Goal: Information Seeking & Learning: Learn about a topic

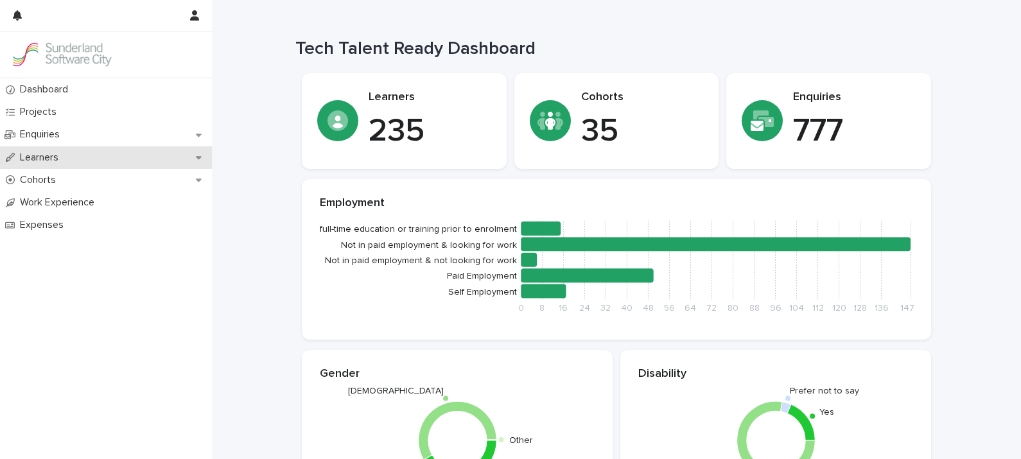
click at [42, 161] on p "Learners" at bounding box center [42, 158] width 54 height 12
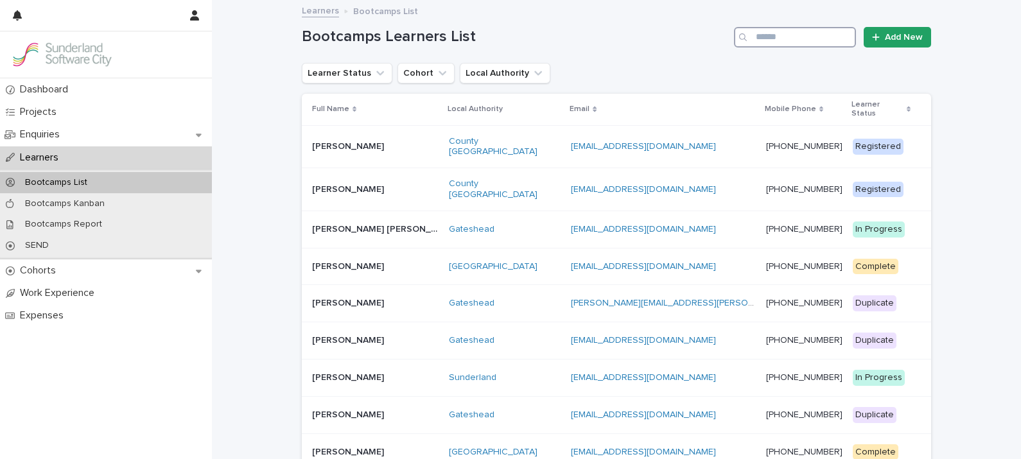
click at [779, 42] on input "Search" at bounding box center [795, 37] width 122 height 21
paste input "**********"
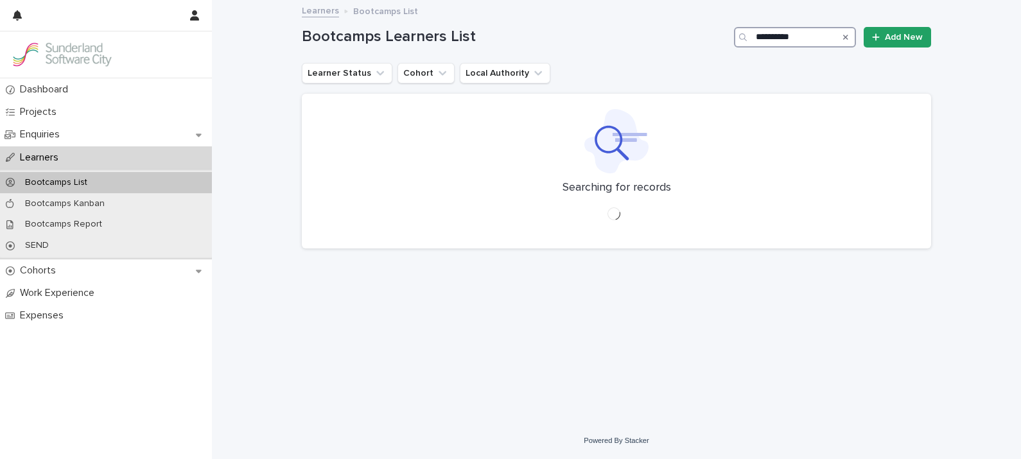
type input "**********"
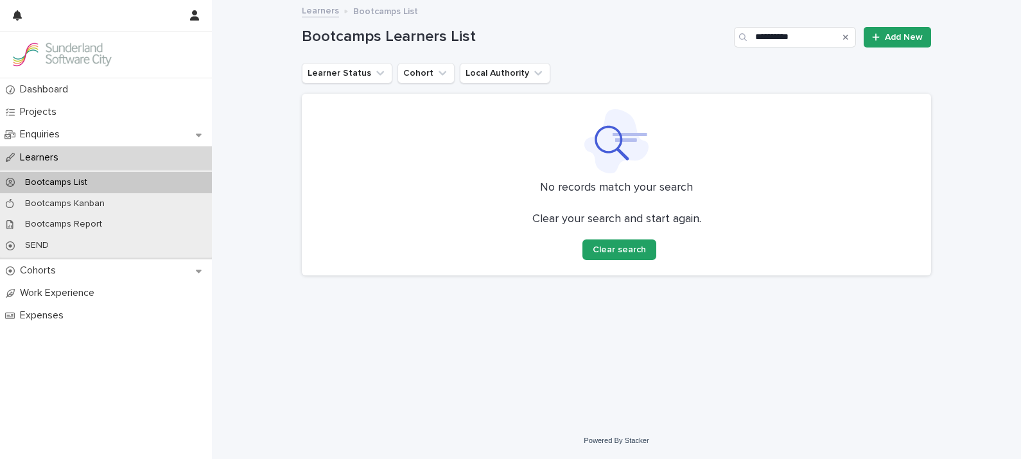
click at [32, 159] on p "Learners" at bounding box center [42, 158] width 54 height 12
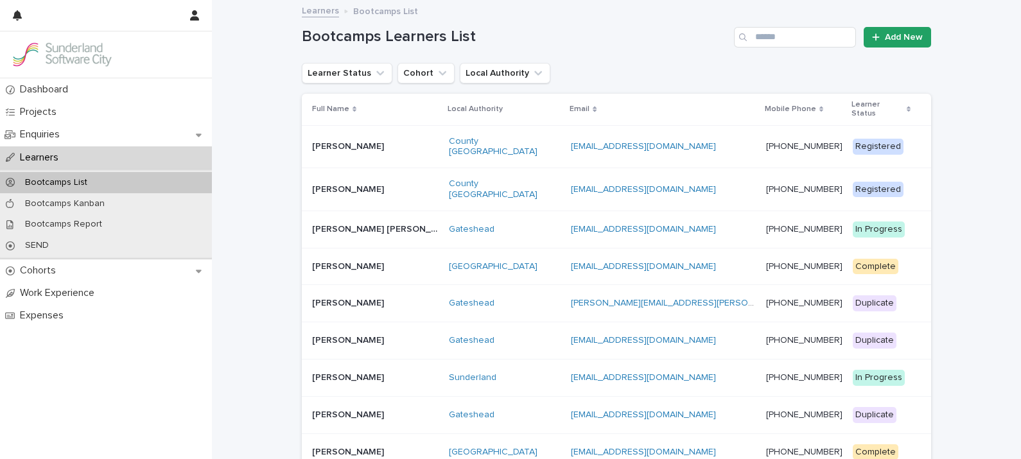
click at [340, 259] on p "[PERSON_NAME]" at bounding box center [349, 265] width 74 height 13
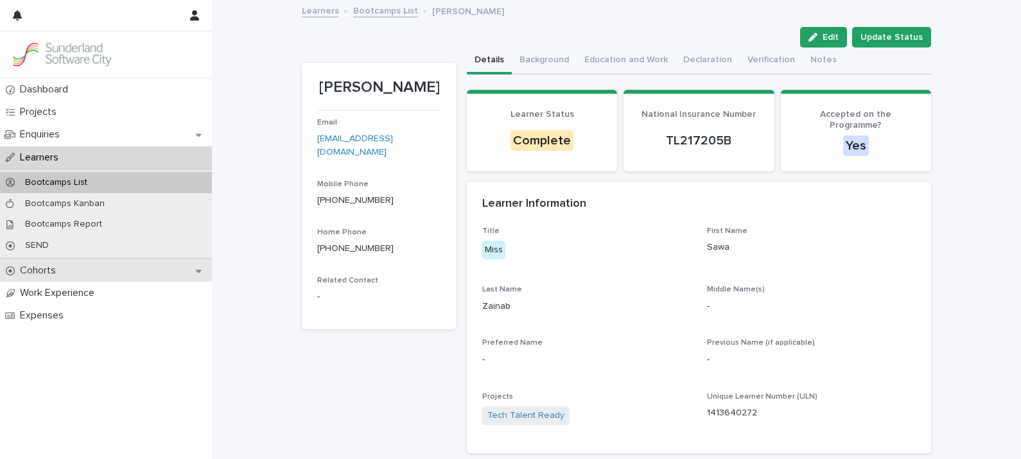
click at [74, 266] on div "Cohorts" at bounding box center [106, 270] width 212 height 22
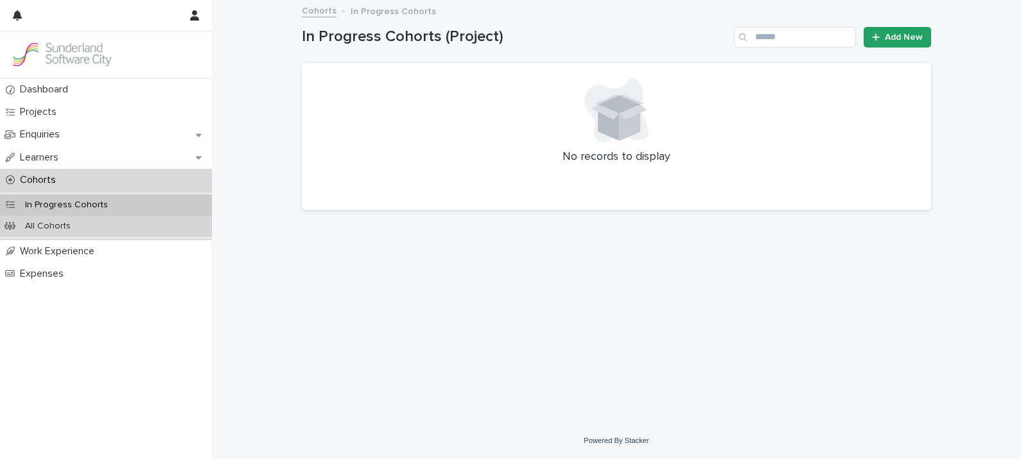
click at [83, 227] on div "All Cohorts" at bounding box center [106, 226] width 212 height 21
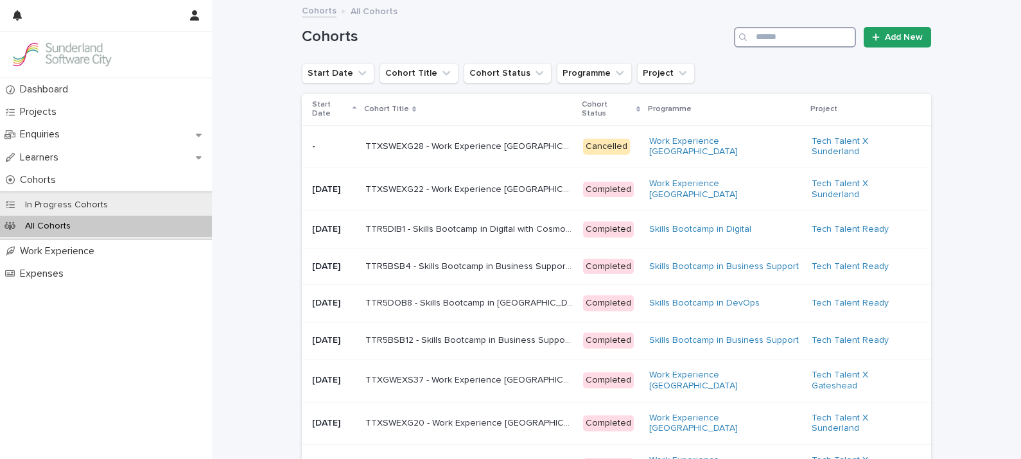
click at [780, 35] on input "Search" at bounding box center [795, 37] width 122 height 21
paste input "**********"
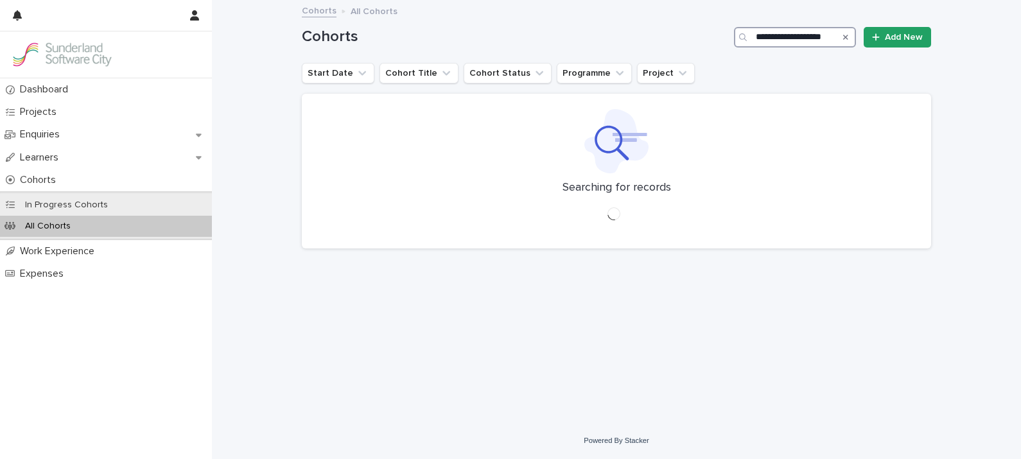
type input "**********"
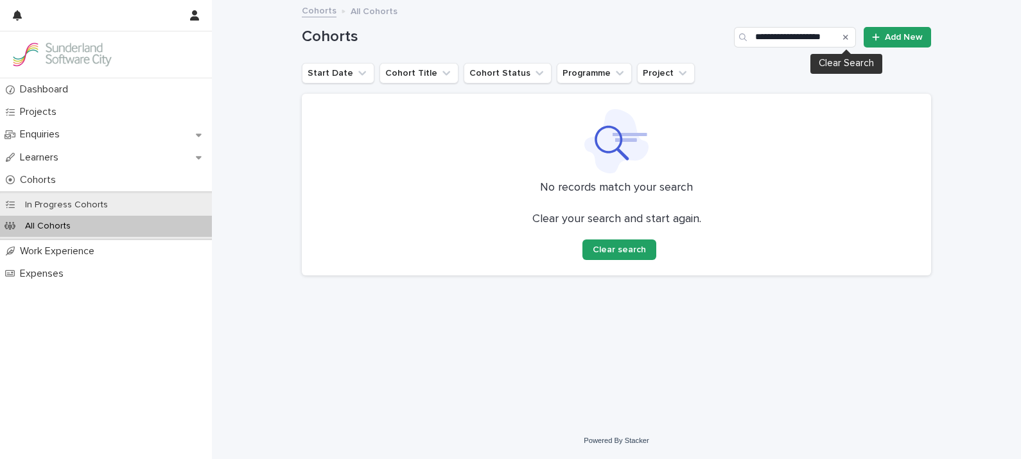
click at [848, 34] on icon "Search" at bounding box center [845, 37] width 5 height 8
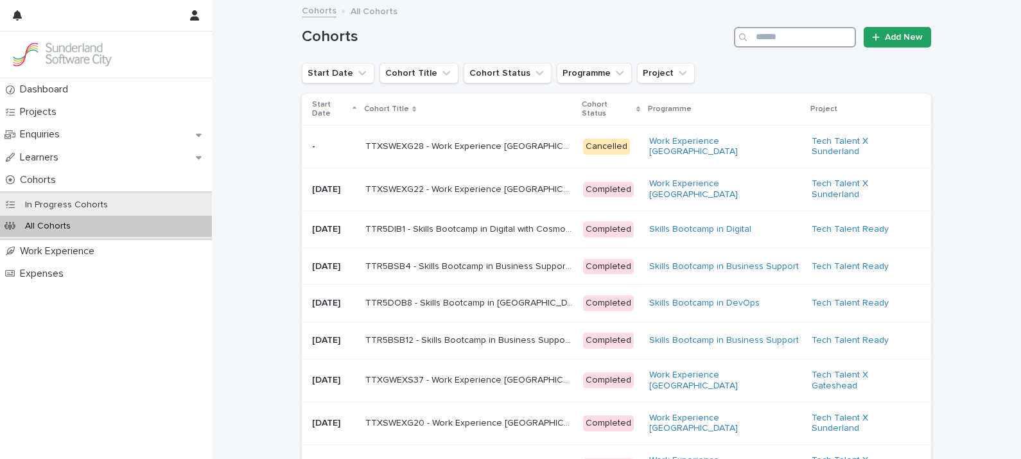
click at [847, 35] on input "Search" at bounding box center [795, 37] width 122 height 21
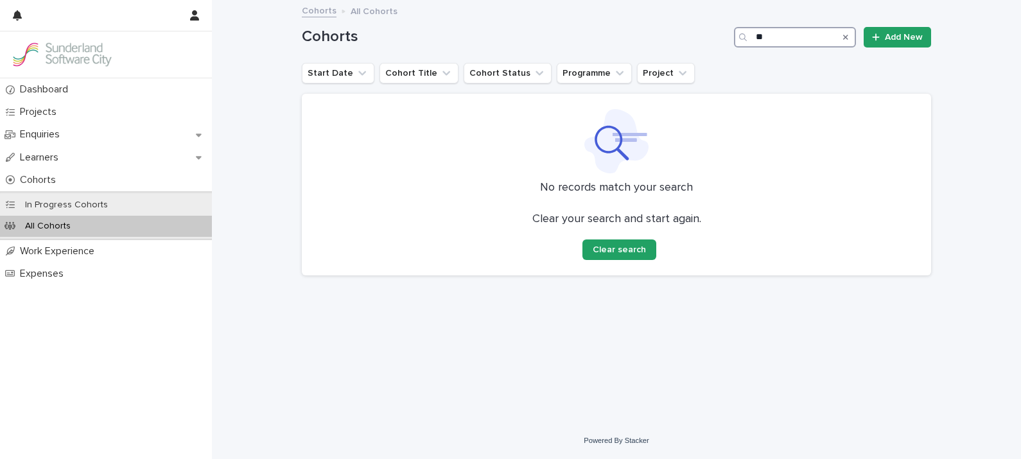
type input "*"
drag, startPoint x: 804, startPoint y: 41, endPoint x: 706, endPoint y: 43, distance: 97.6
click at [706, 43] on div "Cohorts *** Add New" at bounding box center [616, 37] width 629 height 21
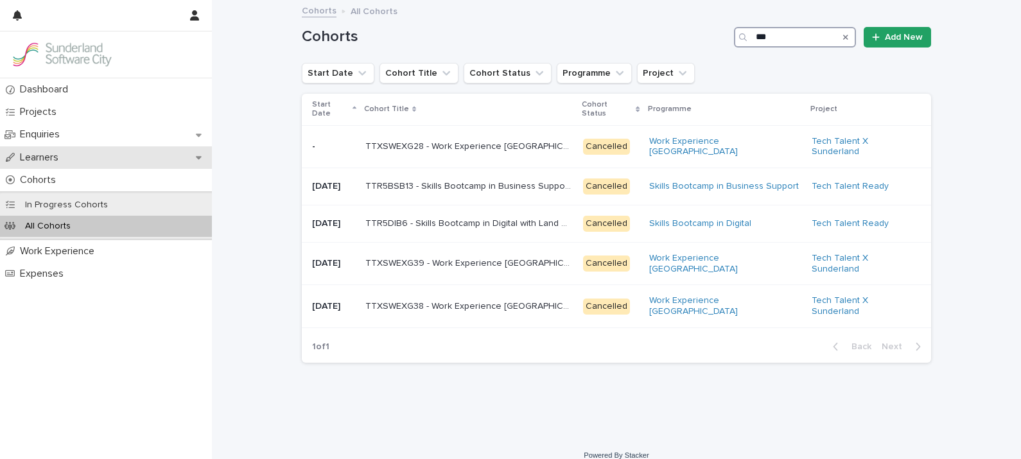
type input "***"
click at [56, 161] on p "Learners" at bounding box center [42, 158] width 54 height 12
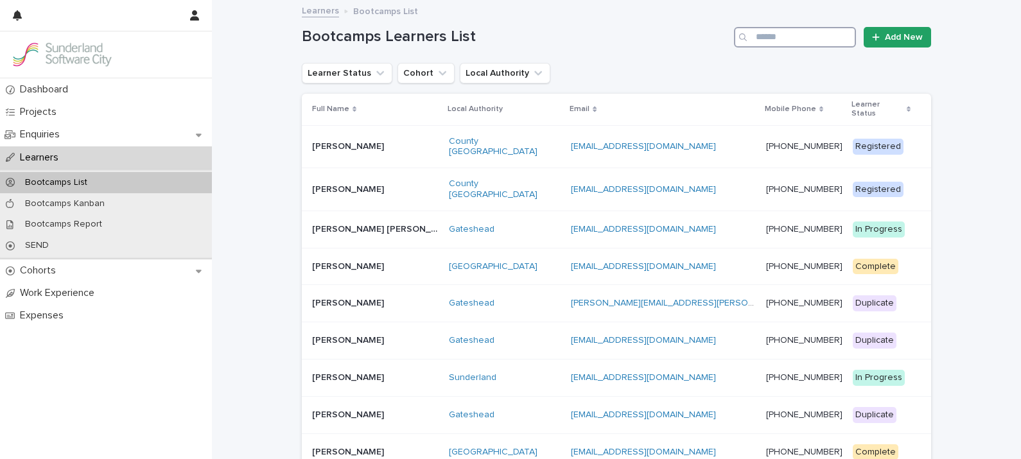
click at [790, 39] on input "Search" at bounding box center [795, 37] width 122 height 21
type input "***"
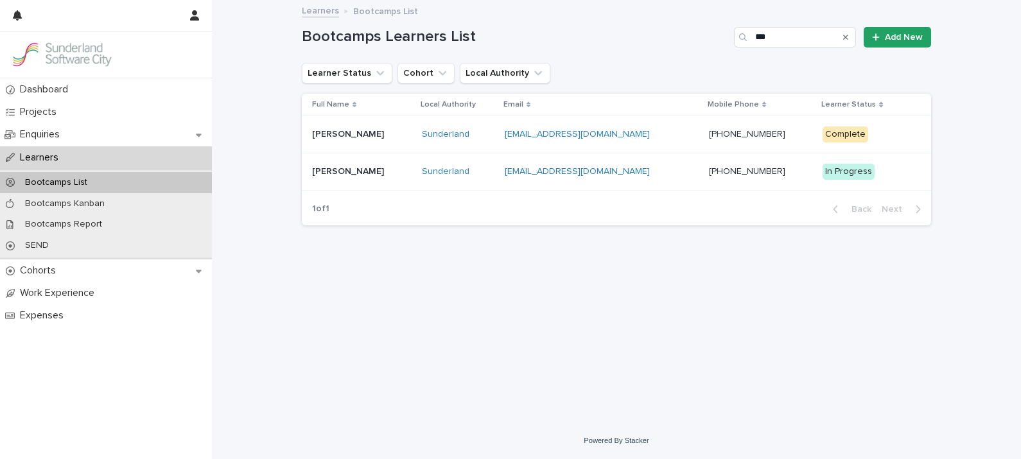
click at [384, 142] on div "Candice Beaumont Candice Beaumont" at bounding box center [362, 134] width 100 height 21
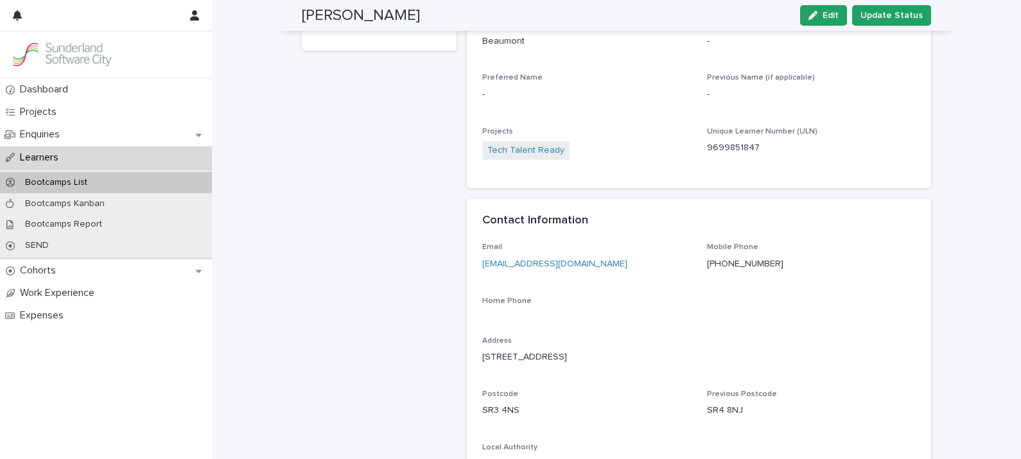
scroll to position [268, 0]
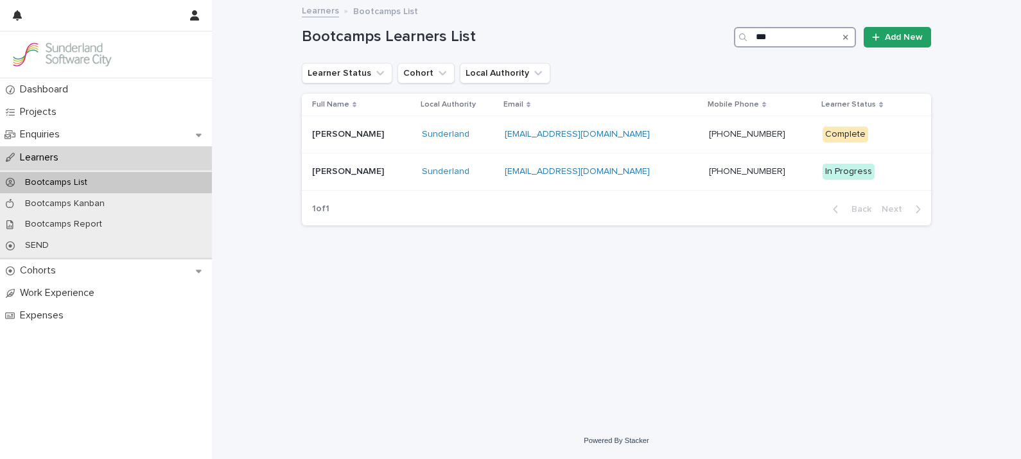
drag, startPoint x: 816, startPoint y: 37, endPoint x: 672, endPoint y: 37, distance: 143.8
click at [672, 37] on div "Bootcamps Learners List *** Add New" at bounding box center [616, 37] width 629 height 21
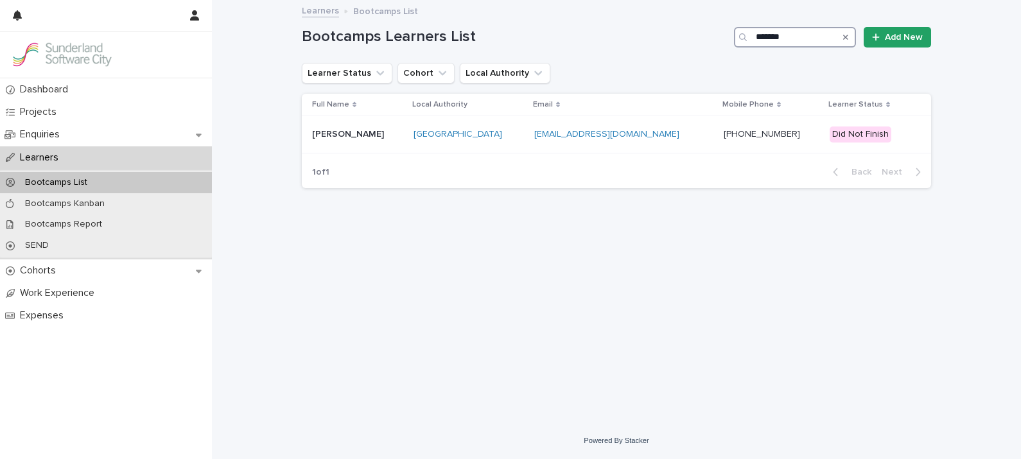
type input "*******"
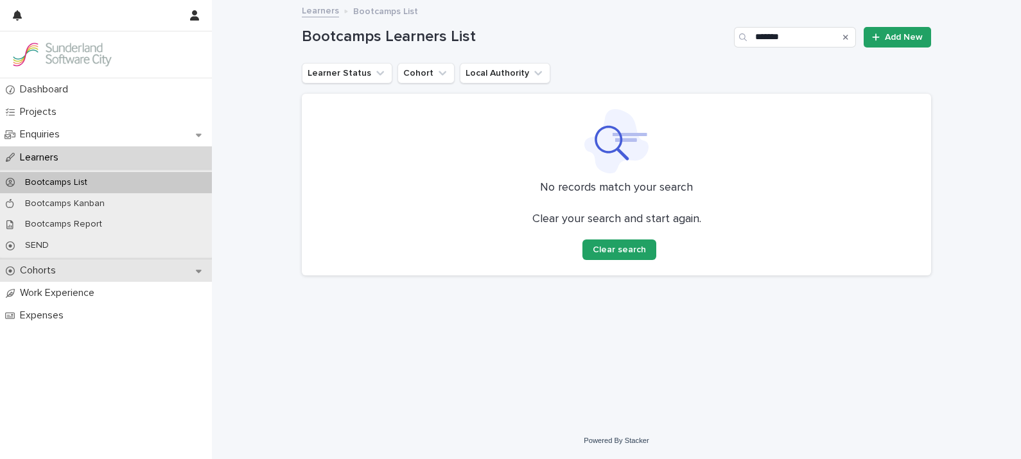
click at [26, 271] on p "Cohorts" at bounding box center [40, 271] width 51 height 12
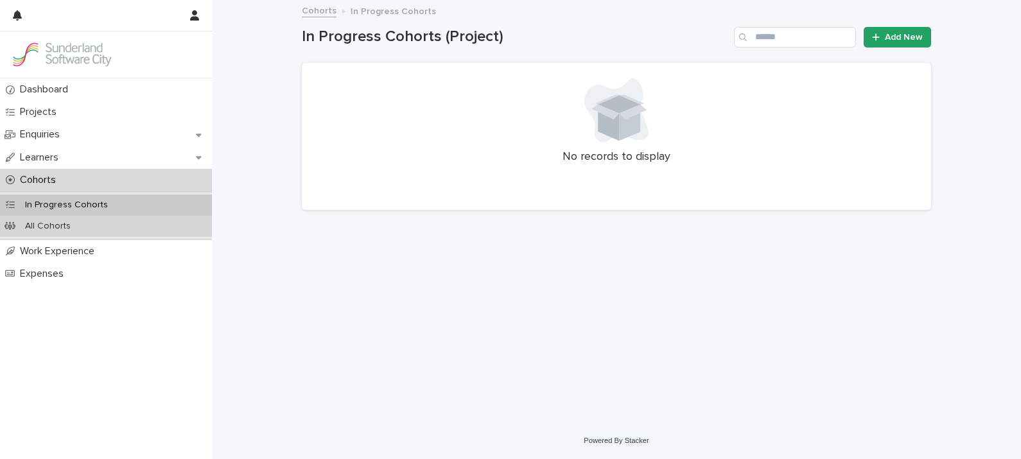
click at [57, 225] on p "All Cohorts" at bounding box center [48, 226] width 66 height 11
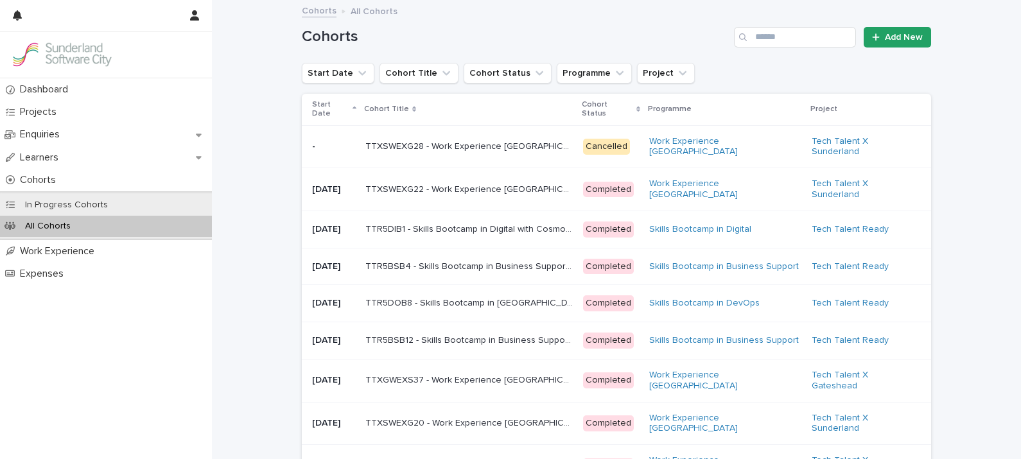
click at [327, 109] on p "Start Date" at bounding box center [330, 110] width 37 height 24
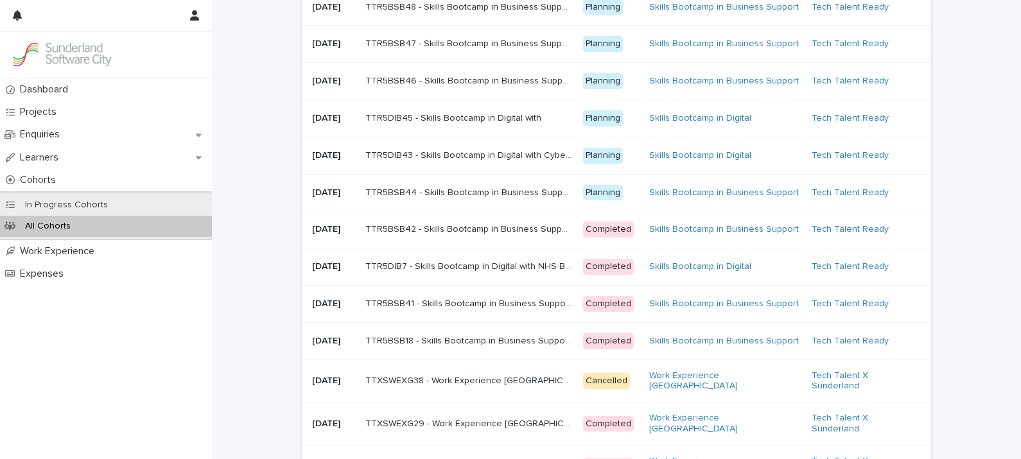
scroll to position [152, 0]
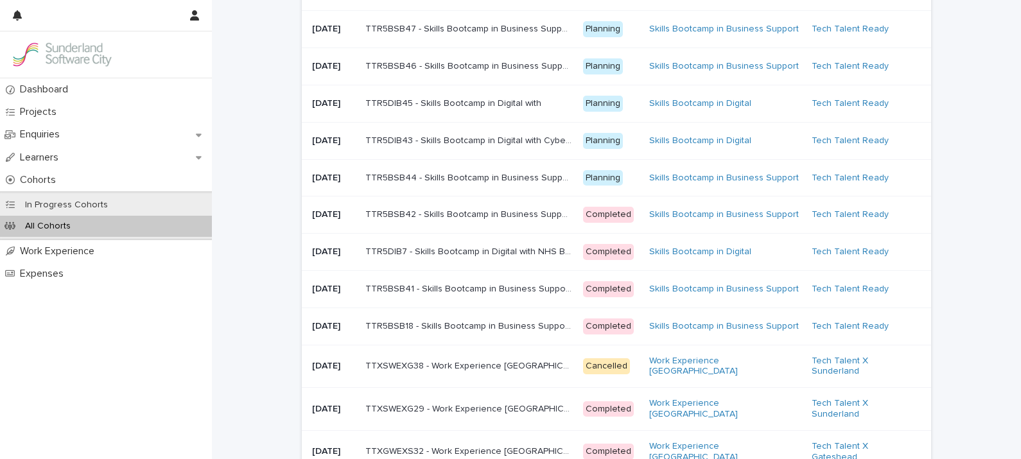
click at [496, 415] on p "TTXSWEXG29 - Work Experience [GEOGRAPHIC_DATA] with Sunderland Software City" at bounding box center [470, 407] width 210 height 13
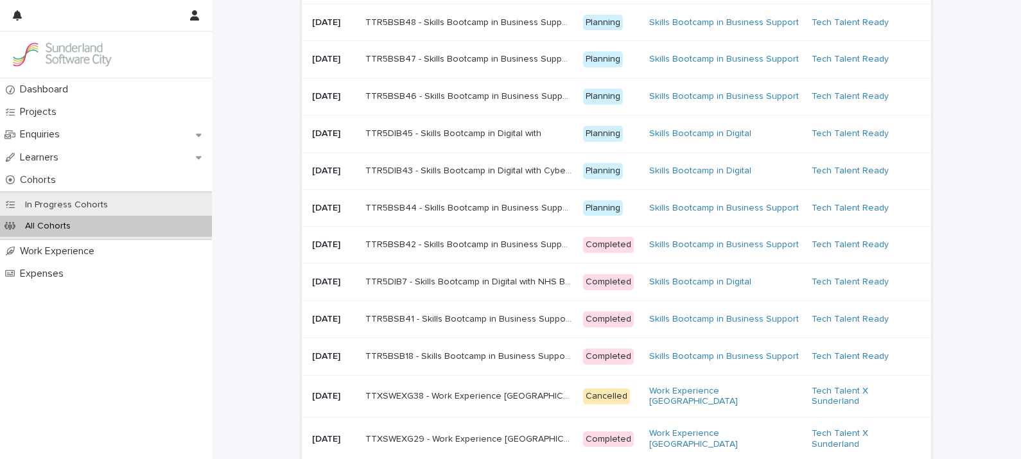
scroll to position [125, 0]
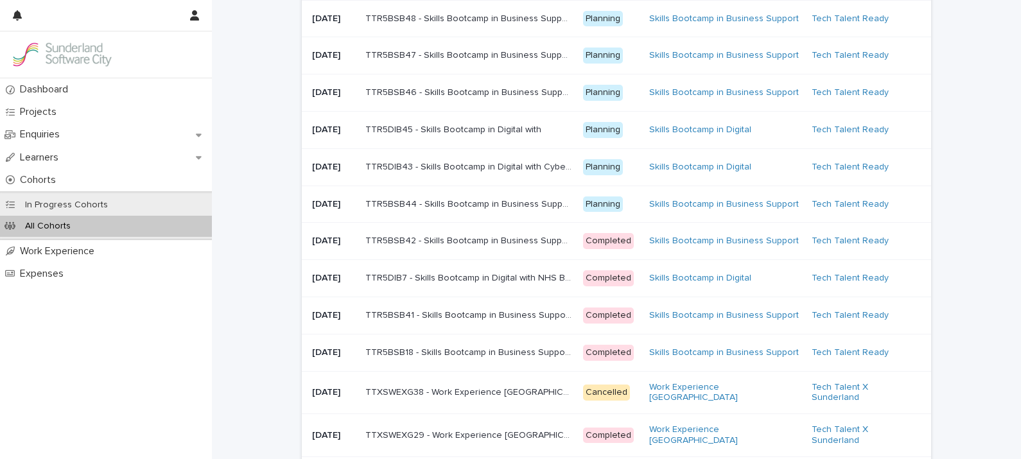
click at [473, 321] on p "TTR5BSB41 - Skills Bootcamp in Business Support with NHS Business Services Auth…" at bounding box center [470, 314] width 210 height 13
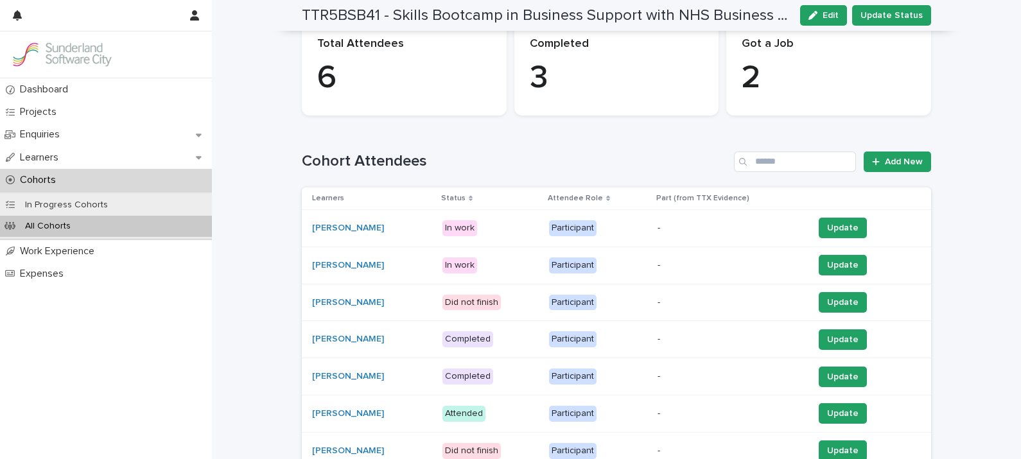
scroll to position [189, 0]
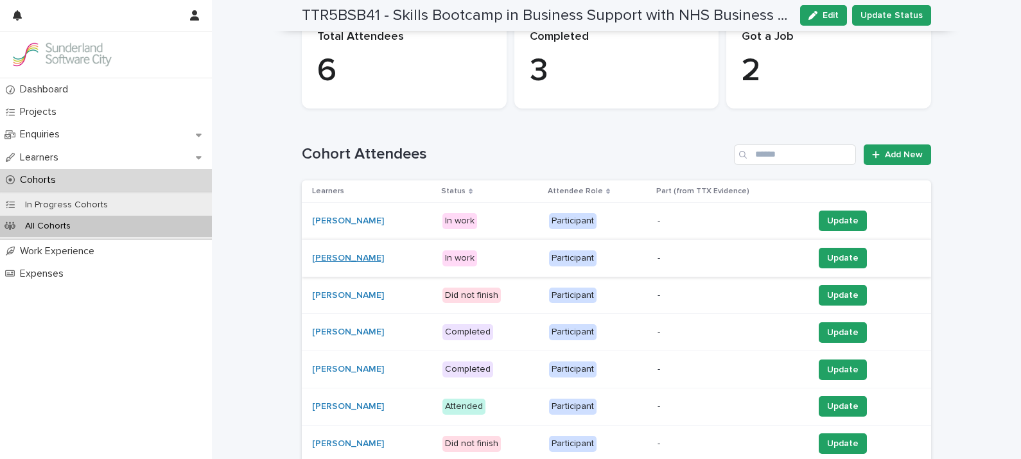
click at [351, 254] on link "[PERSON_NAME]" at bounding box center [348, 258] width 72 height 11
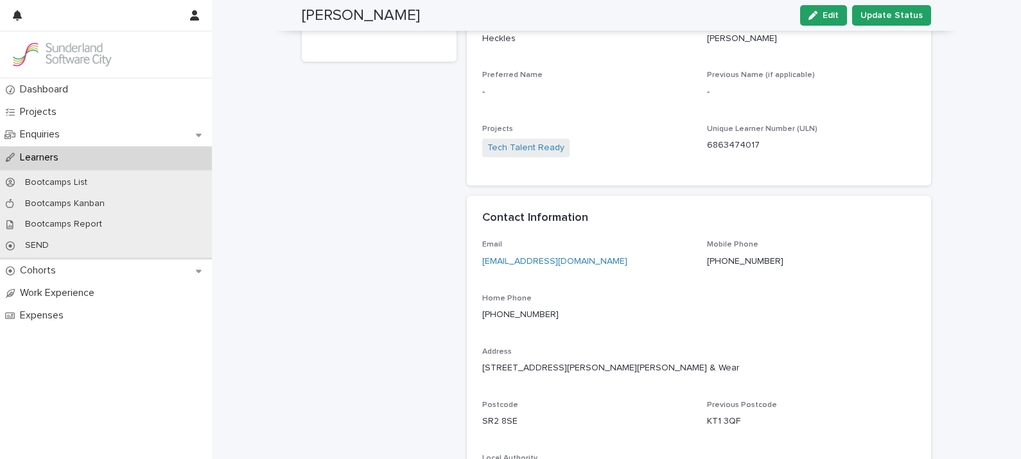
scroll to position [112, 0]
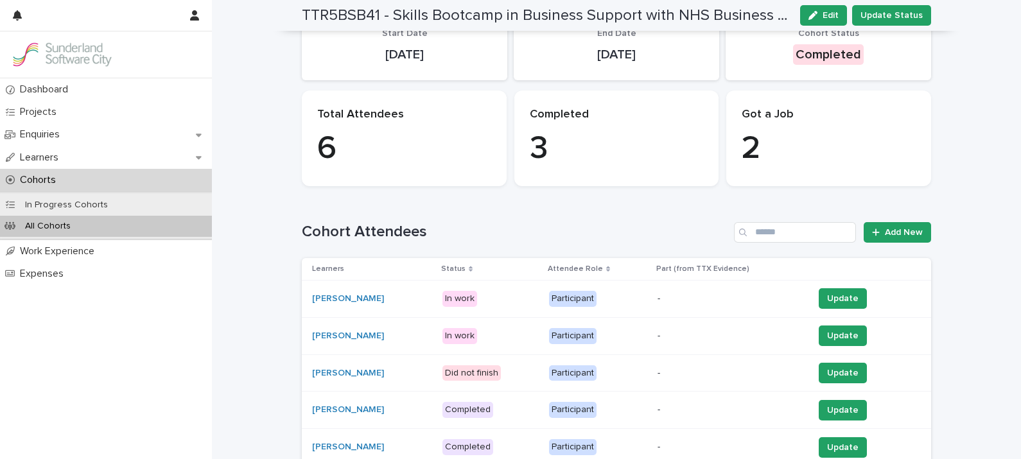
scroll to position [362, 0]
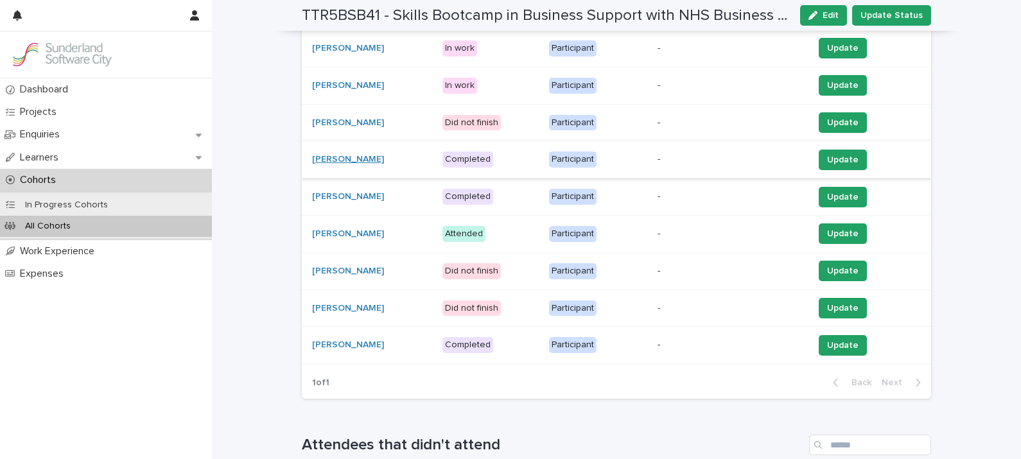
click at [343, 157] on link "[PERSON_NAME]" at bounding box center [348, 159] width 72 height 11
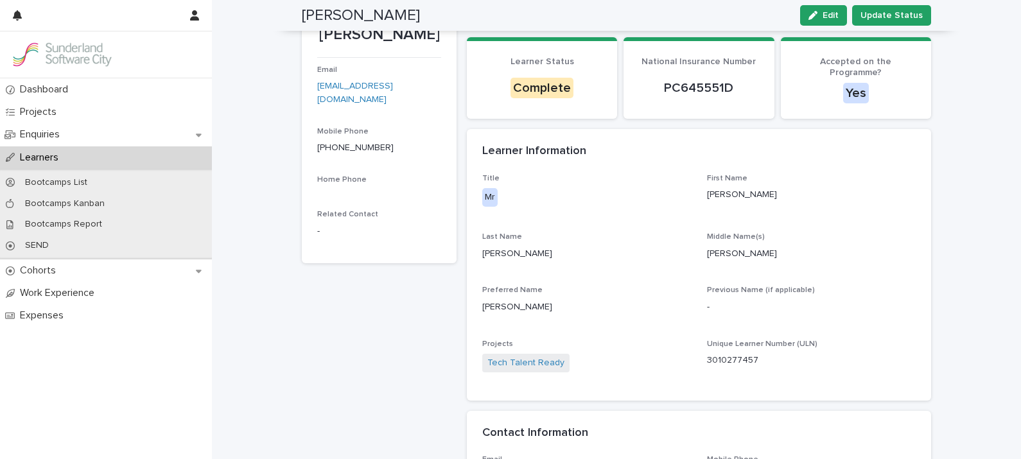
scroll to position [51, 0]
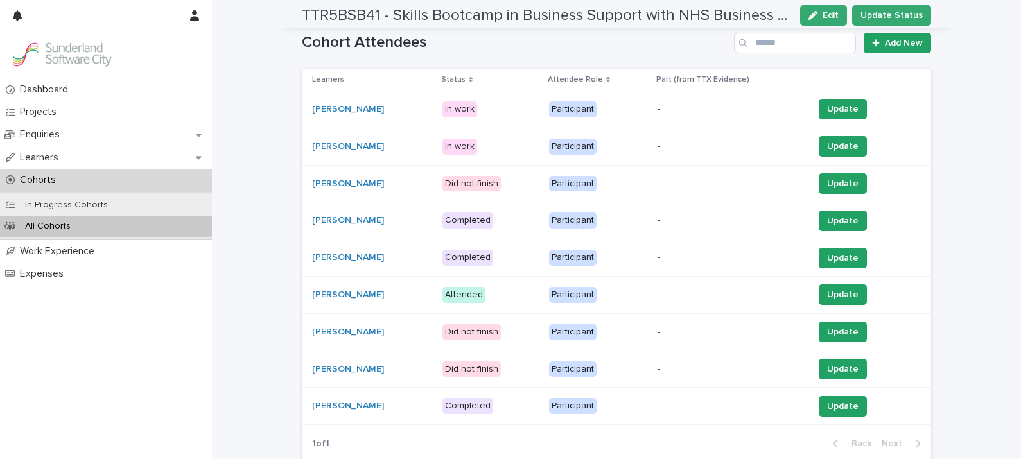
scroll to position [301, 0]
click at [317, 254] on link "[PERSON_NAME]" at bounding box center [348, 257] width 72 height 11
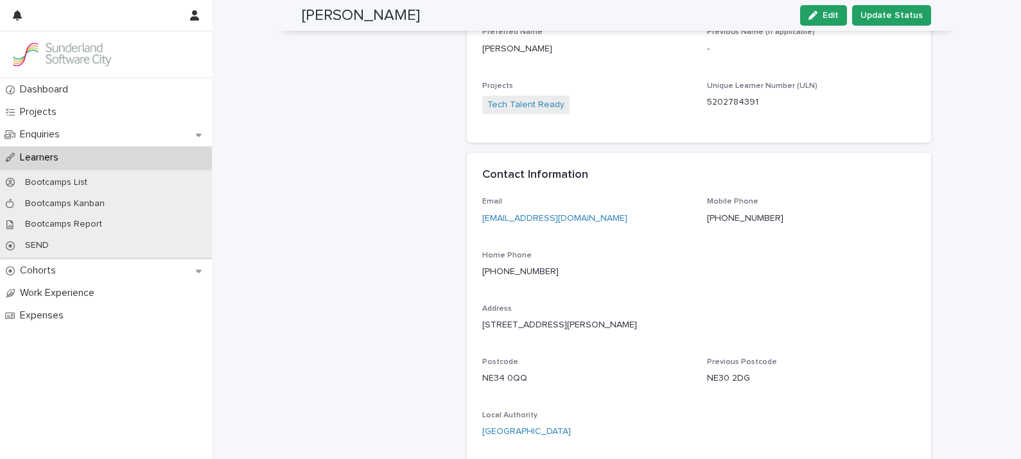
scroll to position [314, 0]
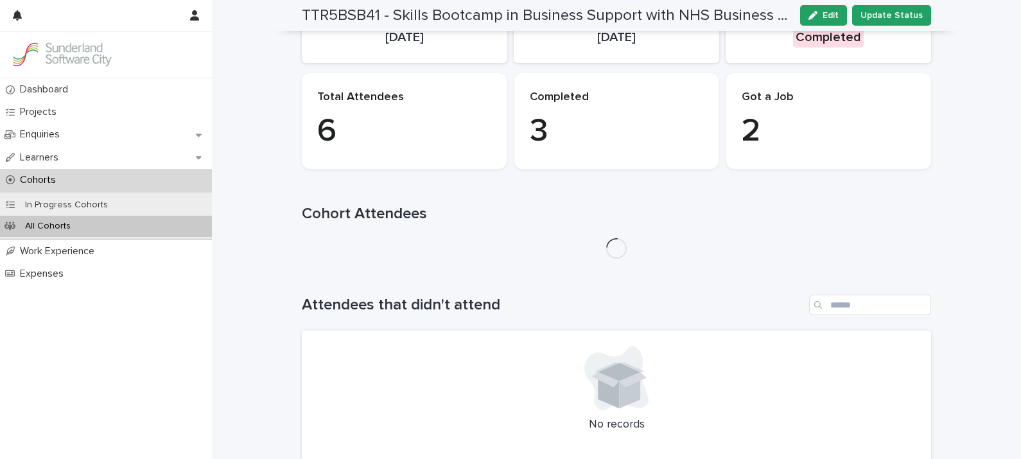
scroll to position [379, 0]
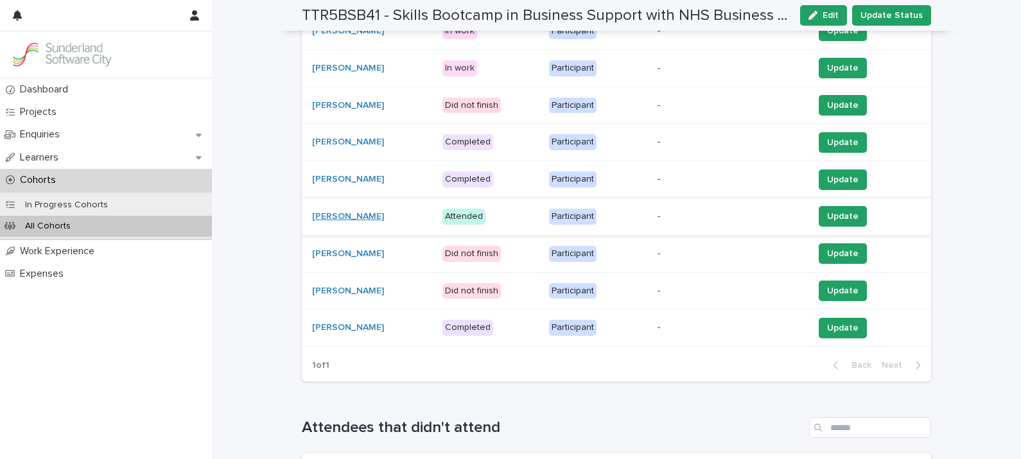
click at [329, 211] on link "[PERSON_NAME]" at bounding box center [348, 216] width 72 height 11
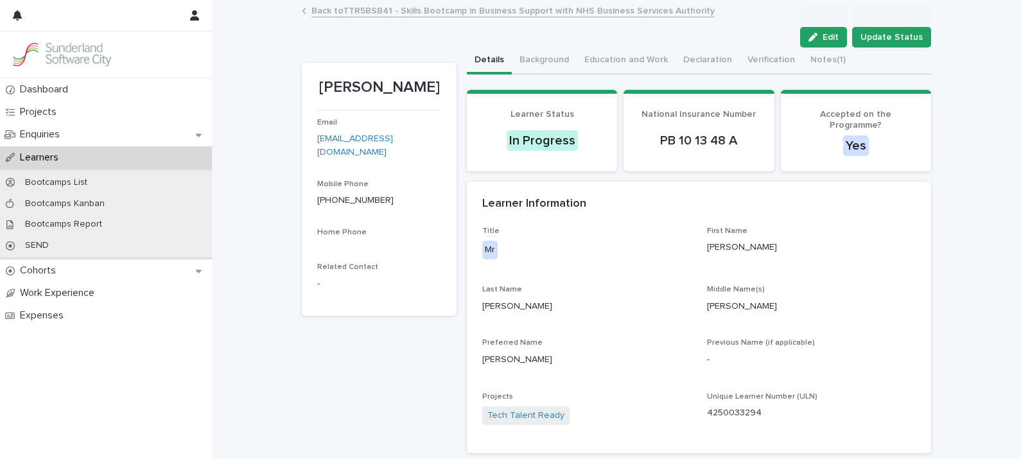
scroll to position [295, 0]
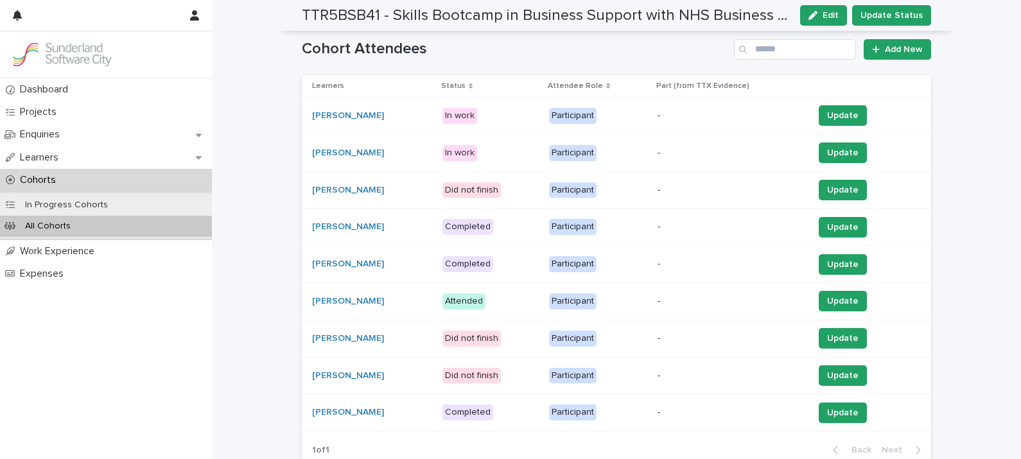
scroll to position [299, 0]
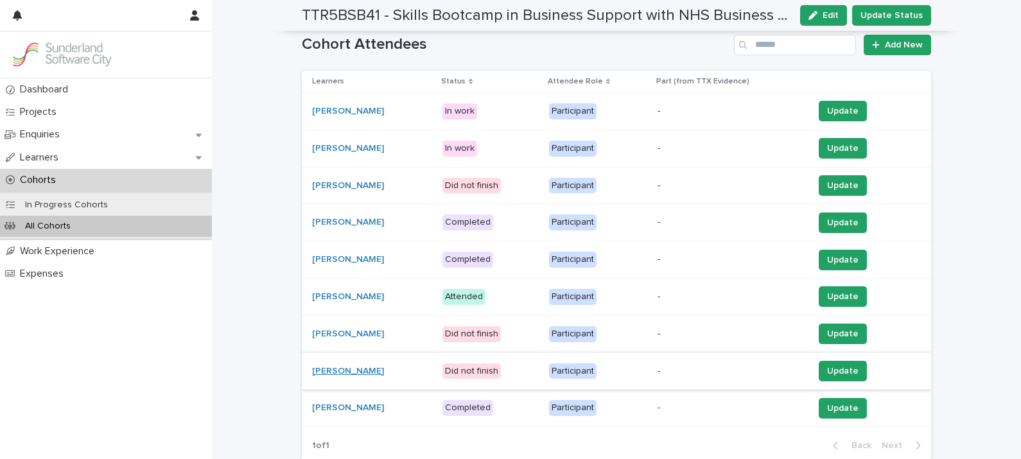
click at [340, 366] on link "[PERSON_NAME]" at bounding box center [348, 371] width 72 height 11
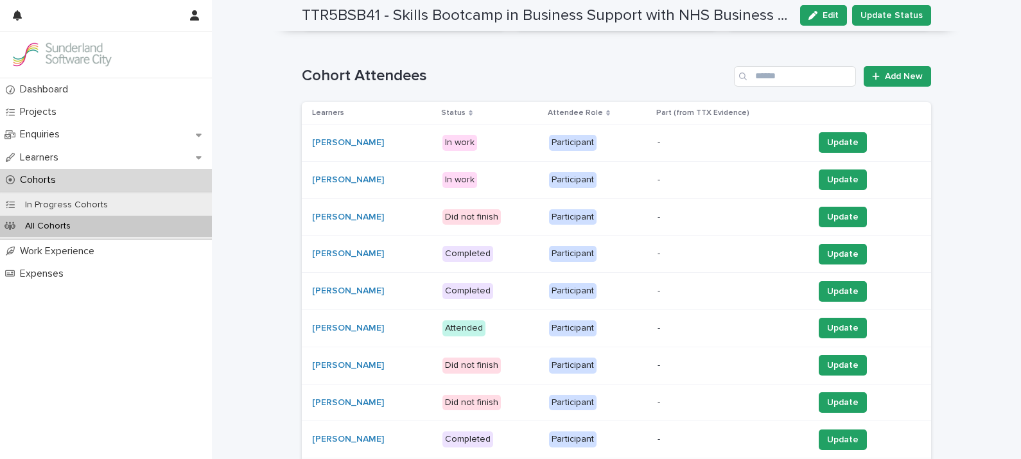
scroll to position [327, 0]
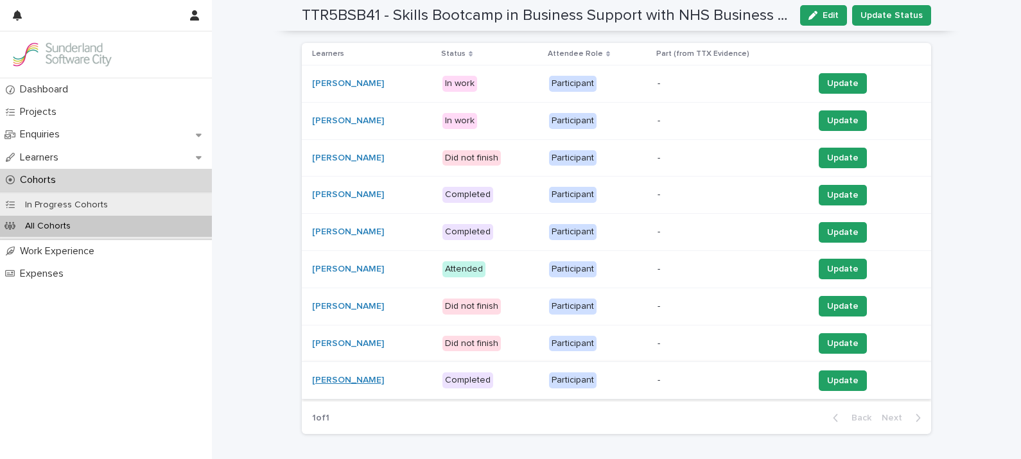
click at [333, 379] on link "[PERSON_NAME]" at bounding box center [348, 380] width 72 height 11
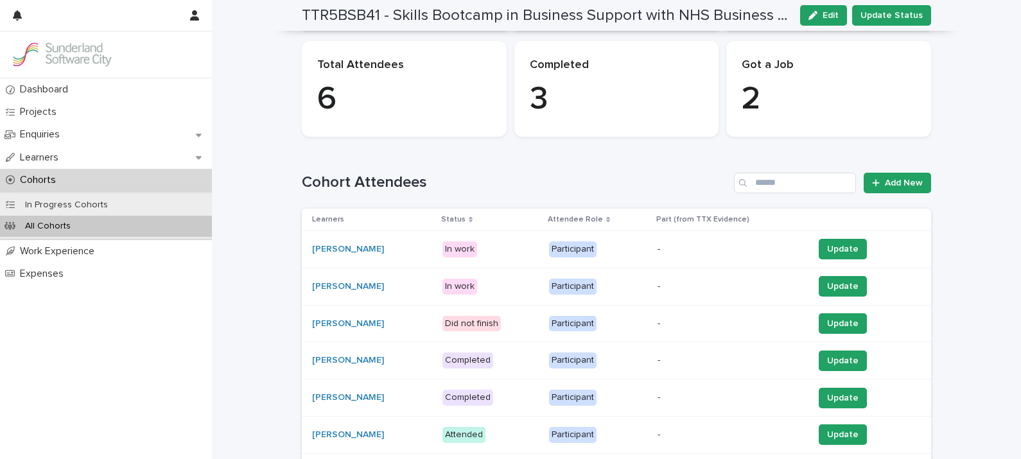
scroll to position [202, 0]
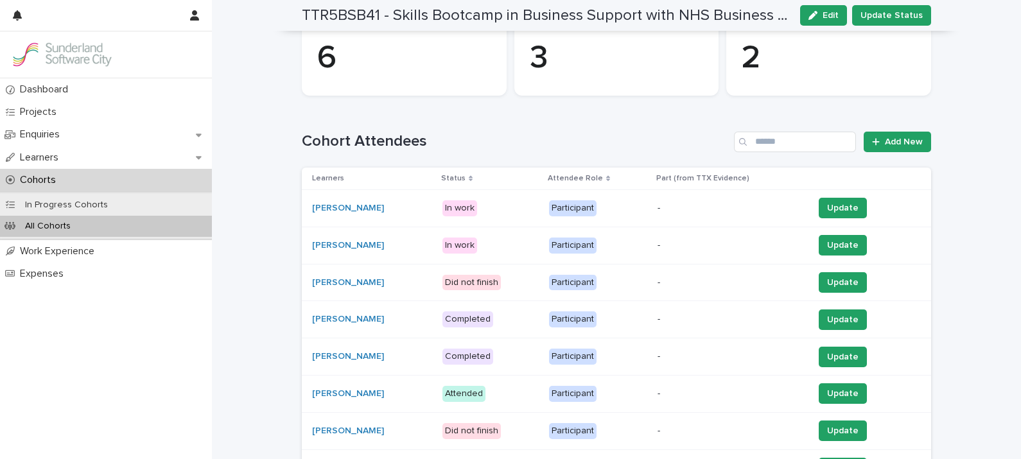
click at [463, 175] on p "Status" at bounding box center [453, 178] width 24 height 14
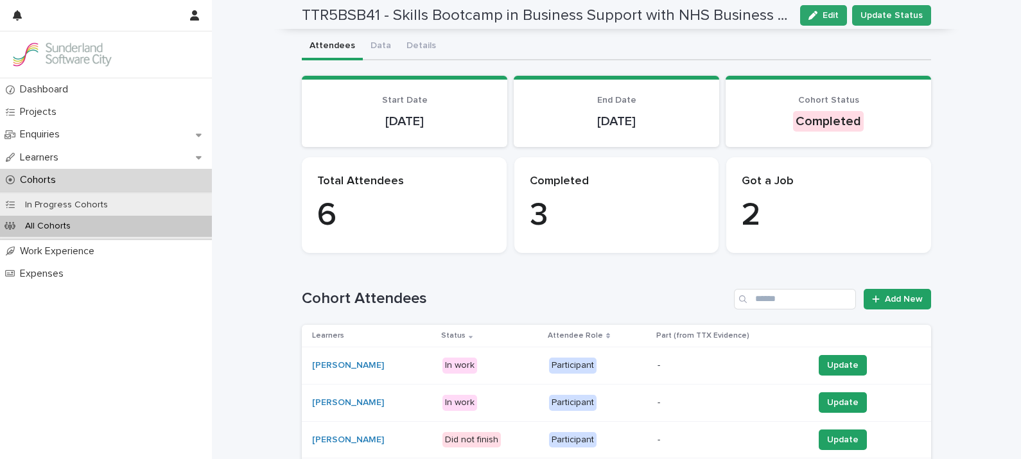
scroll to position [0, 0]
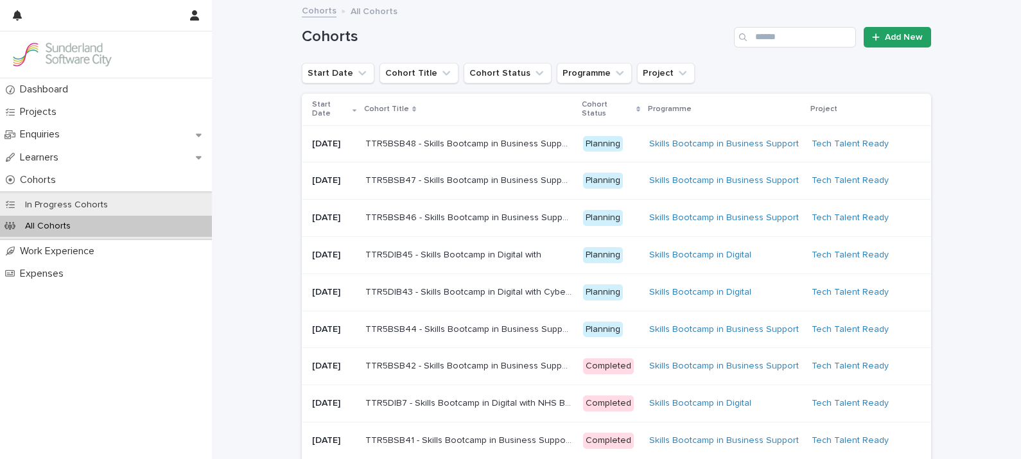
click at [494, 372] on p "TTR5BSB42 - Skills Bootcamp in Business Support with NHS Business Services Auth…" at bounding box center [470, 364] width 210 height 13
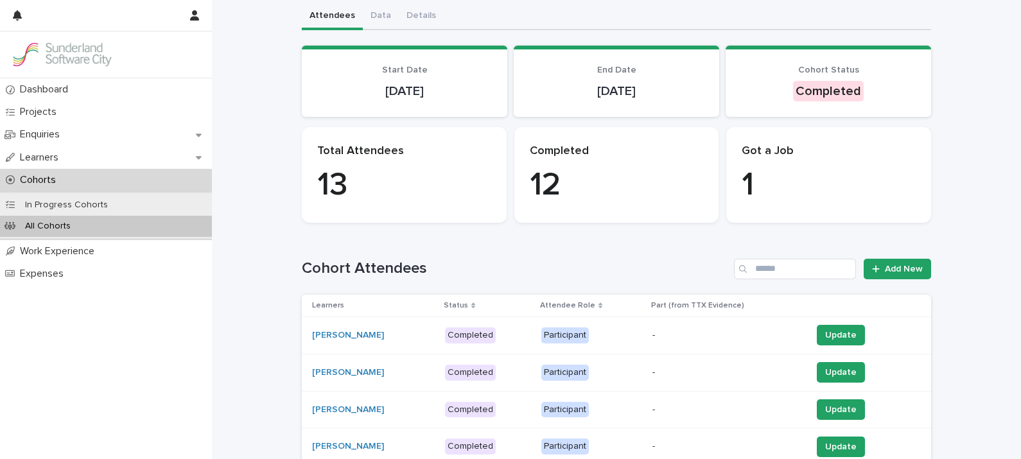
scroll to position [87, 0]
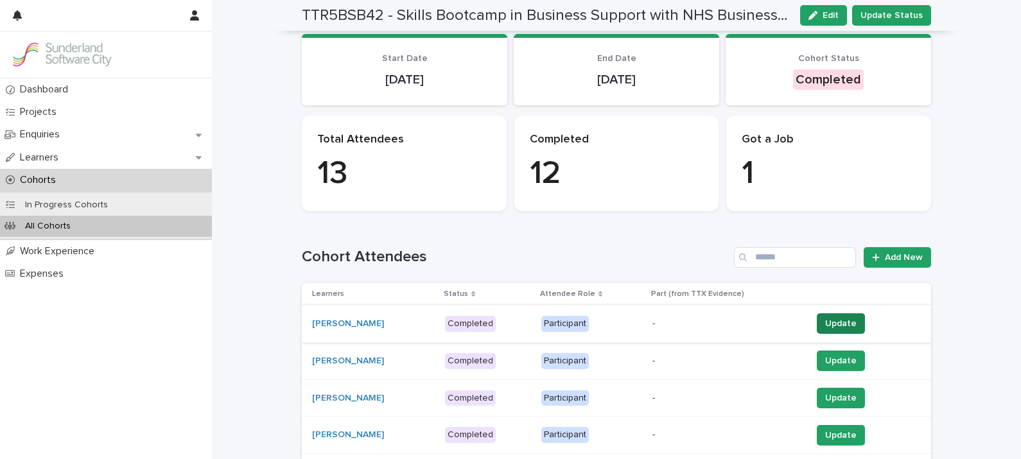
click at [825, 324] on span "Update" at bounding box center [840, 323] width 31 height 13
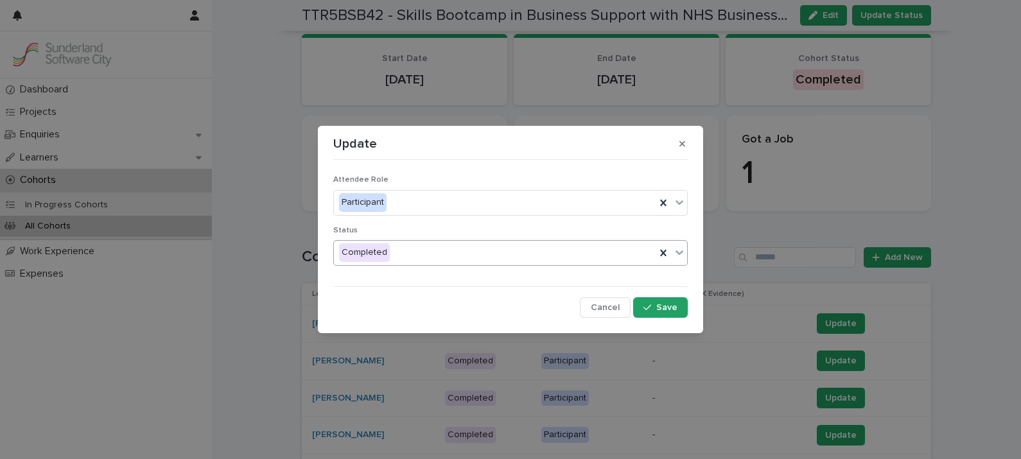
click at [489, 245] on div "Completed" at bounding box center [495, 252] width 322 height 21
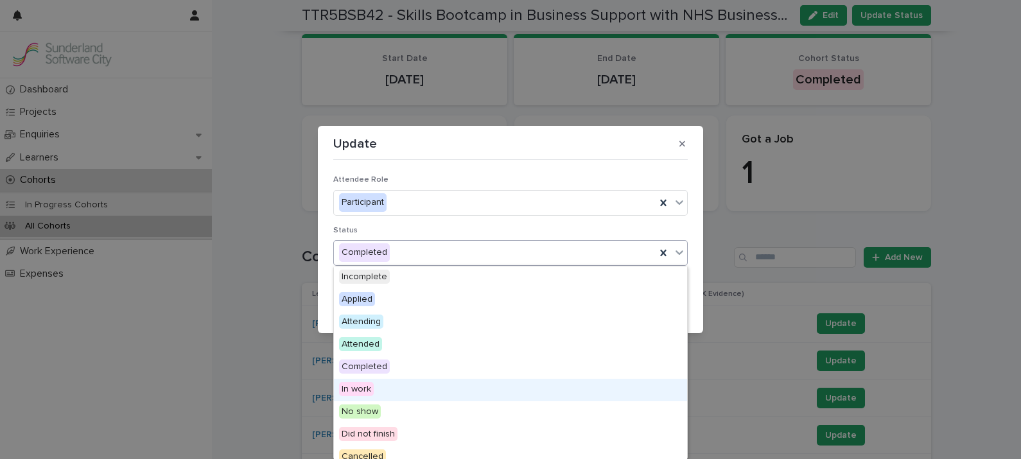
click at [369, 392] on span "In work" at bounding box center [356, 389] width 35 height 14
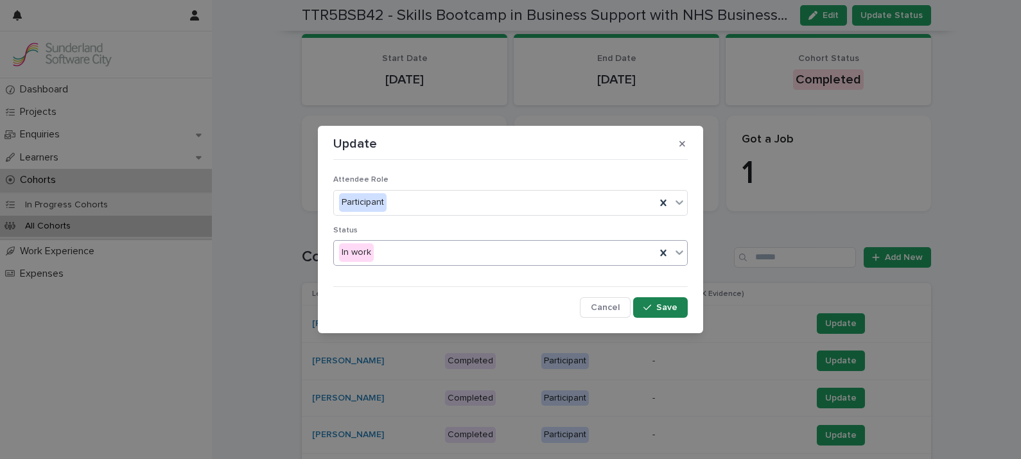
click at [661, 304] on span "Save" at bounding box center [666, 307] width 21 height 9
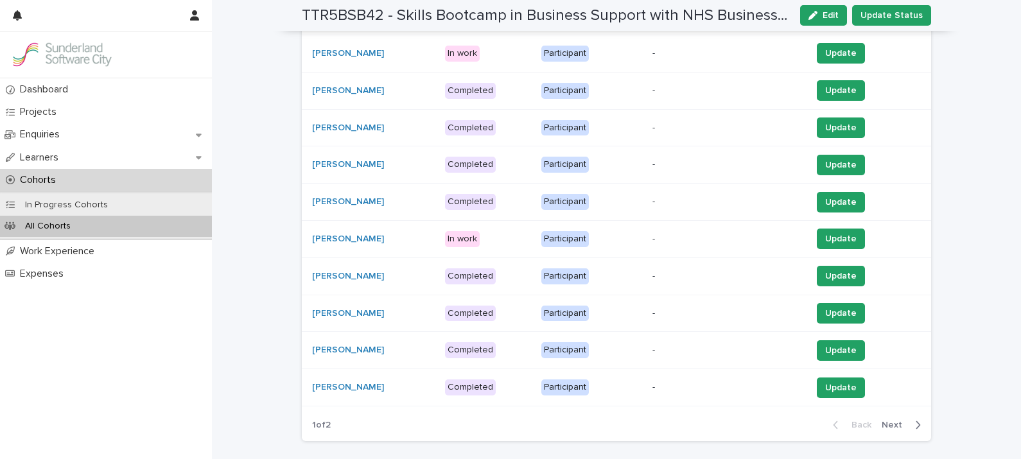
scroll to position [367, 0]
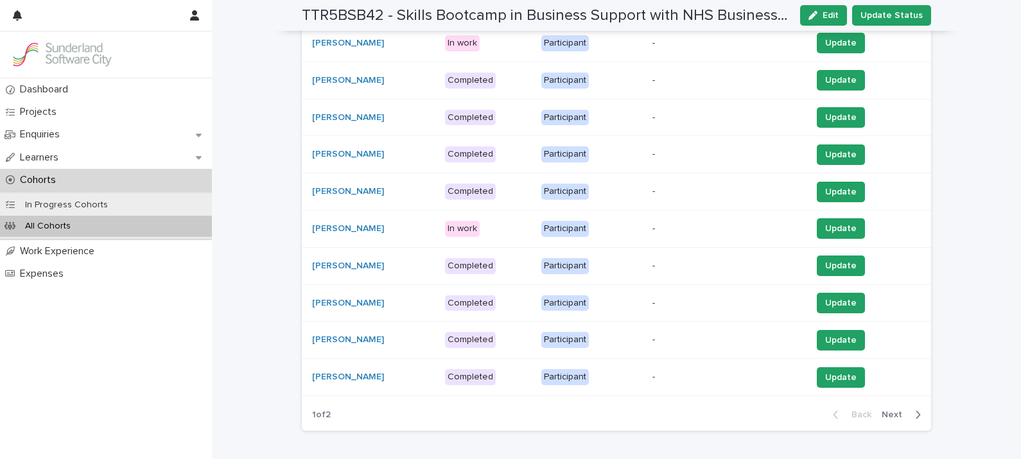
drag, startPoint x: 890, startPoint y: 417, endPoint x: 901, endPoint y: 427, distance: 15.0
drag, startPoint x: 901, startPoint y: 427, endPoint x: 907, endPoint y: 442, distance: 15.9
drag, startPoint x: 907, startPoint y: 442, endPoint x: 926, endPoint y: 448, distance: 20.3
click at [926, 448] on div "Loading... Saving… Loading... Saving… TTR5BSB42 - Skills Bootcamp in Business S…" at bounding box center [616, 174] width 642 height 1080
drag, startPoint x: 891, startPoint y: 414, endPoint x: 898, endPoint y: 430, distance: 17.0
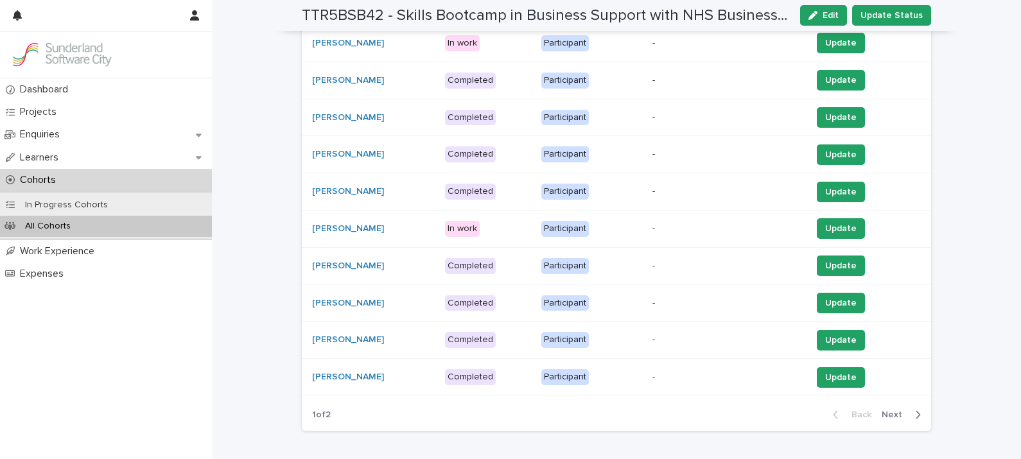
drag, startPoint x: 898, startPoint y: 430, endPoint x: 674, endPoint y: 428, distance: 224.1
click at [674, 428] on div "Loading... Saving… Cohort Attendees Add New Learners Status Attendee Role Part …" at bounding box center [616, 191] width 629 height 500
click at [889, 416] on span "Next" at bounding box center [896, 414] width 28 height 9
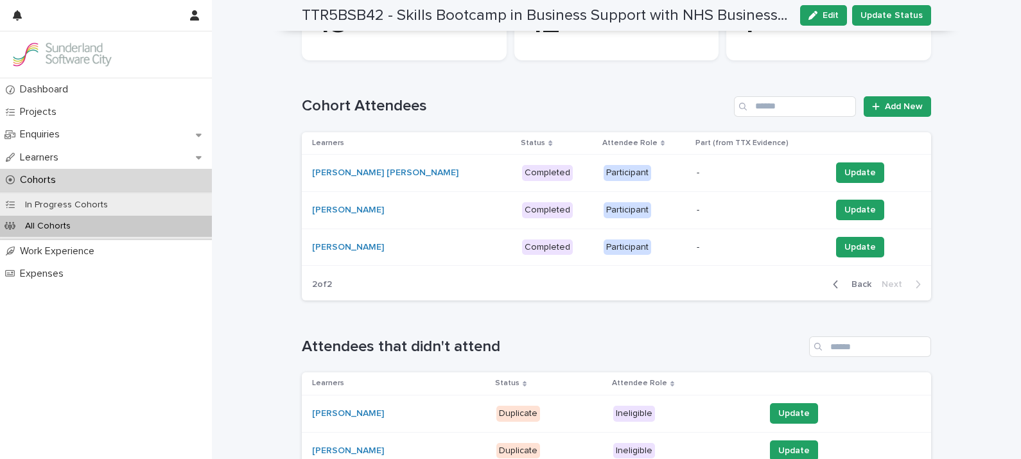
click at [857, 282] on span "Back" at bounding box center [858, 284] width 28 height 9
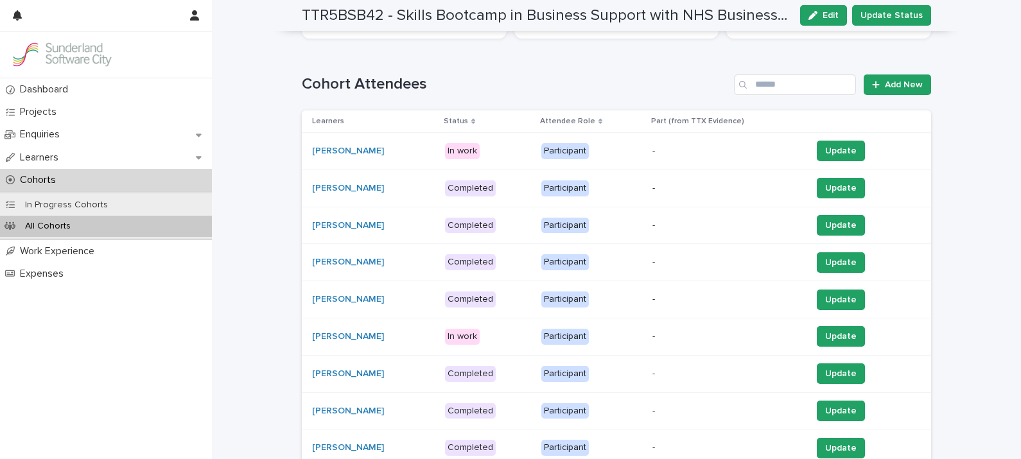
scroll to position [261, 0]
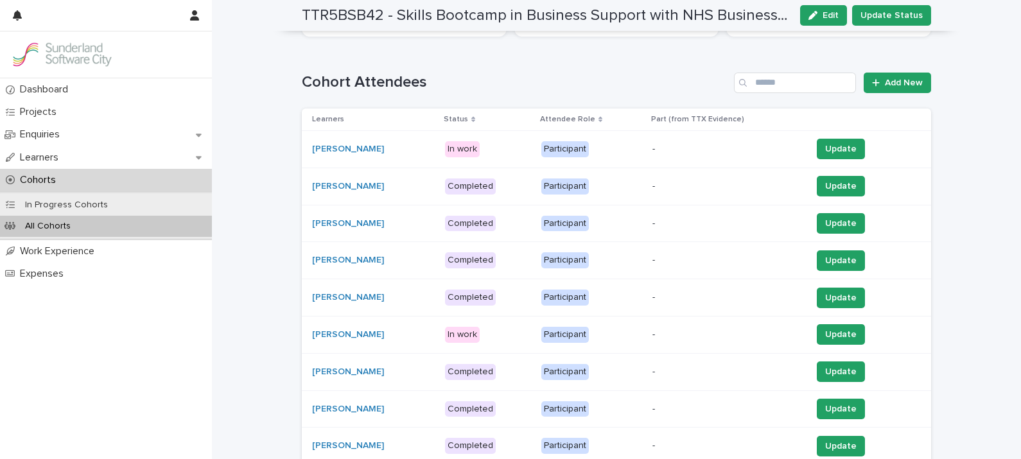
drag, startPoint x: 466, startPoint y: 122, endPoint x: 453, endPoint y: 114, distance: 15.5
click at [453, 114] on p "Status" at bounding box center [456, 119] width 24 height 14
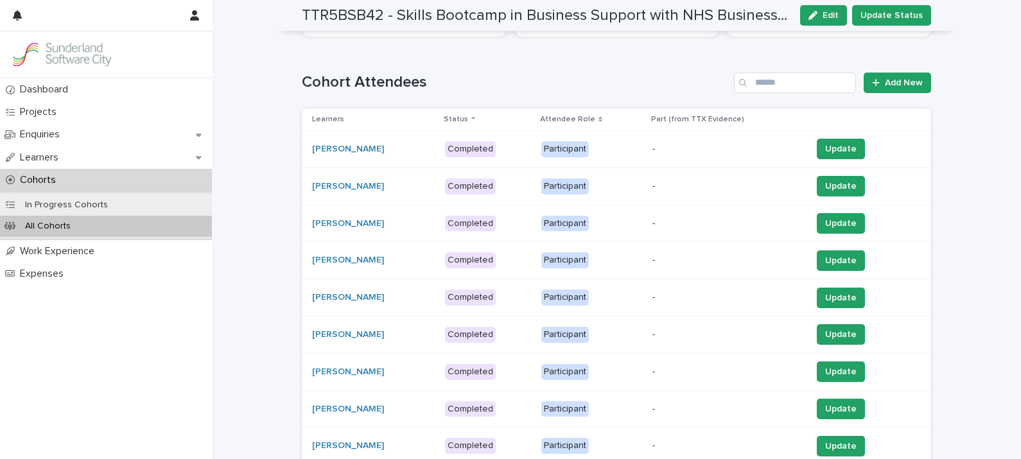
click at [453, 114] on p "Status" at bounding box center [456, 119] width 24 height 14
click at [329, 148] on link "[PERSON_NAME]" at bounding box center [348, 149] width 72 height 11
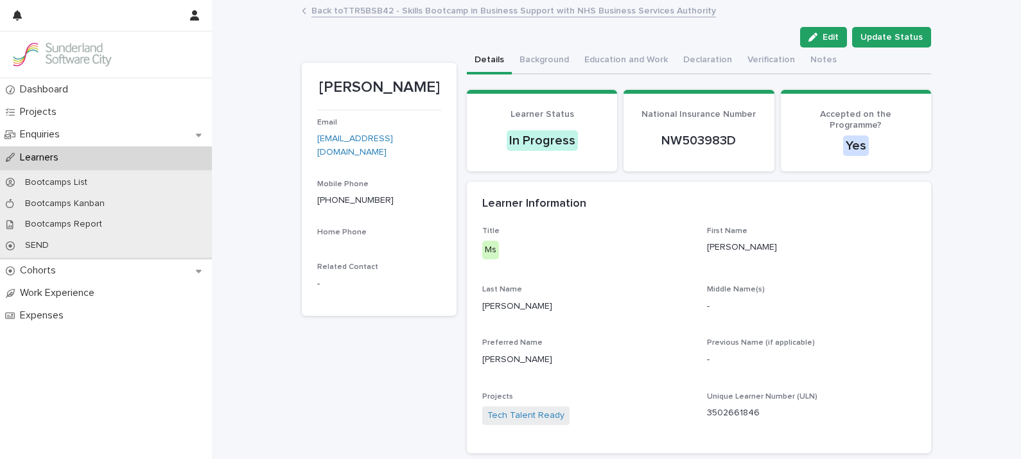
drag, startPoint x: 1014, startPoint y: 141, endPoint x: 1000, endPoint y: 318, distance: 177.8
drag, startPoint x: 1000, startPoint y: 318, endPoint x: 975, endPoint y: 401, distance: 87.0
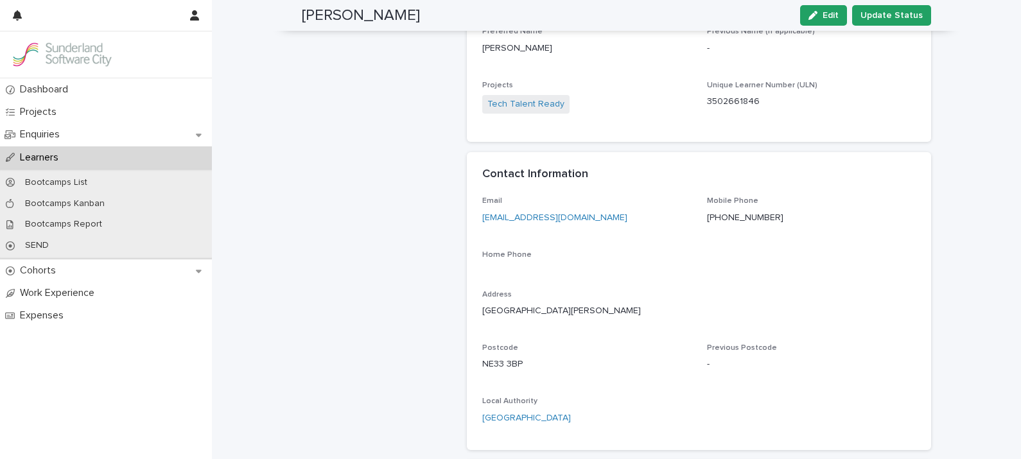
scroll to position [313, 0]
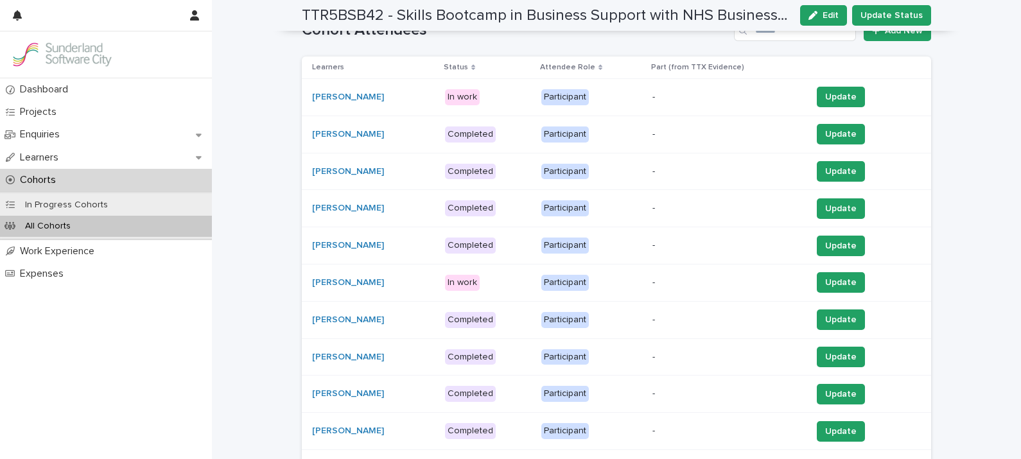
scroll to position [408, 0]
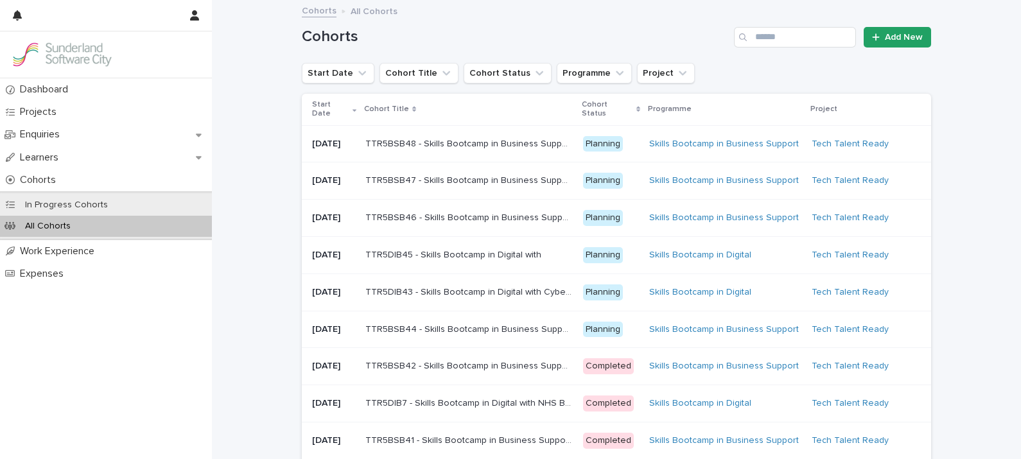
click at [504, 409] on p "TTR5DIB7 - Skills Bootcamp in Digital with NHS Business Services Authority" at bounding box center [470, 402] width 210 height 13
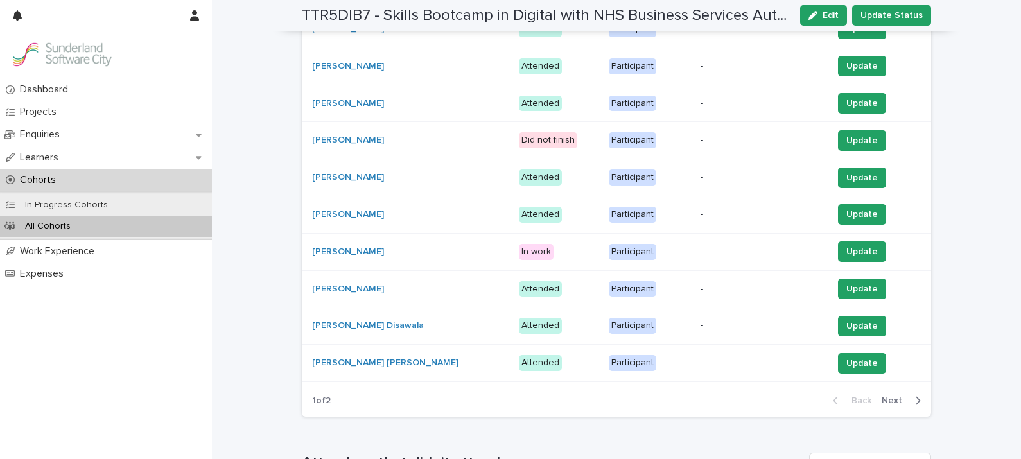
scroll to position [387, 0]
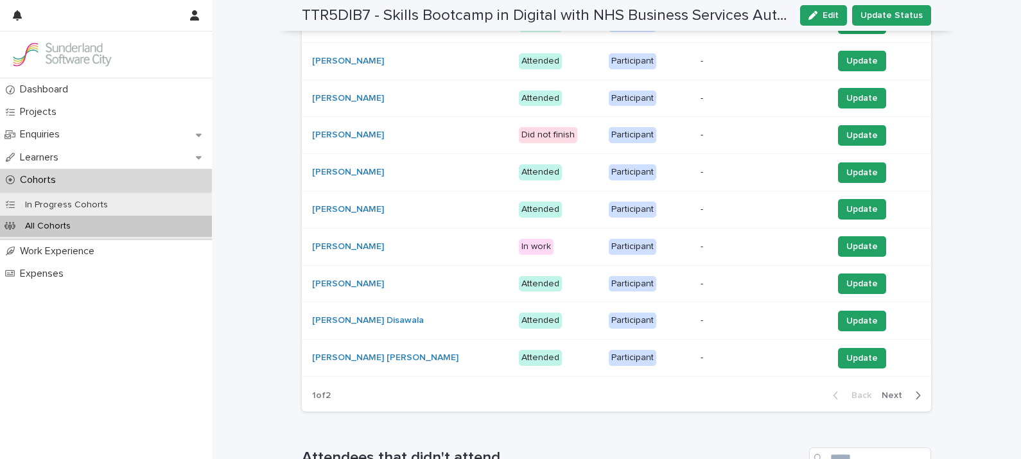
click at [890, 391] on span "Next" at bounding box center [896, 395] width 28 height 9
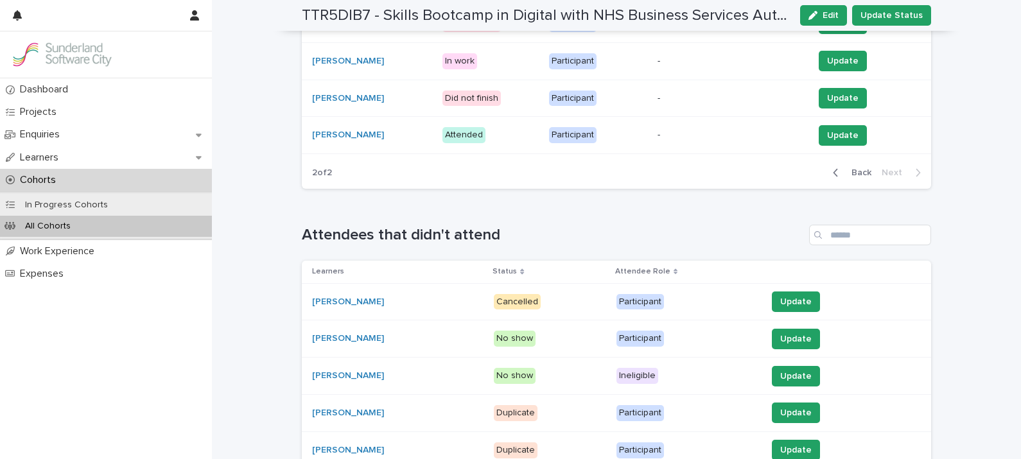
scroll to position [275, 0]
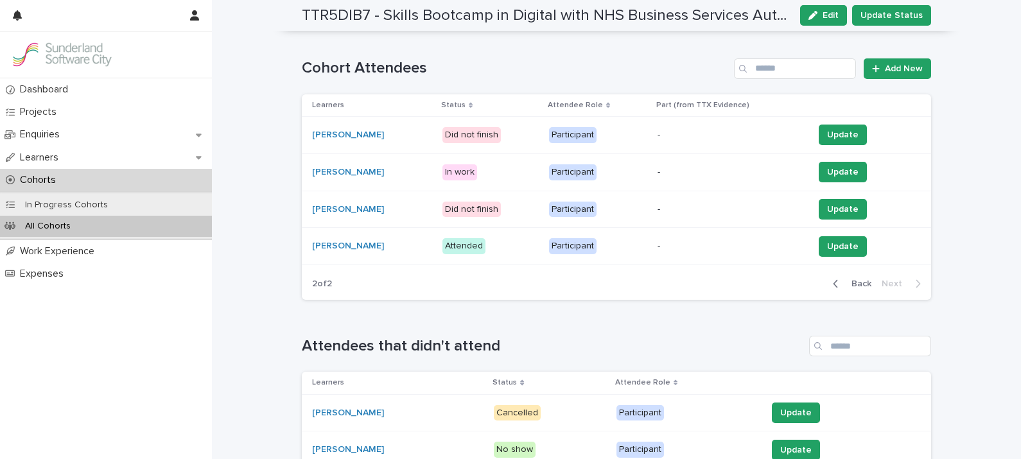
click at [855, 278] on button "Back" at bounding box center [849, 284] width 54 height 12
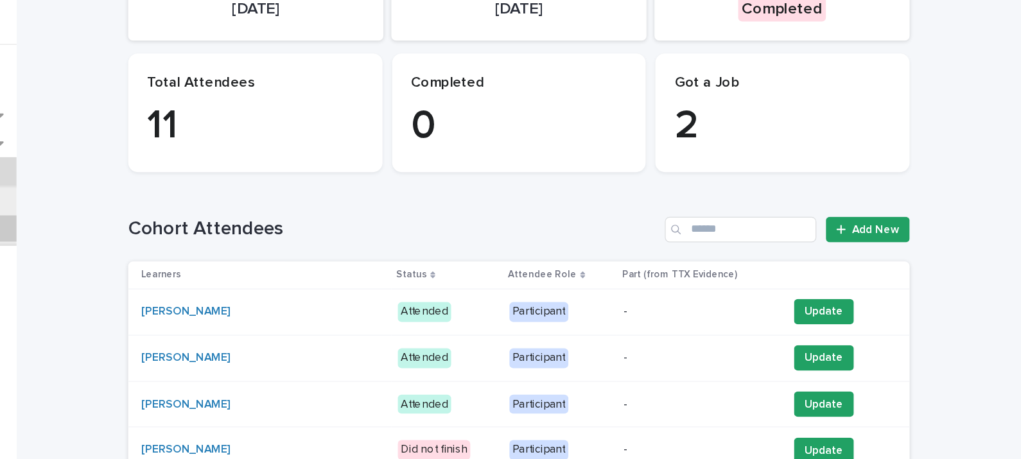
scroll to position [131, 0]
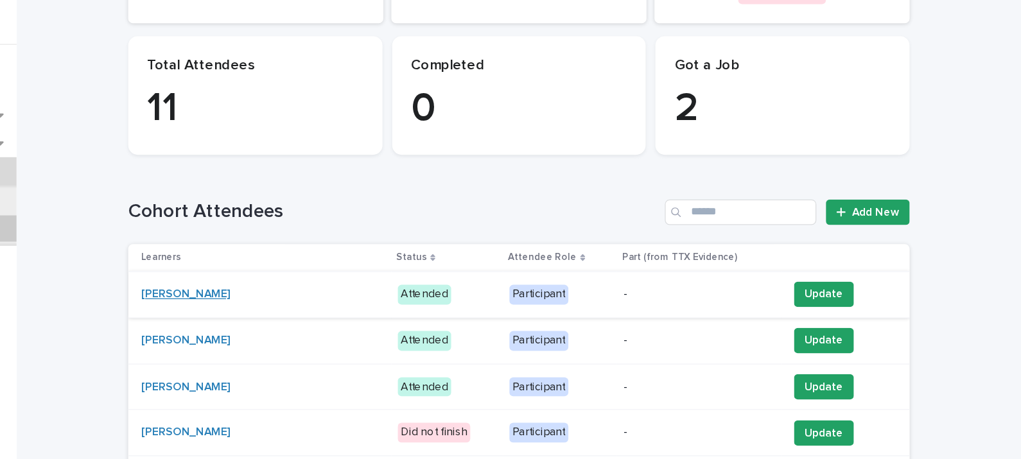
drag, startPoint x: 970, startPoint y: 320, endPoint x: 341, endPoint y: 275, distance: 630.8
click at [341, 275] on link "[PERSON_NAME]" at bounding box center [348, 279] width 72 height 11
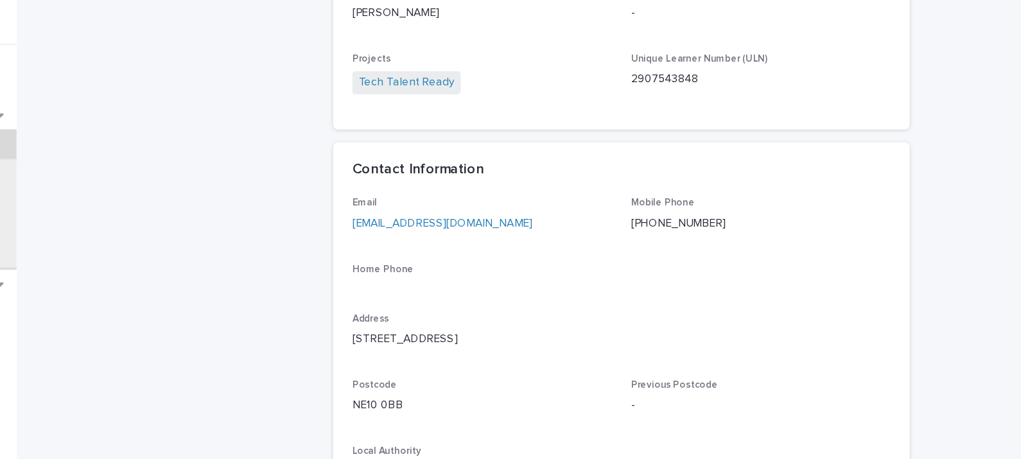
scroll to position [308, 0]
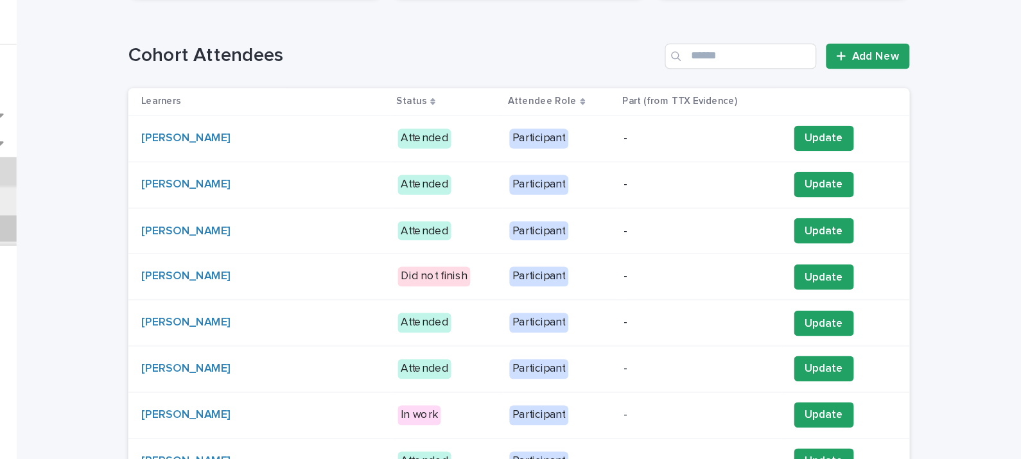
scroll to position [254, 0]
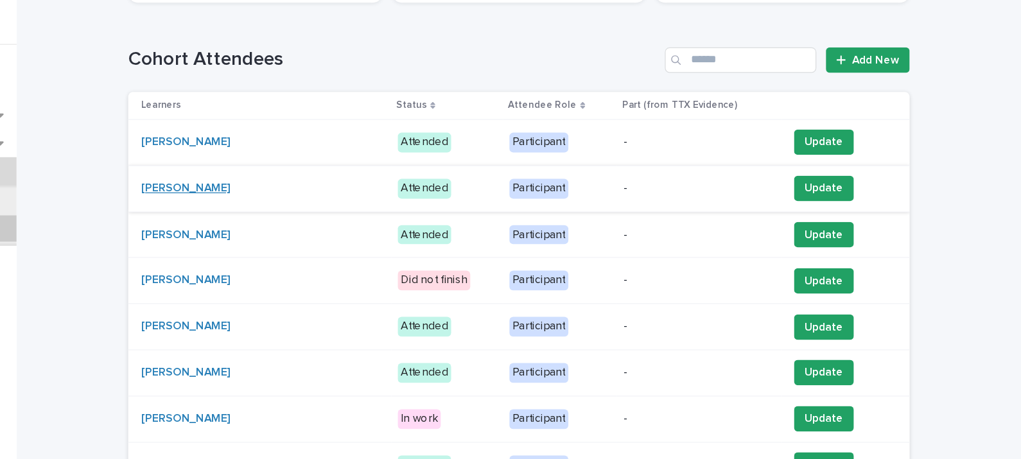
click at [351, 190] on link "[PERSON_NAME]" at bounding box center [348, 194] width 72 height 11
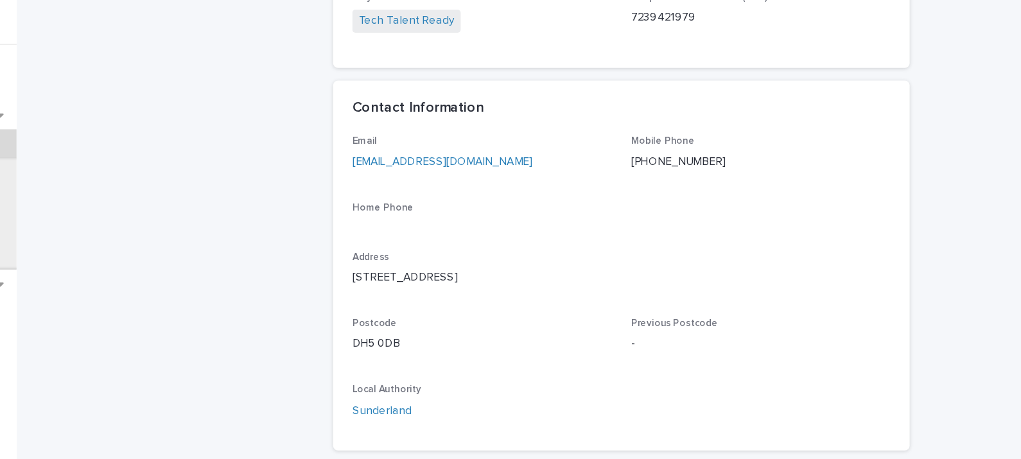
scroll to position [357, 0]
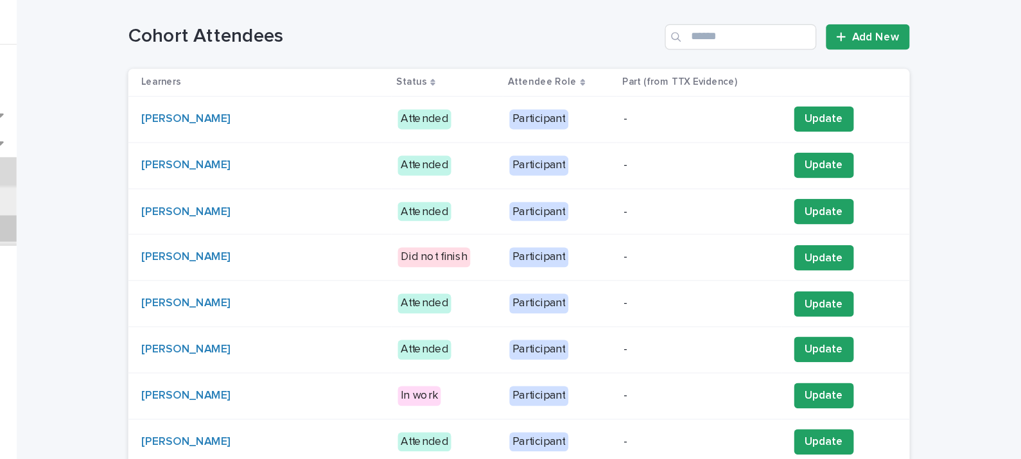
scroll to position [274, 0]
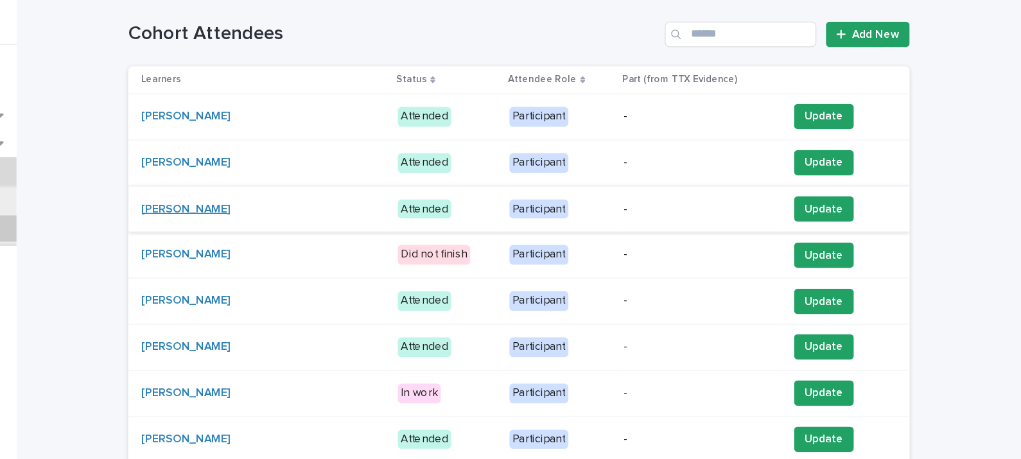
click at [339, 207] on link "[PERSON_NAME]" at bounding box center [348, 210] width 72 height 11
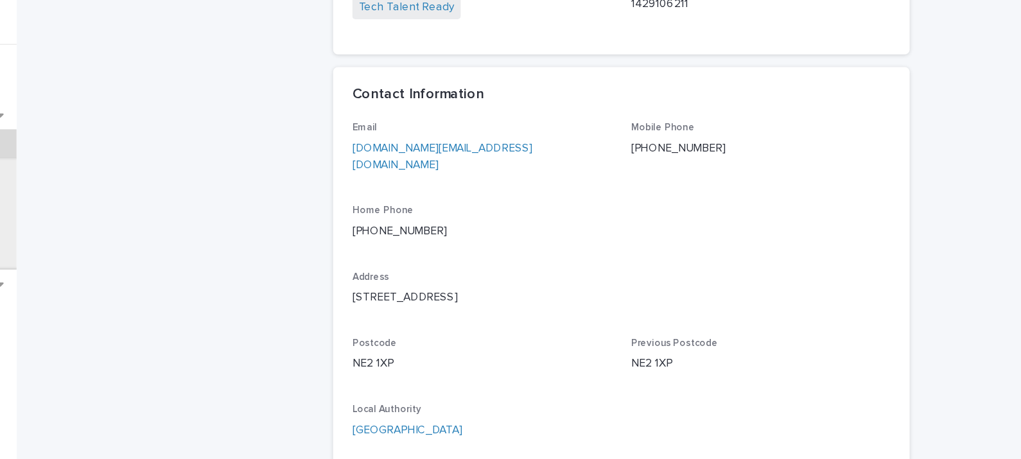
scroll to position [378, 0]
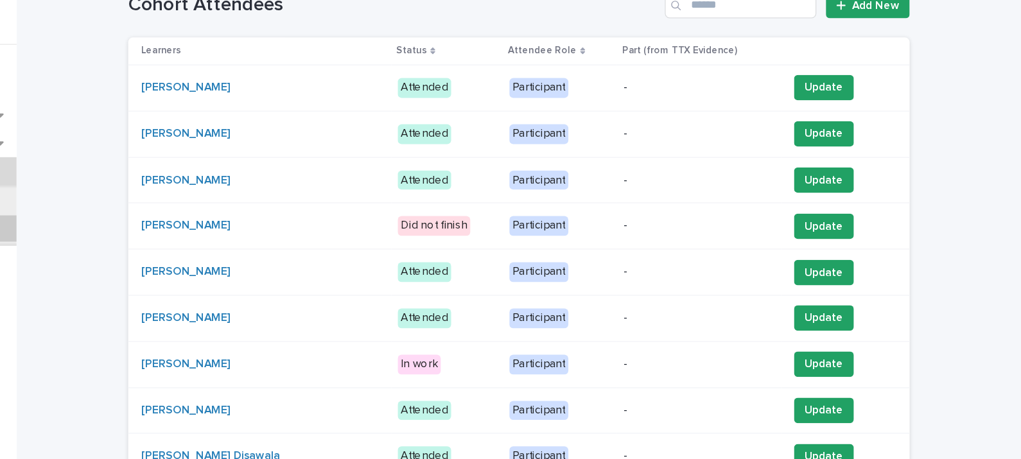
scroll to position [300, 0]
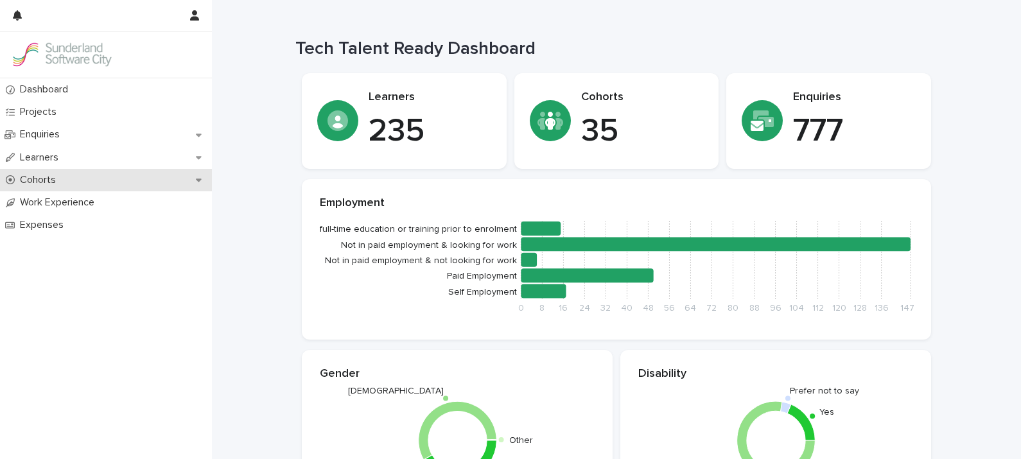
click at [35, 173] on div "Cohorts" at bounding box center [106, 180] width 212 height 22
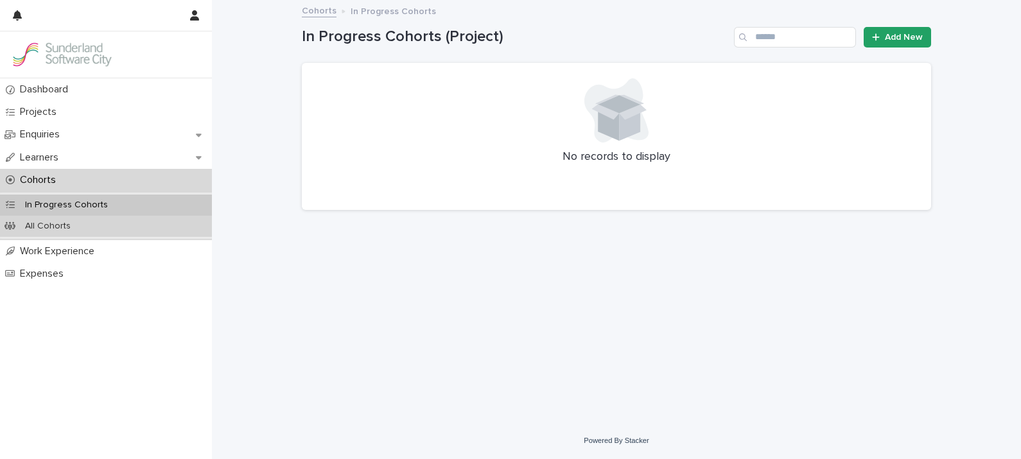
click at [46, 225] on p "All Cohorts" at bounding box center [48, 226] width 66 height 11
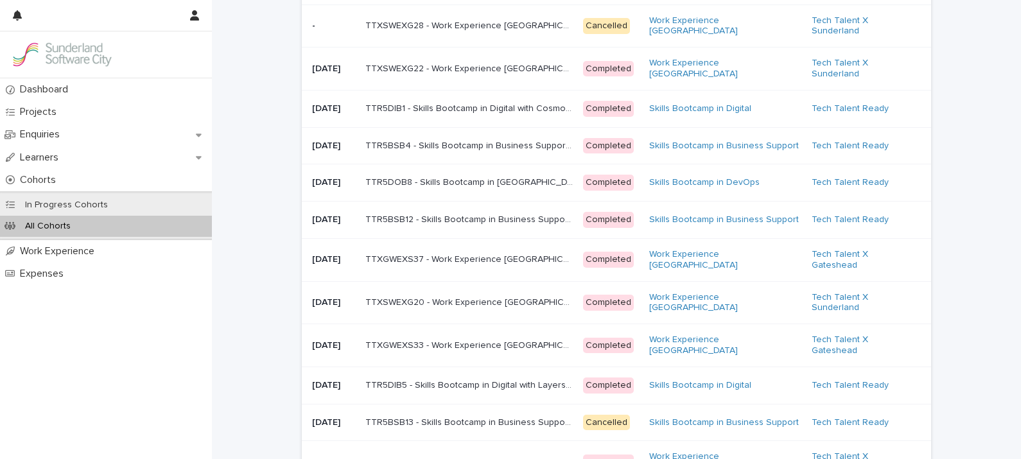
scroll to position [126, 0]
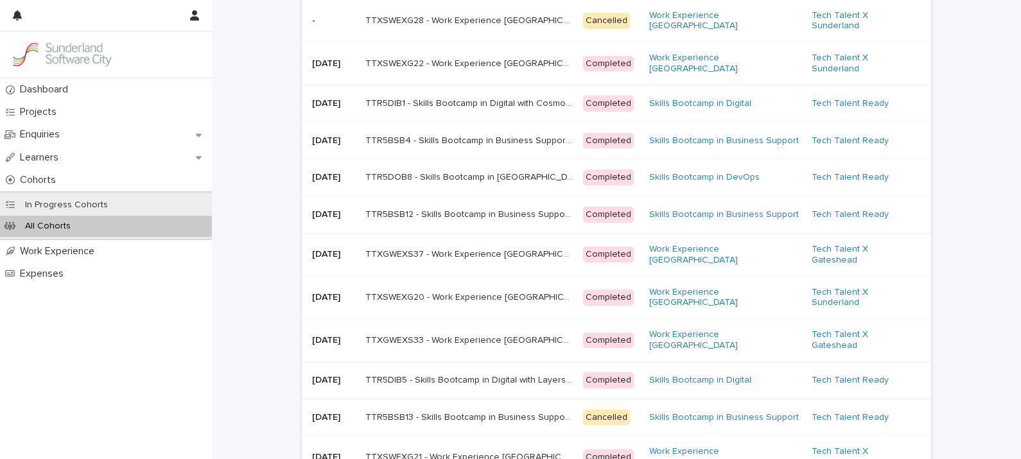
click at [530, 140] on p "TTR5BSB4 - Skills Bootcamp in Business Support with NHS Business Services Autho…" at bounding box center [470, 139] width 210 height 13
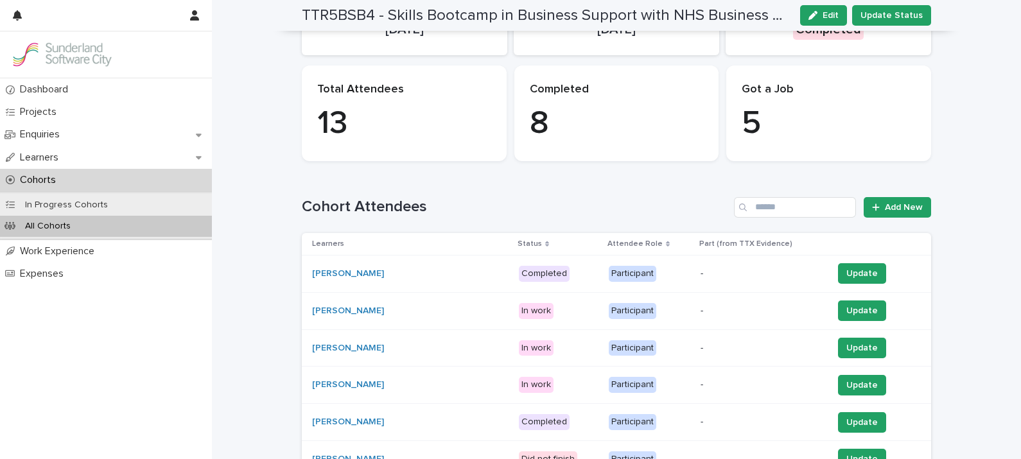
scroll to position [173, 0]
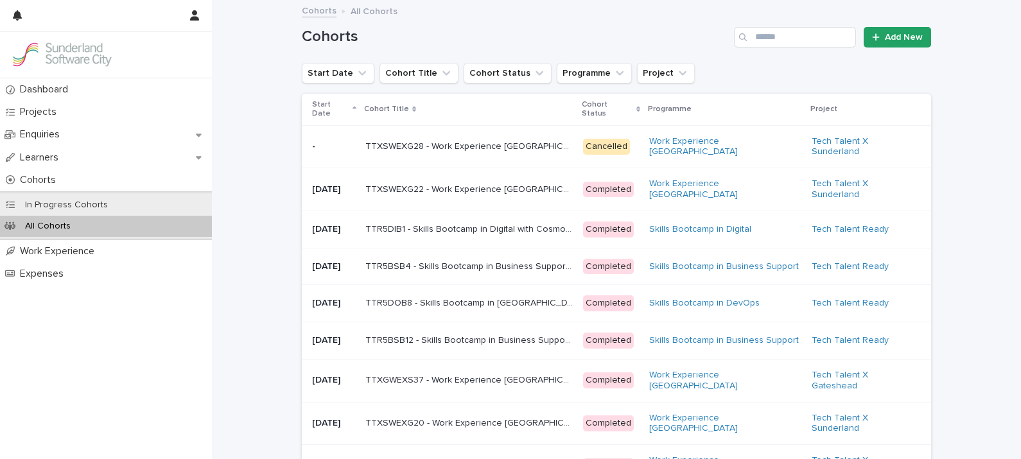
click at [327, 115] on p "Start Date" at bounding box center [330, 110] width 37 height 24
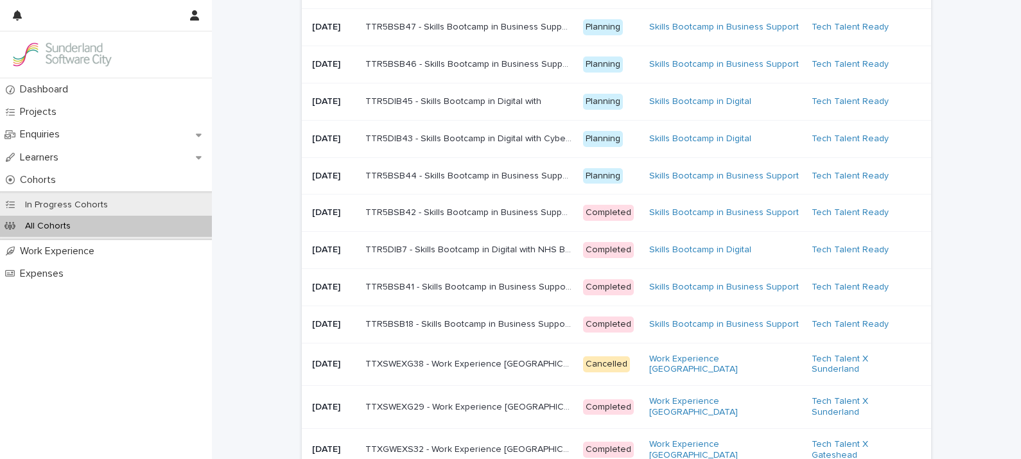
scroll to position [155, 0]
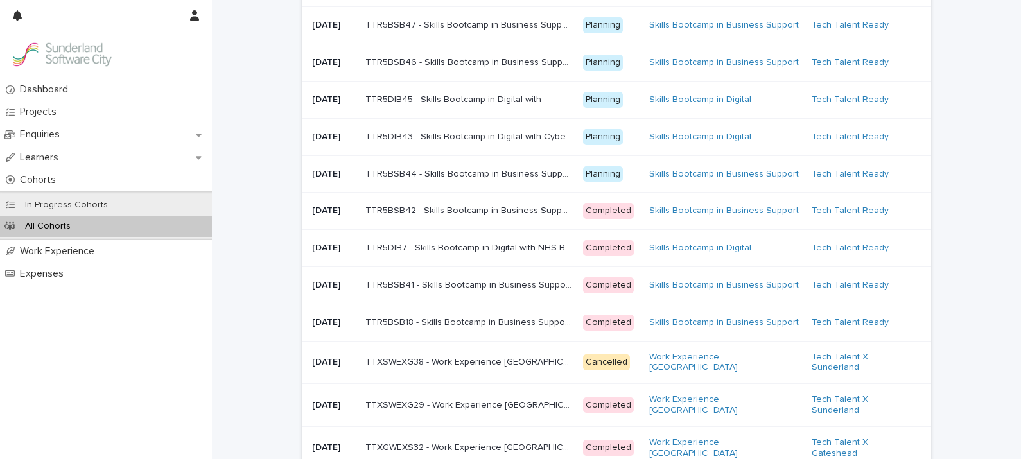
click at [460, 333] on div "TTR5BSB18 - Skills Bootcamp in Business Support with NHS Business Services Auth…" at bounding box center [468, 322] width 207 height 21
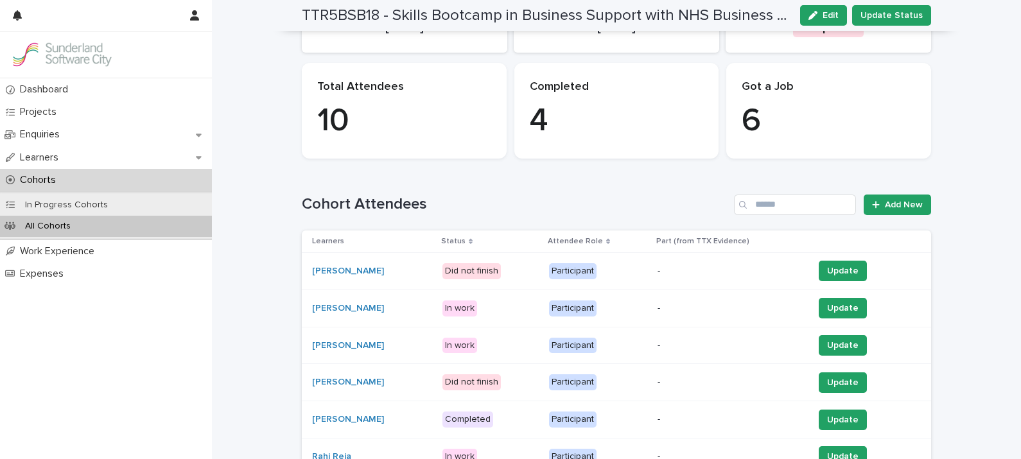
scroll to position [141, 0]
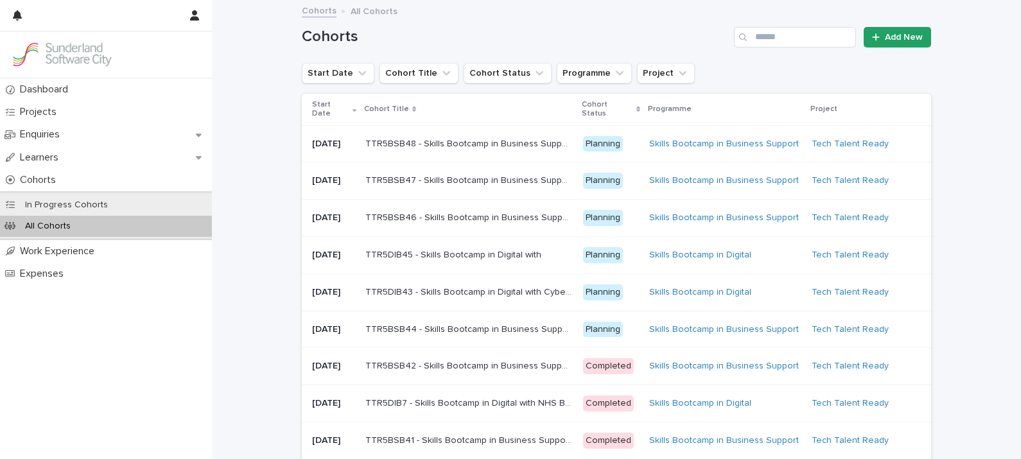
click at [520, 372] on p "TTR5BSB42 - Skills Bootcamp in Business Support with NHS Business Services Auth…" at bounding box center [470, 364] width 210 height 13
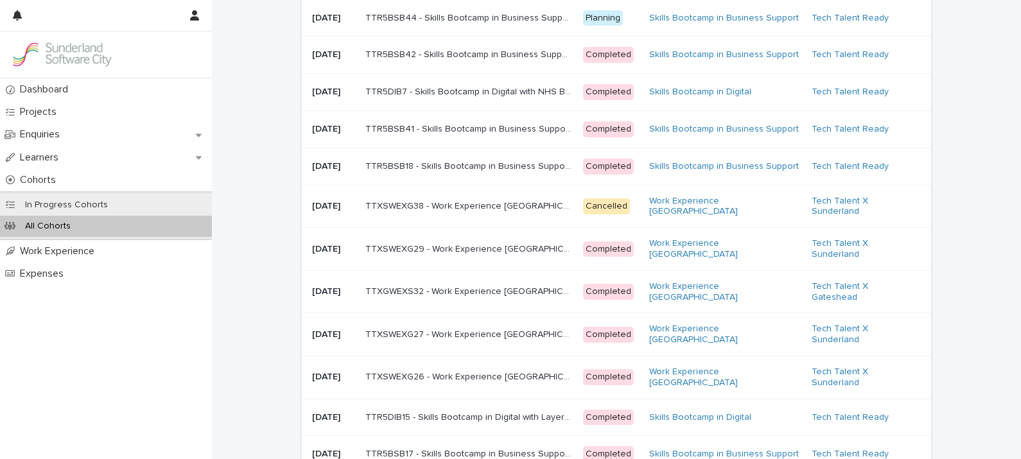
scroll to position [302, 0]
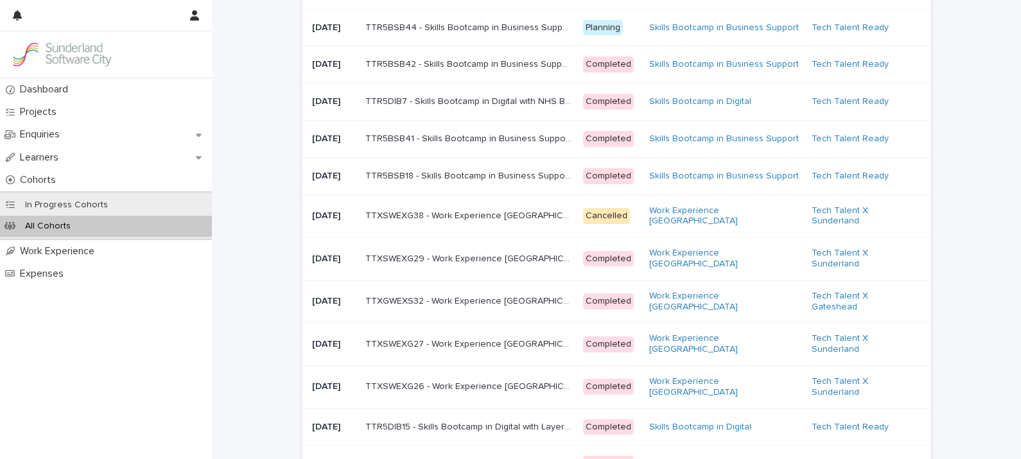
click at [448, 182] on p "TTR5BSB18 - Skills Bootcamp in Business Support with NHS Business Services Auth…" at bounding box center [470, 174] width 210 height 13
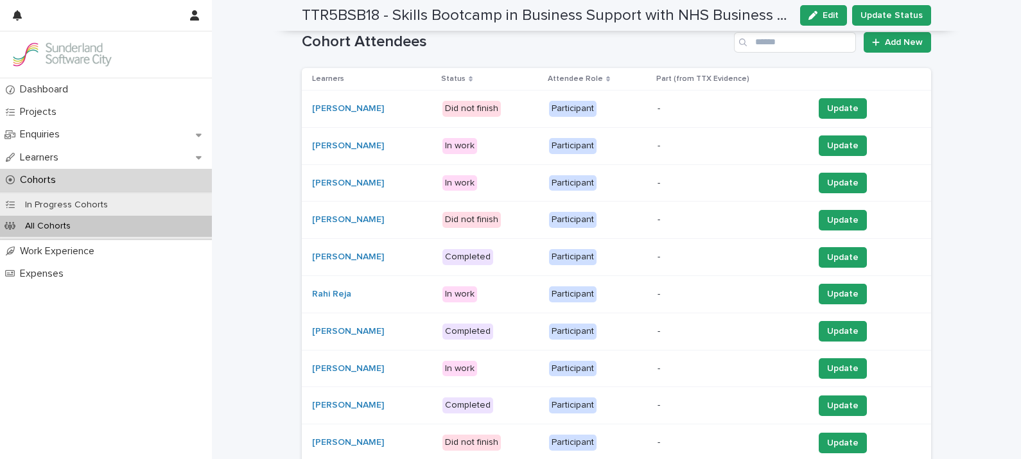
scroll to position [427, 0]
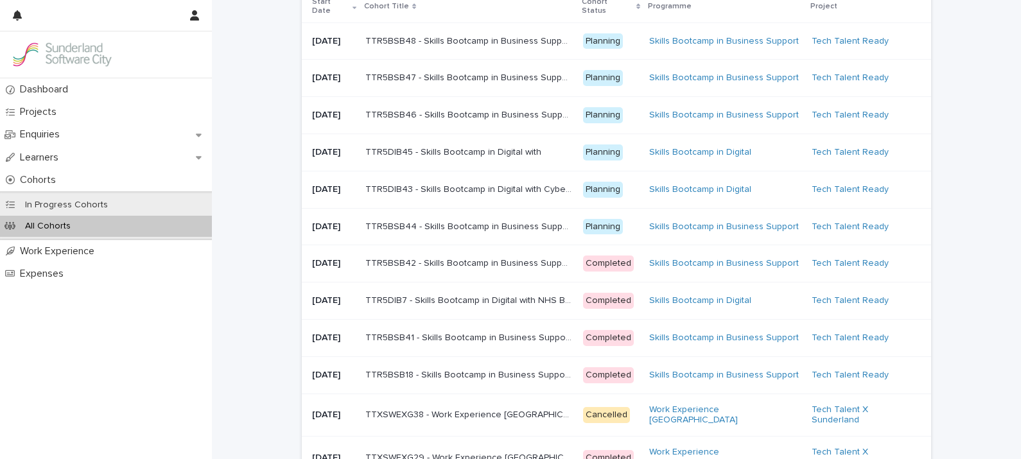
scroll to position [99, 0]
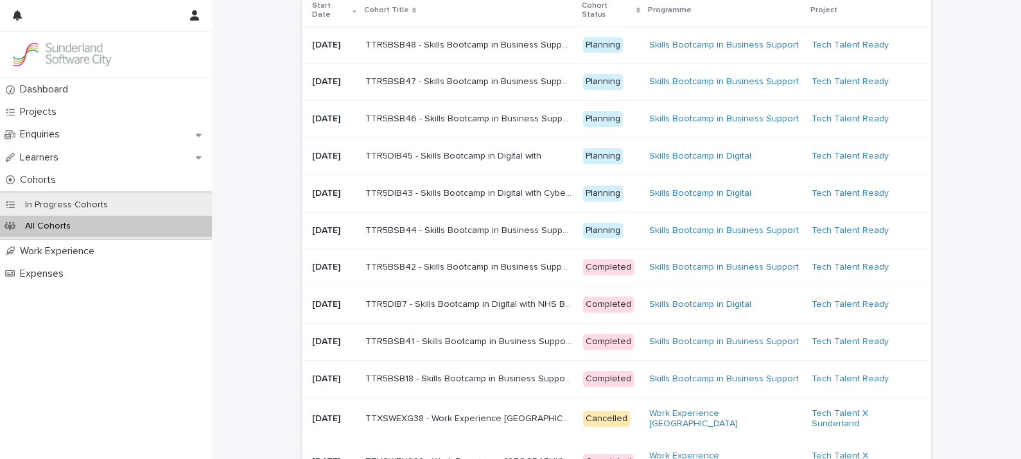
click at [425, 347] on p "TTR5BSB41 - Skills Bootcamp in Business Support with NHS Business Services Auth…" at bounding box center [470, 340] width 210 height 13
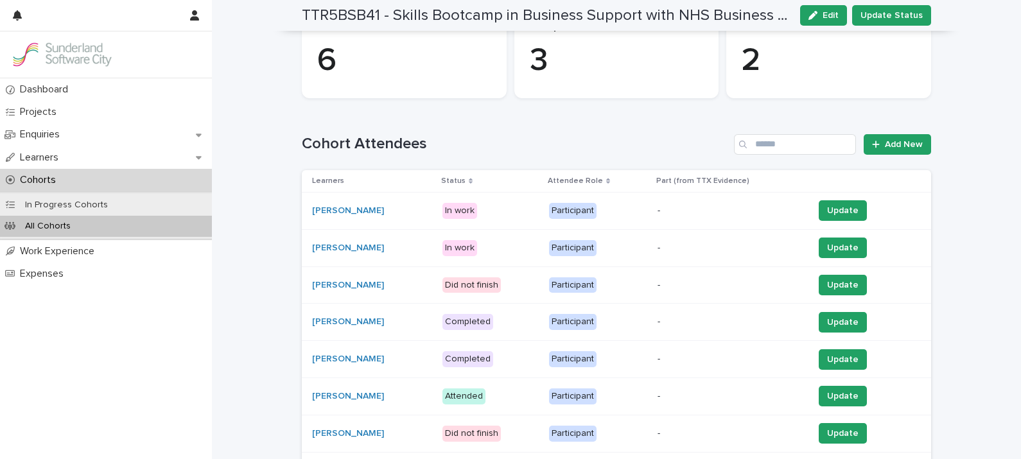
scroll to position [204, 0]
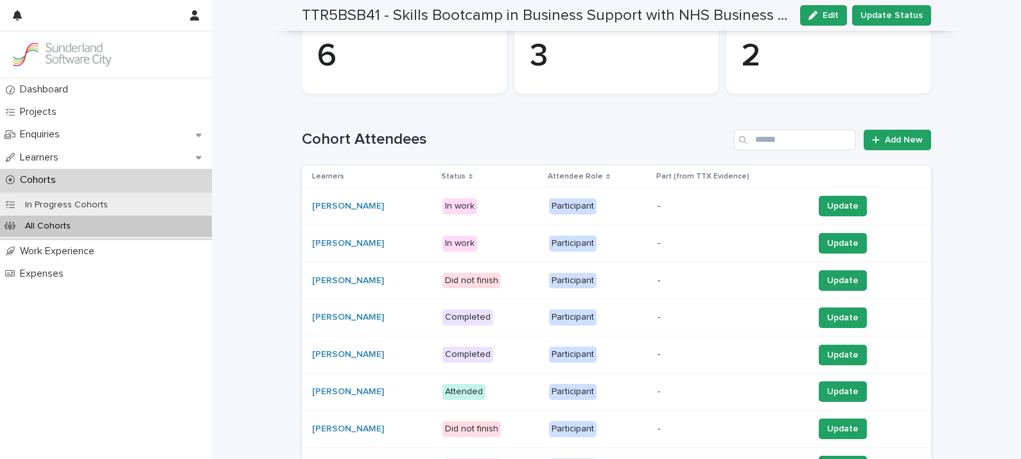
click at [461, 174] on p "Status" at bounding box center [453, 177] width 24 height 14
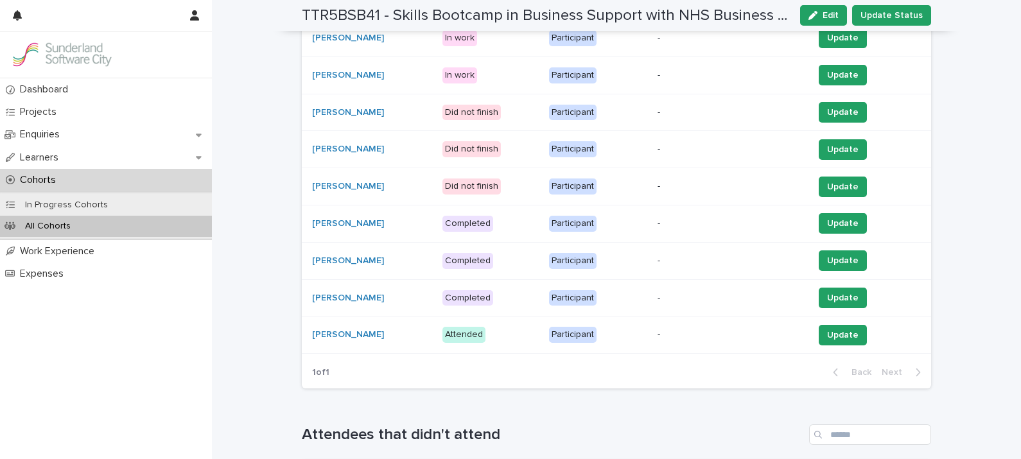
scroll to position [388, 0]
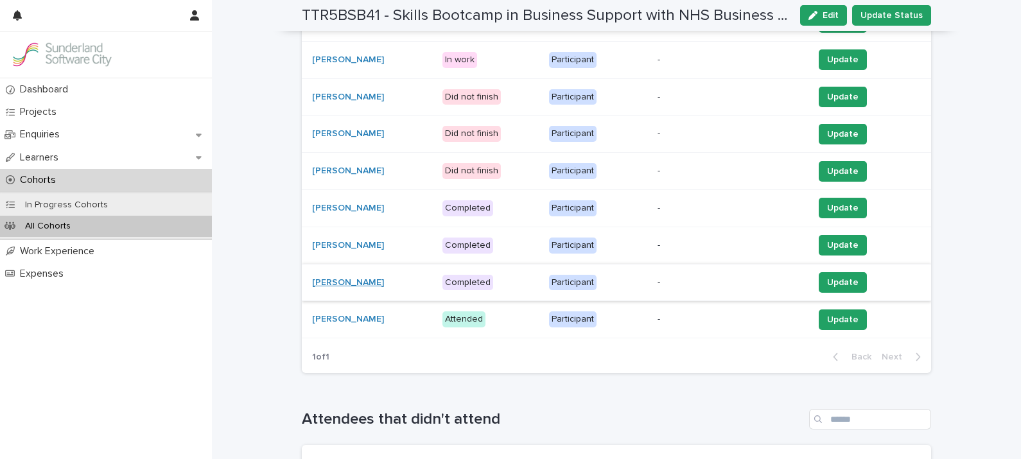
click at [335, 282] on link "[PERSON_NAME]" at bounding box center [348, 282] width 72 height 11
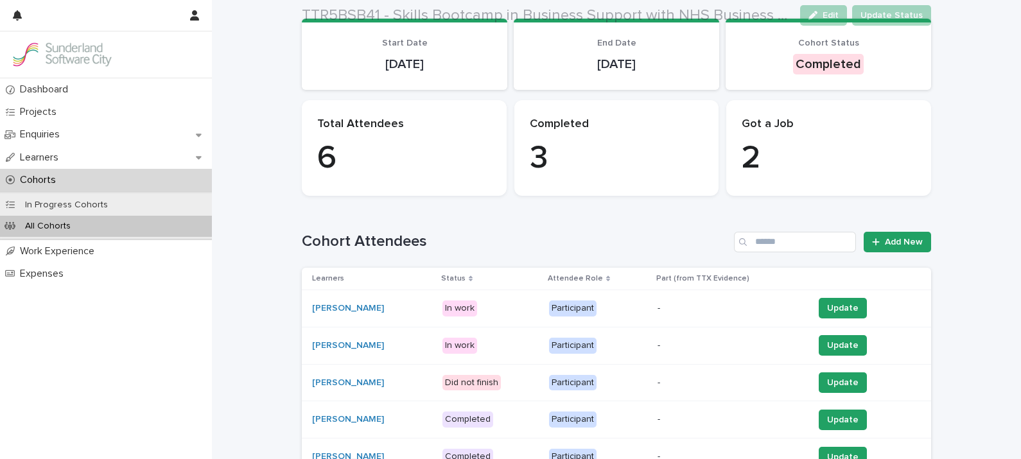
scroll to position [112, 0]
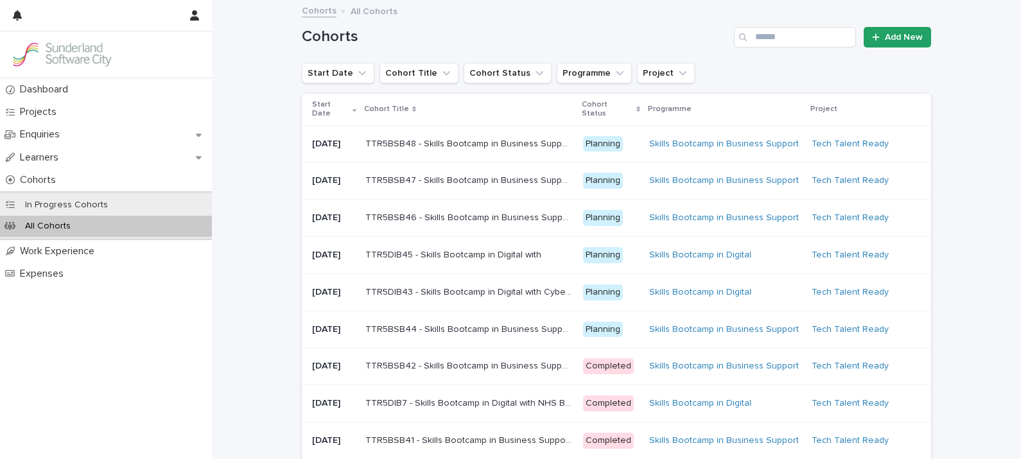
click at [467, 409] on p "TTR5DIB7 - Skills Bootcamp in Digital with NHS Business Services Authority" at bounding box center [470, 402] width 210 height 13
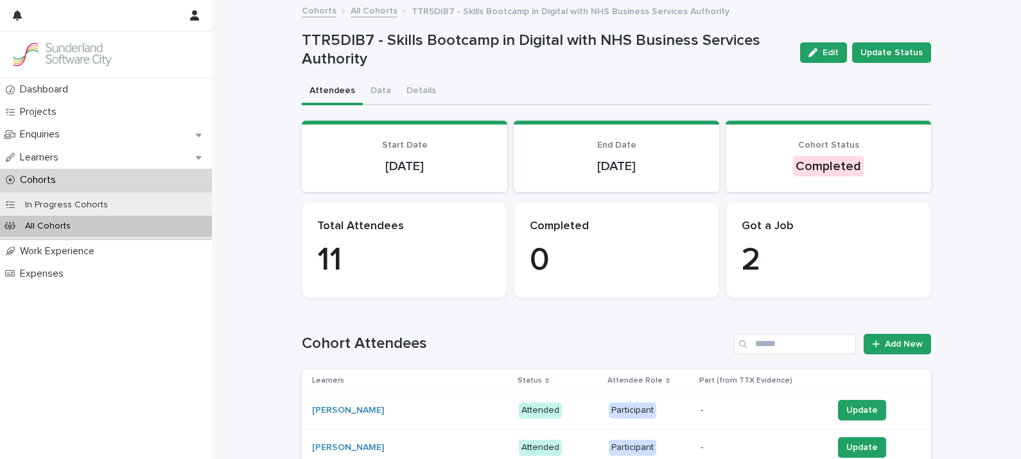
drag, startPoint x: 1007, startPoint y: 32, endPoint x: 1023, endPoint y: 62, distance: 34.2
click at [1020, 62] on html "Dashboard Projects Enquiries Learners Cohorts In Progress Cohorts All Cohorts W…" at bounding box center [510, 229] width 1021 height 459
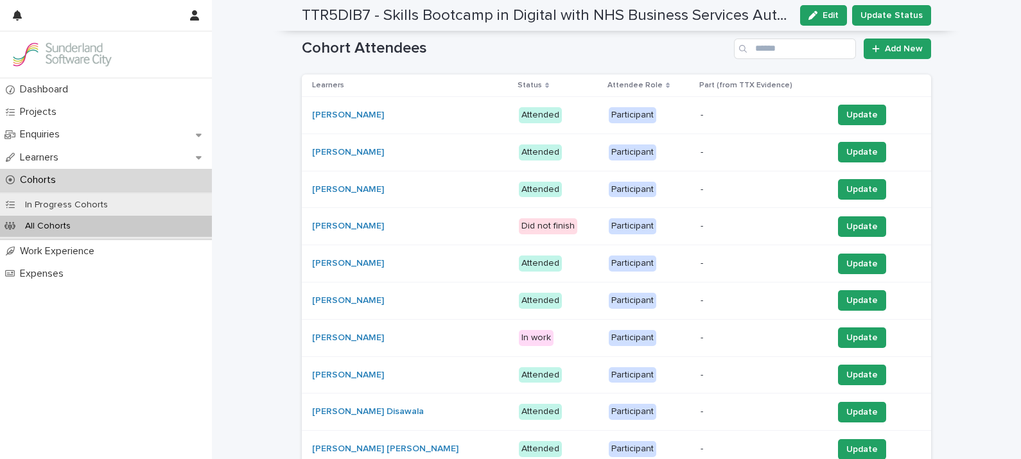
scroll to position [297, 0]
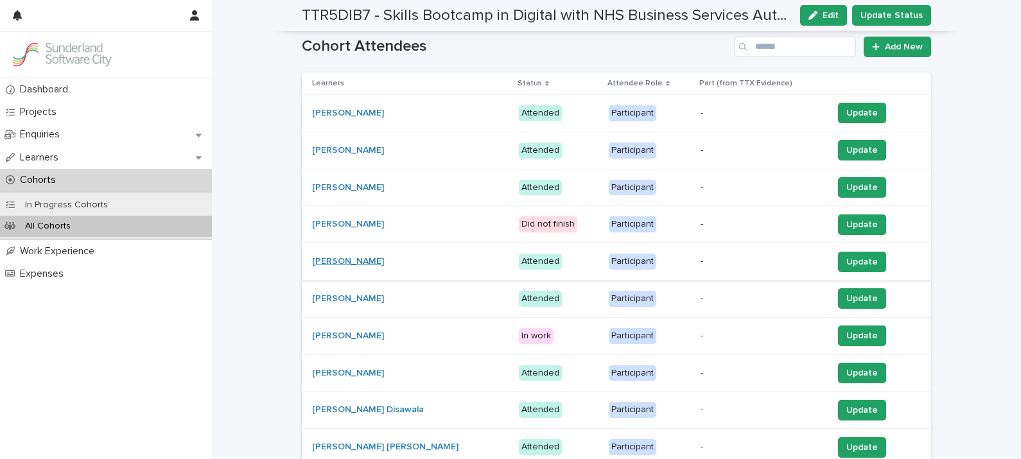
click at [353, 257] on link "[PERSON_NAME]" at bounding box center [348, 261] width 72 height 11
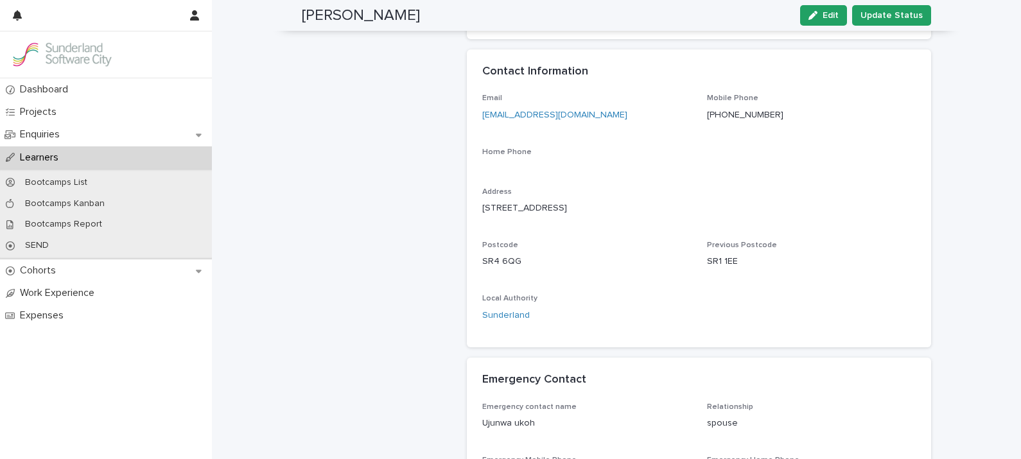
scroll to position [425, 0]
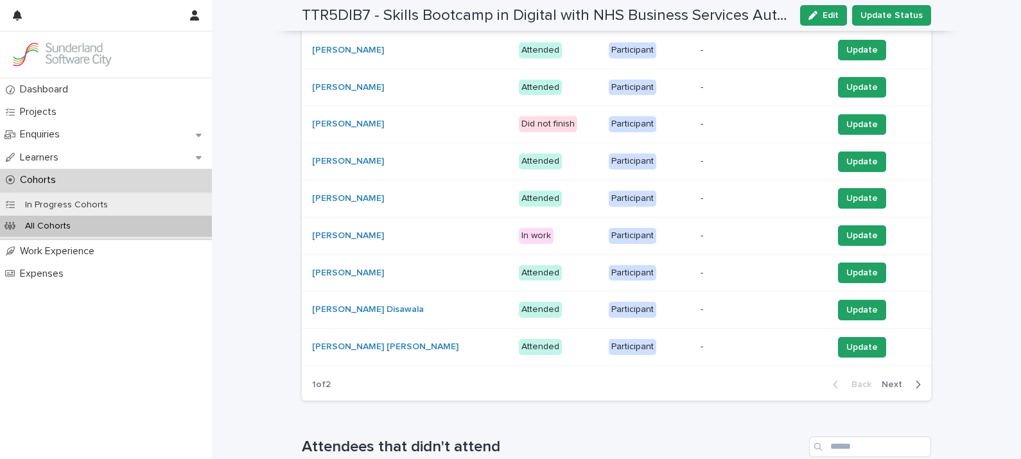
scroll to position [390, 0]
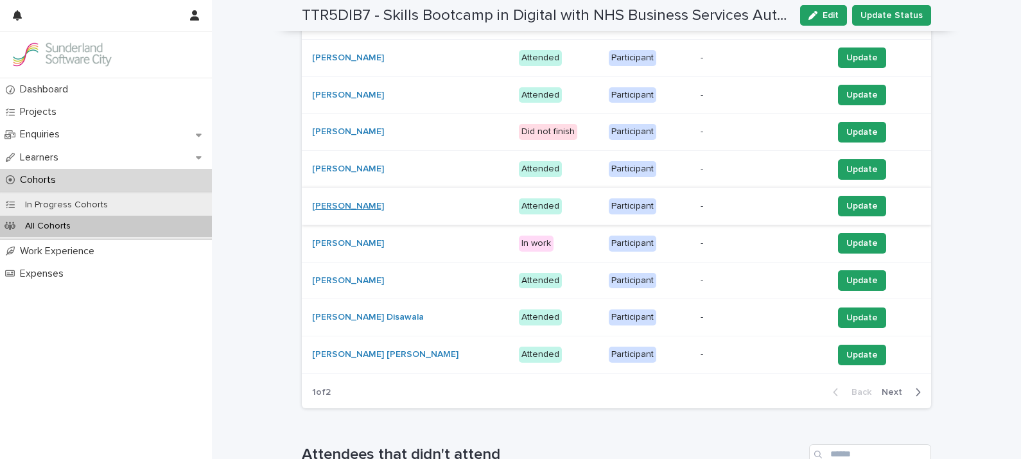
click at [322, 202] on link "[PERSON_NAME]" at bounding box center [348, 206] width 72 height 11
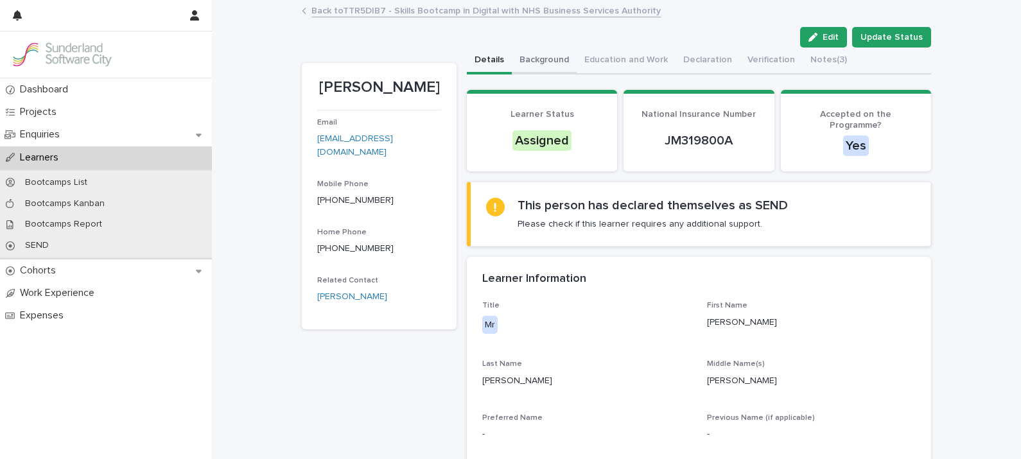
click at [539, 58] on button "Background" at bounding box center [544, 61] width 65 height 27
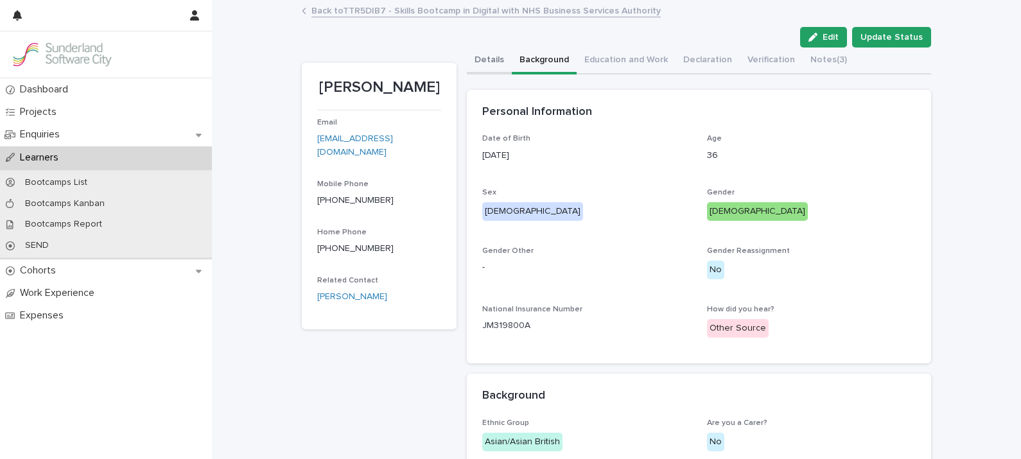
click at [488, 58] on button "Details" at bounding box center [489, 61] width 45 height 27
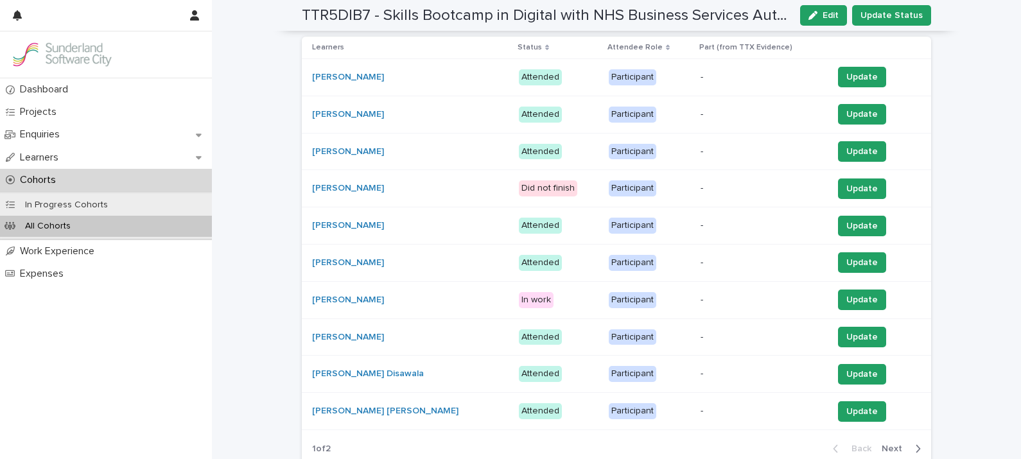
scroll to position [338, 0]
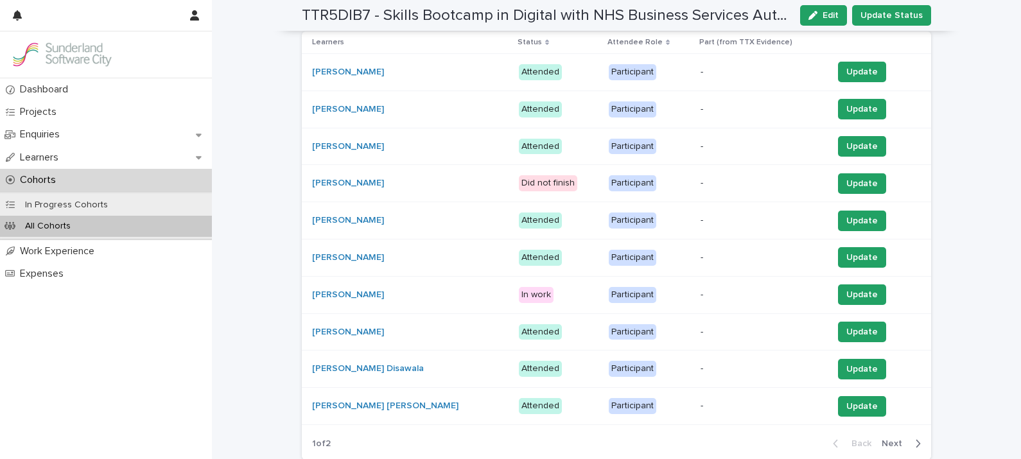
click at [327, 285] on div "[PERSON_NAME]" at bounding box center [410, 294] width 196 height 21
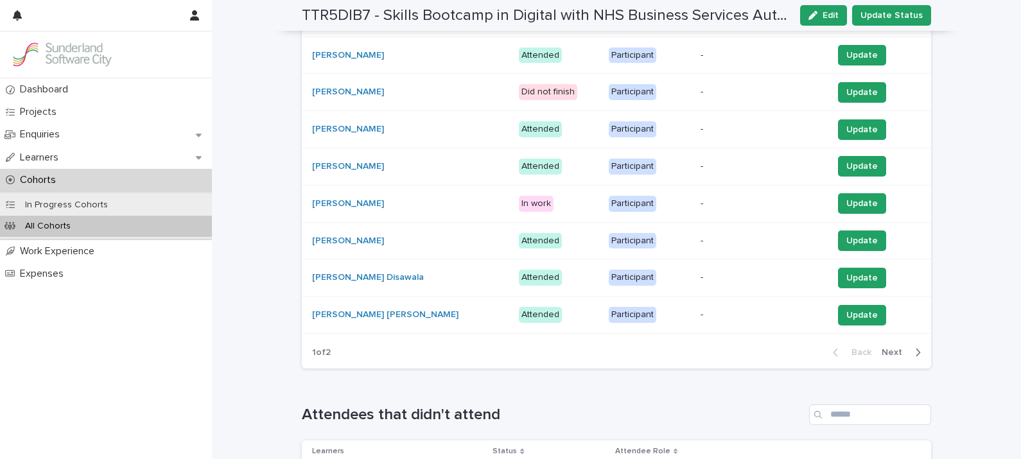
scroll to position [433, 0]
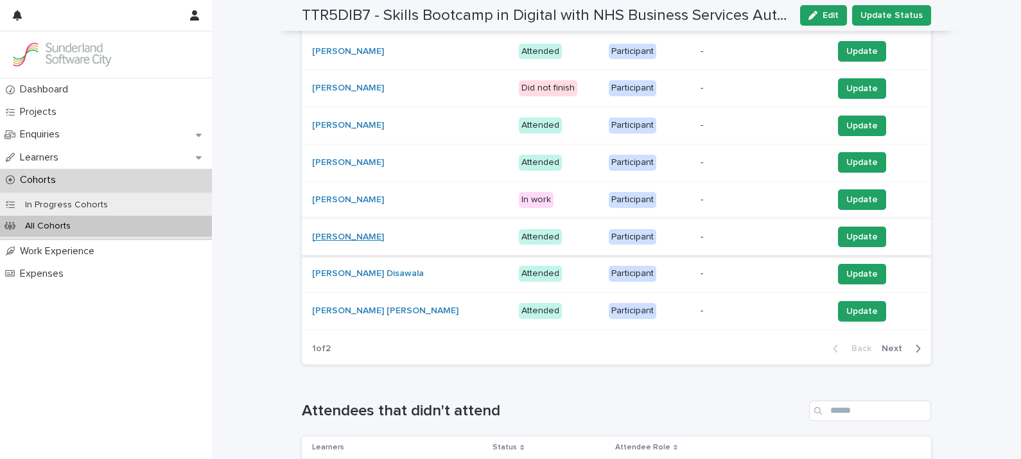
click at [327, 235] on link "[PERSON_NAME]" at bounding box center [348, 237] width 72 height 11
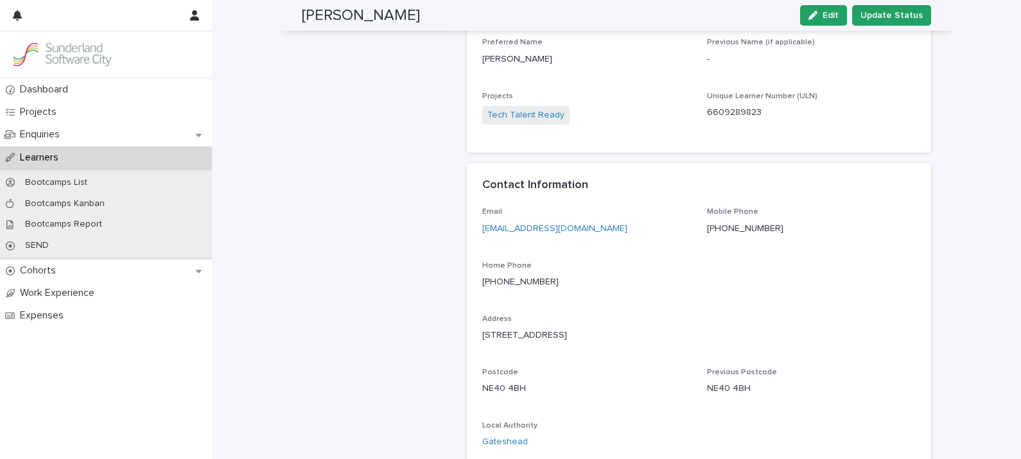
scroll to position [304, 0]
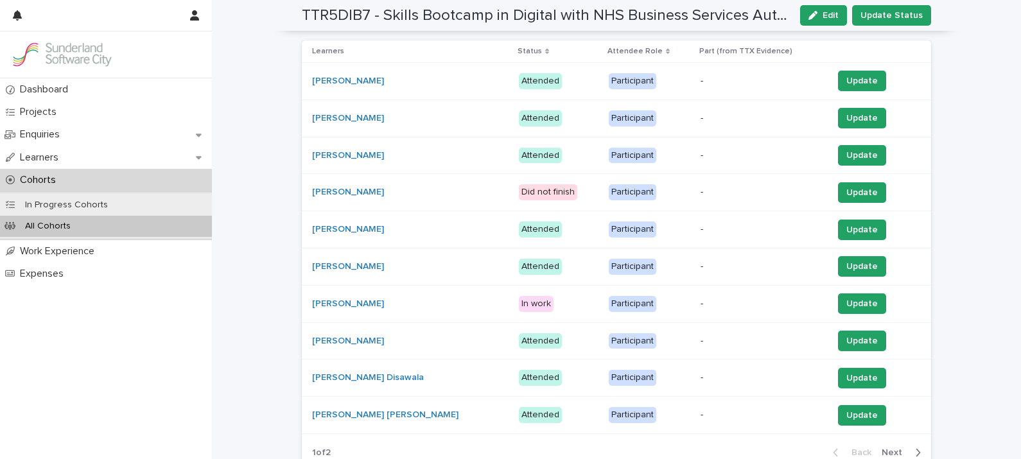
scroll to position [331, 0]
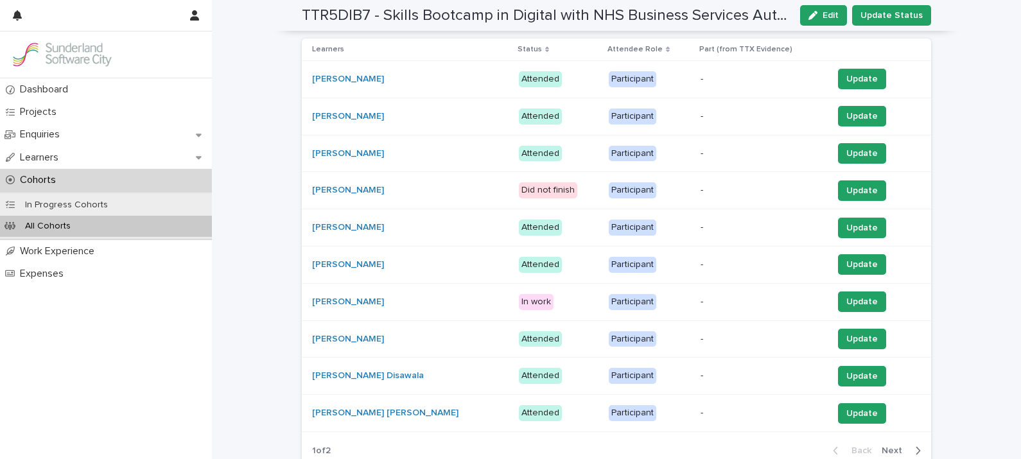
click at [364, 365] on div "[PERSON_NAME] Disawala" at bounding box center [410, 375] width 196 height 21
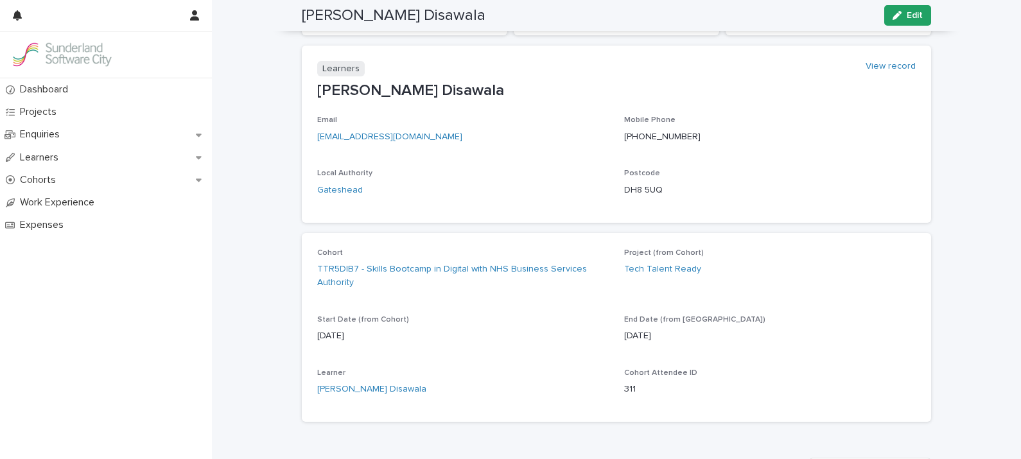
scroll to position [128, 0]
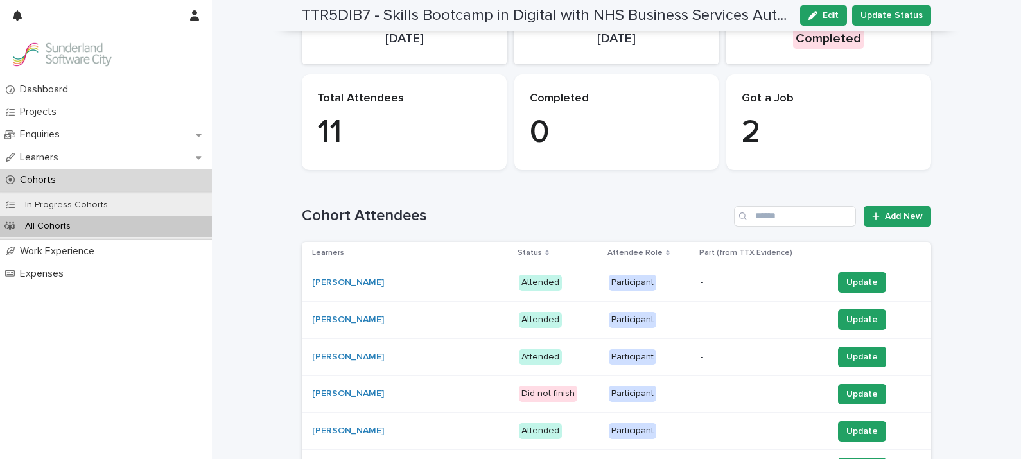
scroll to position [536, 0]
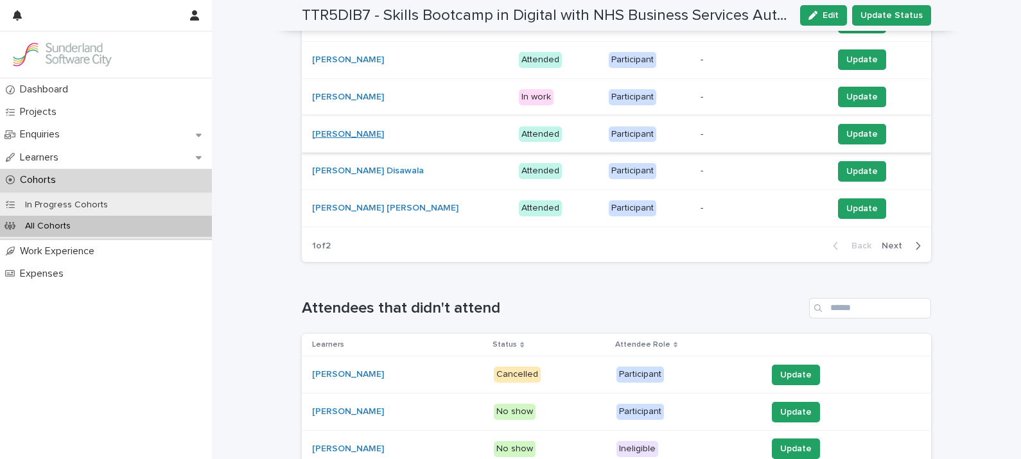
click at [340, 134] on link "[PERSON_NAME]" at bounding box center [348, 134] width 72 height 11
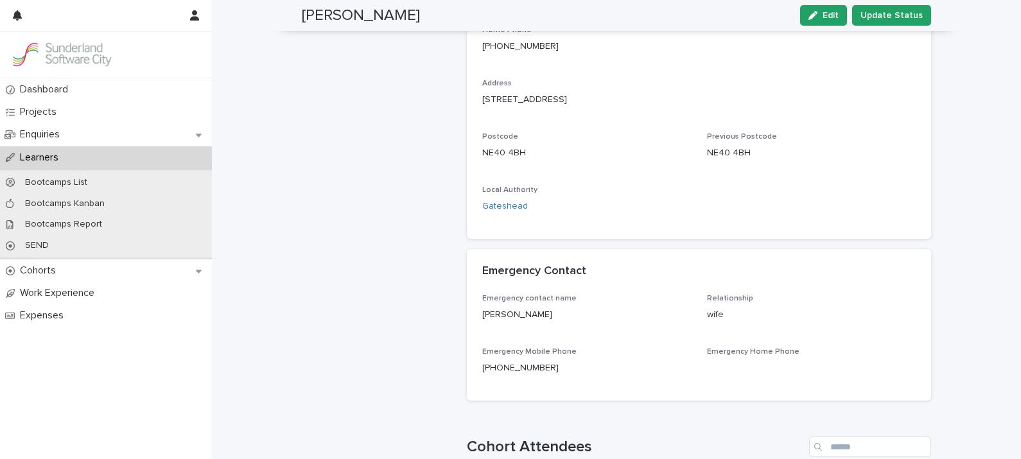
scroll to position [369, 0]
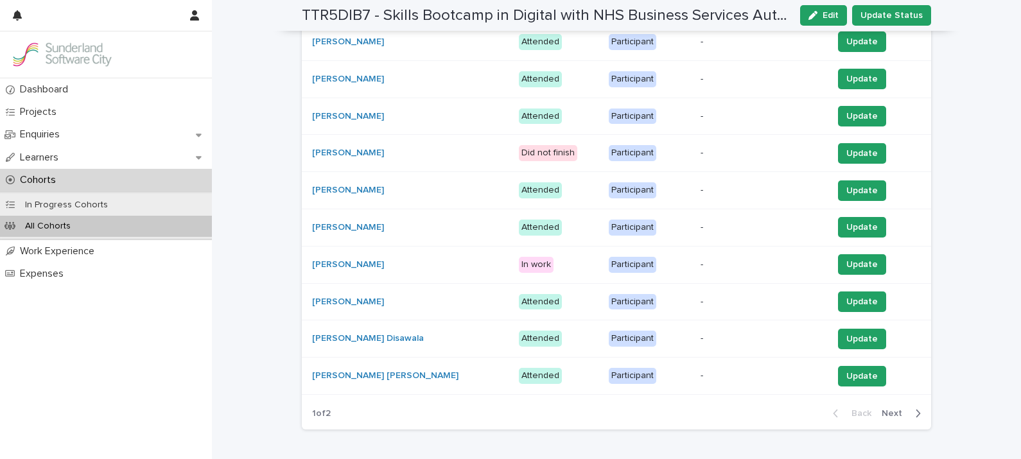
scroll to position [538, 0]
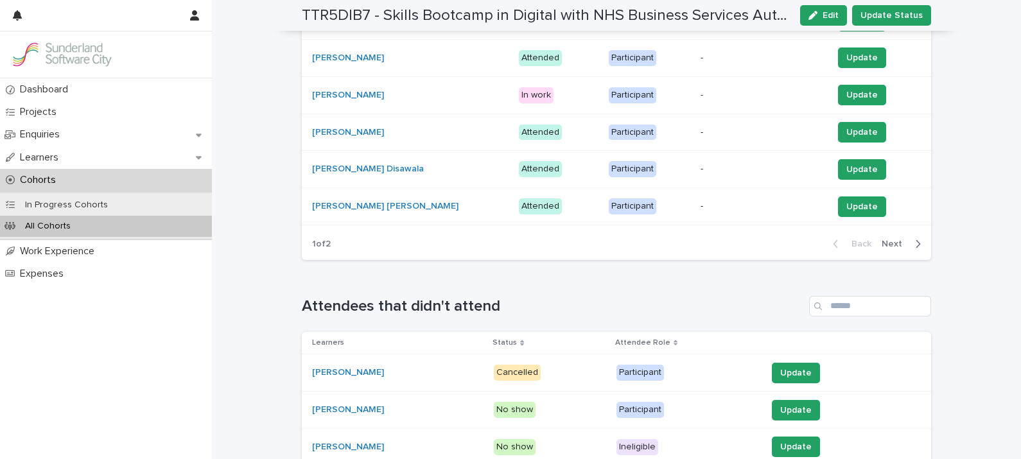
click at [352, 161] on div "[PERSON_NAME] Disawala" at bounding box center [410, 169] width 196 height 21
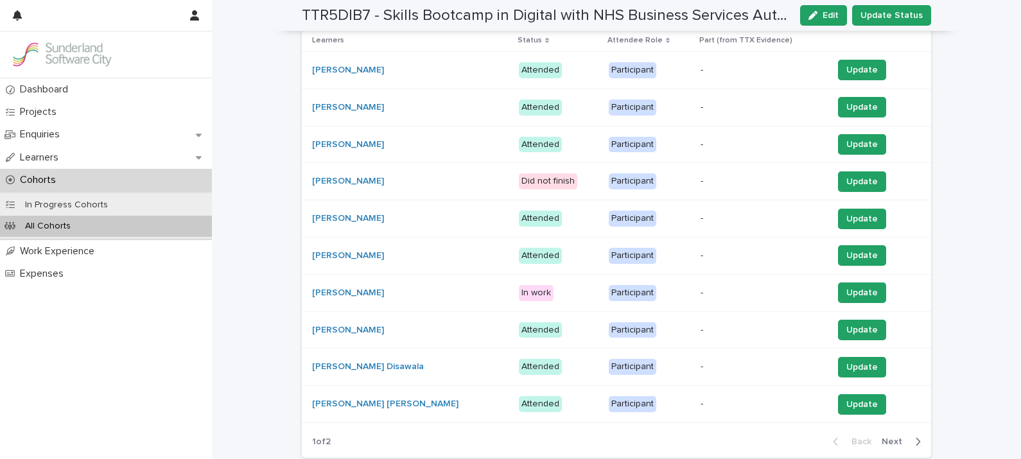
scroll to position [383, 0]
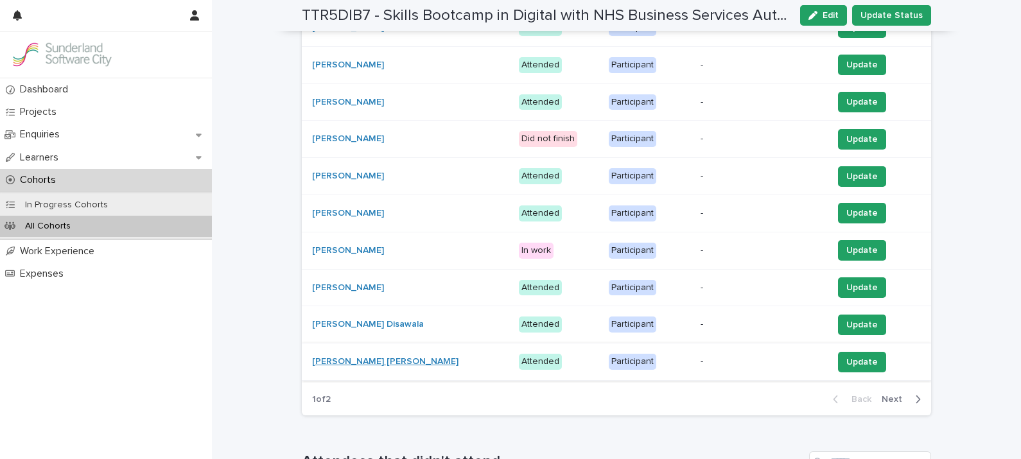
drag, startPoint x: 340, startPoint y: 356, endPoint x: 326, endPoint y: 360, distance: 14.6
click at [326, 360] on link "[PERSON_NAME] [PERSON_NAME]" at bounding box center [385, 361] width 146 height 11
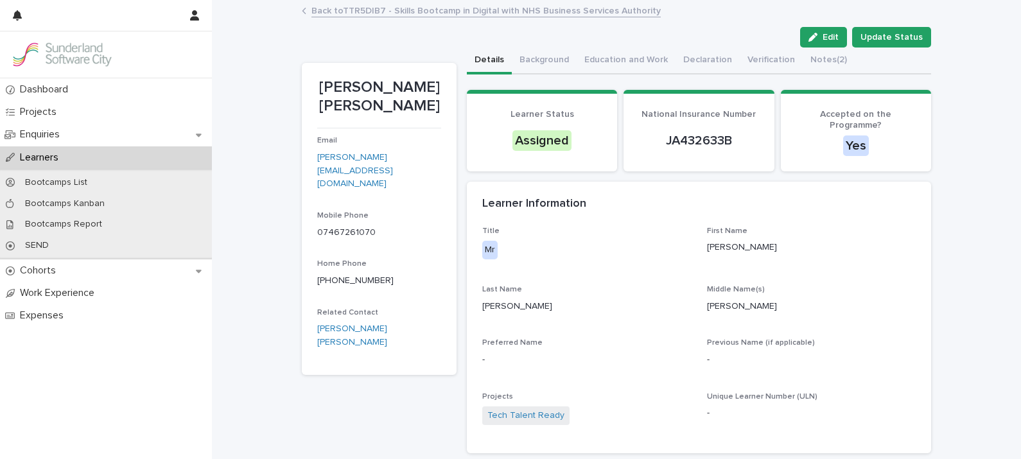
drag, startPoint x: 1017, startPoint y: 83, endPoint x: 971, endPoint y: 405, distance: 325.0
drag, startPoint x: 971, startPoint y: 405, endPoint x: 970, endPoint y: 110, distance: 295.3
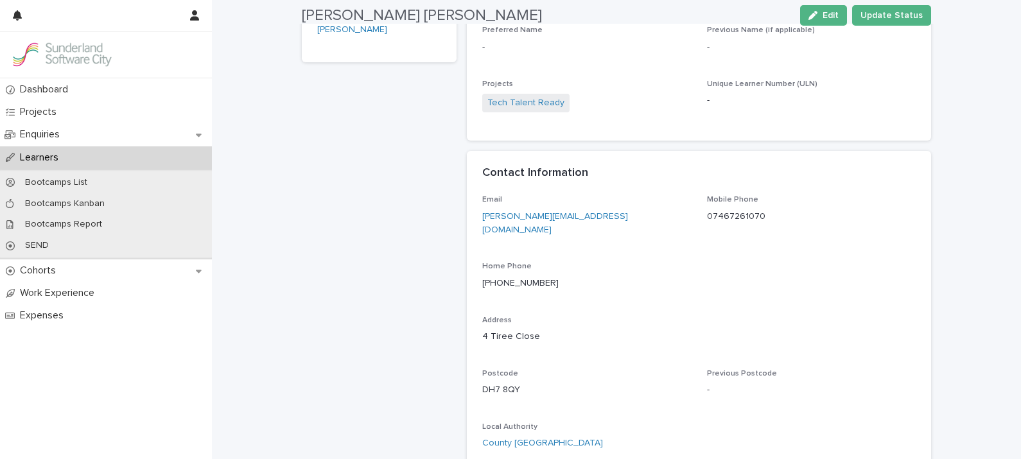
scroll to position [317, 0]
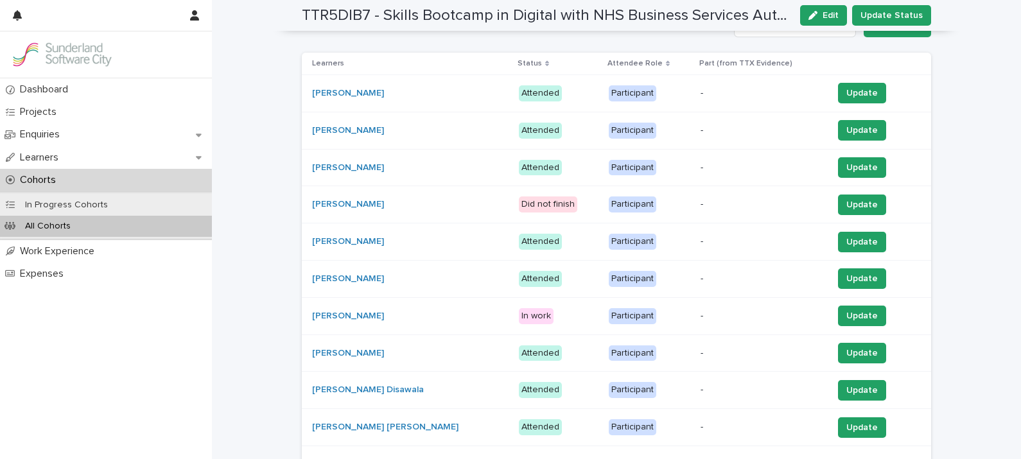
scroll to position [538, 0]
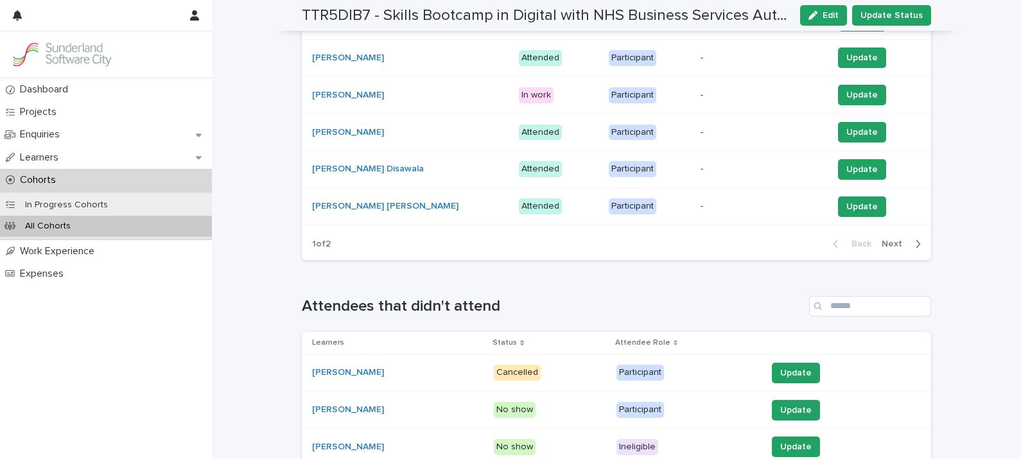
click at [890, 243] on span "Next" at bounding box center [896, 243] width 28 height 9
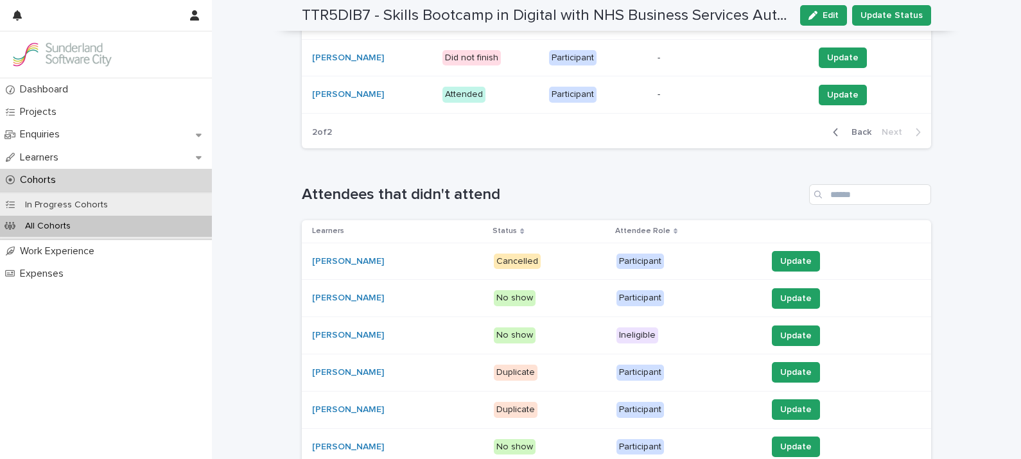
scroll to position [209, 0]
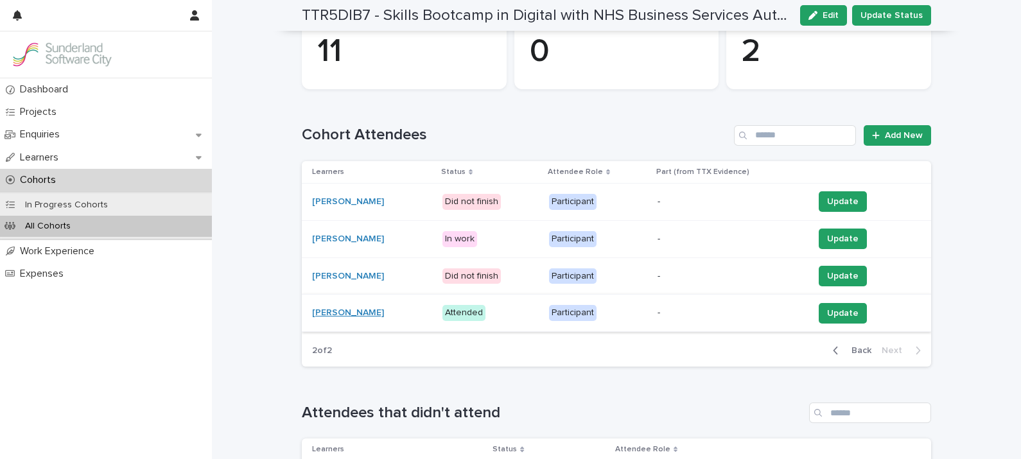
click at [323, 309] on link "[PERSON_NAME]" at bounding box center [348, 313] width 72 height 11
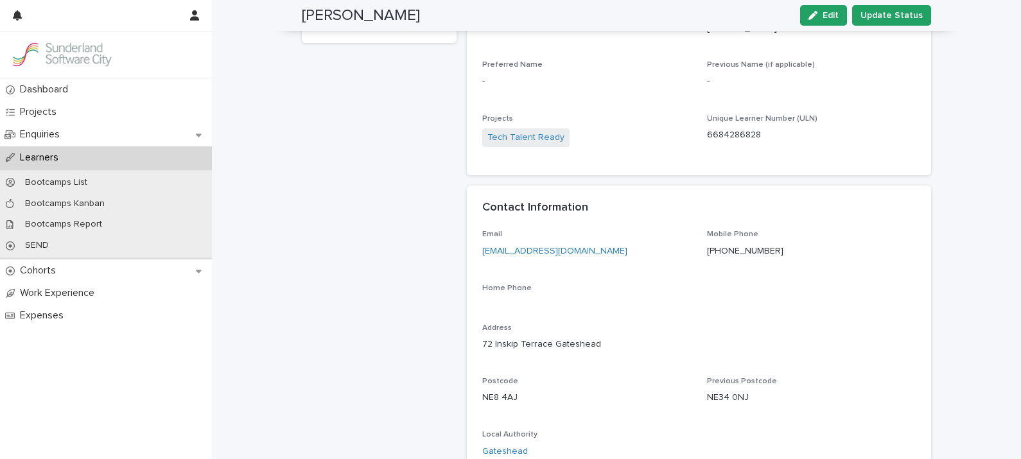
scroll to position [302, 0]
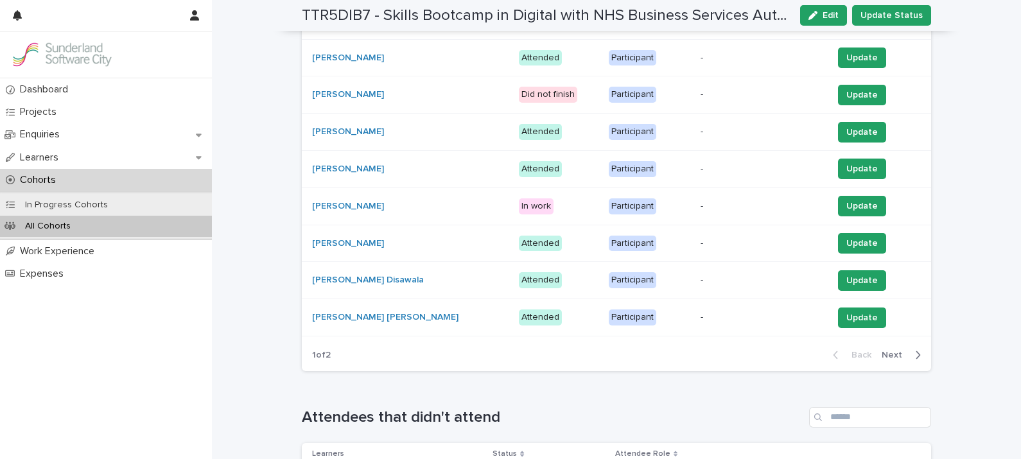
scroll to position [450, 0]
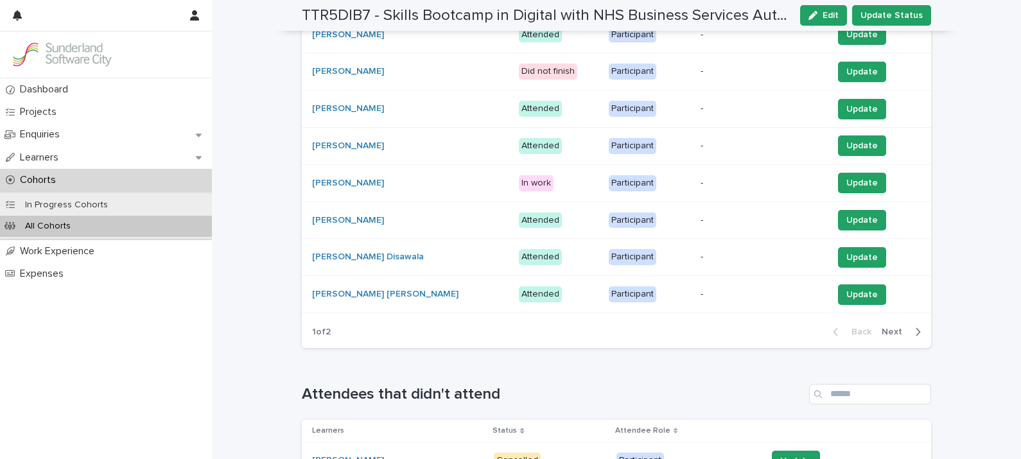
click at [891, 329] on span "Next" at bounding box center [896, 331] width 28 height 9
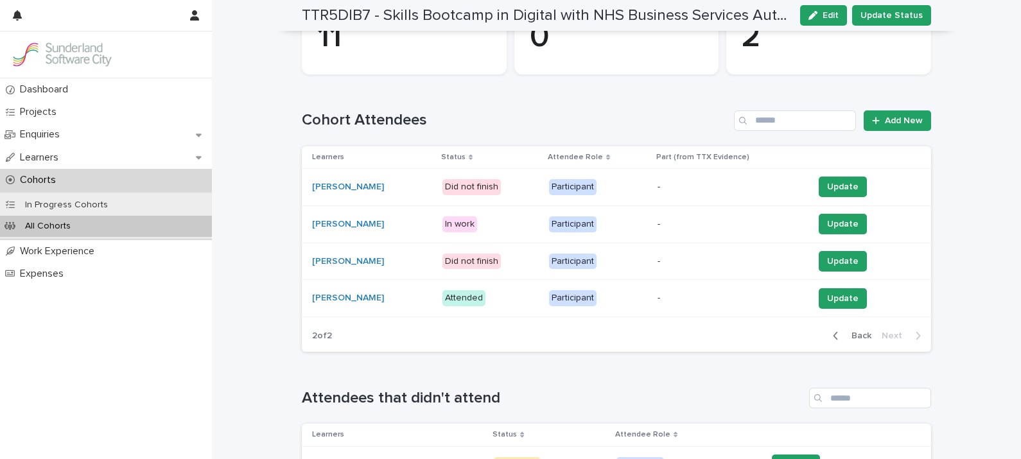
scroll to position [234, 0]
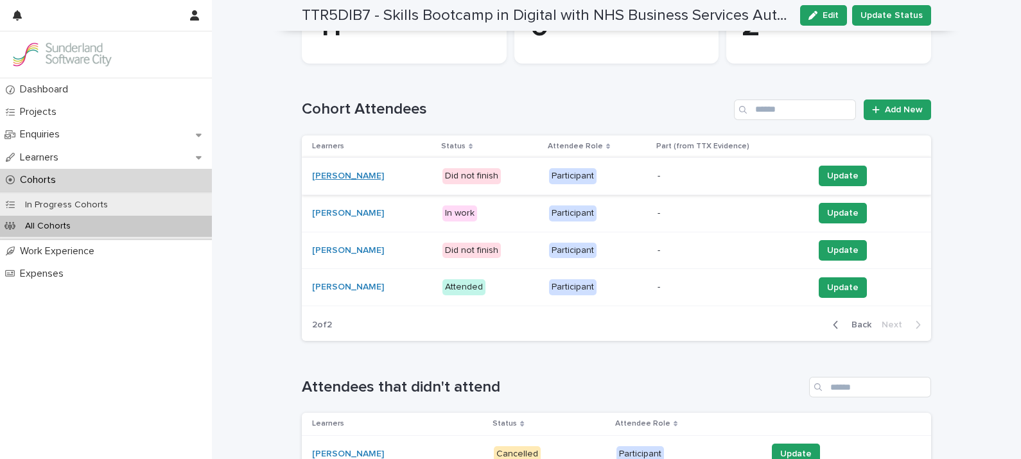
click at [334, 180] on link "[PERSON_NAME]" at bounding box center [348, 176] width 72 height 11
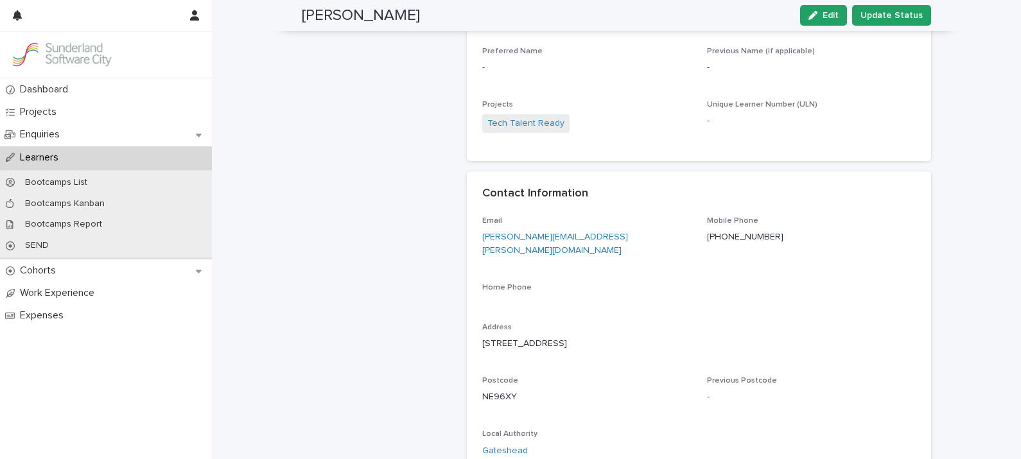
scroll to position [370, 0]
drag, startPoint x: 1016, startPoint y: 187, endPoint x: 993, endPoint y: 93, distance: 96.7
drag, startPoint x: 993, startPoint y: 93, endPoint x: 982, endPoint y: 62, distance: 33.1
click at [982, 62] on div "Loading... Saving… Loading... Saving… [PERSON_NAME] Edit Update Status Edit Upd…" at bounding box center [616, 256] width 809 height 1251
drag, startPoint x: 1018, startPoint y: 130, endPoint x: 989, endPoint y: 77, distance: 60.9
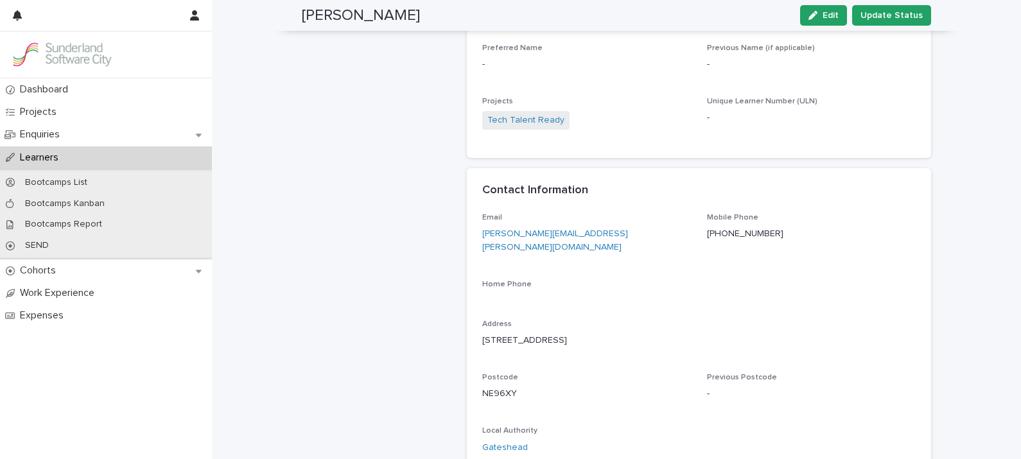
drag, startPoint x: 989, startPoint y: 77, endPoint x: 980, endPoint y: 49, distance: 29.6
click at [980, 49] on div "Loading... Saving… Loading... Saving… [PERSON_NAME] Edit Update Status Edit Upd…" at bounding box center [616, 256] width 809 height 1251
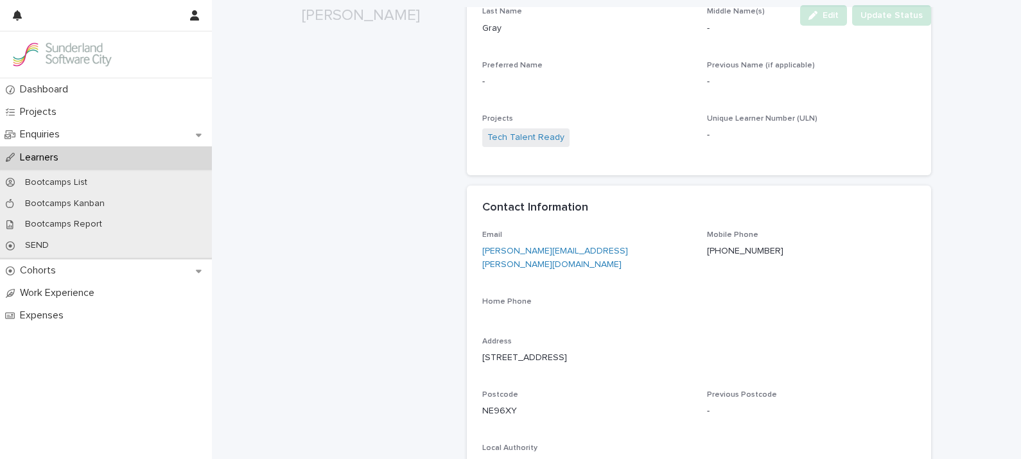
scroll to position [401, 0]
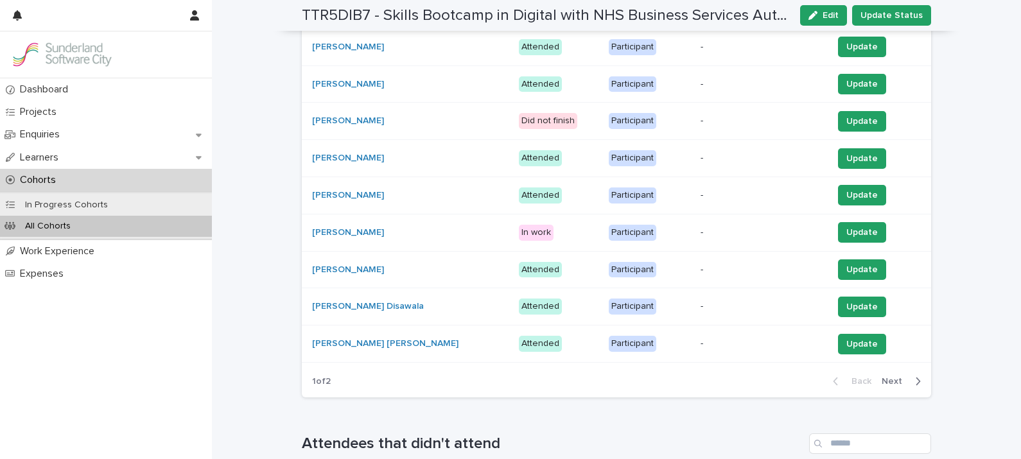
scroll to position [538, 0]
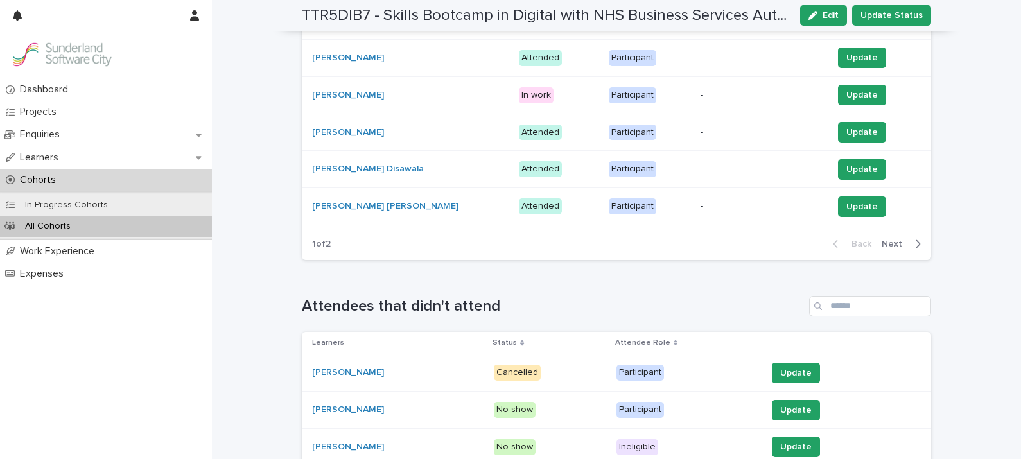
drag, startPoint x: 1012, startPoint y: 177, endPoint x: 988, endPoint y: 55, distance: 124.3
click at [988, 55] on div "Loading... Saving… Loading... Saving… TTR5DIB7 - Skills Bootcamp in Digital wit…" at bounding box center [616, 149] width 809 height 1372
drag, startPoint x: 1015, startPoint y: 188, endPoint x: 984, endPoint y: 67, distance: 124.6
click at [984, 67] on div "Loading... Saving… Loading... Saving… TTR5DIB7 - Skills Bootcamp in Digital wit…" at bounding box center [616, 149] width 809 height 1372
drag, startPoint x: 1014, startPoint y: 208, endPoint x: 957, endPoint y: 87, distance: 133.8
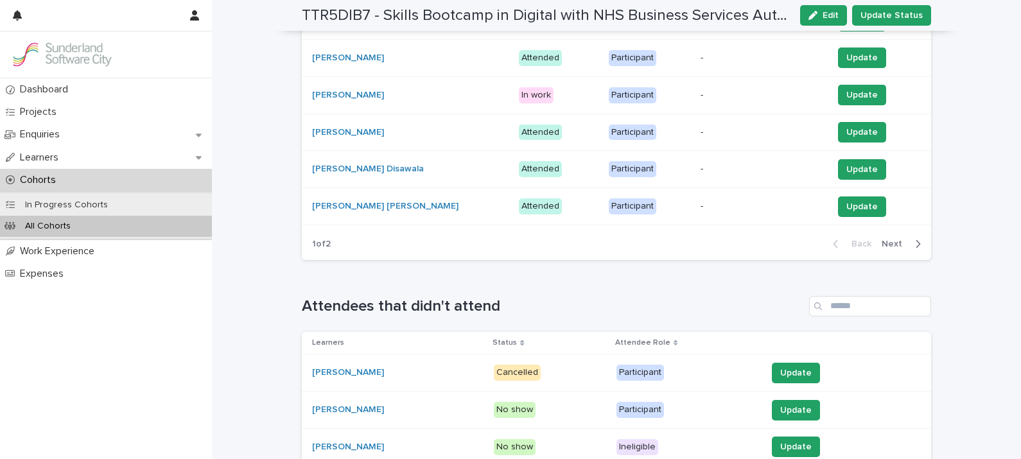
click at [957, 87] on div "Loading... Saving… Loading... Saving… TTR5DIB7 - Skills Bootcamp in Digital wit…" at bounding box center [616, 149] width 809 height 1372
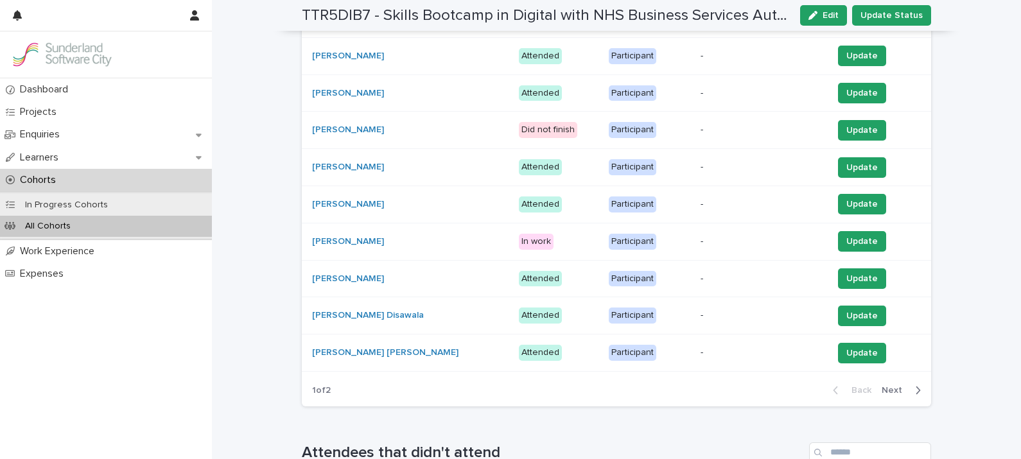
scroll to position [442, 0]
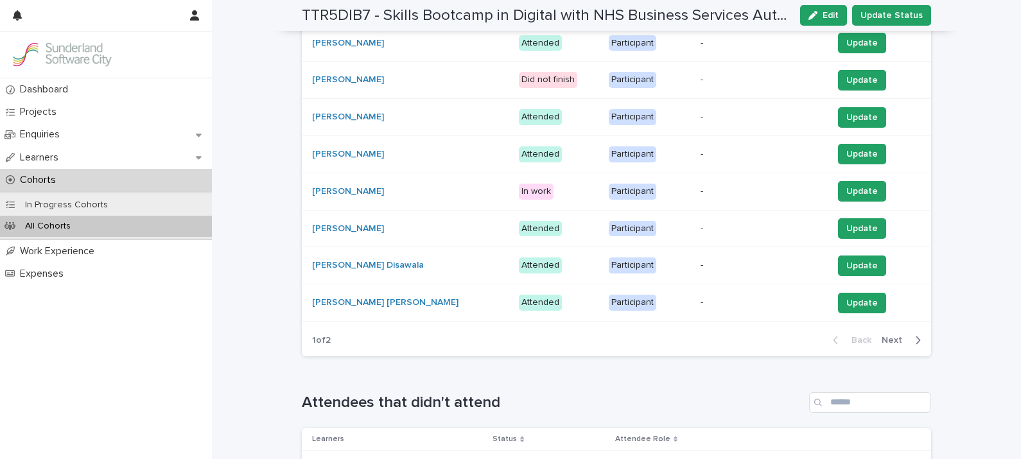
drag, startPoint x: 1013, startPoint y: 265, endPoint x: 968, endPoint y: 84, distance: 186.6
click at [968, 84] on div "Loading... Saving… Loading... Saving… TTR5DIB7 - Skills Bootcamp in Digital wit…" at bounding box center [616, 246] width 809 height 1372
drag, startPoint x: 1018, startPoint y: 177, endPoint x: 971, endPoint y: 66, distance: 120.6
click at [971, 66] on div "Loading... Saving… Loading... Saving… TTR5DIB7 - Skills Bootcamp in Digital wit…" at bounding box center [616, 246] width 809 height 1372
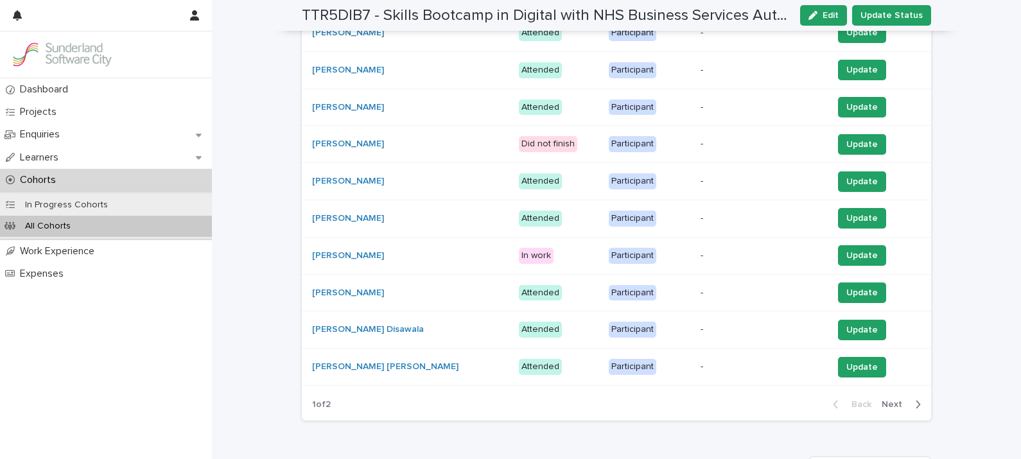
scroll to position [386, 0]
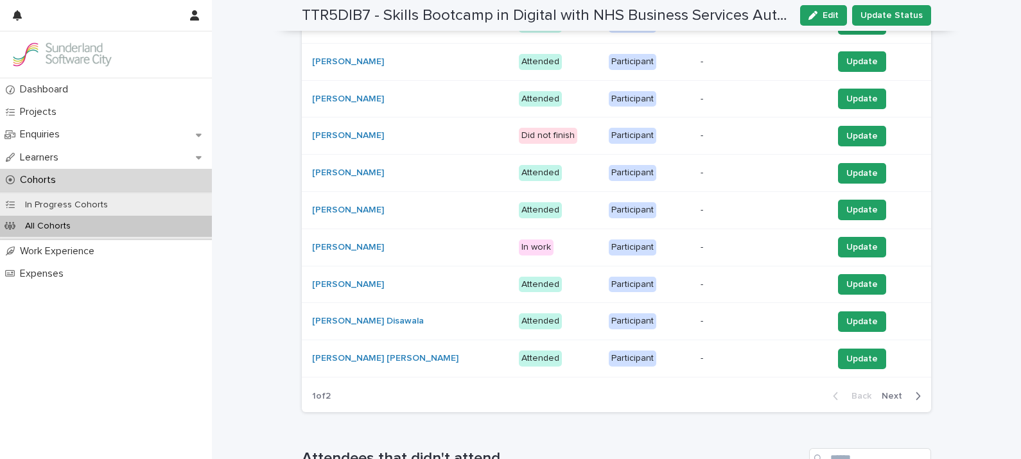
click at [997, 218] on div "Loading... Saving… Loading... Saving… TTR5DIB7 - Skills Bootcamp in Digital wit…" at bounding box center [616, 301] width 809 height 1372
click at [882, 395] on span "Next" at bounding box center [896, 396] width 28 height 9
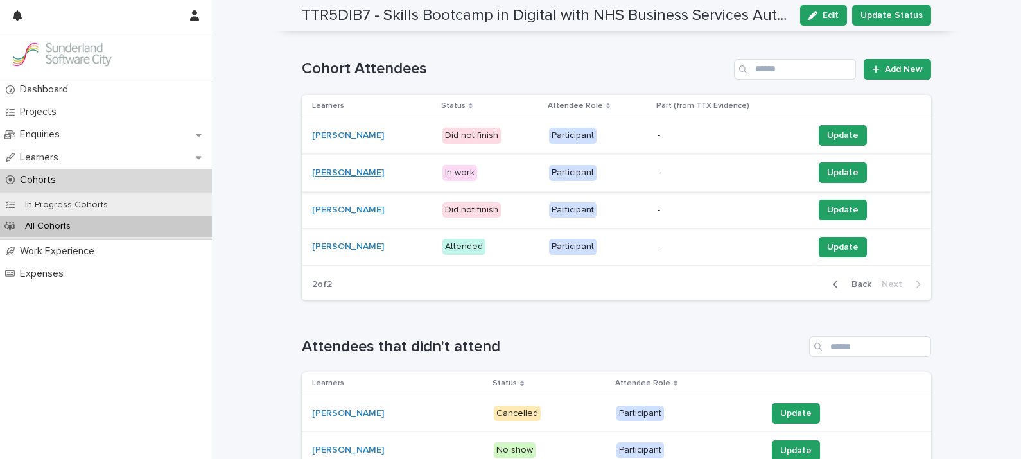
click at [361, 173] on link "[PERSON_NAME]" at bounding box center [348, 173] width 72 height 11
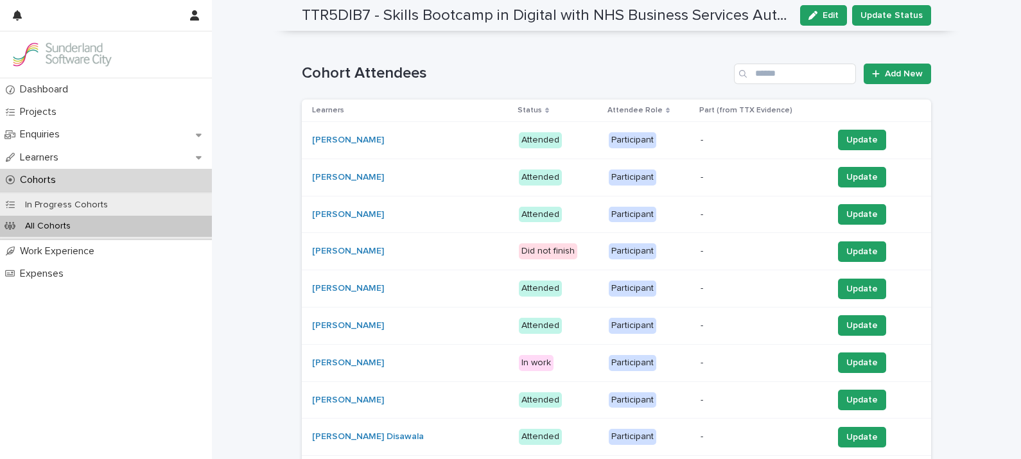
scroll to position [361, 0]
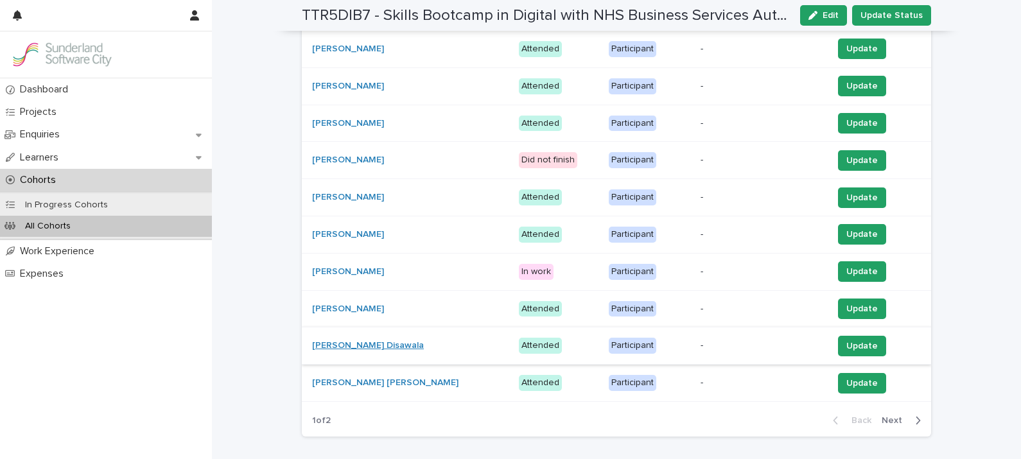
click at [317, 346] on link "[PERSON_NAME] Disawala" at bounding box center [368, 345] width 112 height 11
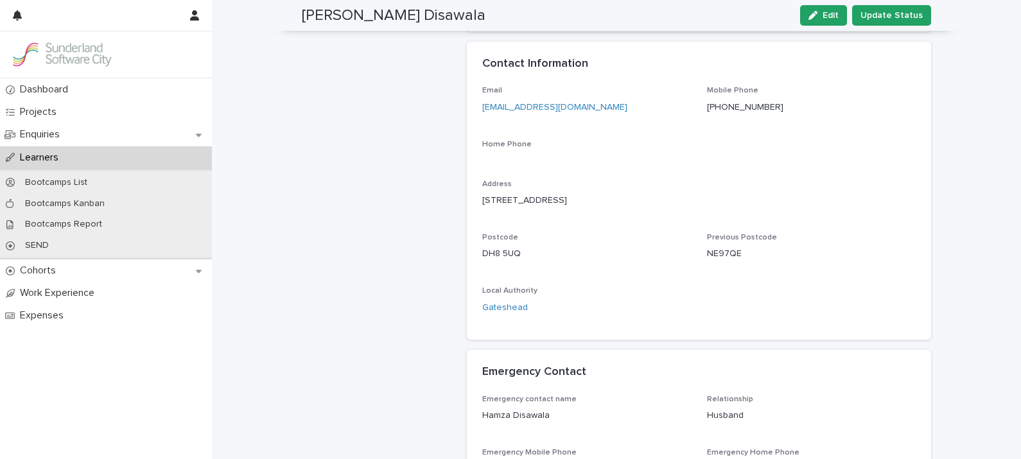
scroll to position [428, 0]
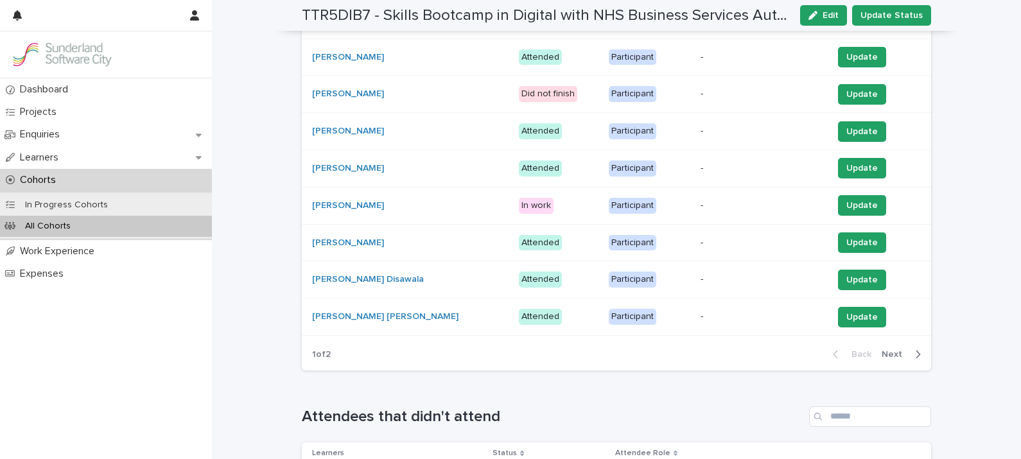
scroll to position [538, 0]
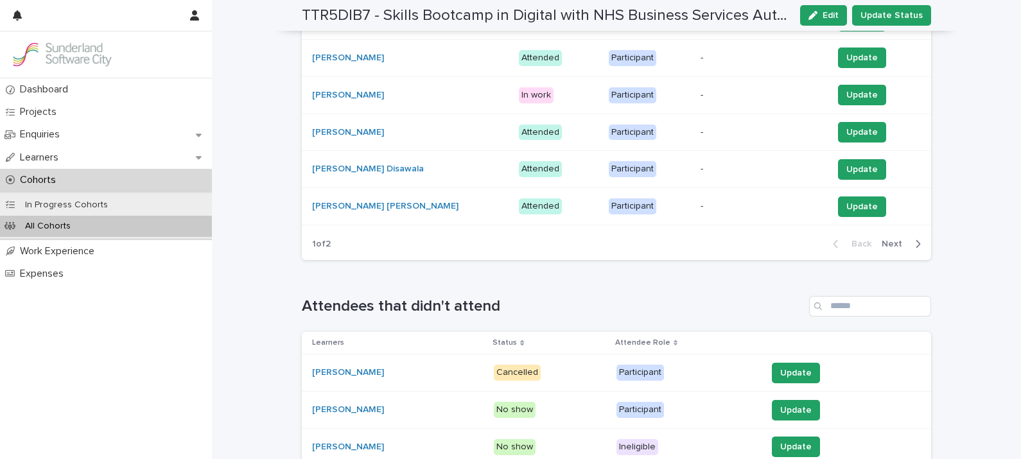
click at [894, 239] on span "Next" at bounding box center [896, 243] width 28 height 9
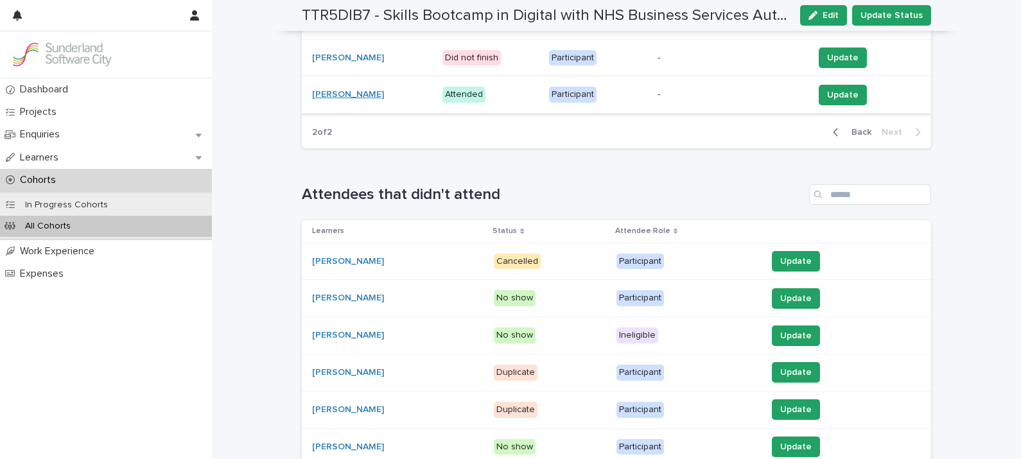
click at [333, 90] on link "[PERSON_NAME]" at bounding box center [348, 94] width 72 height 11
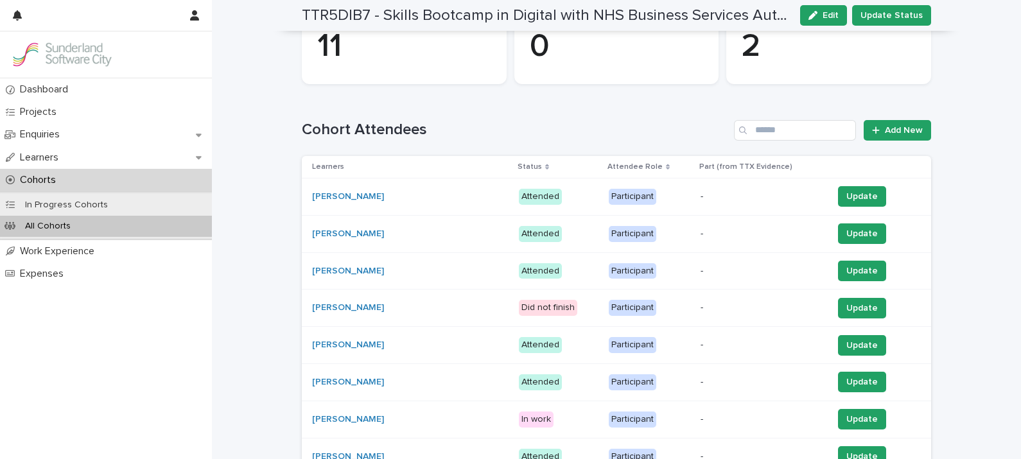
scroll to position [219, 0]
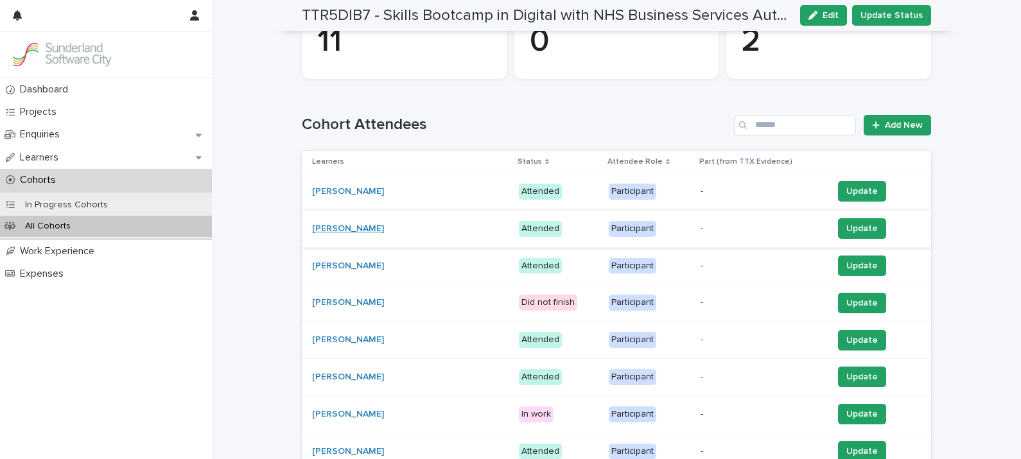
click at [347, 223] on link "[PERSON_NAME]" at bounding box center [348, 228] width 72 height 11
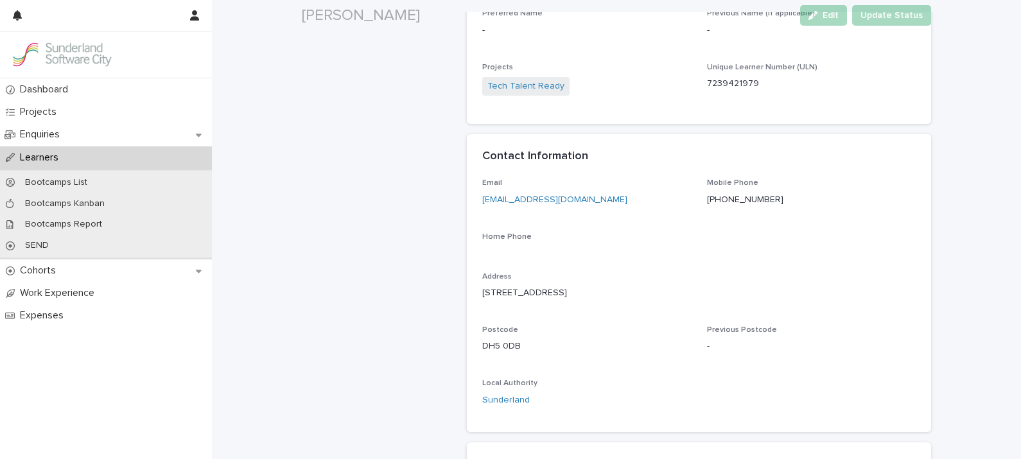
scroll to position [327, 0]
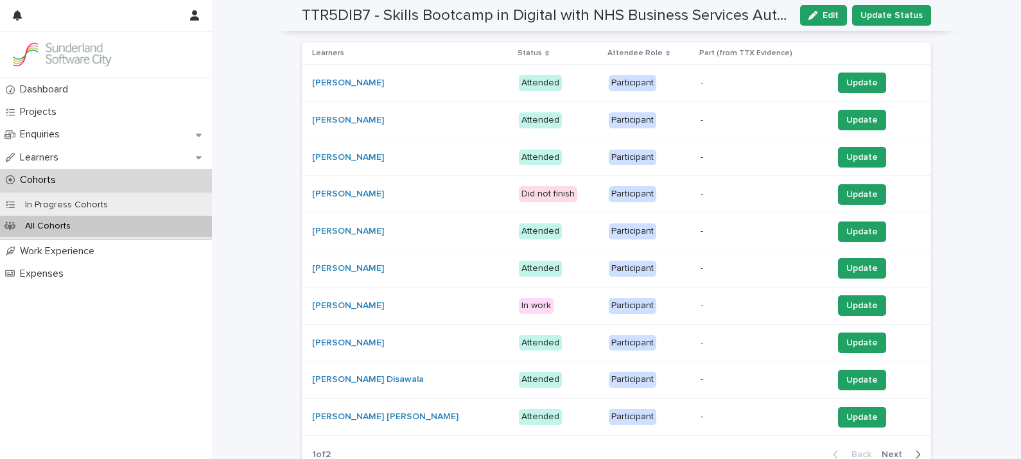
scroll to position [538, 0]
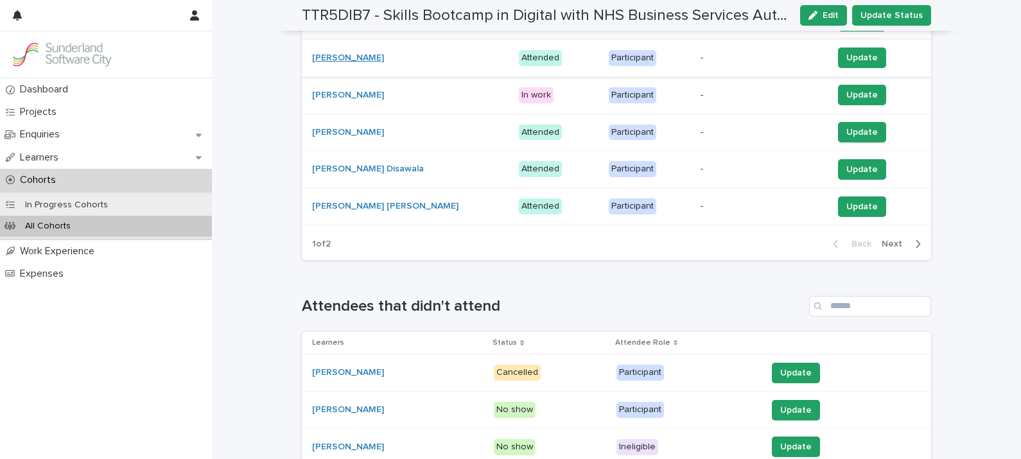
click at [336, 55] on link "[PERSON_NAME]" at bounding box center [348, 58] width 72 height 11
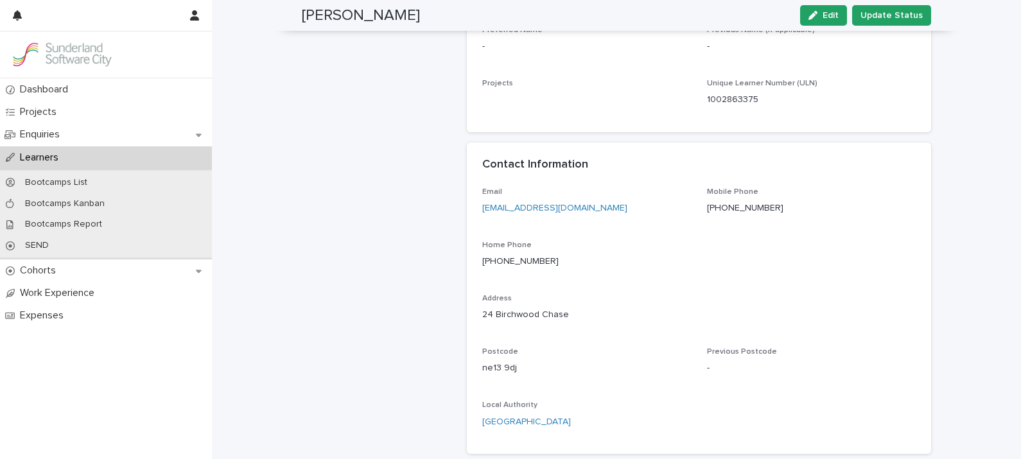
scroll to position [394, 0]
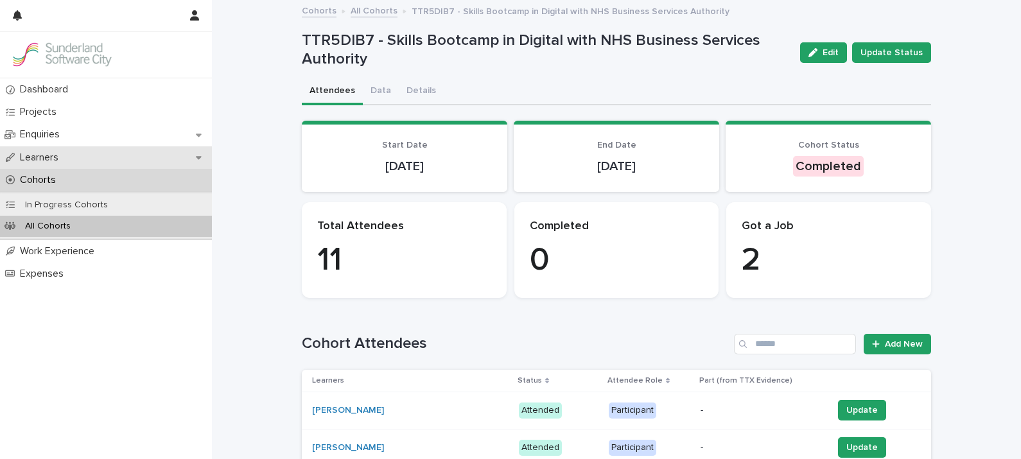
click at [33, 155] on p "Learners" at bounding box center [42, 158] width 54 height 12
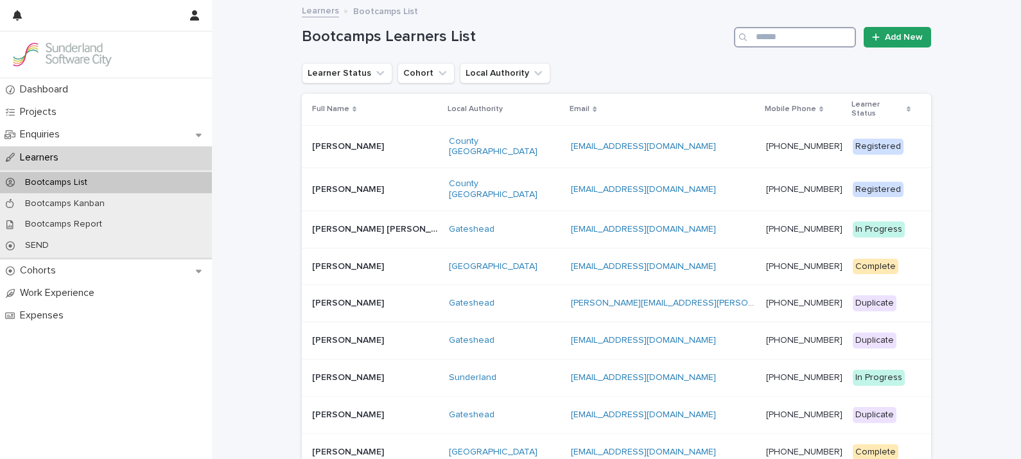
click at [777, 44] on input "Search" at bounding box center [795, 37] width 122 height 21
type input "******"
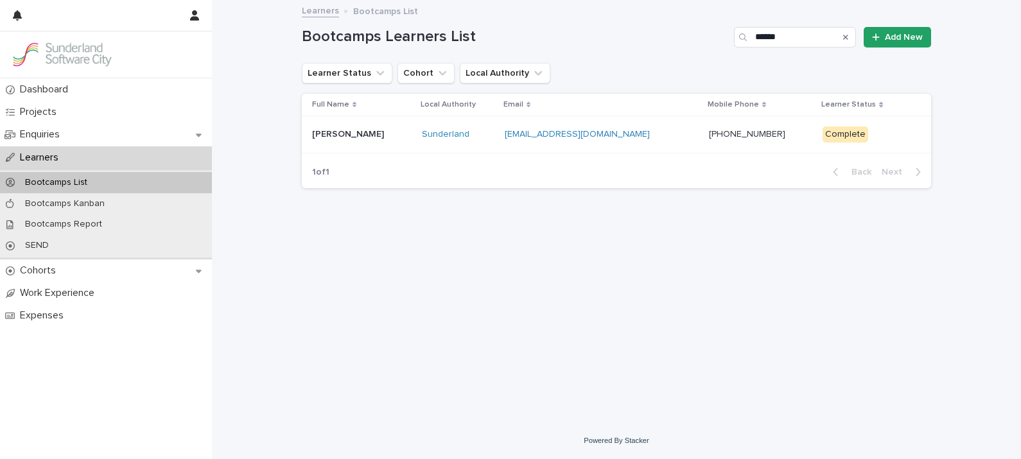
click at [340, 131] on p "[PERSON_NAME]" at bounding box center [349, 132] width 74 height 13
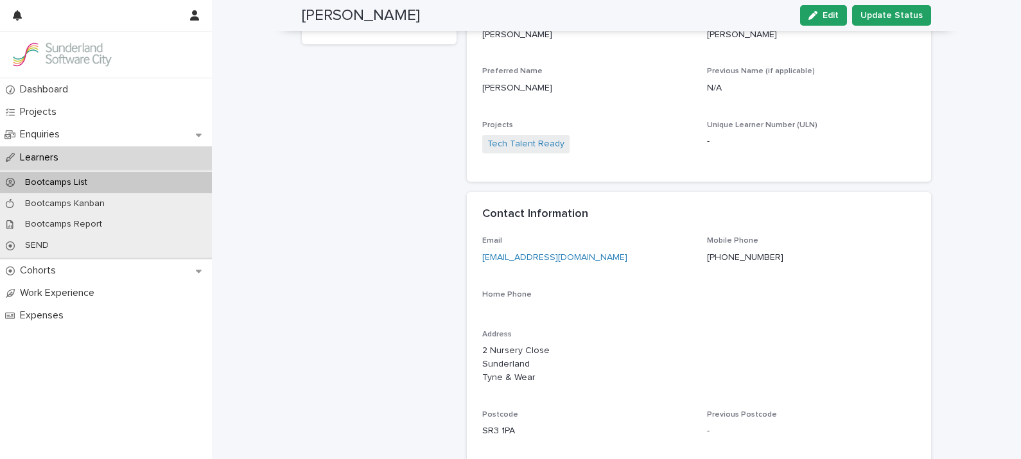
scroll to position [291, 0]
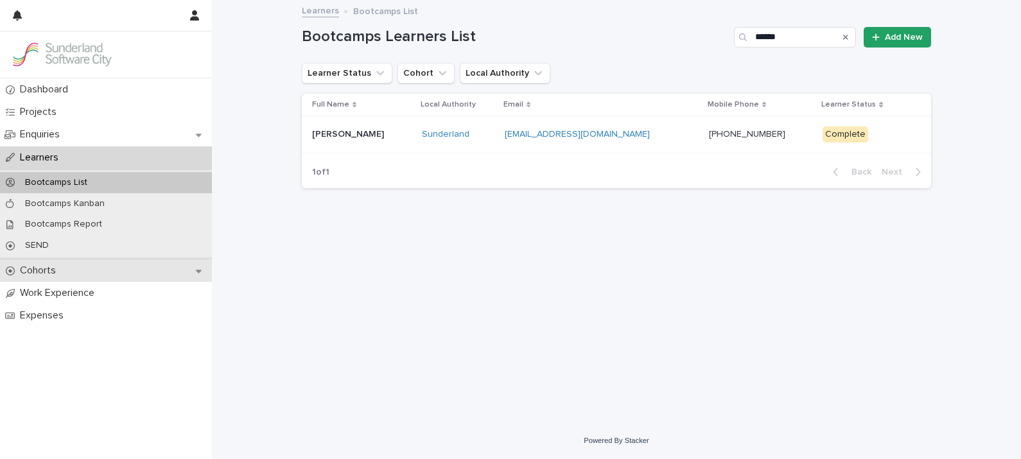
click at [41, 270] on p "Cohorts" at bounding box center [40, 271] width 51 height 12
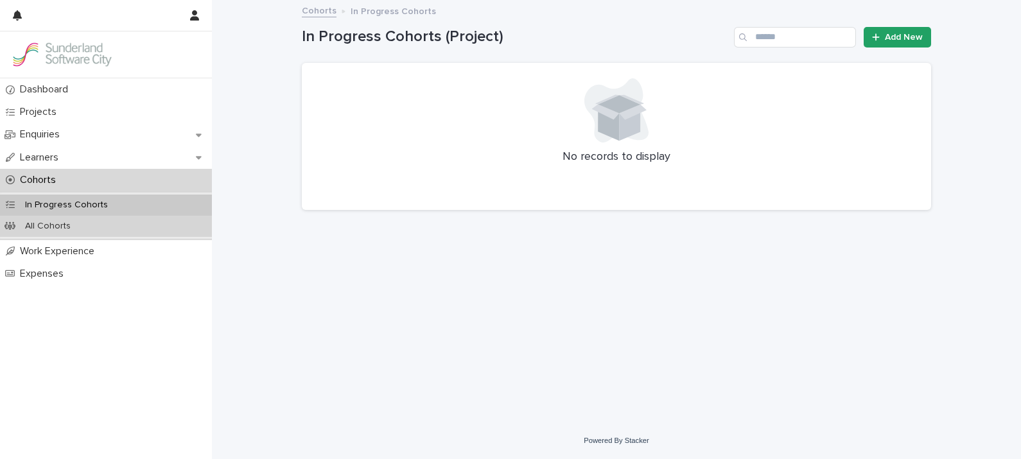
click at [61, 227] on p "All Cohorts" at bounding box center [48, 226] width 66 height 11
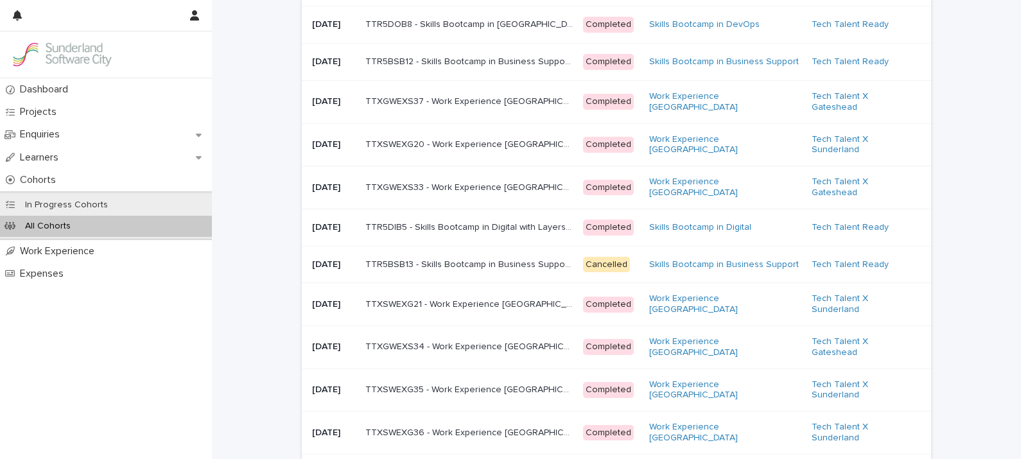
scroll to position [281, 0]
drag, startPoint x: 1014, startPoint y: 195, endPoint x: 976, endPoint y: 67, distance: 132.8
click at [976, 67] on div "Loading... Saving… Loading... Saving… Cohorts Add New Start Date Cohort Title C…" at bounding box center [616, 451] width 809 height 1460
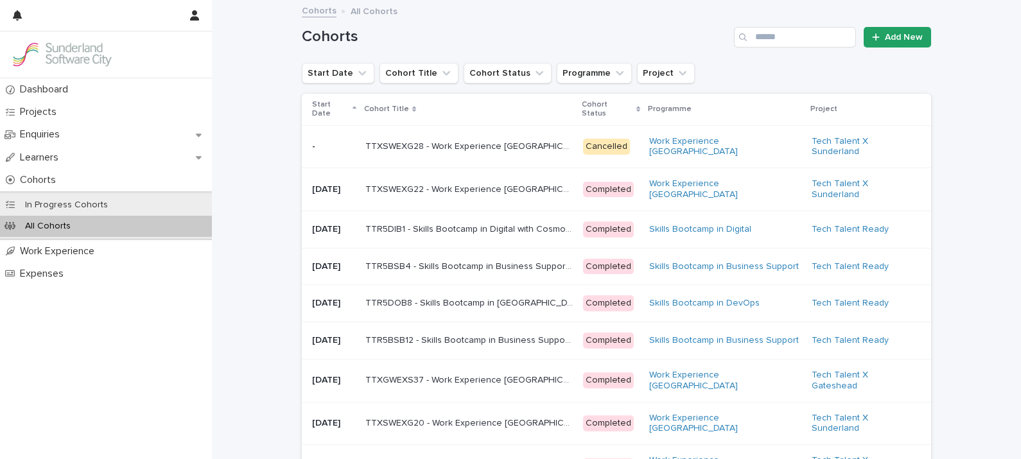
click at [322, 116] on p "Start Date" at bounding box center [330, 110] width 37 height 24
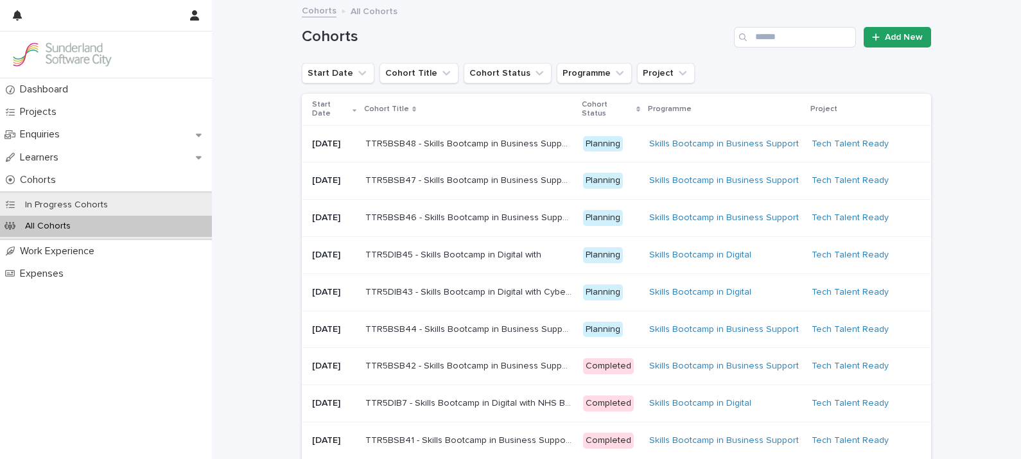
scroll to position [401, 0]
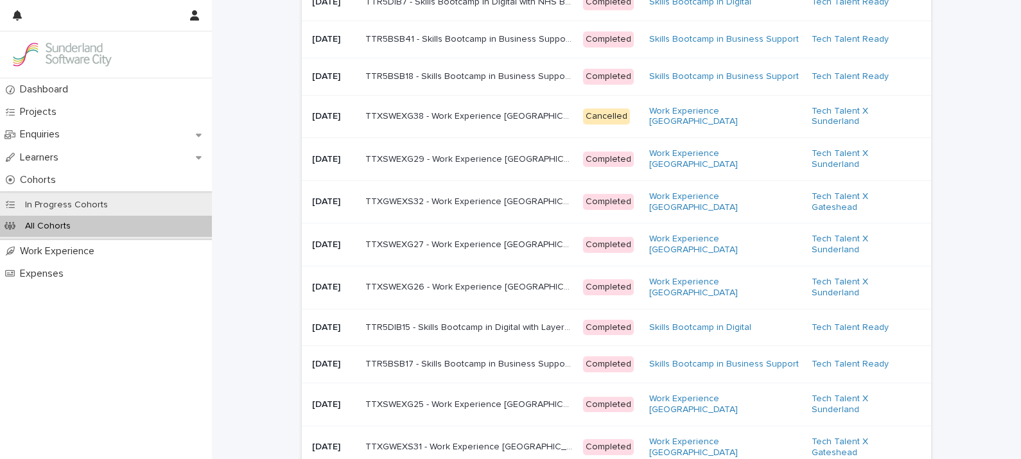
click at [472, 87] on div "TTR5BSB18 - Skills Bootcamp in Business Support with NHS Business Services Auth…" at bounding box center [468, 76] width 207 height 21
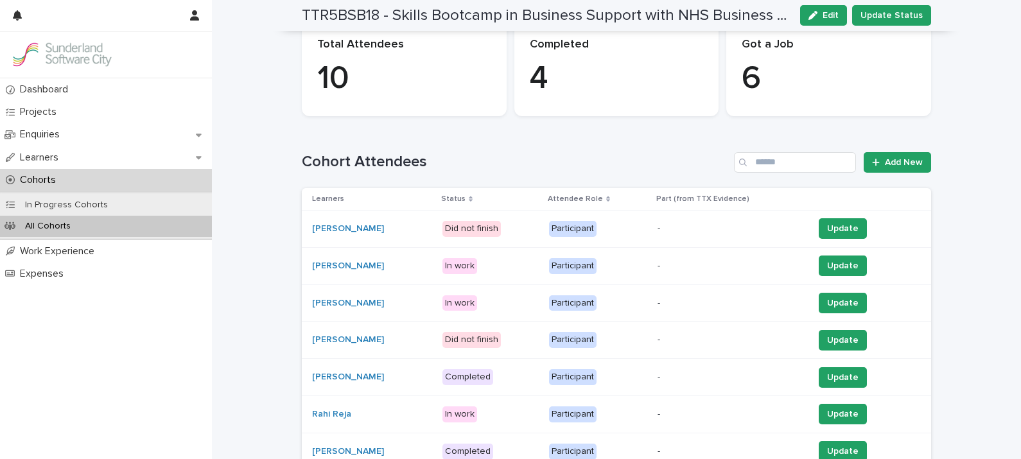
scroll to position [185, 0]
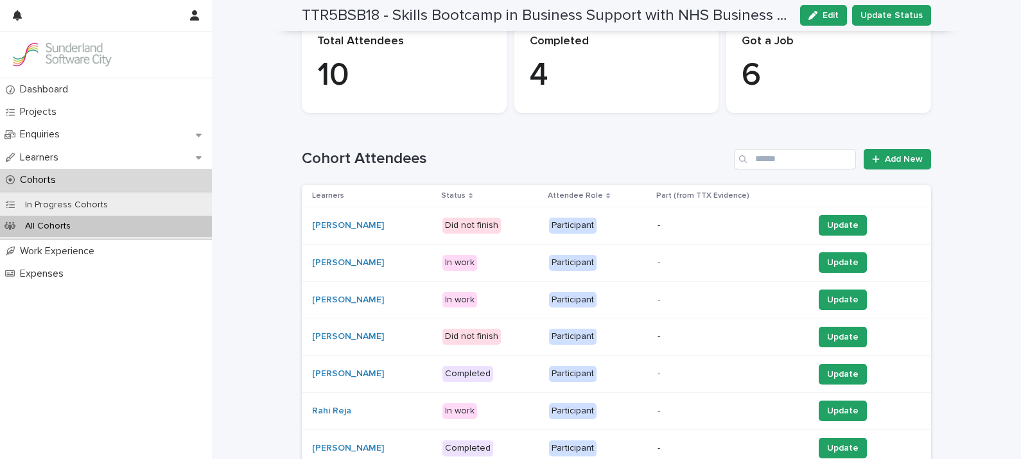
click at [465, 191] on p "Status" at bounding box center [453, 196] width 24 height 14
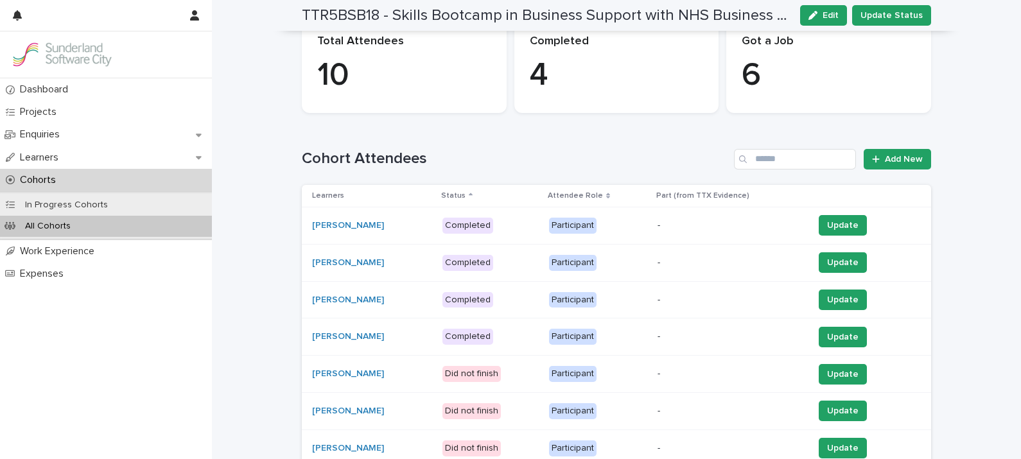
click at [465, 191] on p "Status" at bounding box center [453, 196] width 24 height 14
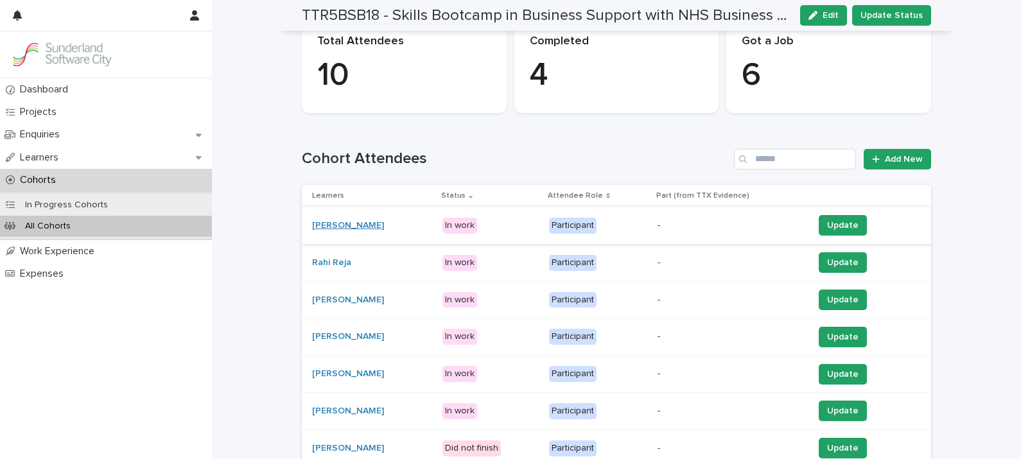
click at [360, 229] on link "[PERSON_NAME]" at bounding box center [348, 225] width 72 height 11
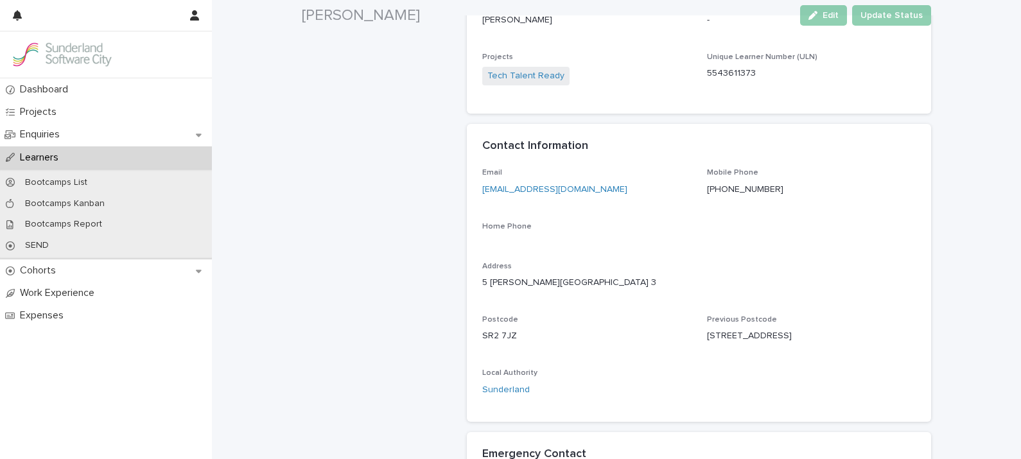
scroll to position [347, 0]
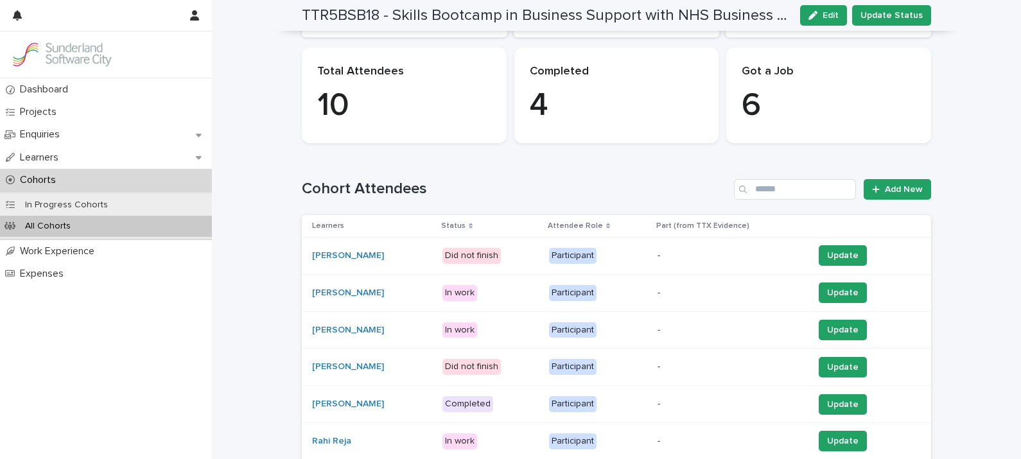
scroll to position [162, 0]
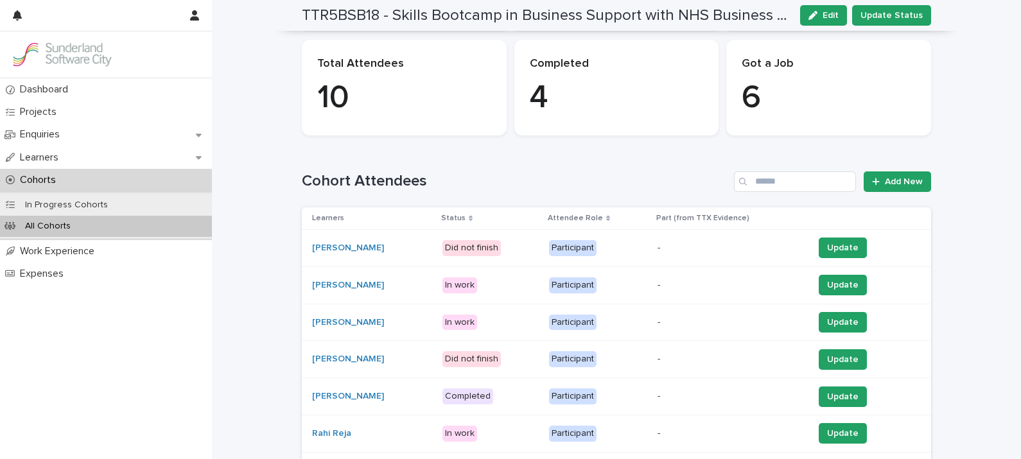
click at [460, 218] on p "Status" at bounding box center [453, 218] width 24 height 14
click at [1008, 188] on div "Loading... Saving… Loading... Saving… TTR5BSB18 - Skills Bootcamp in Business S…" at bounding box center [616, 413] width 809 height 1149
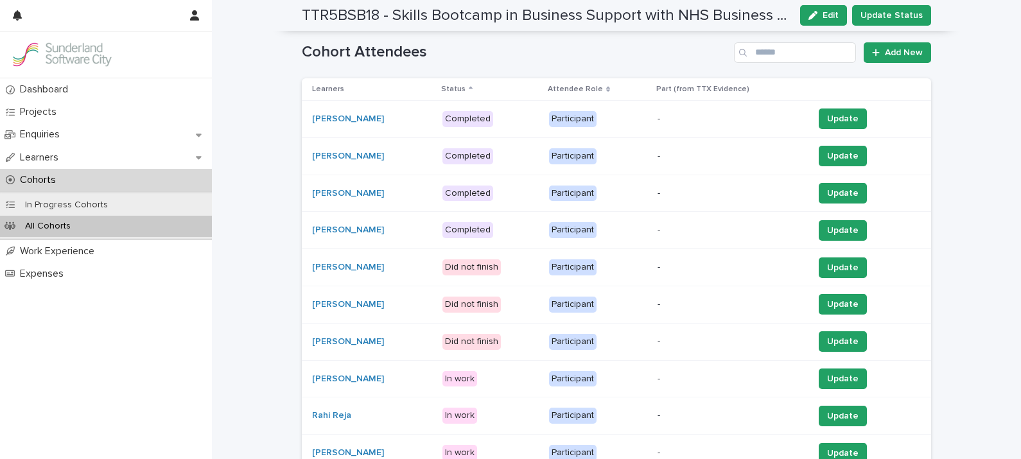
scroll to position [270, 0]
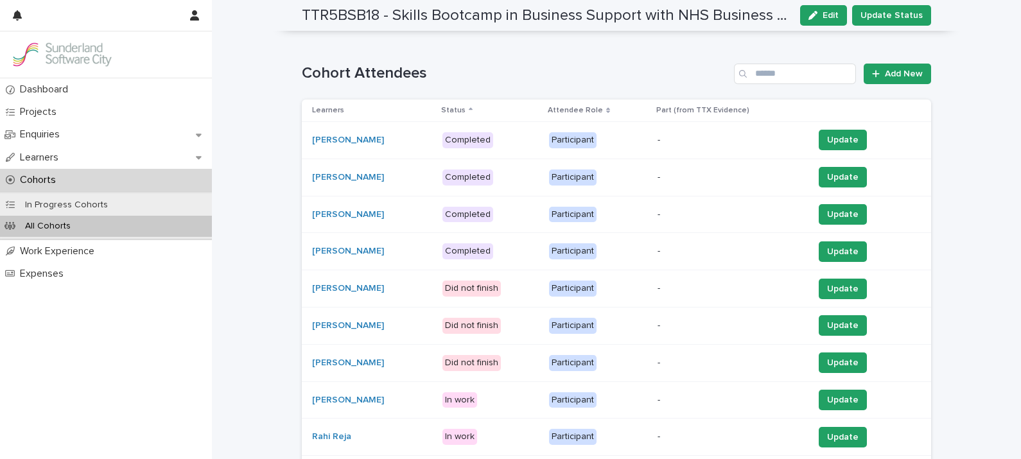
click at [461, 108] on p "Status" at bounding box center [453, 110] width 24 height 14
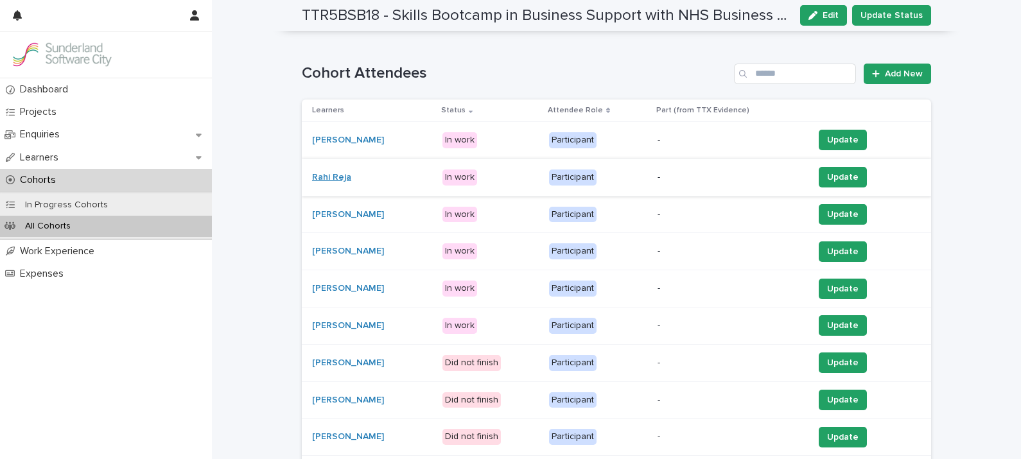
click at [331, 173] on link "Rahi Reja" at bounding box center [331, 177] width 39 height 11
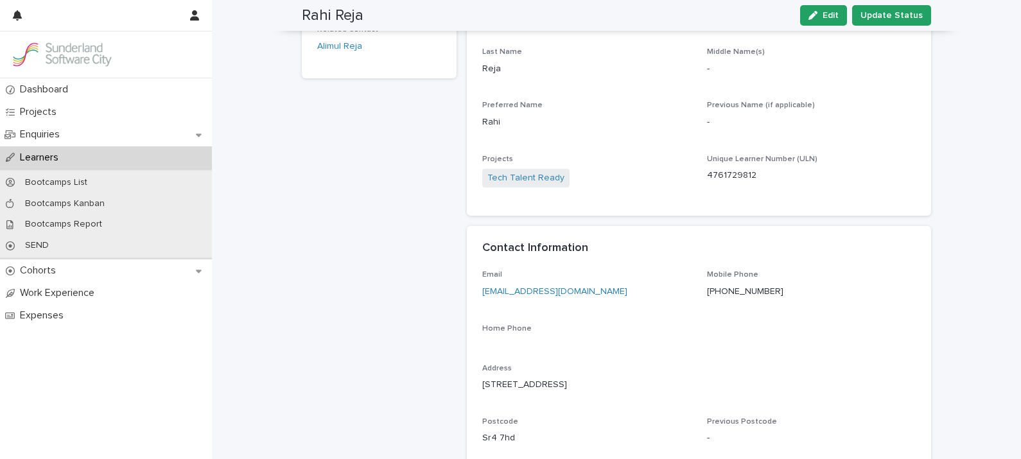
scroll to position [275, 0]
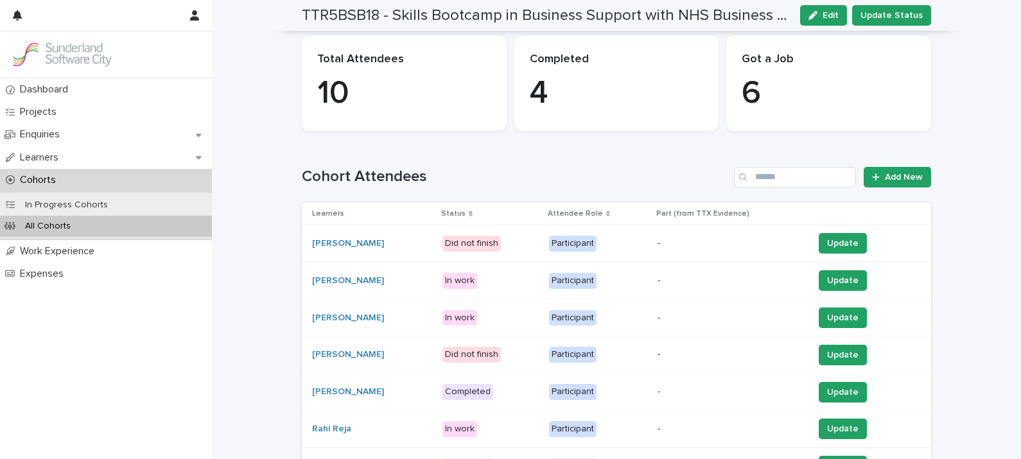
scroll to position [239, 0]
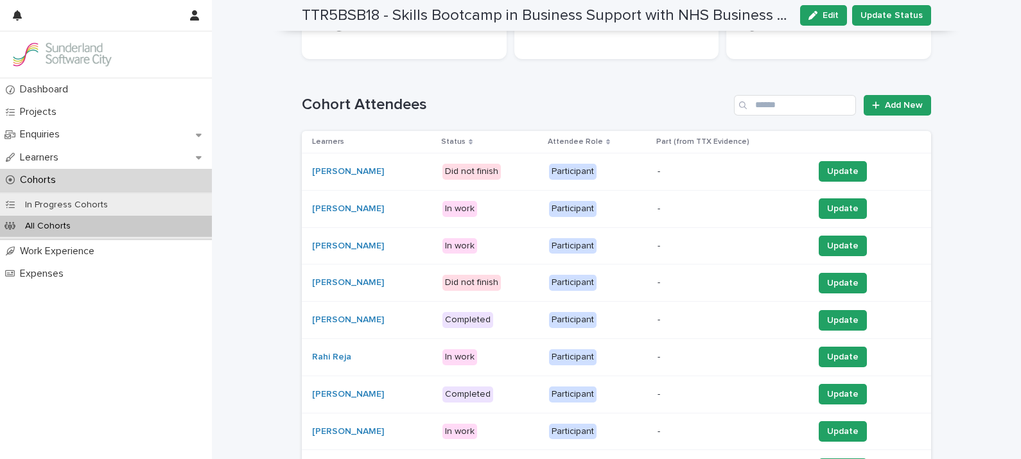
click at [465, 138] on p "Status" at bounding box center [453, 142] width 24 height 14
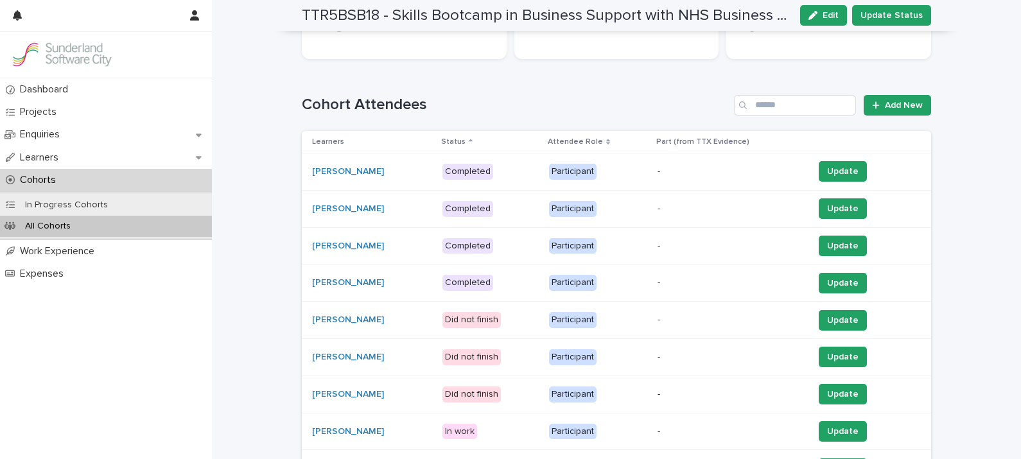
click at [465, 138] on p "Status" at bounding box center [453, 142] width 24 height 14
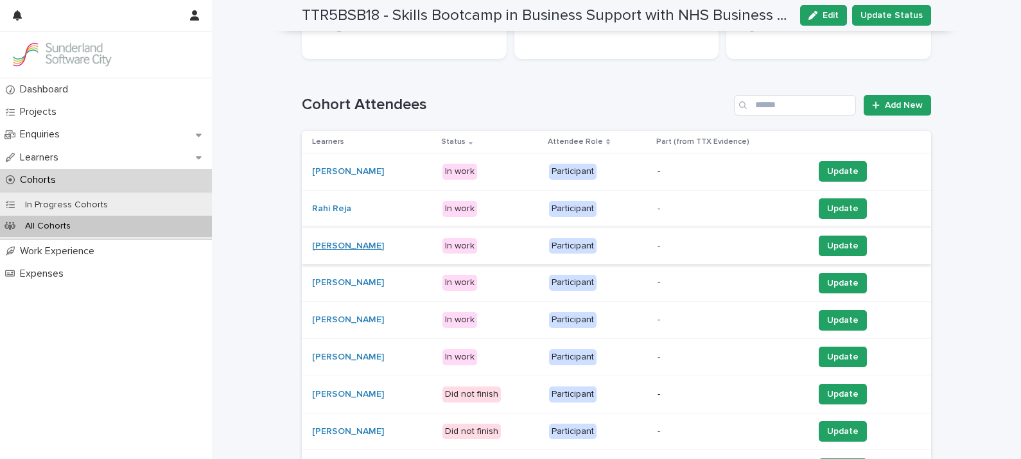
click at [354, 241] on link "[PERSON_NAME]" at bounding box center [348, 246] width 72 height 11
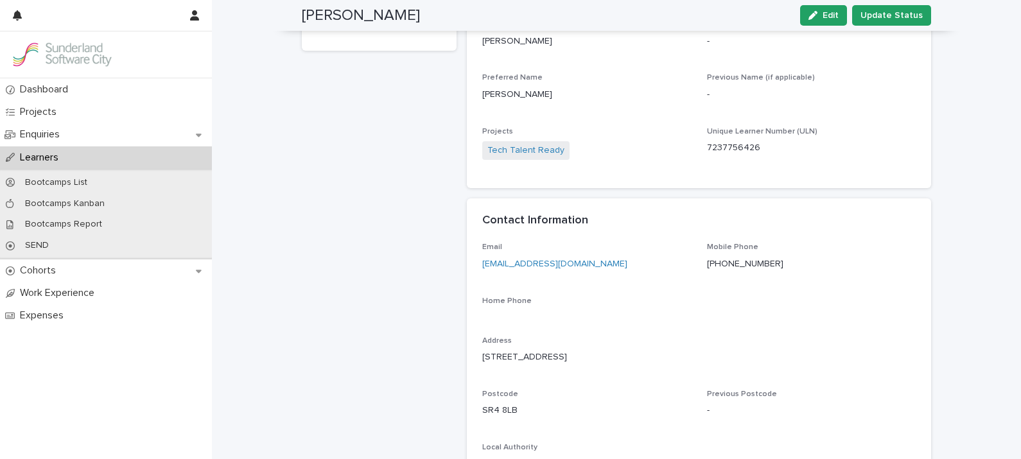
scroll to position [285, 0]
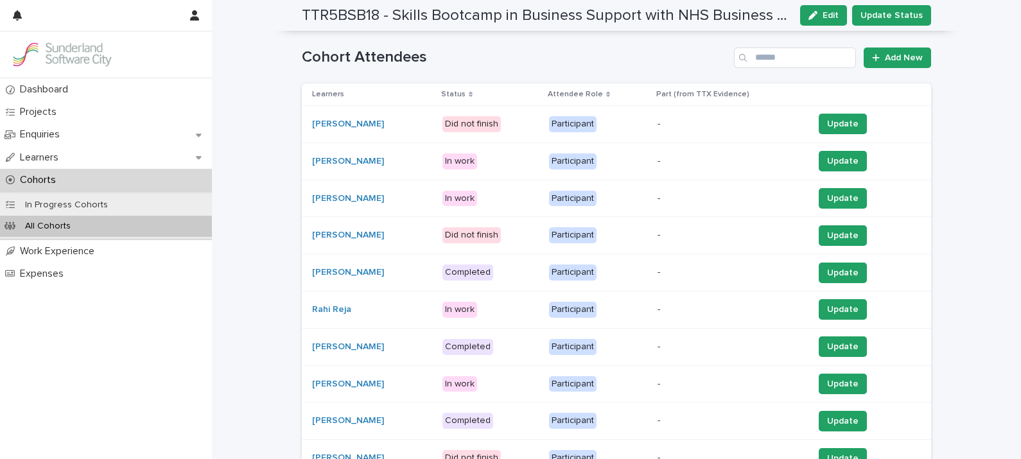
scroll to position [285, 0]
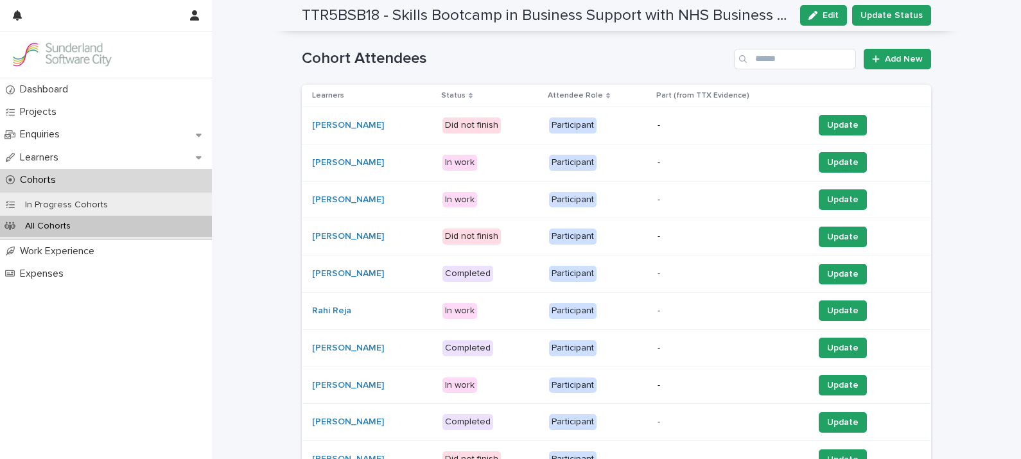
click at [465, 92] on p "Status" at bounding box center [453, 96] width 24 height 14
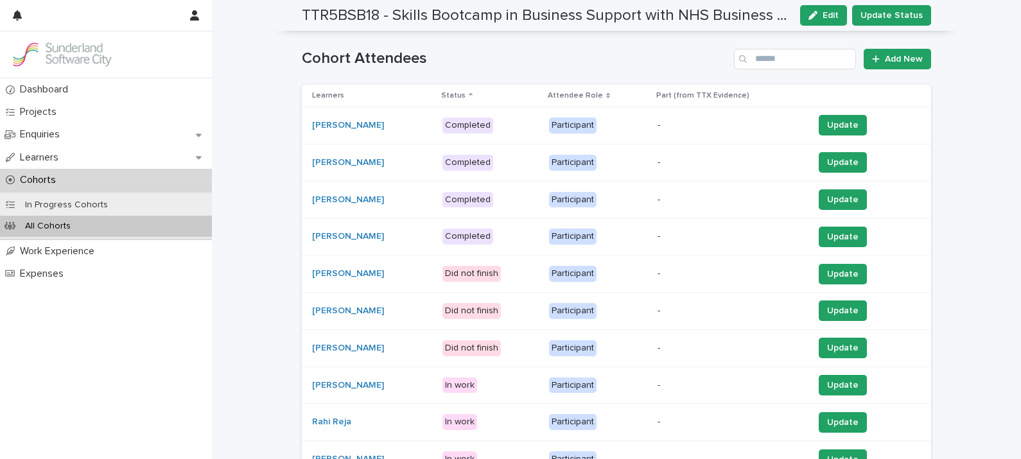
click at [465, 92] on p "Status" at bounding box center [453, 96] width 24 height 14
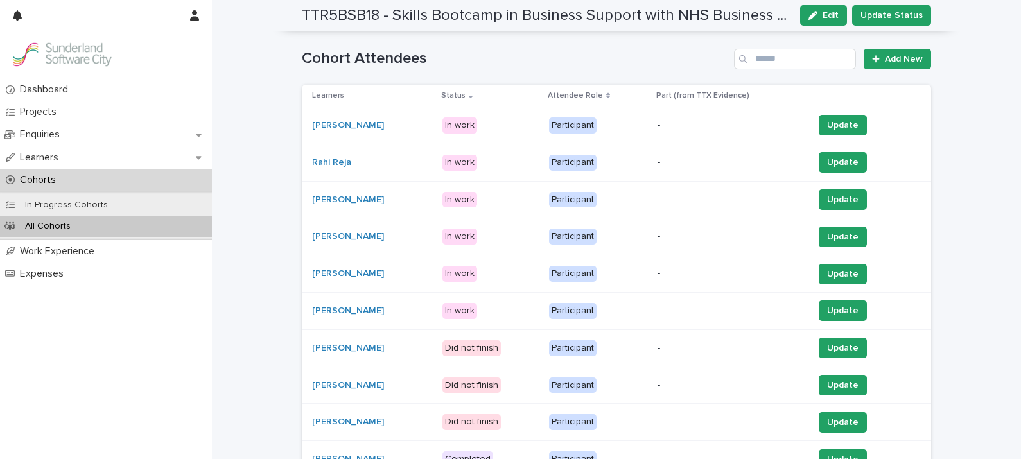
click at [372, 228] on div "[PERSON_NAME]" at bounding box center [372, 236] width 120 height 21
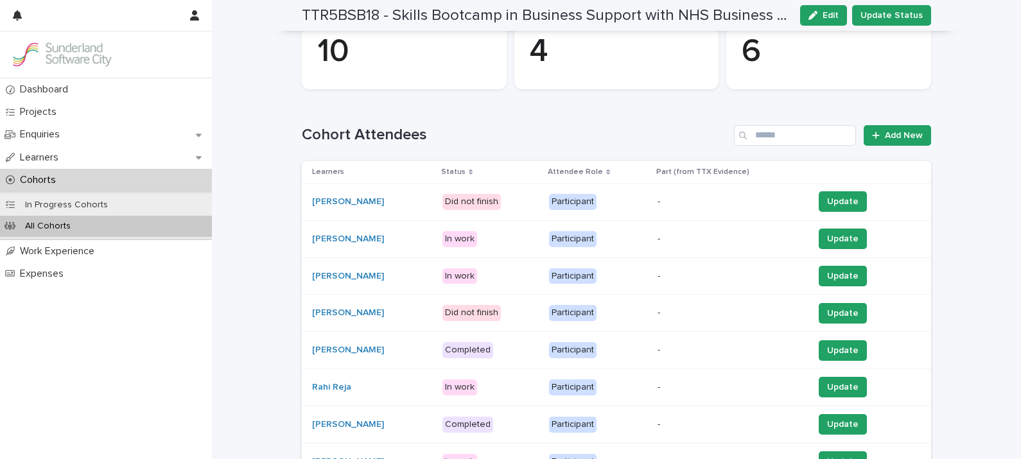
scroll to position [228, 0]
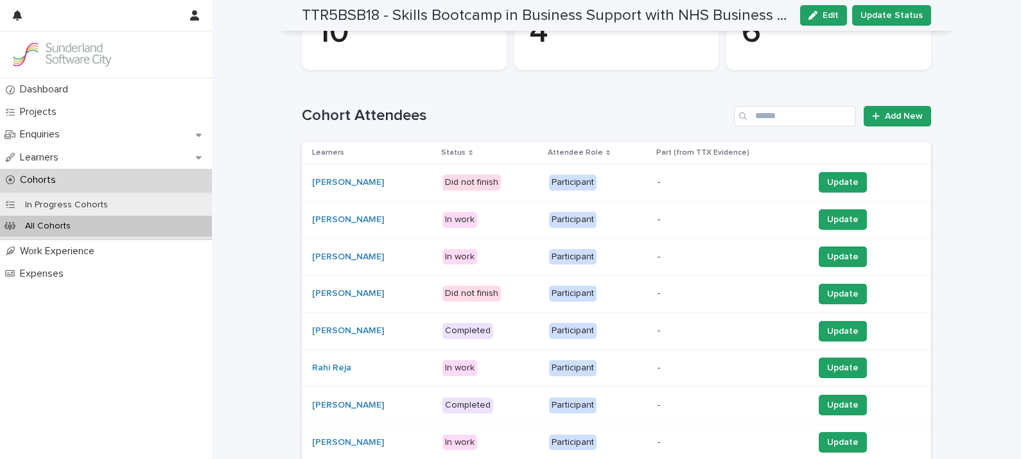
click at [465, 156] on p "Status" at bounding box center [453, 153] width 24 height 14
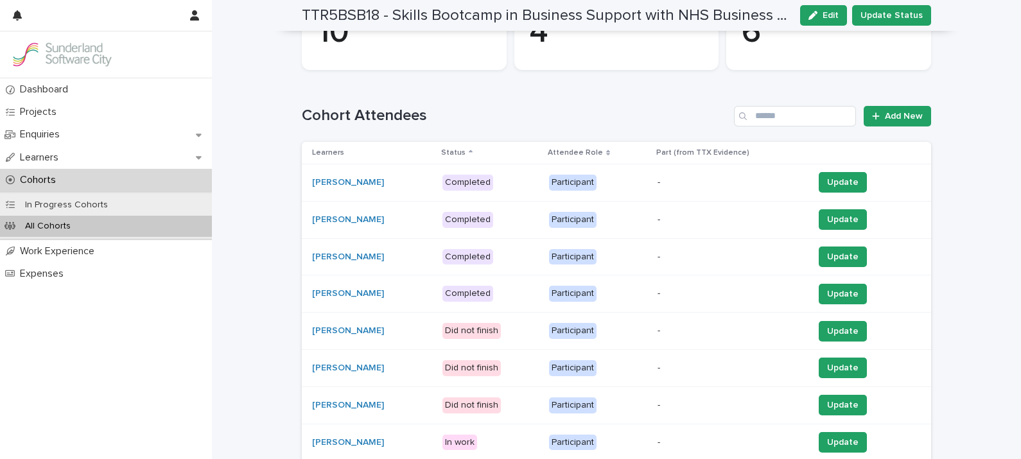
click at [465, 156] on p "Status" at bounding box center [453, 153] width 24 height 14
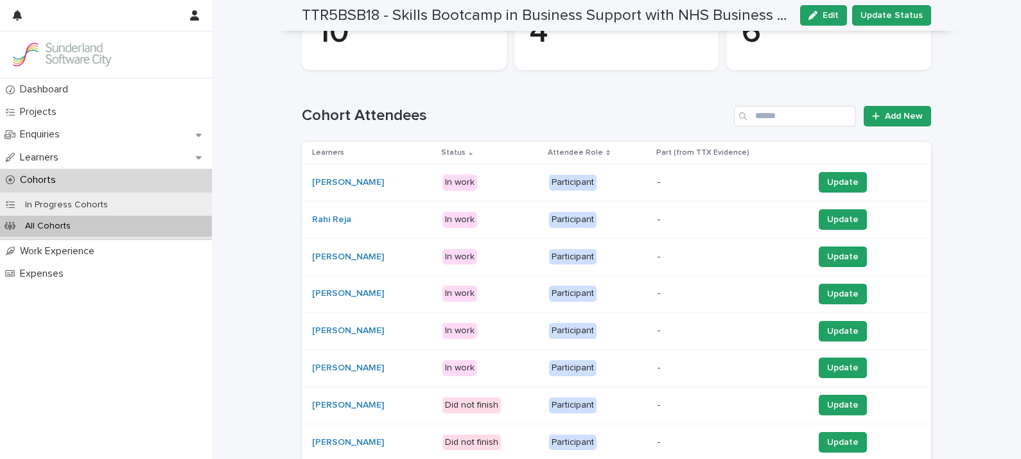
click at [465, 156] on p "Status" at bounding box center [453, 153] width 24 height 14
click at [465, 148] on p "Status" at bounding box center [453, 153] width 24 height 14
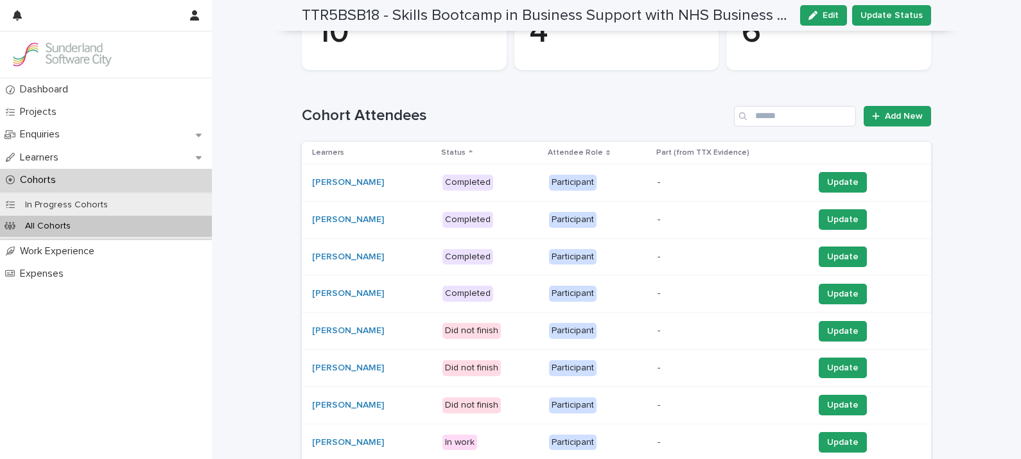
click at [465, 148] on p "Status" at bounding box center [453, 153] width 24 height 14
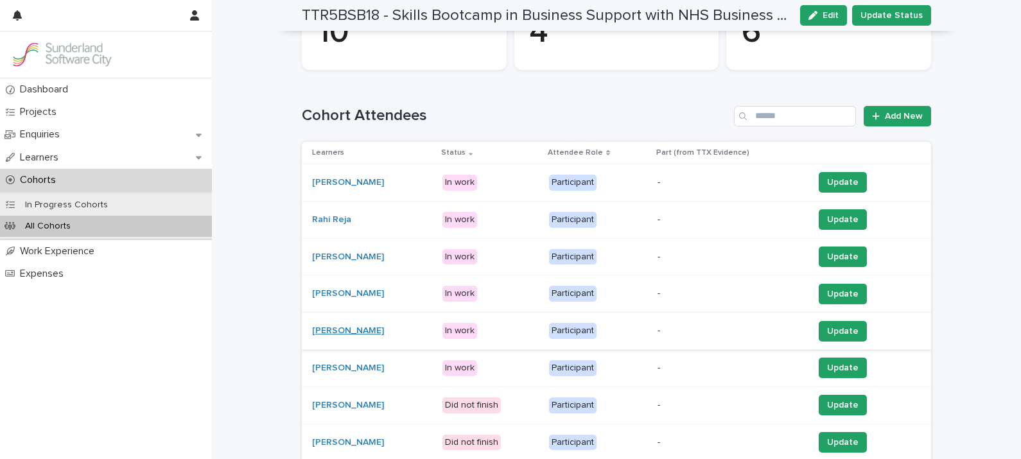
click at [338, 331] on link "[PERSON_NAME]" at bounding box center [348, 331] width 72 height 11
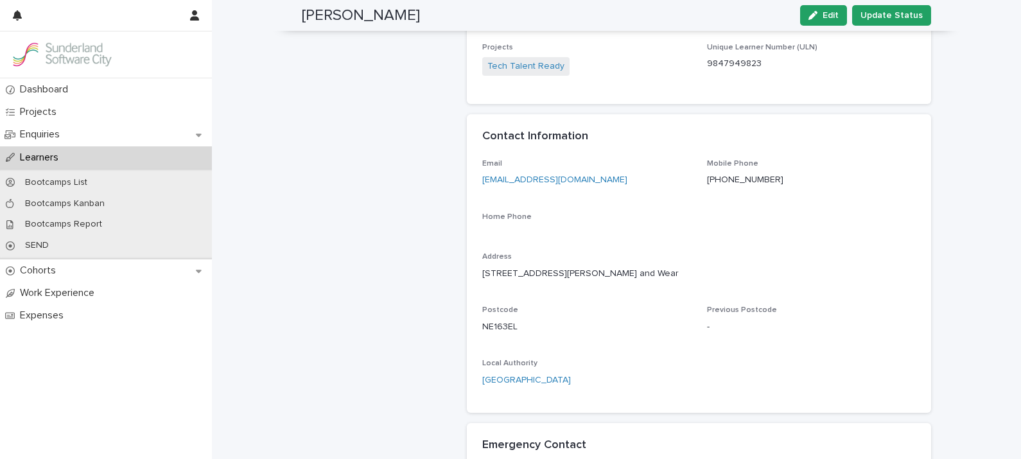
scroll to position [445, 0]
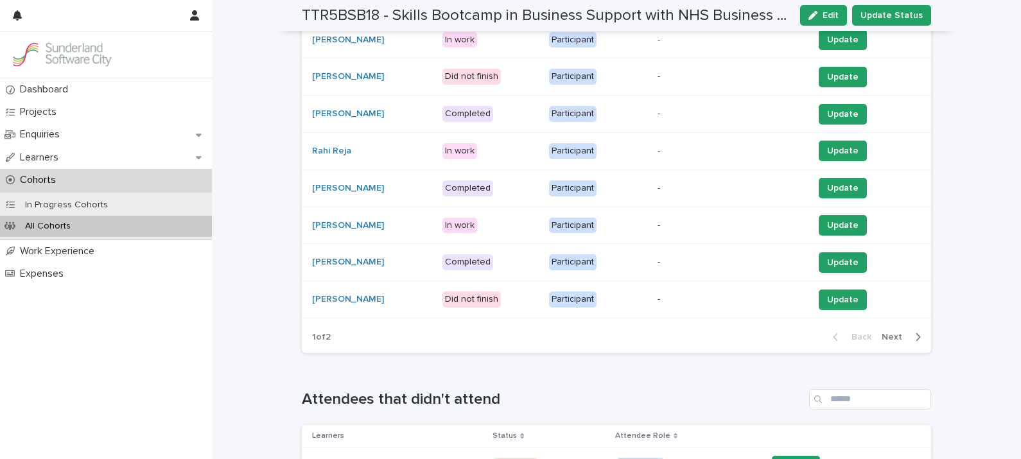
scroll to position [427, 0]
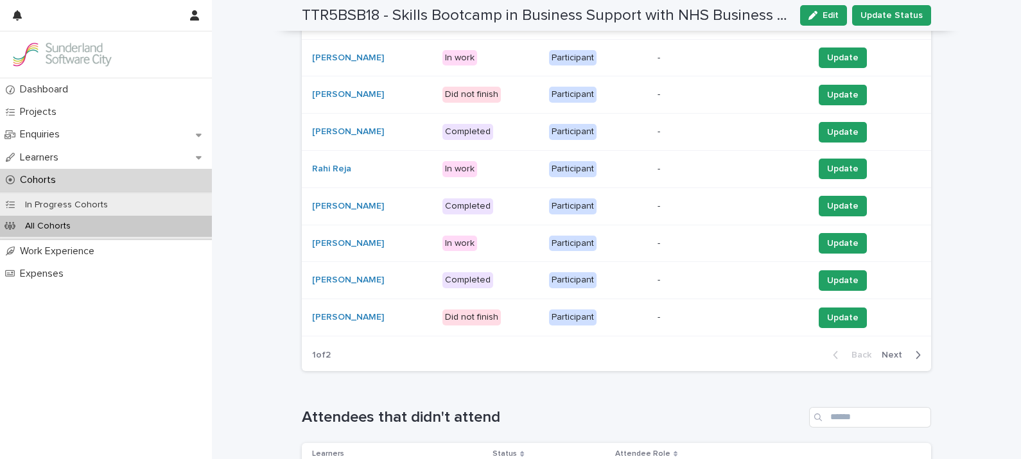
drag, startPoint x: 1016, startPoint y: 234, endPoint x: 999, endPoint y: 87, distance: 148.0
click at [999, 87] on div "Loading... Saving… Loading... Saving… TTR5BSB18 - Skills Bootcamp in Business S…" at bounding box center [616, 148] width 809 height 1149
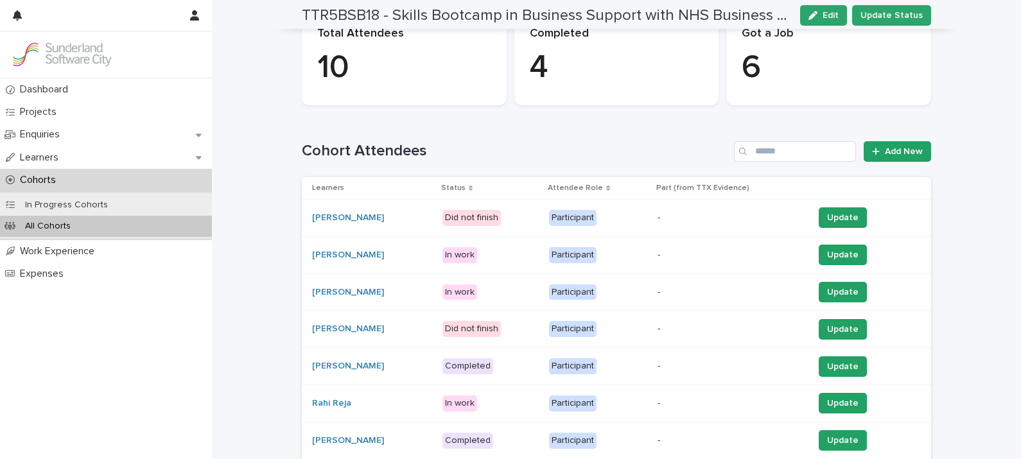
scroll to position [195, 0]
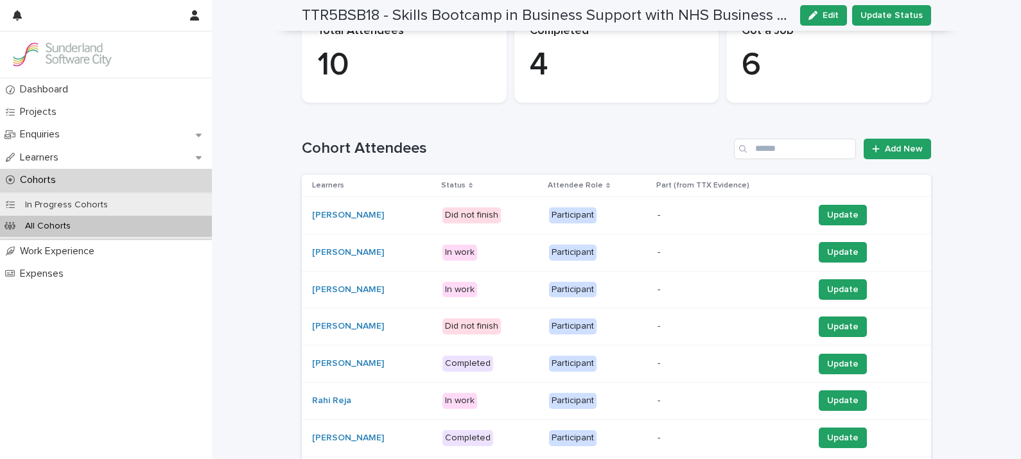
click at [465, 188] on p "Status" at bounding box center [453, 185] width 24 height 14
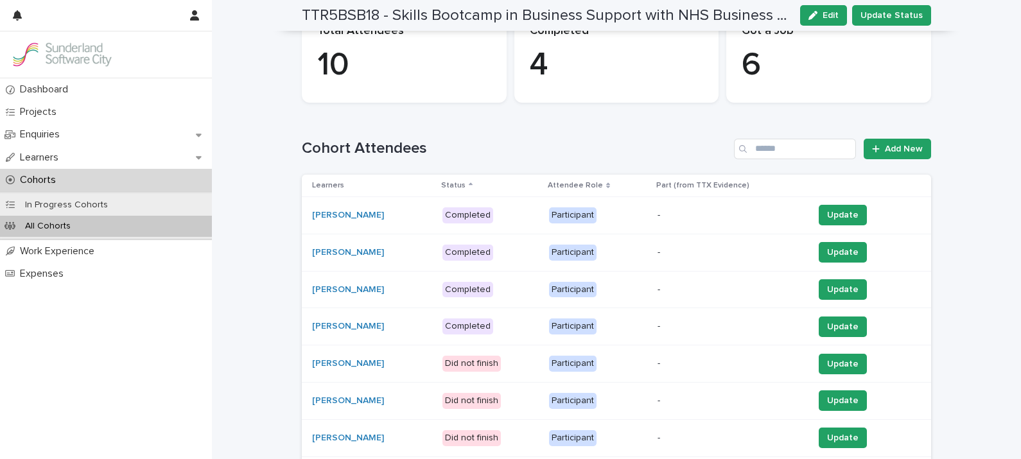
click at [465, 188] on p "Status" at bounding box center [453, 185] width 24 height 14
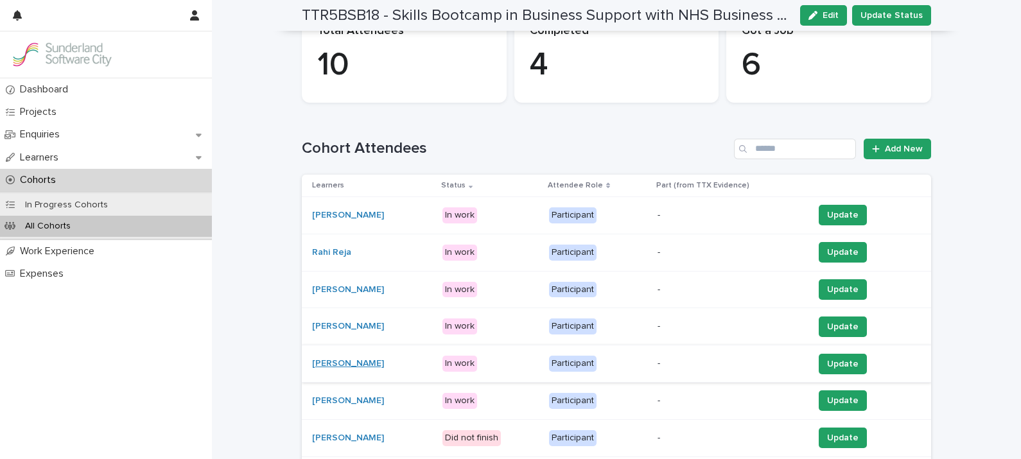
click at [343, 361] on link "[PERSON_NAME]" at bounding box center [348, 363] width 72 height 11
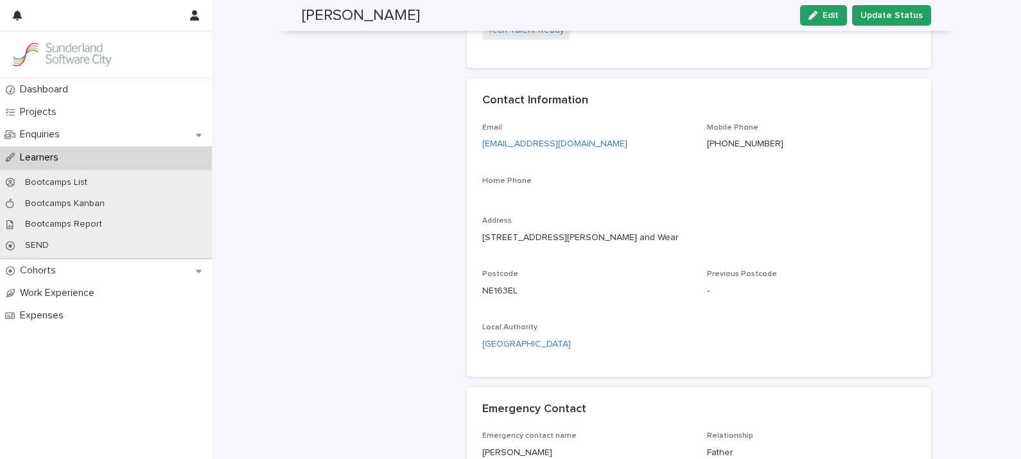
scroll to position [463, 0]
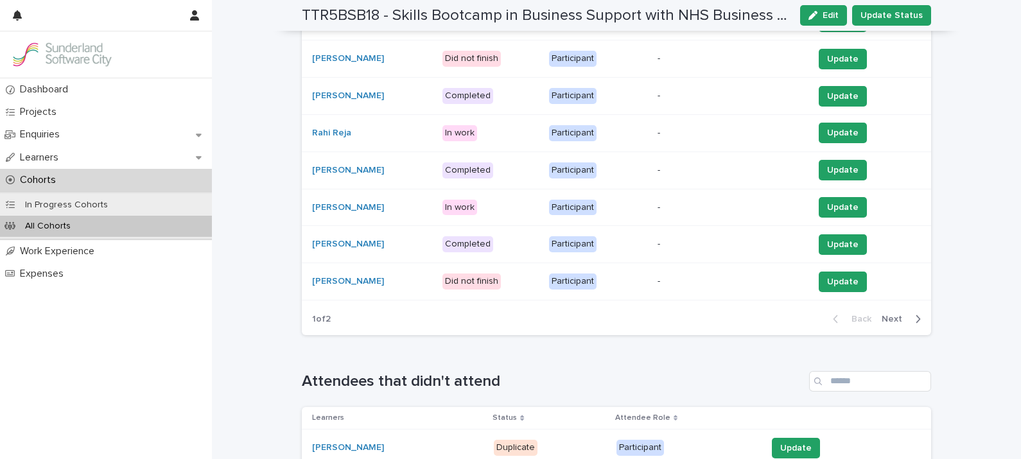
scroll to position [427, 0]
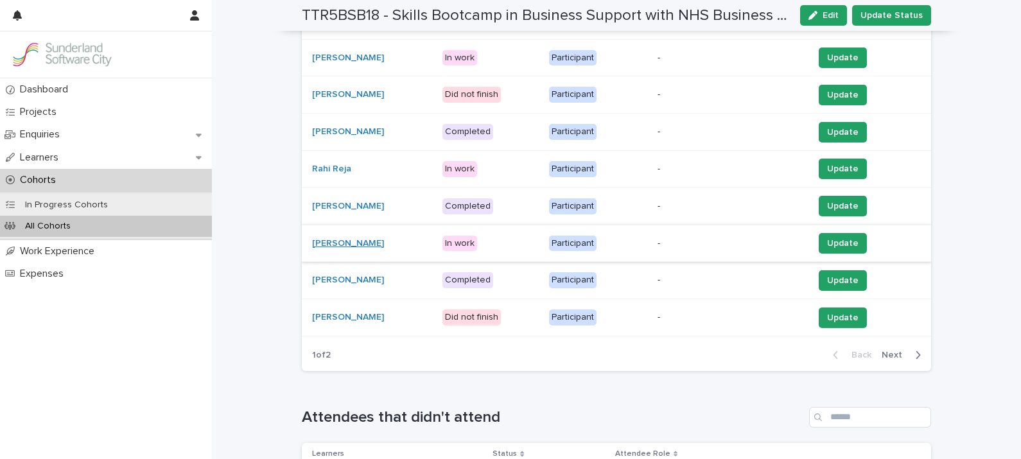
click at [337, 243] on link "[PERSON_NAME]" at bounding box center [348, 243] width 72 height 11
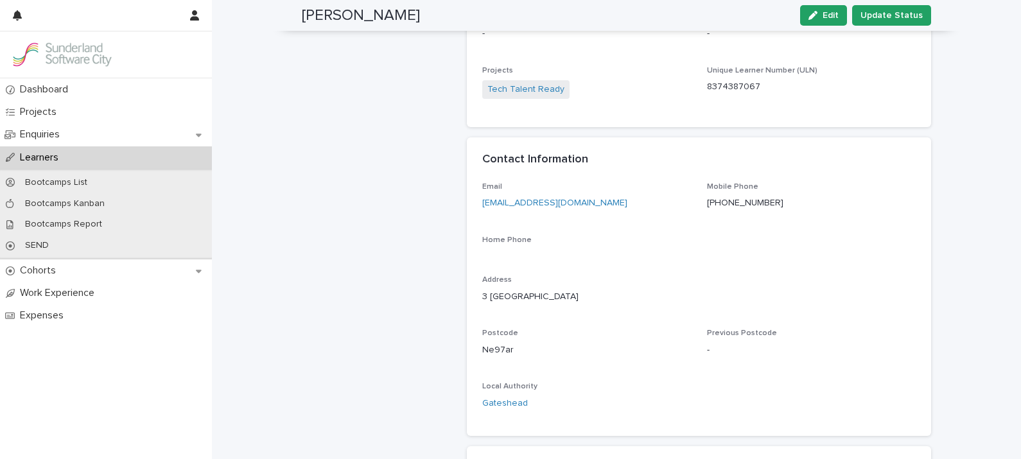
scroll to position [402, 0]
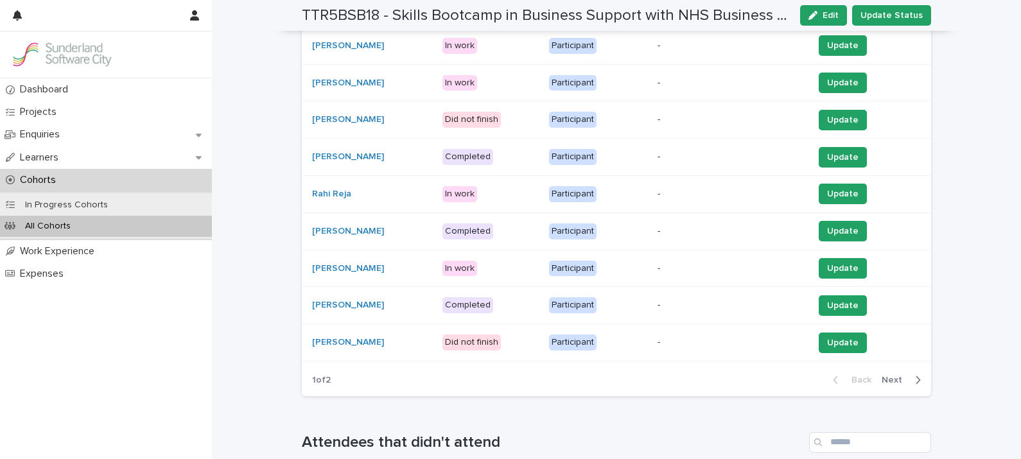
scroll to position [427, 0]
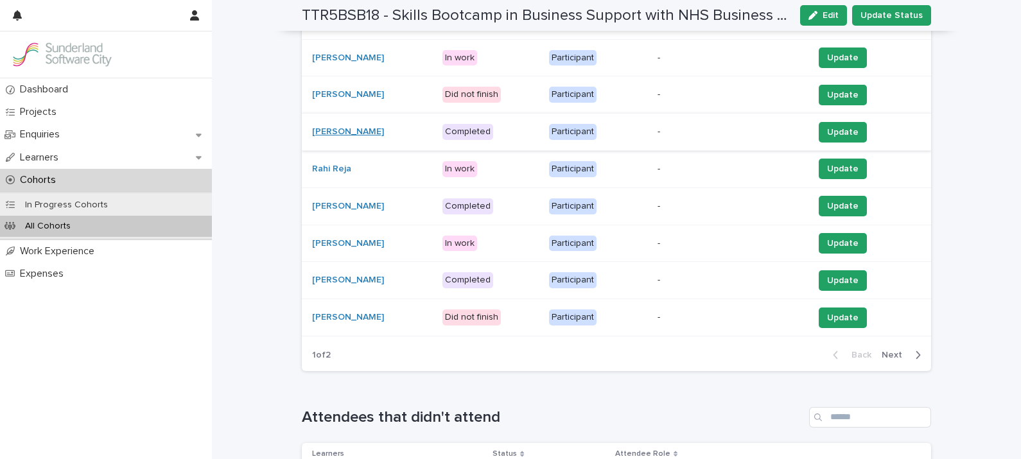
click at [339, 132] on link "[PERSON_NAME]" at bounding box center [348, 131] width 72 height 11
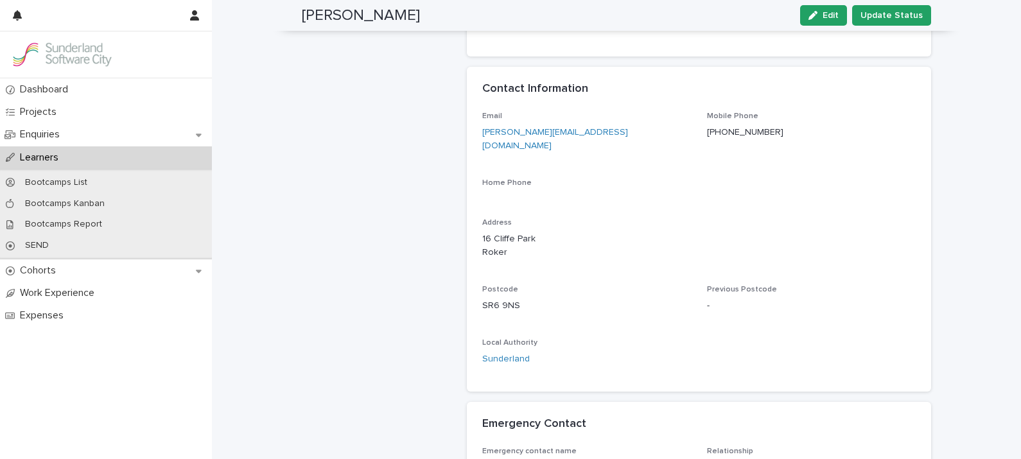
scroll to position [473, 0]
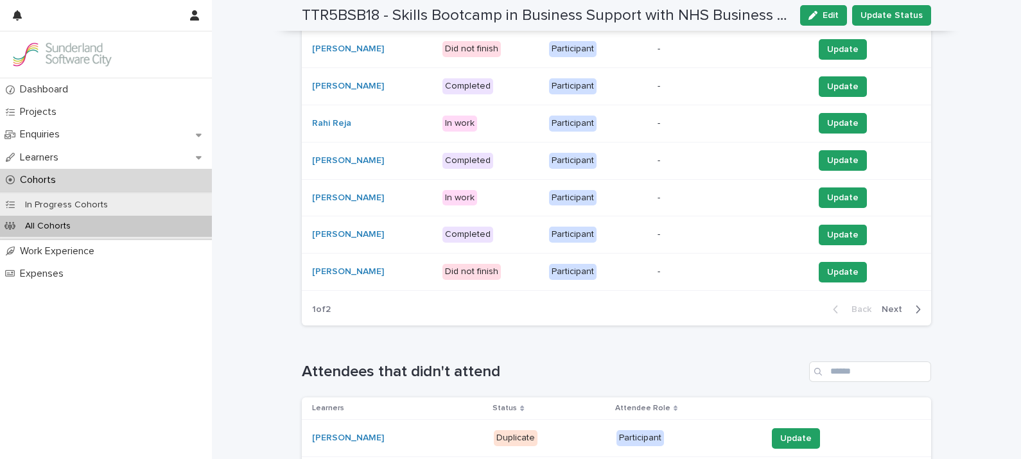
scroll to position [427, 0]
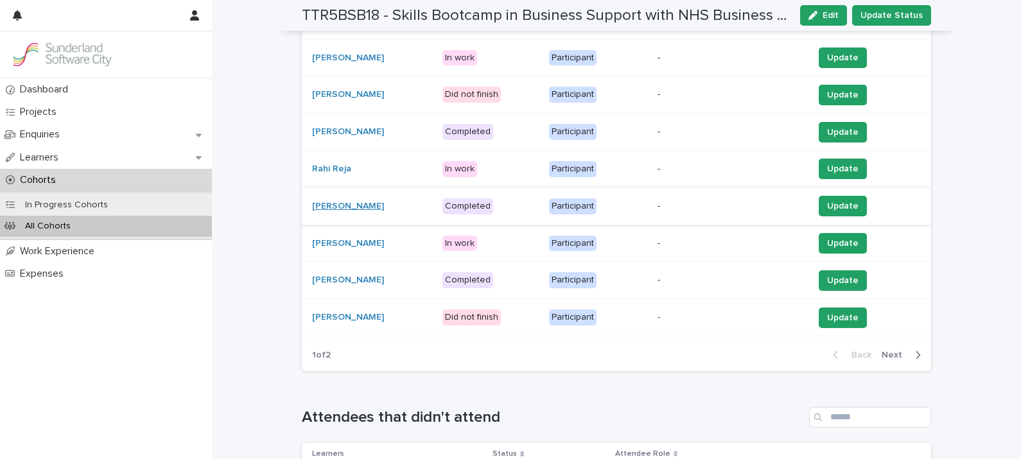
click at [333, 205] on link "[PERSON_NAME]" at bounding box center [348, 206] width 72 height 11
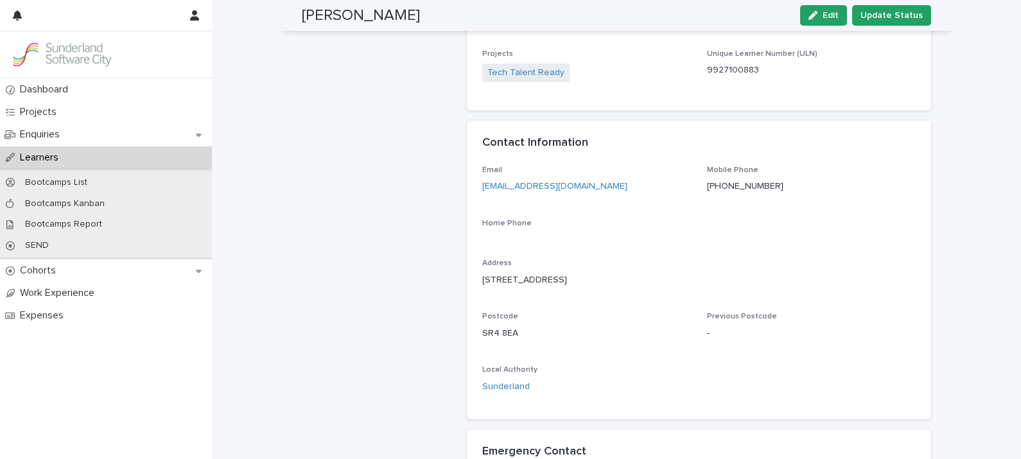
scroll to position [430, 0]
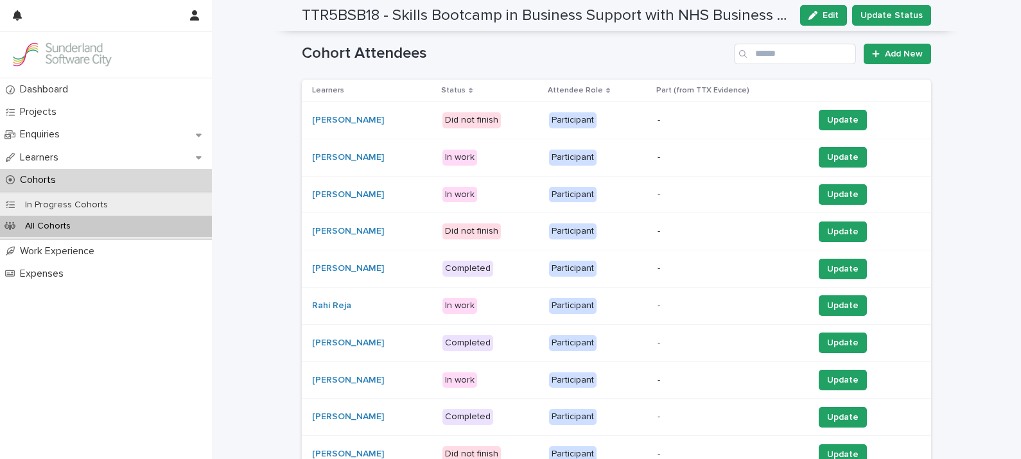
scroll to position [308, 0]
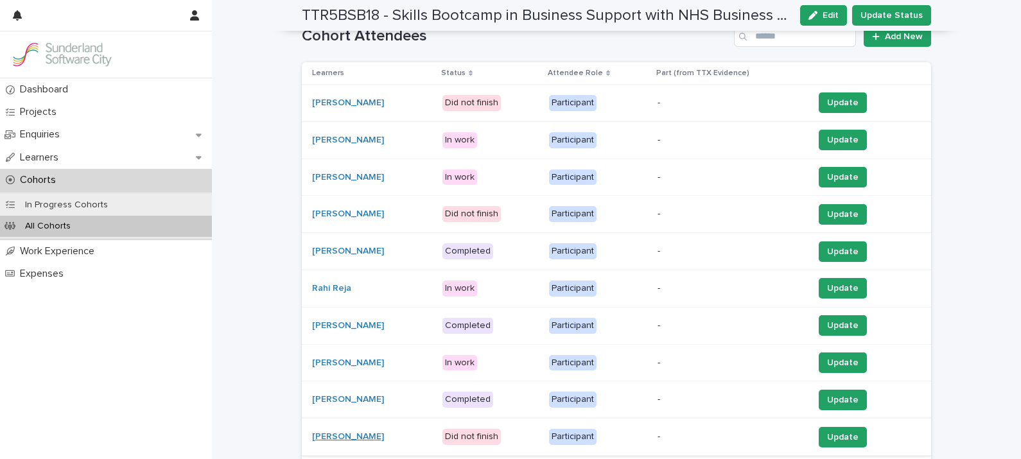
click at [336, 431] on link "[PERSON_NAME]" at bounding box center [348, 436] width 72 height 11
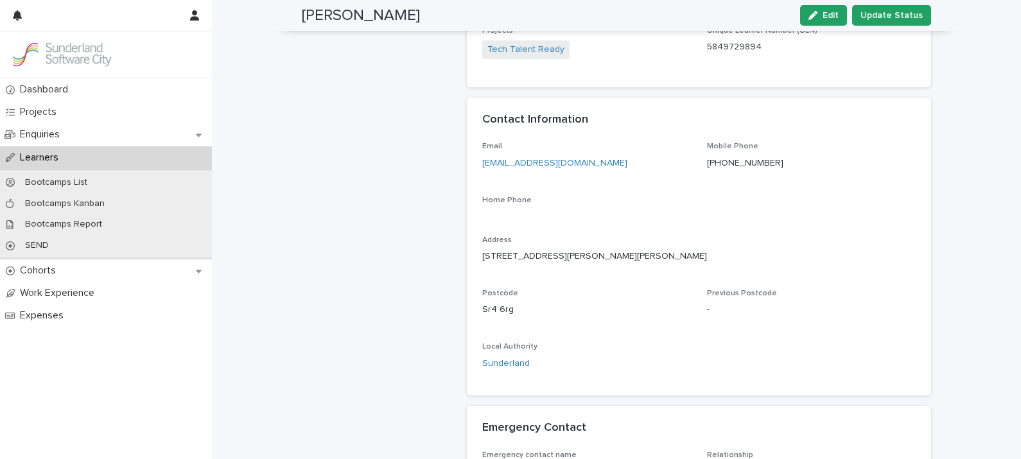
scroll to position [368, 0]
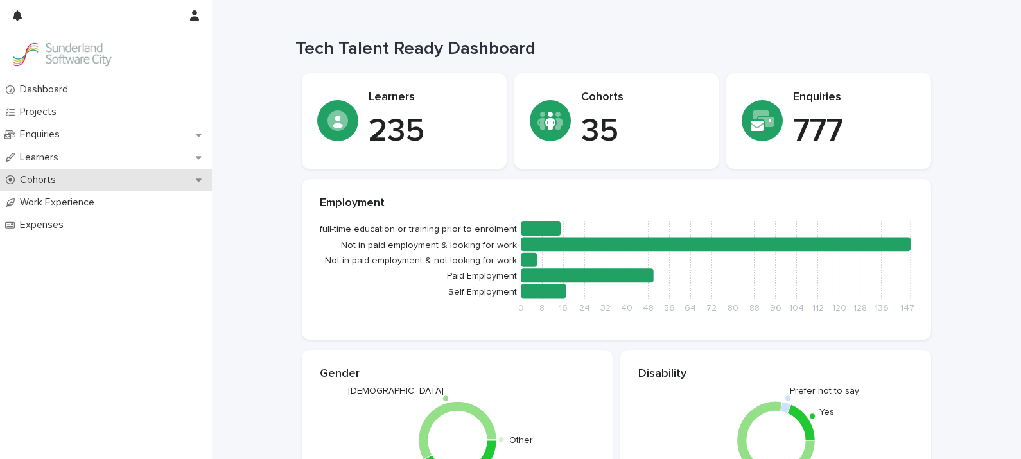
click at [113, 180] on div "Cohorts" at bounding box center [106, 180] width 212 height 22
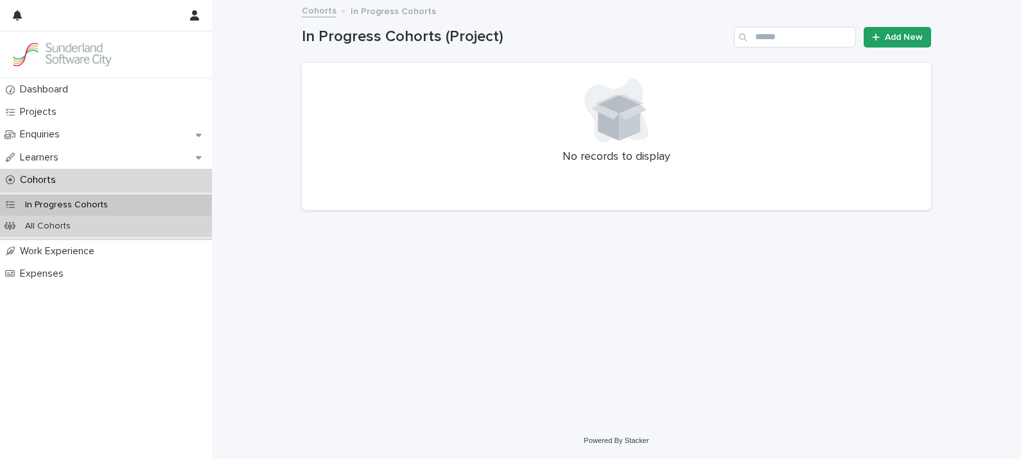
click at [67, 223] on p "All Cohorts" at bounding box center [48, 226] width 66 height 11
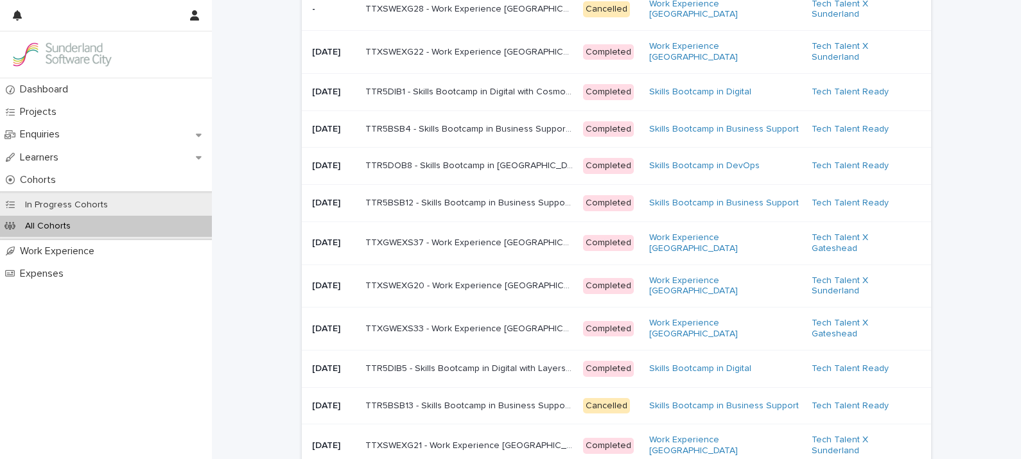
scroll to position [15, 0]
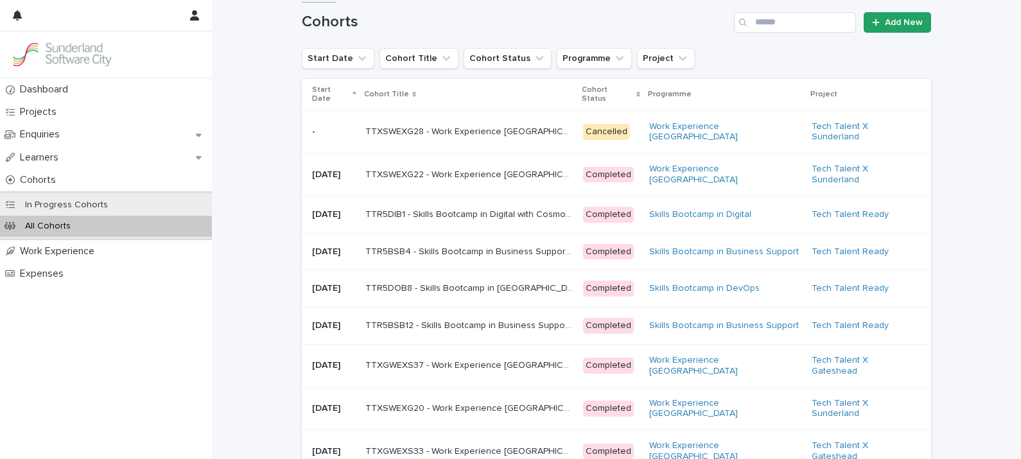
click at [330, 97] on p "Start Date" at bounding box center [330, 95] width 37 height 24
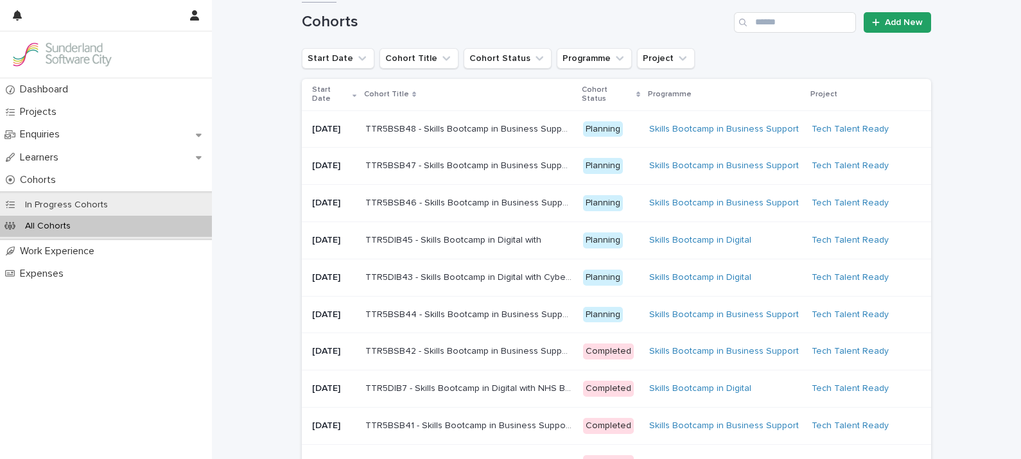
click at [330, 97] on p "Start Date" at bounding box center [330, 95] width 37 height 24
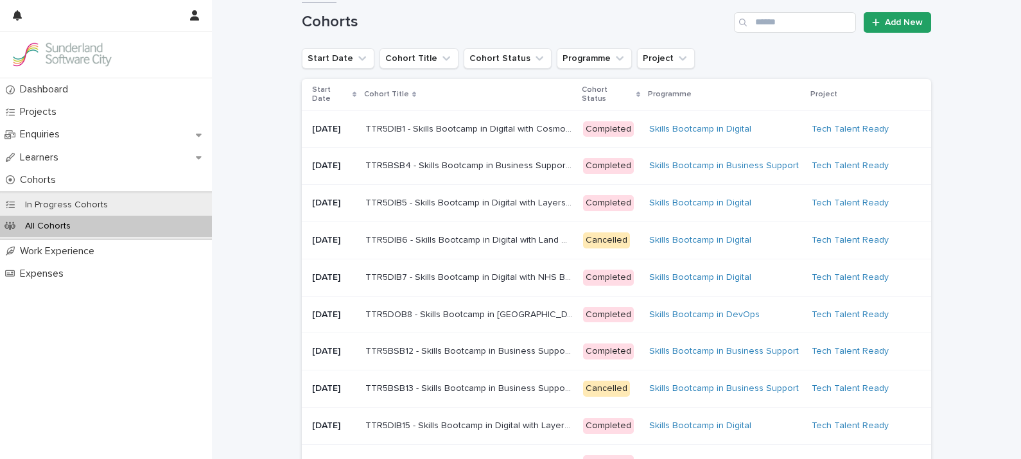
click at [330, 94] on p "Start Date" at bounding box center [330, 95] width 37 height 24
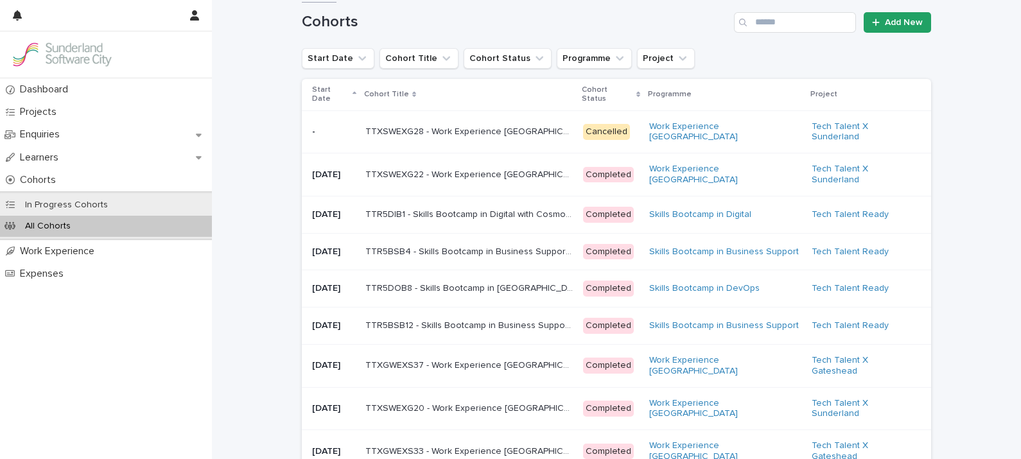
click at [326, 95] on p "Start Date" at bounding box center [330, 95] width 37 height 24
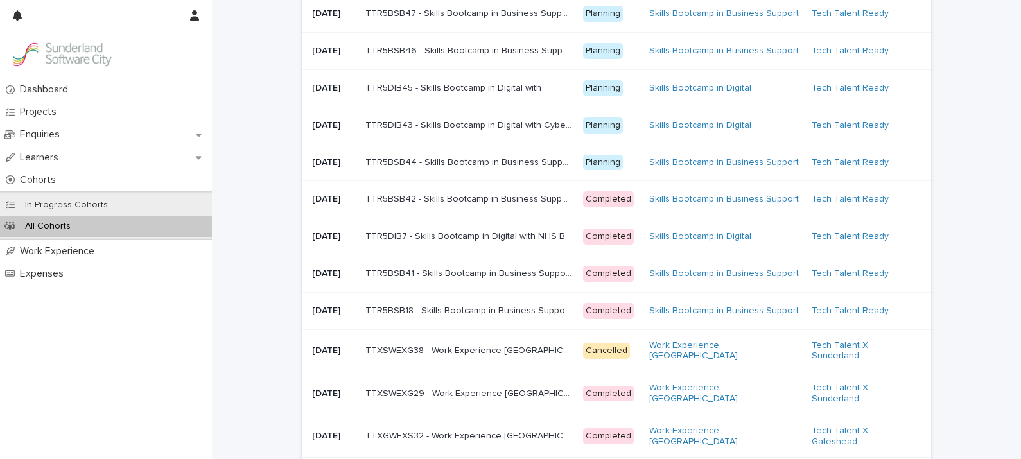
scroll to position [175, 0]
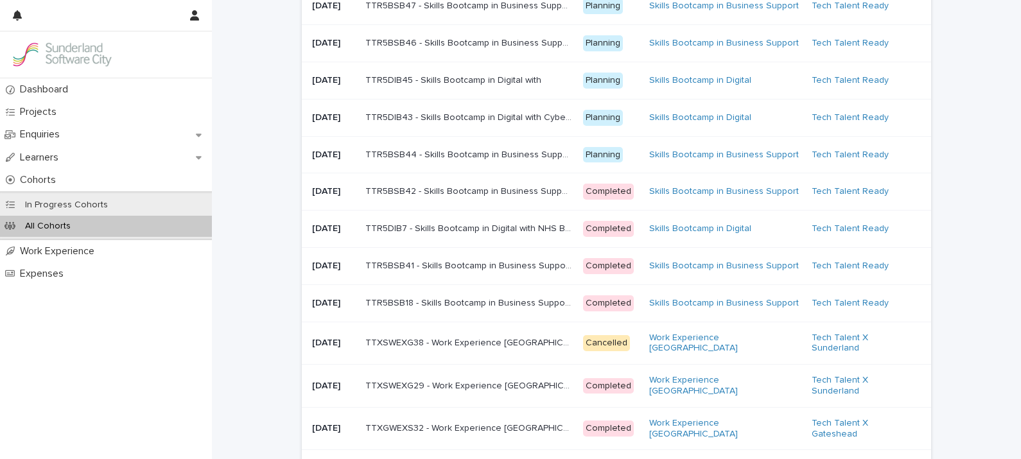
click at [467, 314] on div "TTR5BSB18 - Skills Bootcamp in Business Support with NHS Business Services Auth…" at bounding box center [468, 303] width 207 height 21
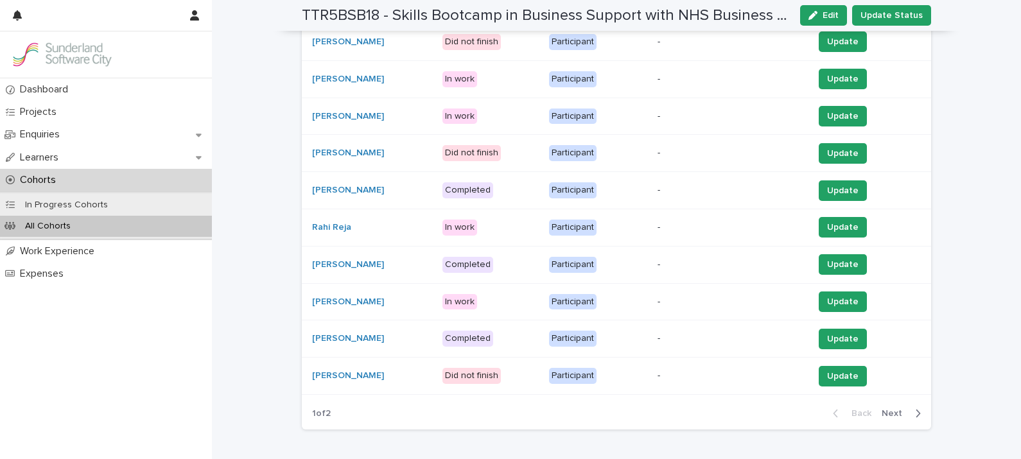
scroll to position [380, 0]
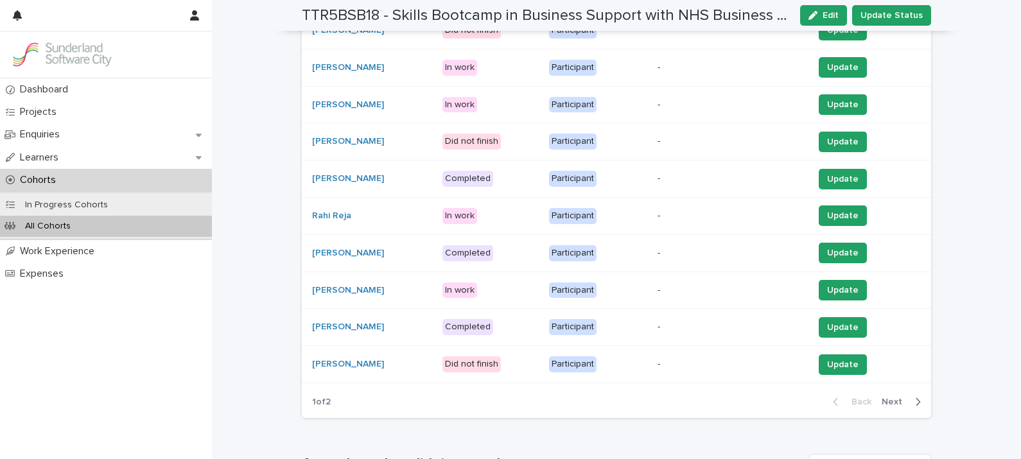
drag, startPoint x: 887, startPoint y: 403, endPoint x: 897, endPoint y: 413, distance: 14.1
drag, startPoint x: 897, startPoint y: 413, endPoint x: 736, endPoint y: 392, distance: 162.5
click at [736, 392] on div "1 of 2 Back Next" at bounding box center [616, 402] width 629 height 32
drag, startPoint x: 889, startPoint y: 401, endPoint x: 876, endPoint y: 420, distance: 23.0
click at [876, 420] on div "Loading... Saving… Cohort Attendees Add New Learners Status Attendee Role Part …" at bounding box center [616, 178] width 629 height 500
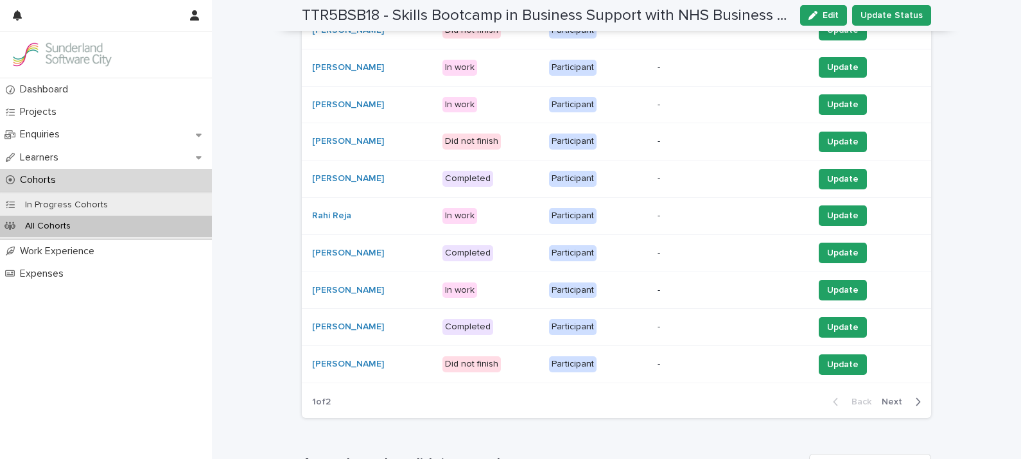
click at [889, 398] on span "Next" at bounding box center [896, 401] width 28 height 9
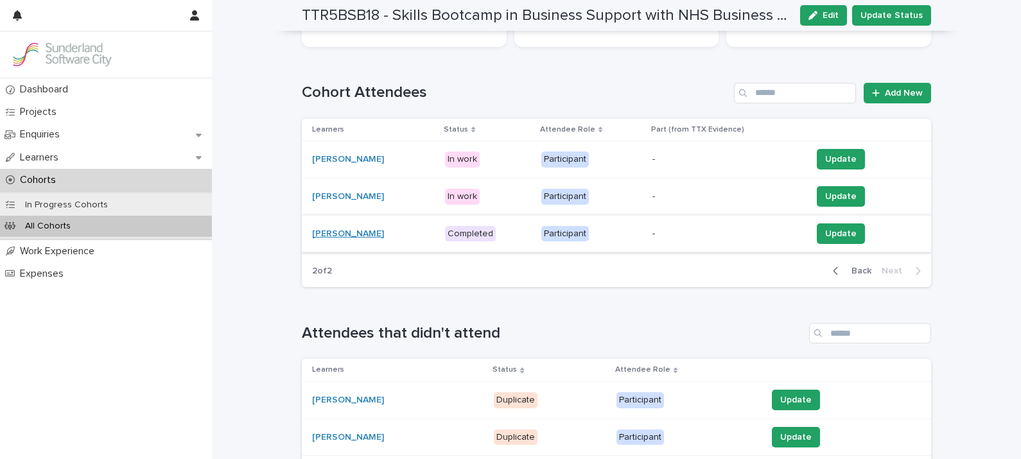
click at [343, 236] on link "[PERSON_NAME]" at bounding box center [348, 234] width 72 height 11
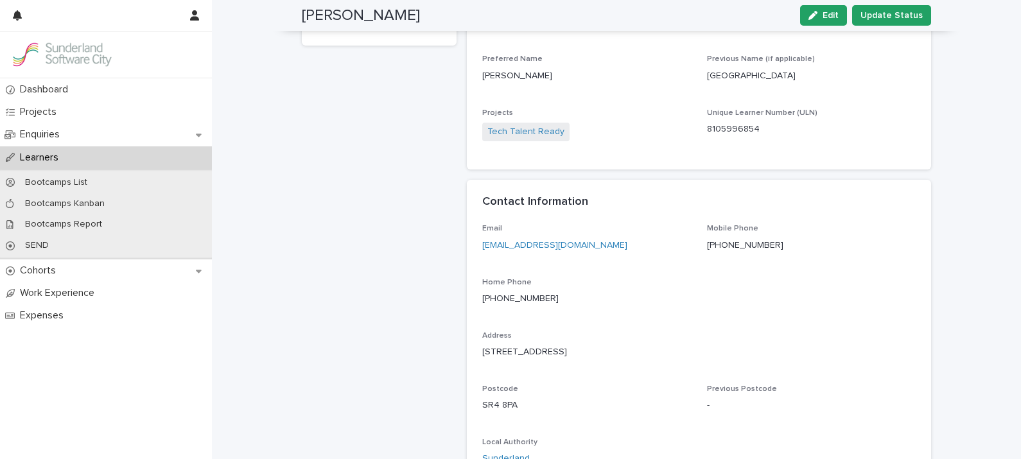
scroll to position [291, 0]
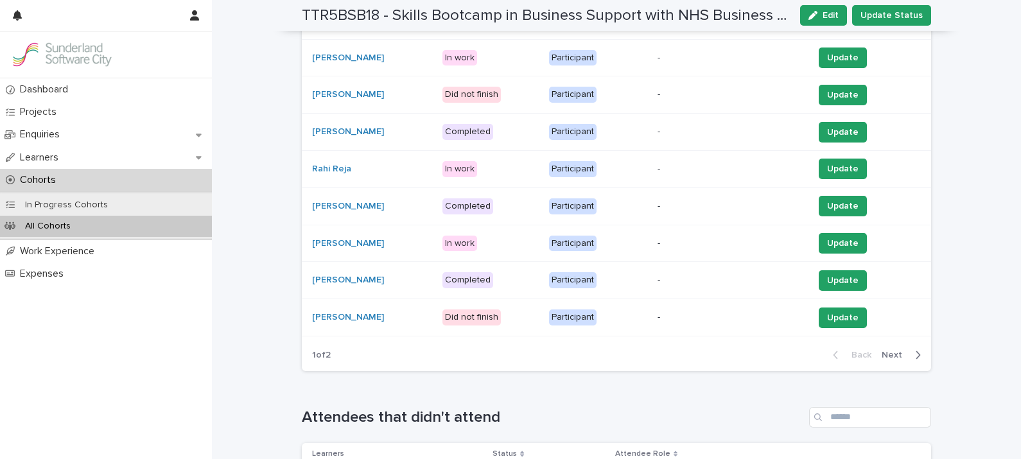
scroll to position [427, 0]
click at [333, 277] on link "[PERSON_NAME]" at bounding box center [348, 280] width 72 height 11
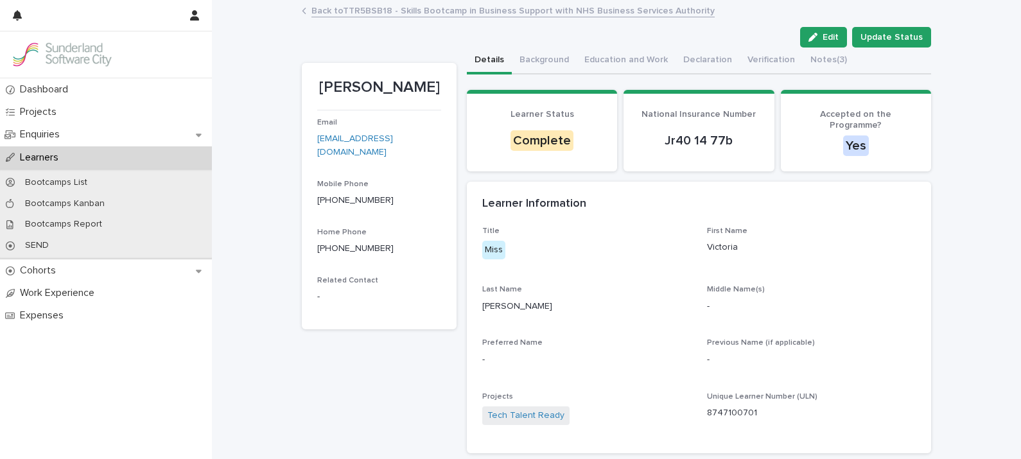
drag, startPoint x: 1015, startPoint y: 115, endPoint x: 981, endPoint y: 264, distance: 152.8
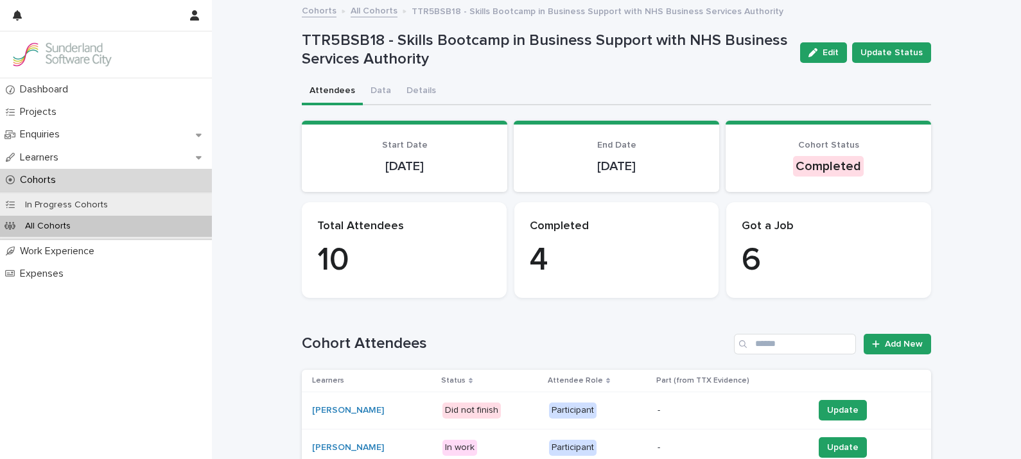
drag, startPoint x: 1020, startPoint y: 189, endPoint x: 1005, endPoint y: 60, distance: 130.5
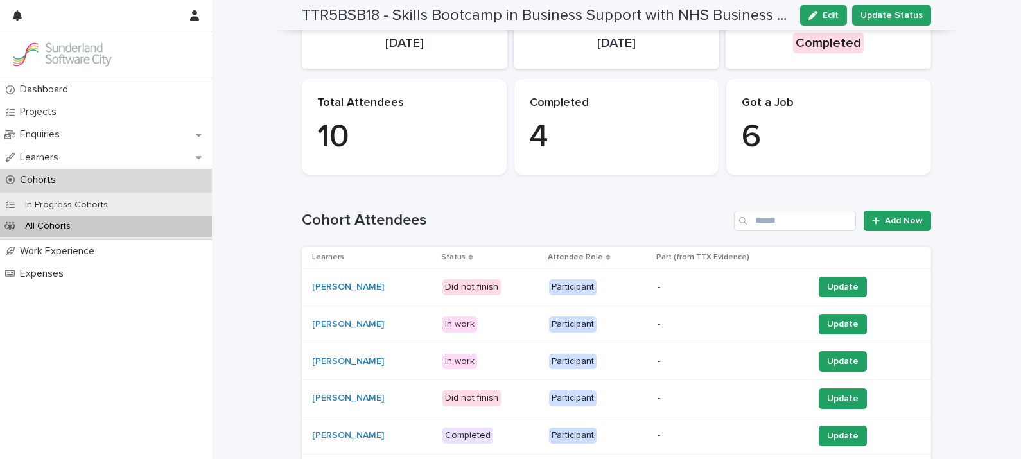
scroll to position [129, 0]
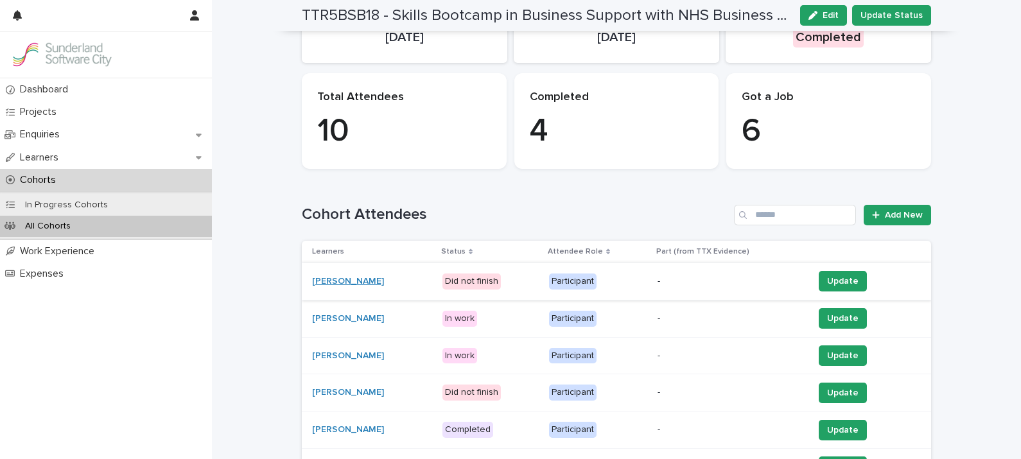
click at [334, 277] on link "[PERSON_NAME]" at bounding box center [348, 281] width 72 height 11
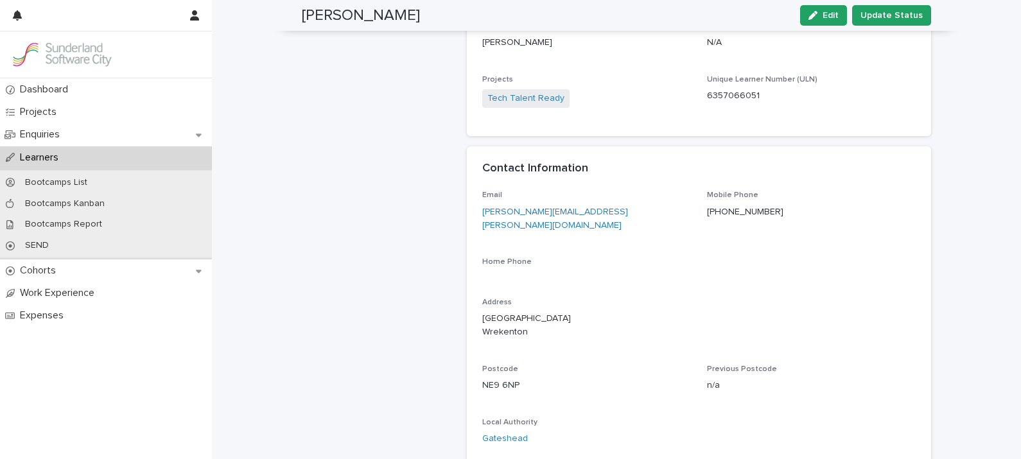
scroll to position [320, 0]
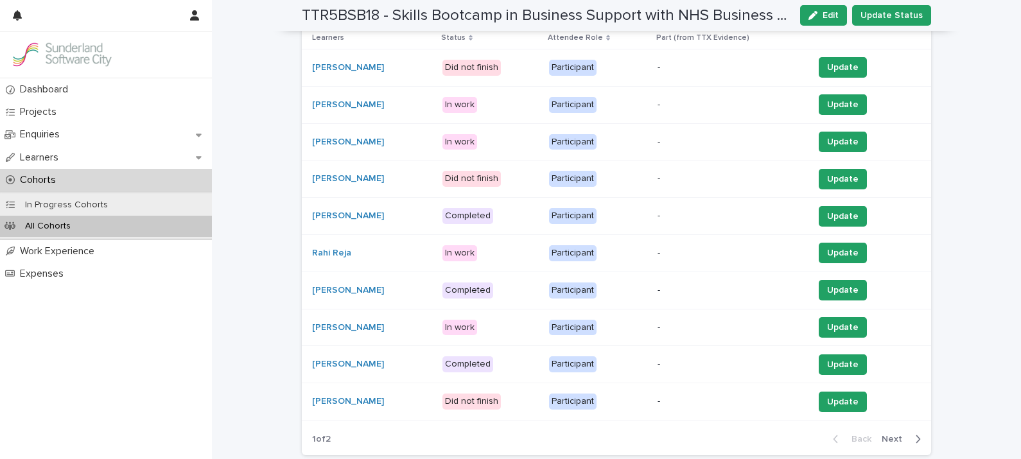
scroll to position [331, 0]
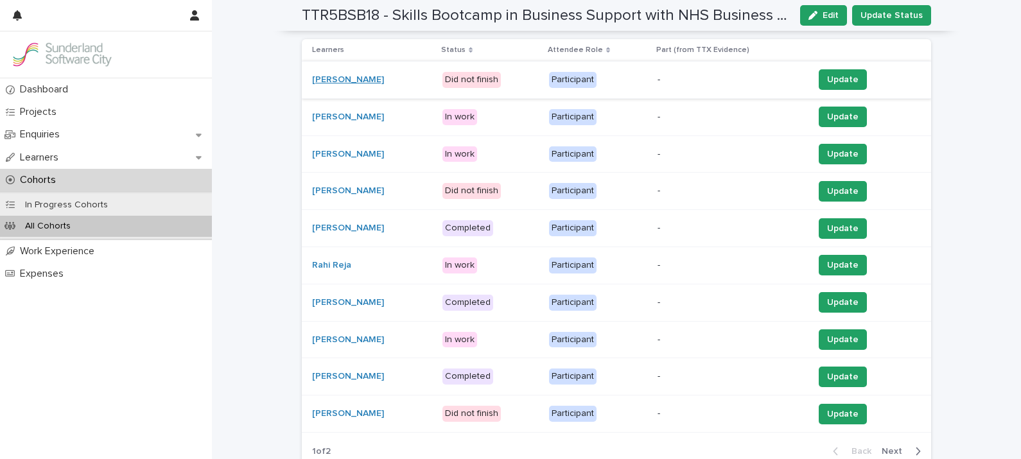
click at [360, 76] on link "[PERSON_NAME]" at bounding box center [348, 79] width 72 height 11
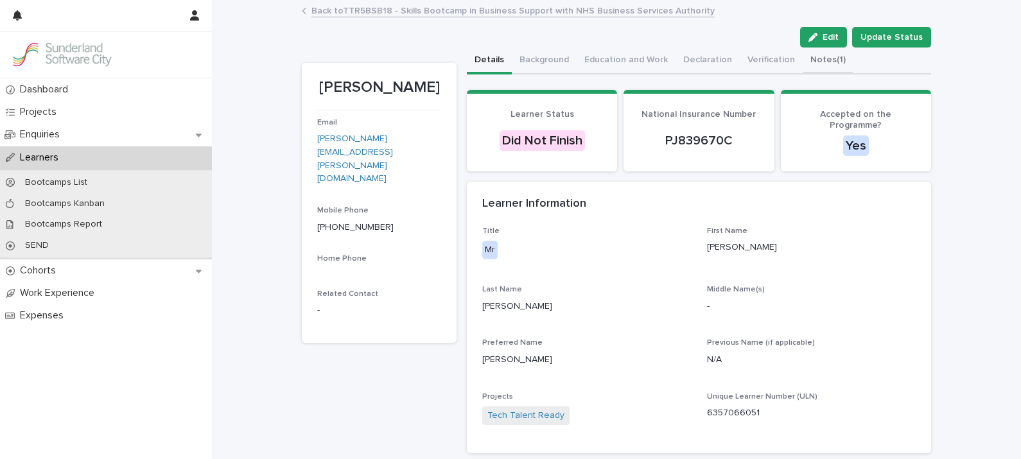
click at [806, 62] on button "Notes (1)" at bounding box center [828, 61] width 51 height 27
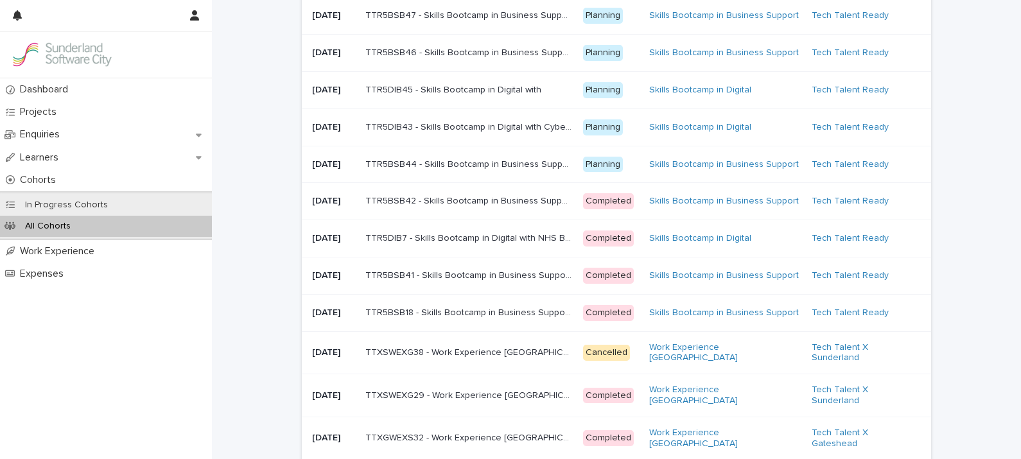
scroll to position [58, 0]
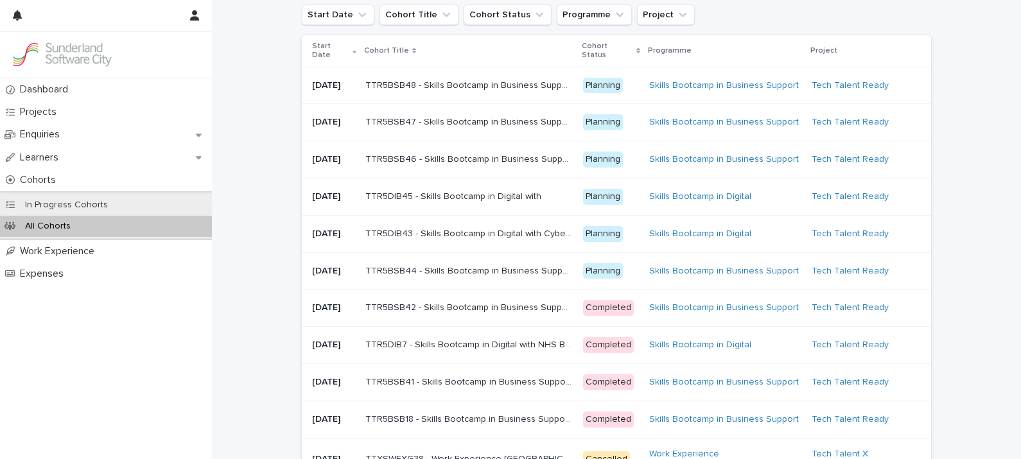
click at [322, 53] on p "Start Date" at bounding box center [330, 51] width 37 height 24
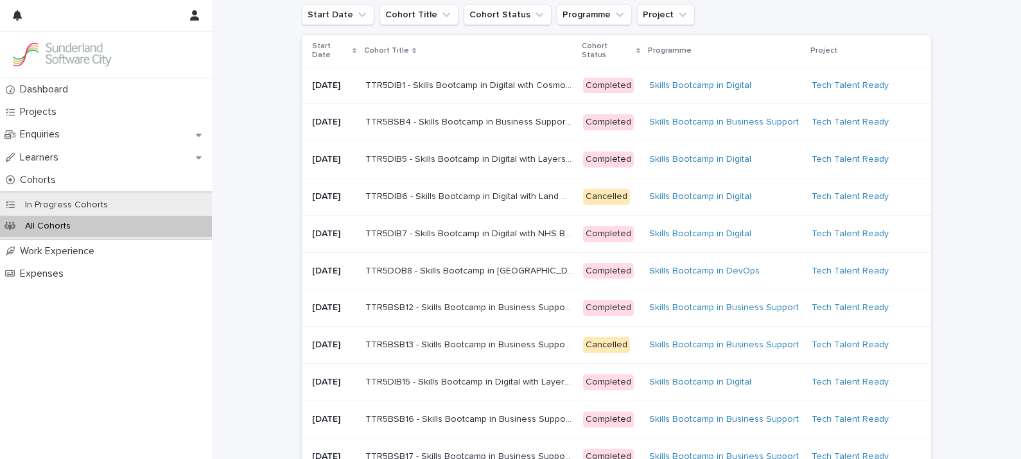
click at [322, 53] on p "Start Date" at bounding box center [330, 51] width 37 height 24
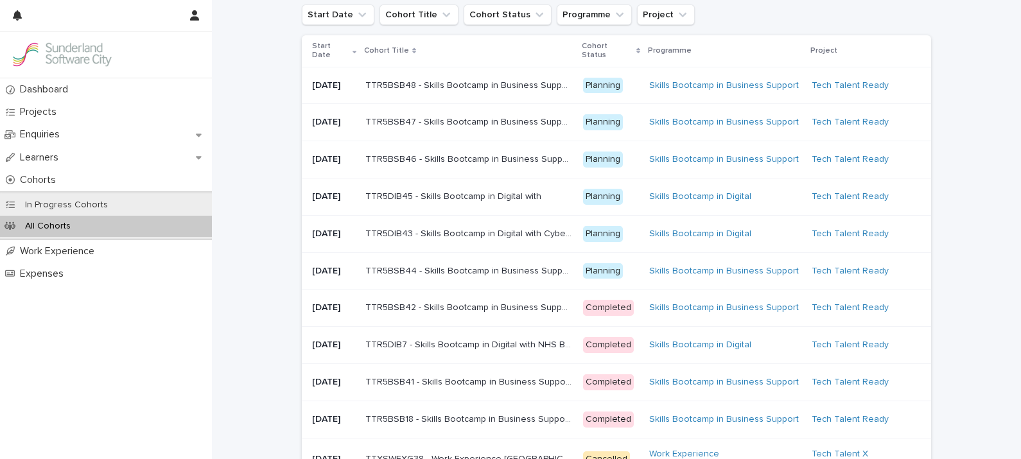
click at [503, 313] on p "TTR5BSB42 - Skills Bootcamp in Business Support with NHS Business Services Auth…" at bounding box center [470, 306] width 210 height 13
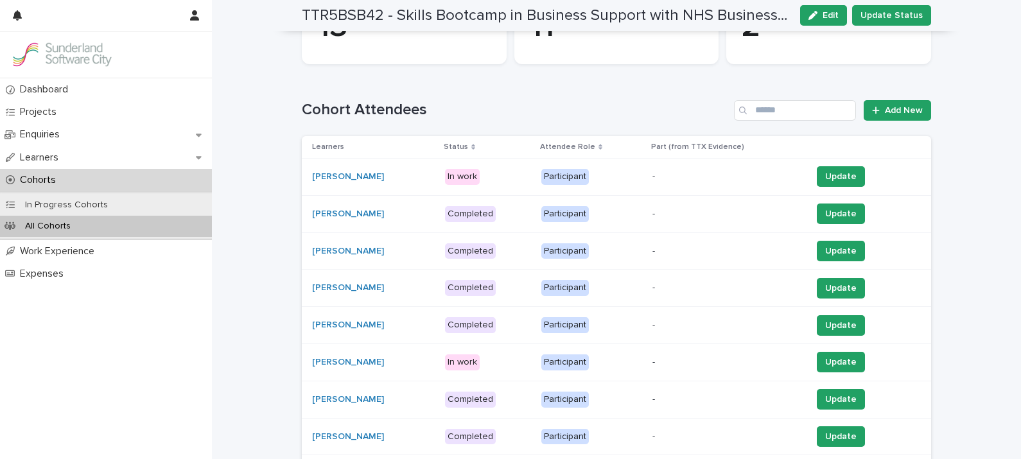
scroll to position [237, 0]
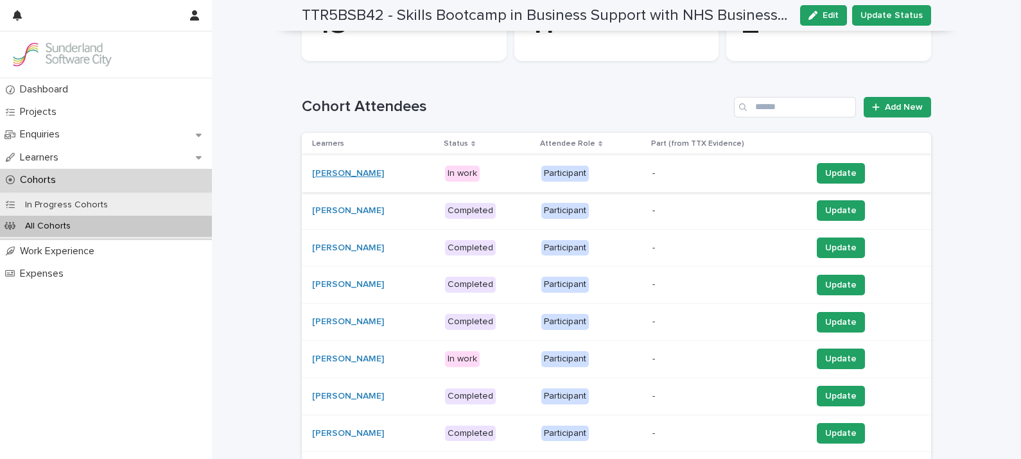
click at [323, 169] on link "[PERSON_NAME]" at bounding box center [348, 173] width 72 height 11
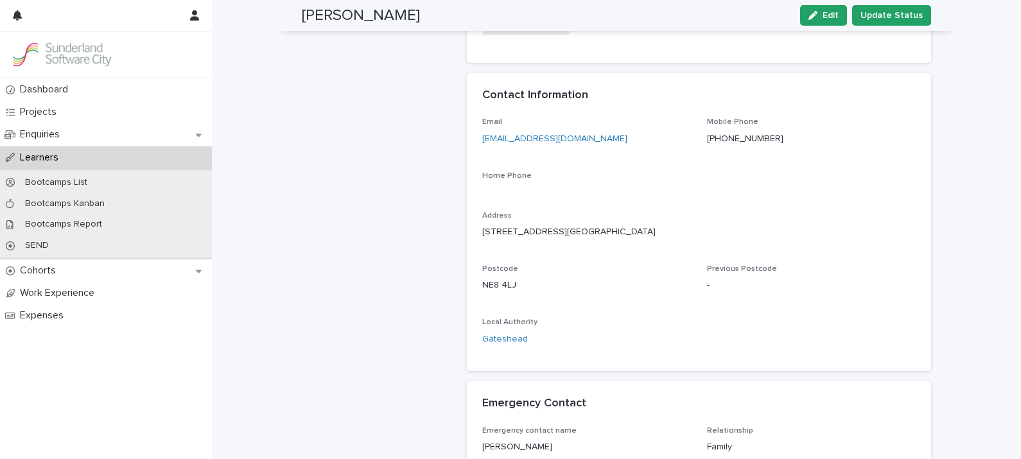
scroll to position [411, 0]
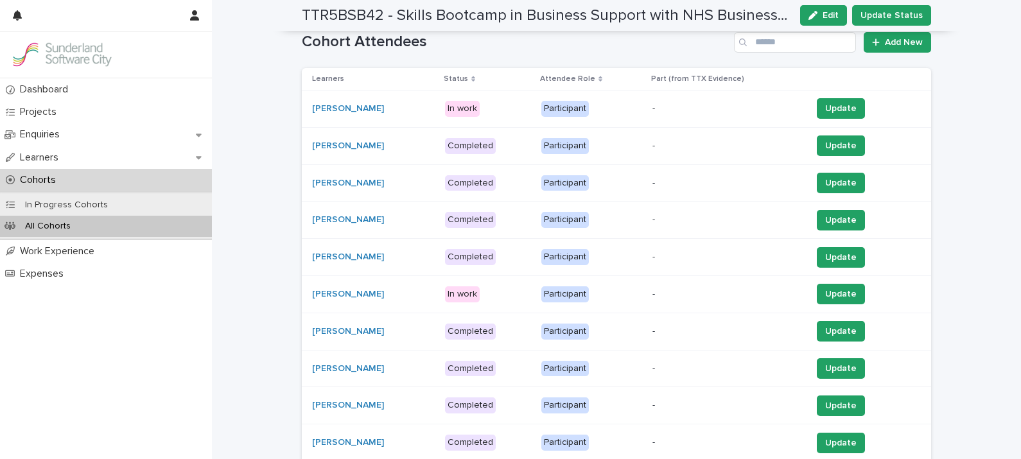
scroll to position [305, 0]
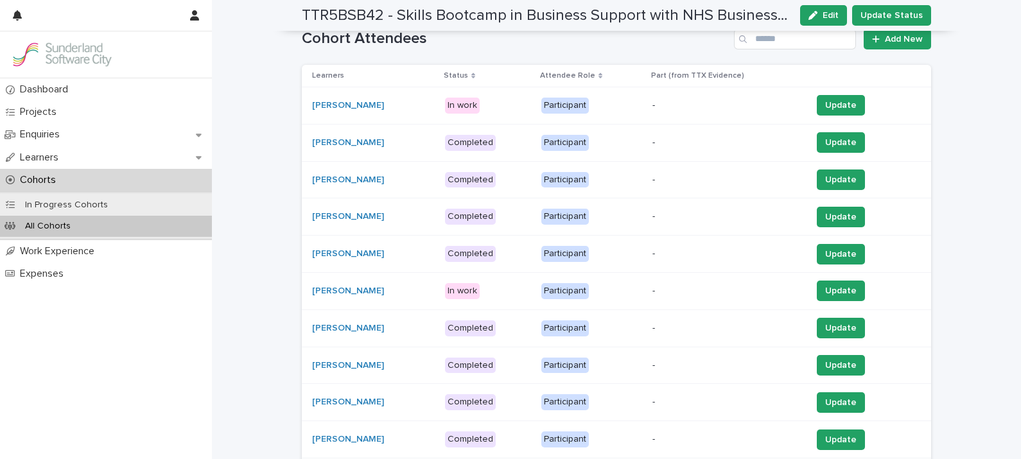
click at [331, 147] on div "[PERSON_NAME]" at bounding box center [373, 142] width 123 height 21
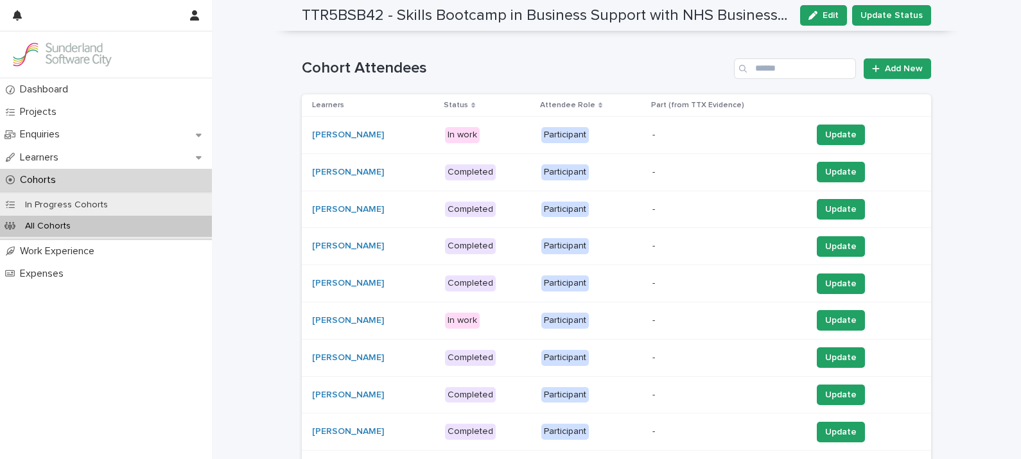
scroll to position [337, 0]
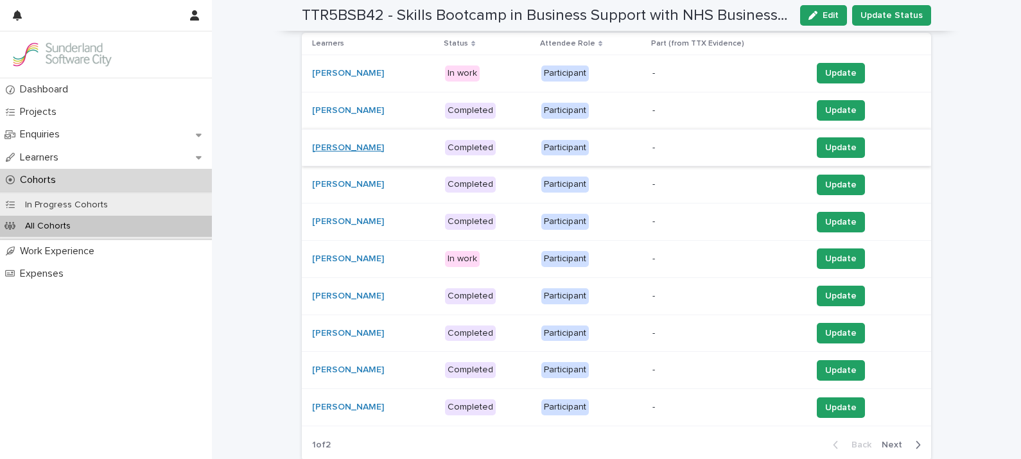
click at [339, 146] on link "[PERSON_NAME]" at bounding box center [348, 148] width 72 height 11
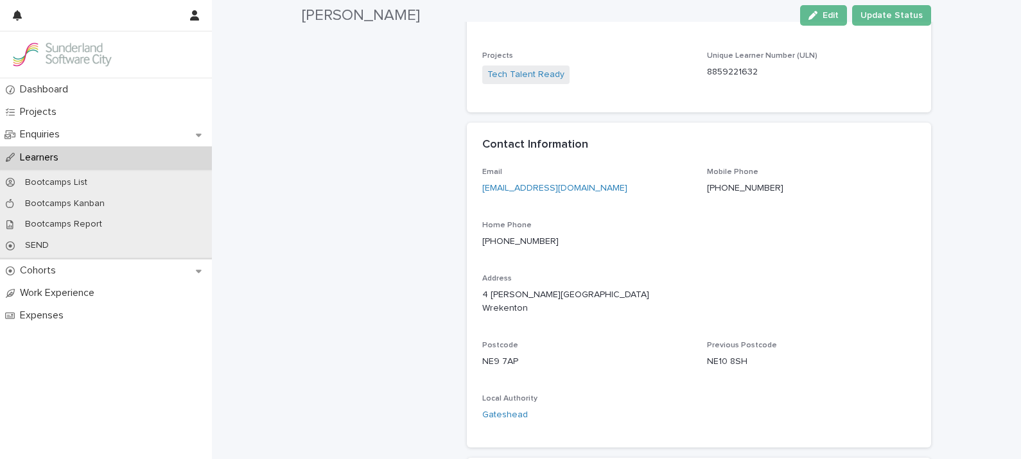
scroll to position [404, 0]
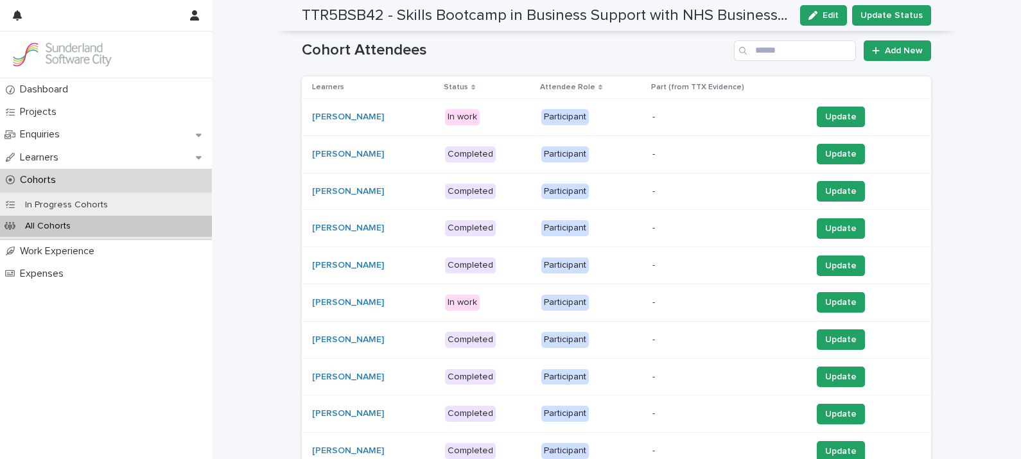
scroll to position [299, 0]
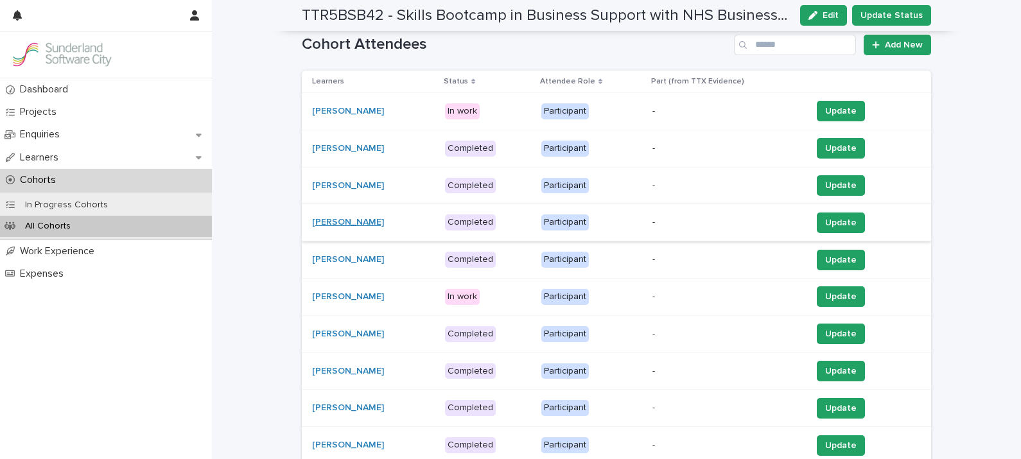
click at [313, 221] on link "[PERSON_NAME]" at bounding box center [348, 222] width 72 height 11
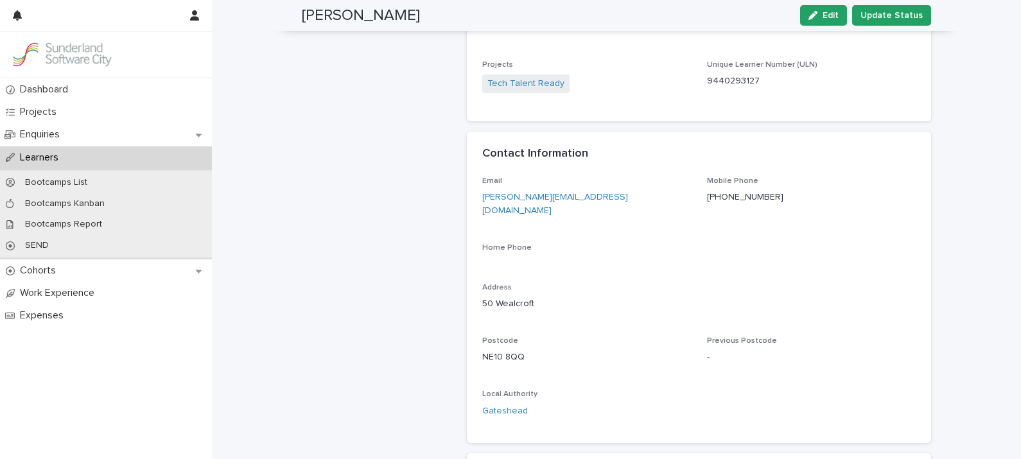
scroll to position [408, 0]
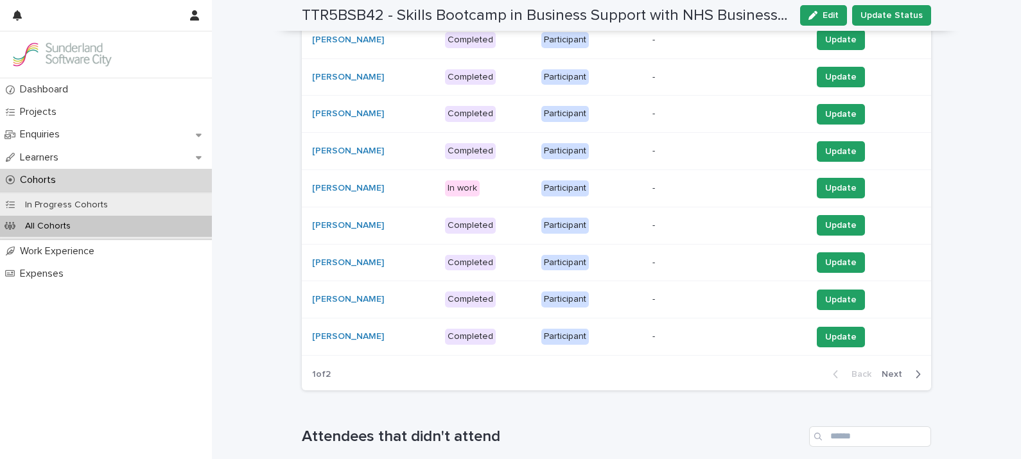
scroll to position [408, 0]
click at [327, 146] on link "[PERSON_NAME]" at bounding box center [348, 150] width 72 height 11
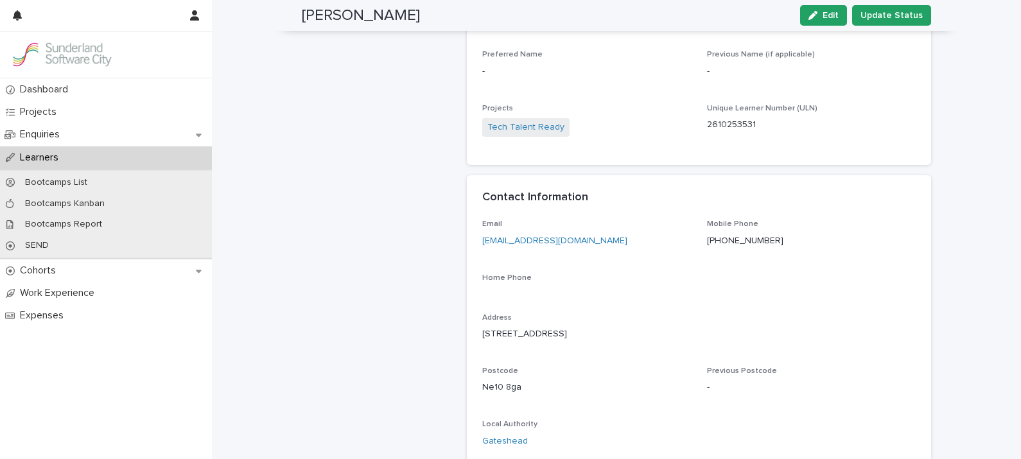
scroll to position [322, 0]
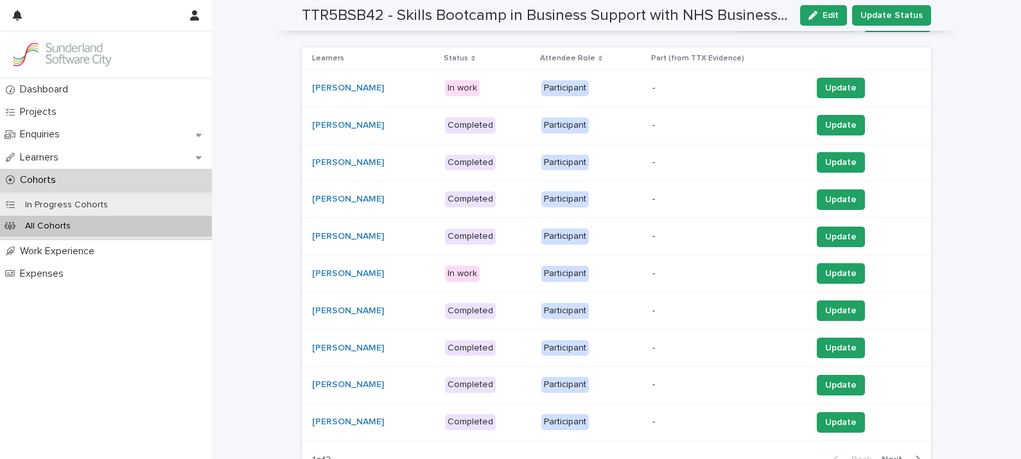
scroll to position [408, 0]
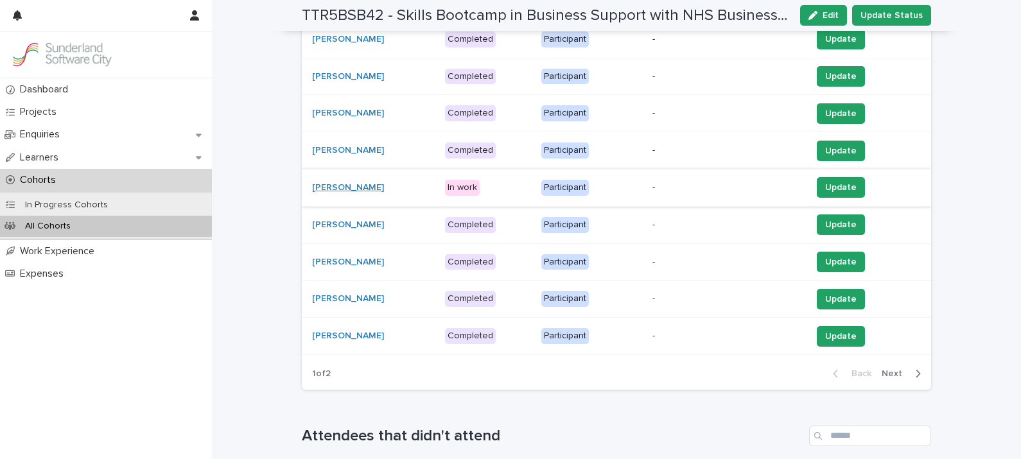
click at [319, 183] on link "[PERSON_NAME]" at bounding box center [348, 187] width 72 height 11
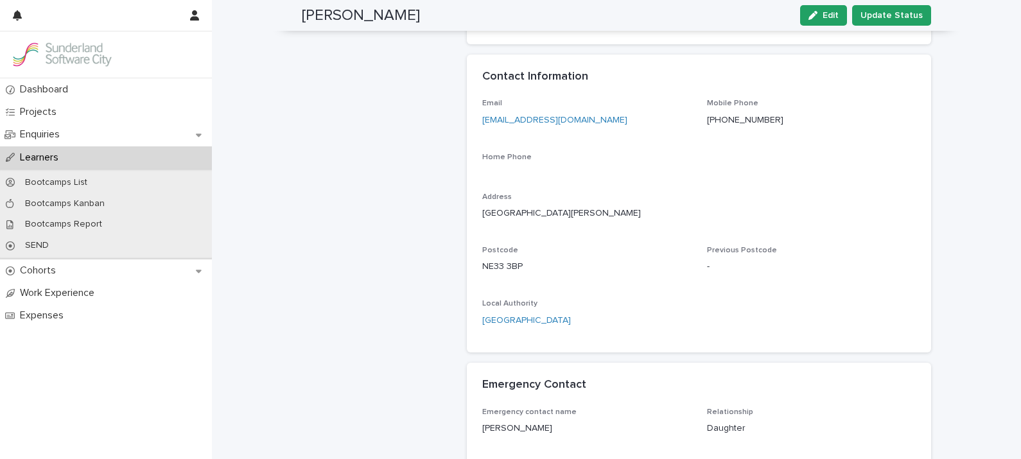
scroll to position [413, 0]
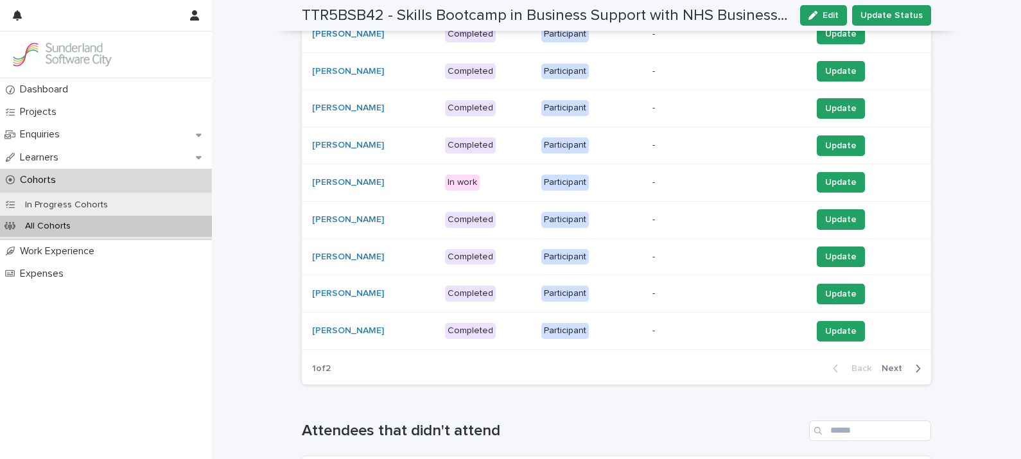
scroll to position [408, 0]
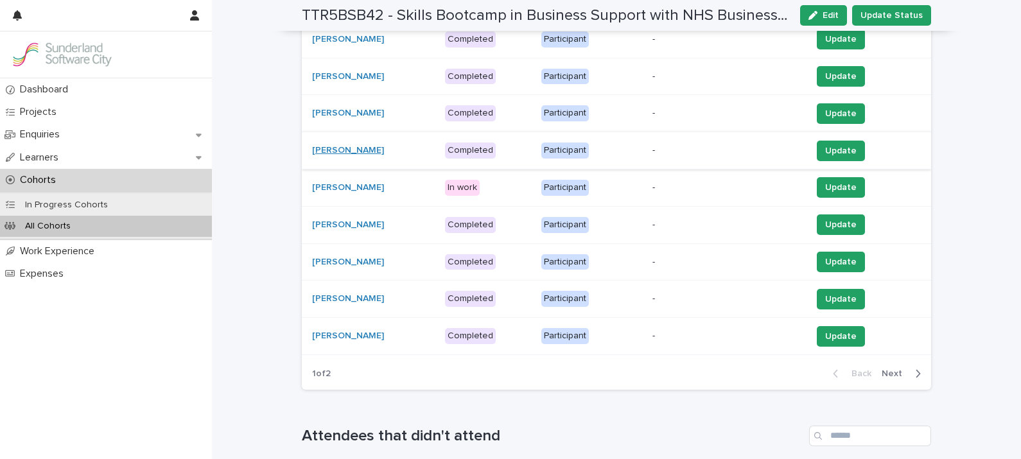
click at [345, 150] on link "[PERSON_NAME]" at bounding box center [348, 150] width 72 height 11
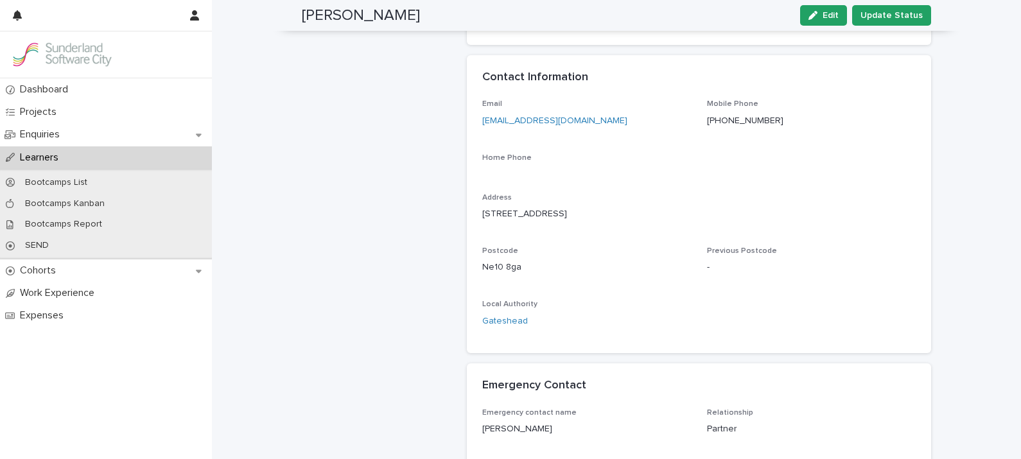
scroll to position [241, 0]
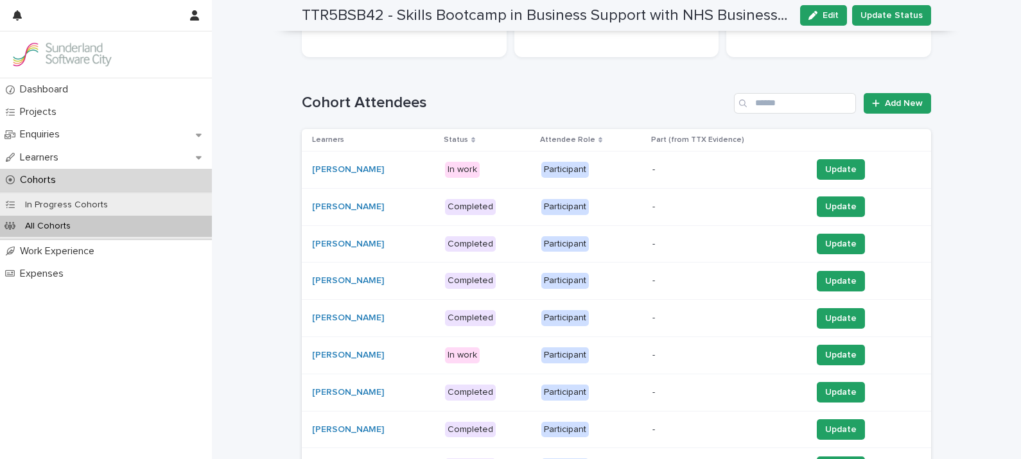
scroll to position [408, 0]
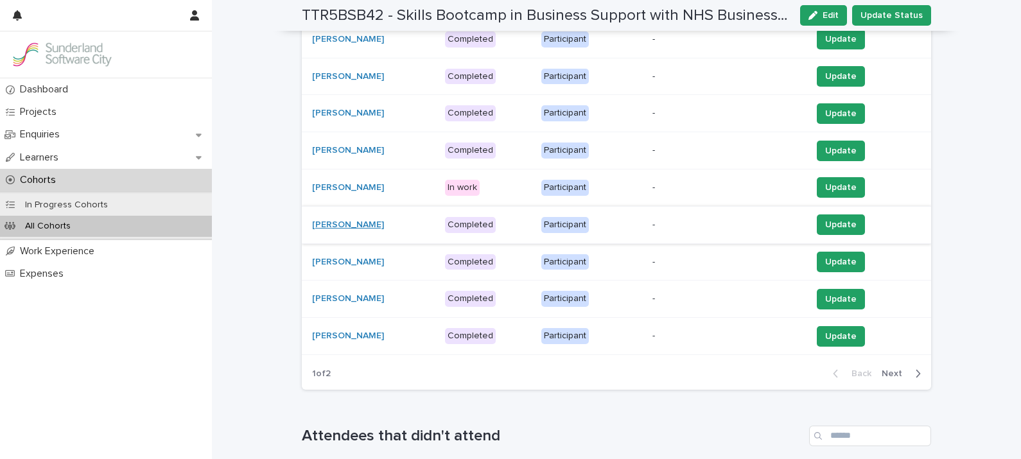
click at [333, 220] on link "[PERSON_NAME]" at bounding box center [348, 225] width 72 height 11
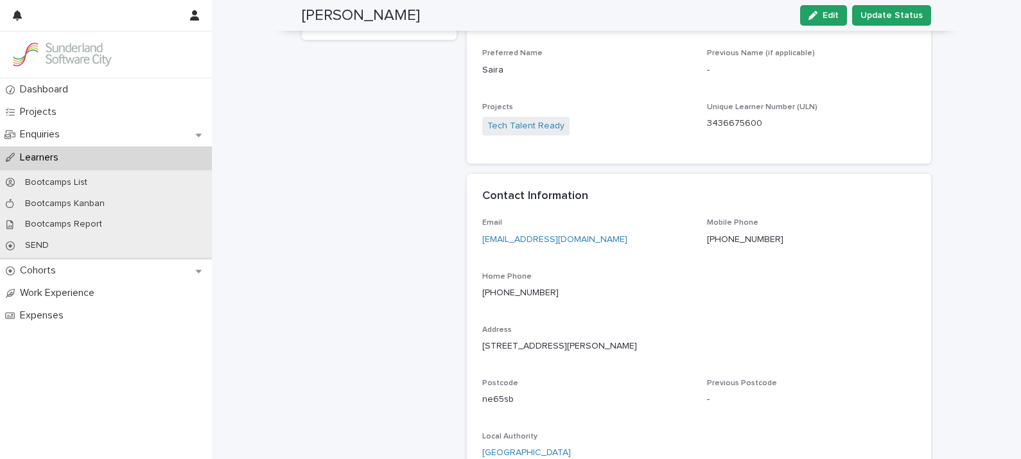
scroll to position [394, 0]
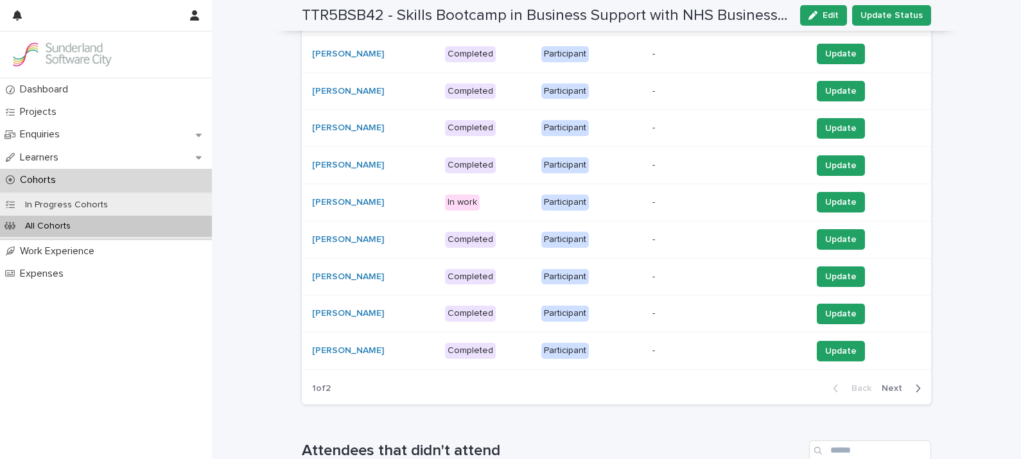
scroll to position [408, 0]
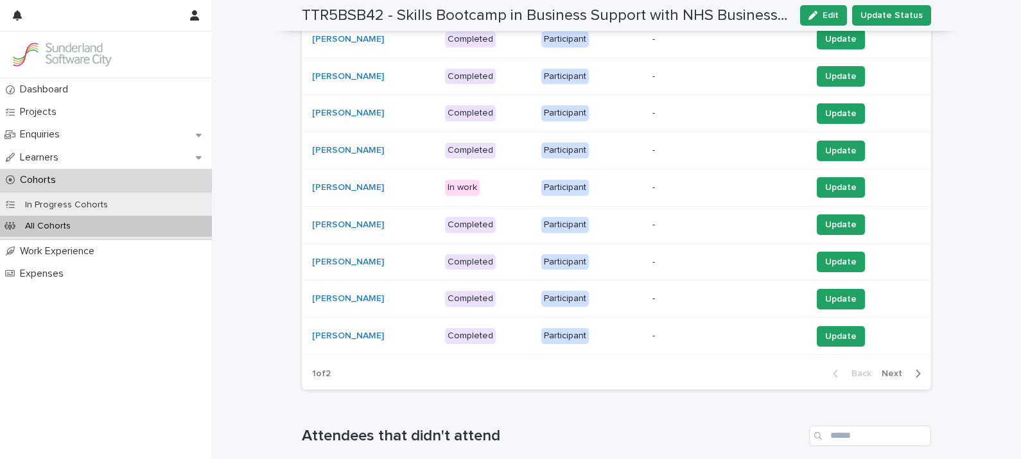
click at [326, 253] on div "[PERSON_NAME]" at bounding box center [373, 262] width 123 height 21
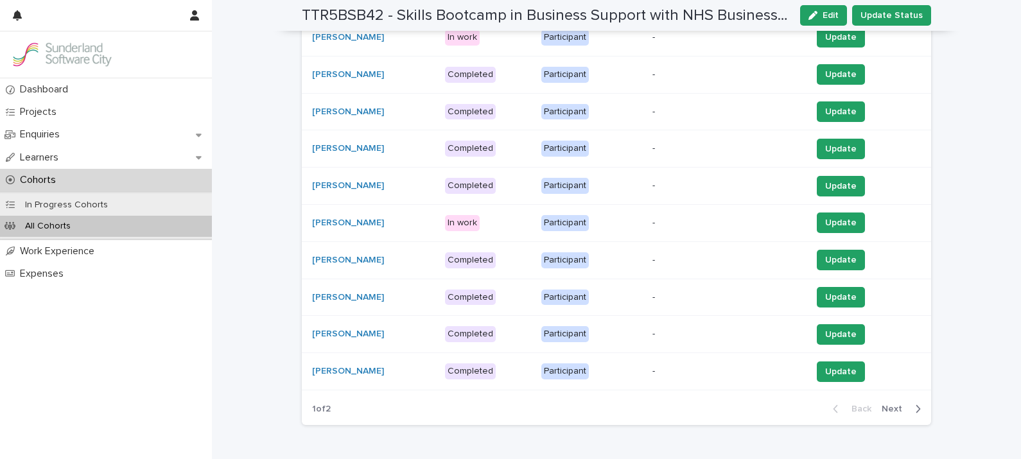
scroll to position [382, 0]
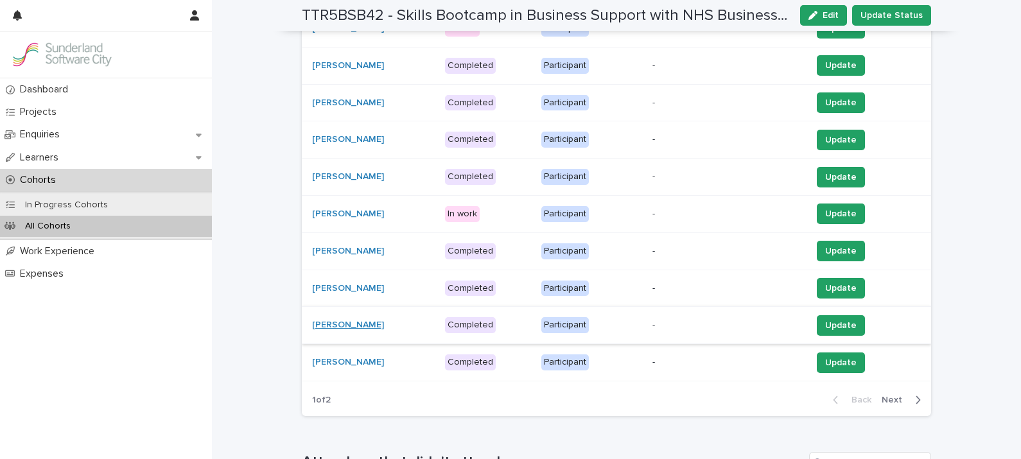
click at [332, 324] on link "[PERSON_NAME]" at bounding box center [348, 325] width 72 height 11
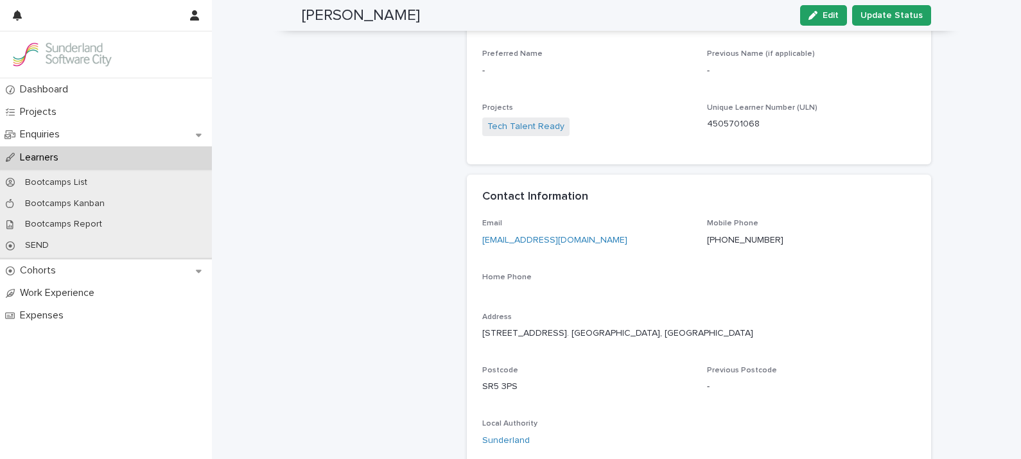
scroll to position [292, 0]
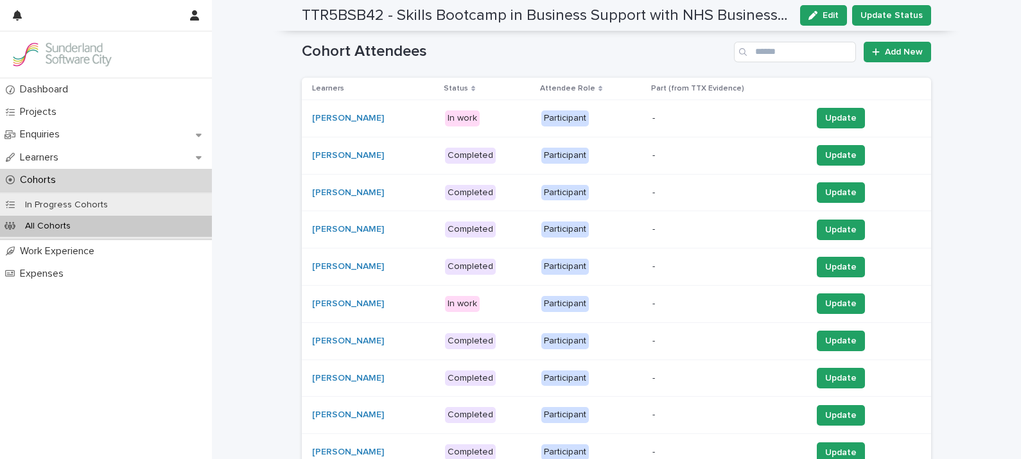
scroll to position [408, 0]
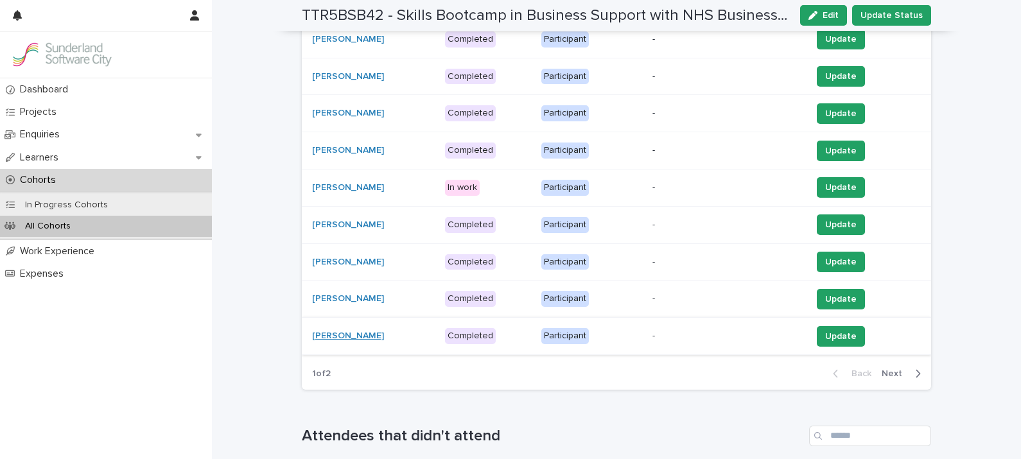
click at [337, 333] on link "[PERSON_NAME]" at bounding box center [348, 336] width 72 height 11
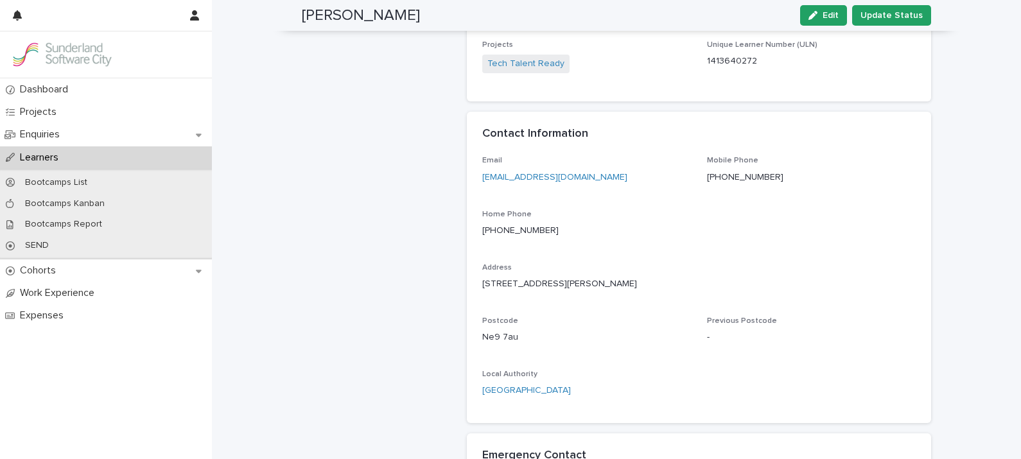
scroll to position [376, 0]
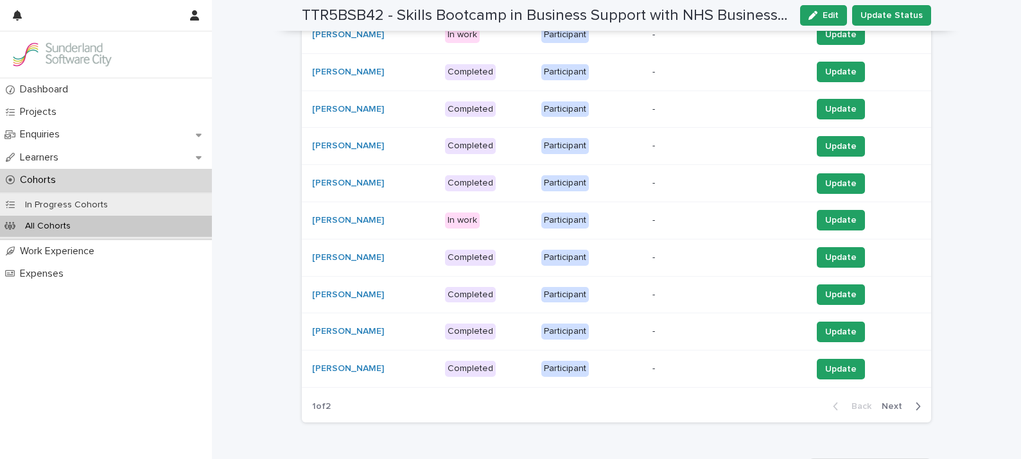
scroll to position [408, 0]
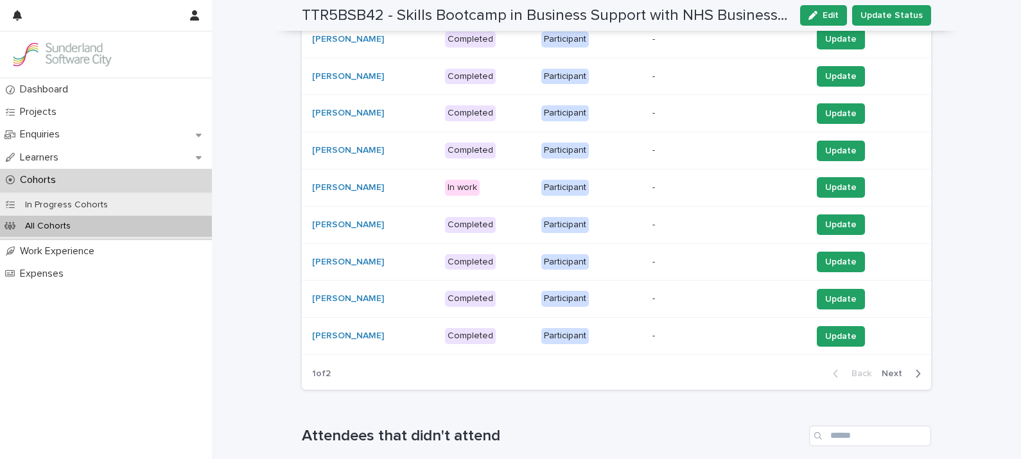
click at [887, 370] on span "Next" at bounding box center [896, 373] width 28 height 9
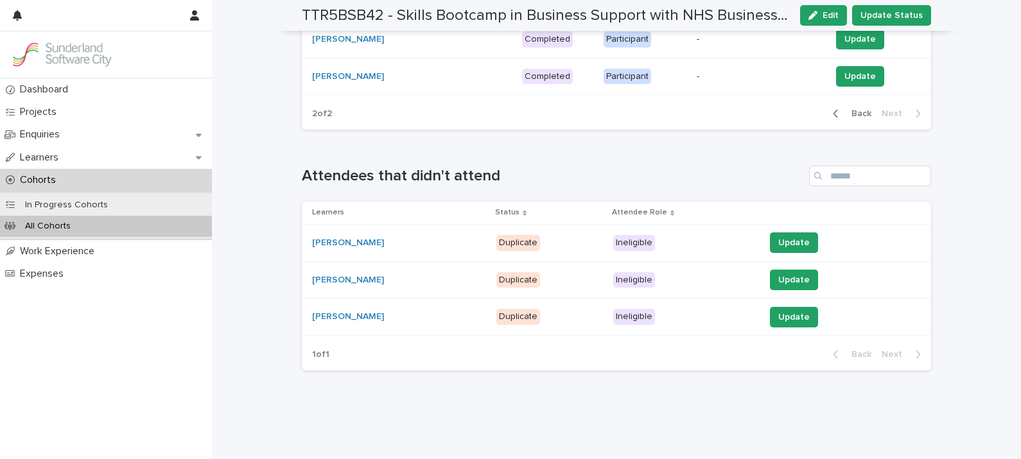
scroll to position [279, 0]
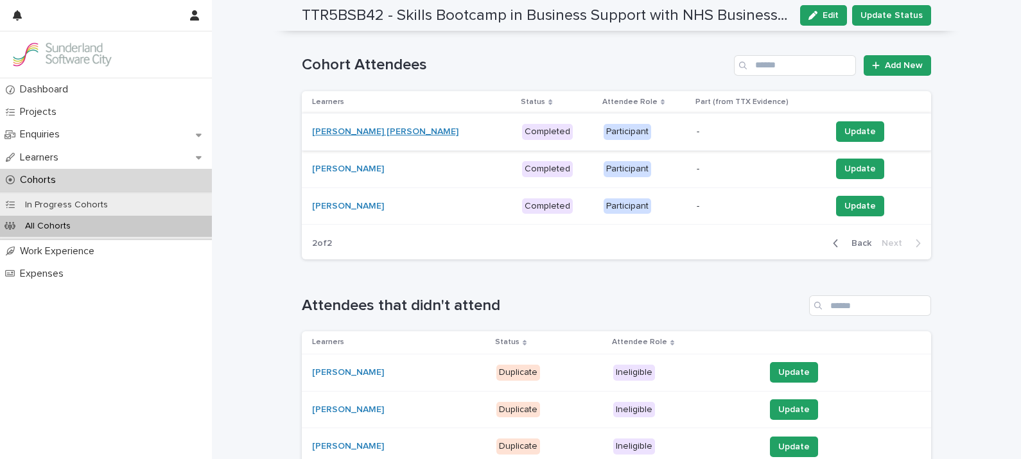
click at [357, 132] on link "[PERSON_NAME] [PERSON_NAME]" at bounding box center [385, 131] width 146 height 11
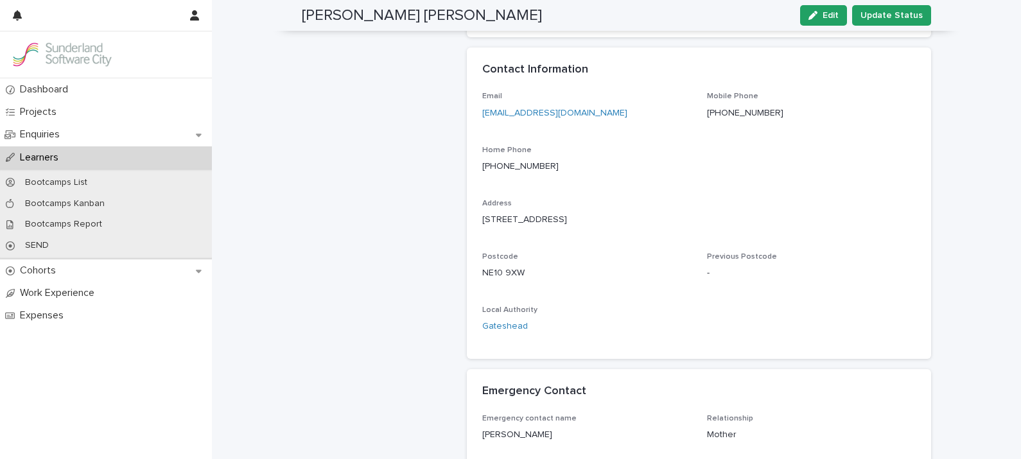
scroll to position [428, 0]
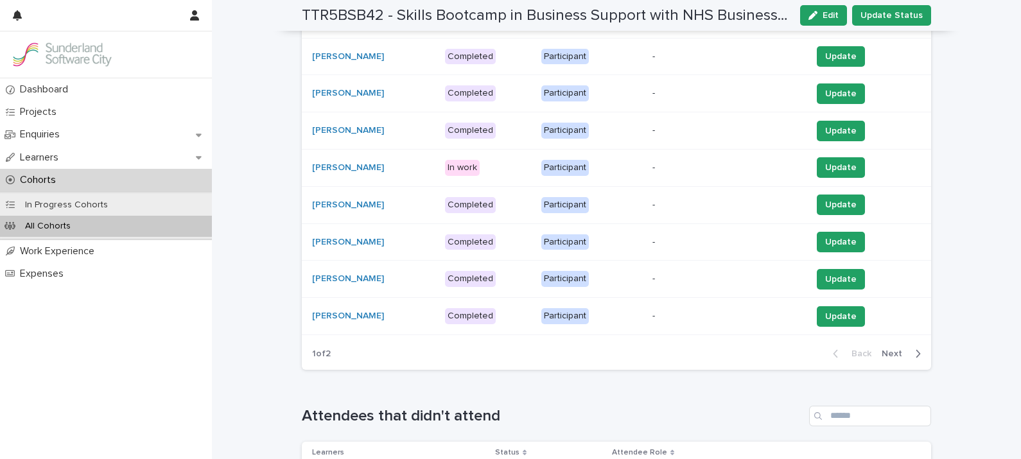
scroll to position [408, 0]
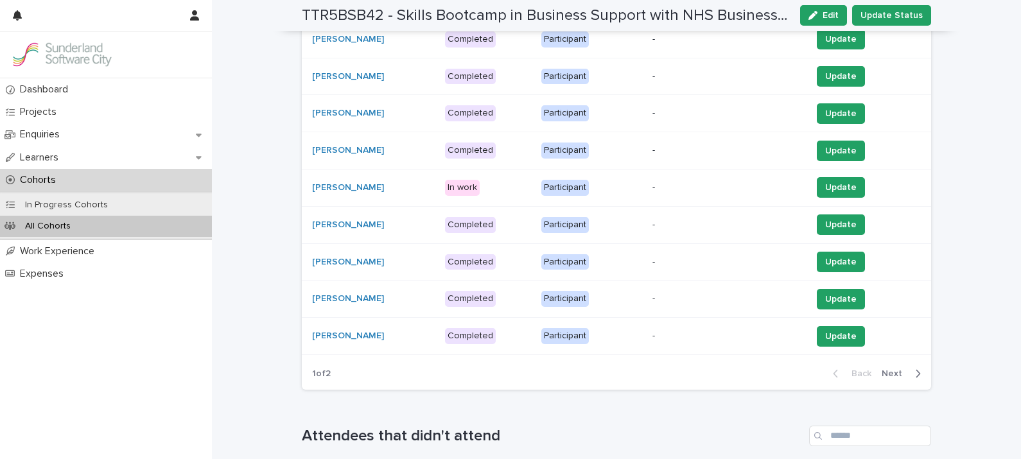
click at [893, 369] on span "Next" at bounding box center [896, 373] width 28 height 9
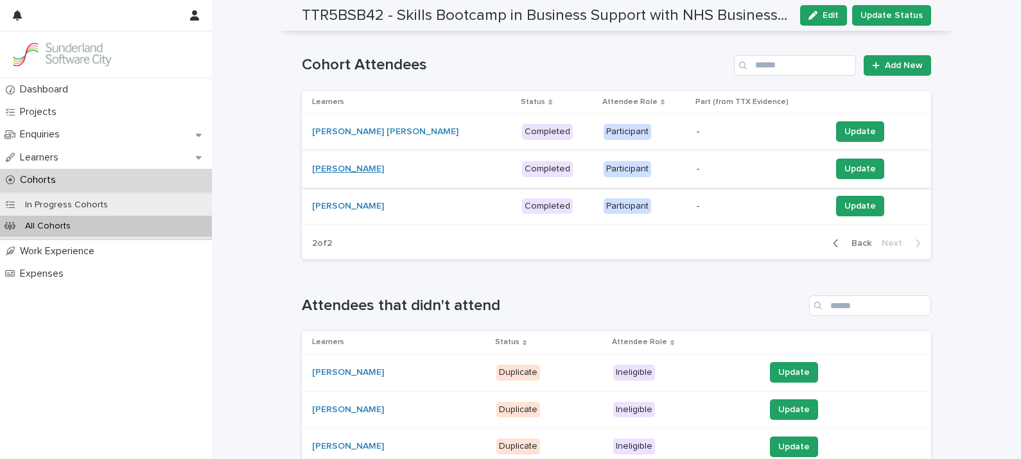
click at [329, 168] on link "[PERSON_NAME]" at bounding box center [348, 169] width 72 height 11
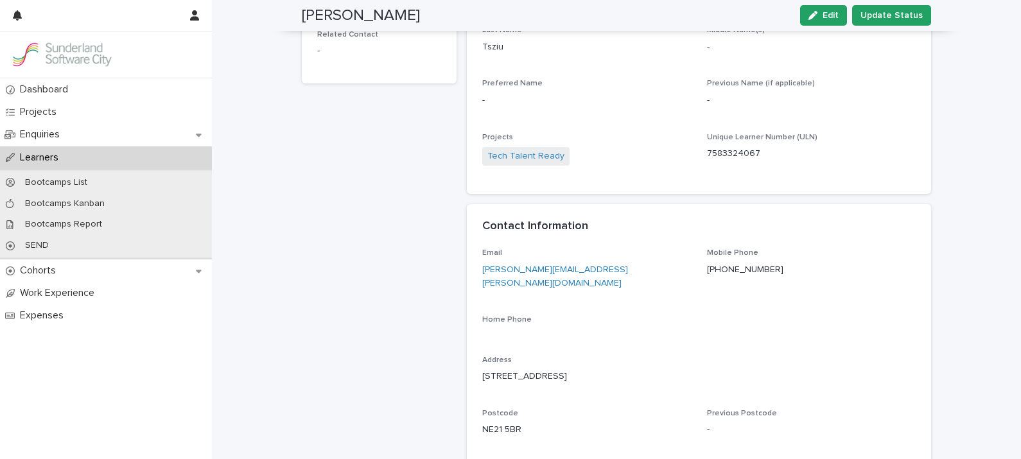
scroll to position [306, 0]
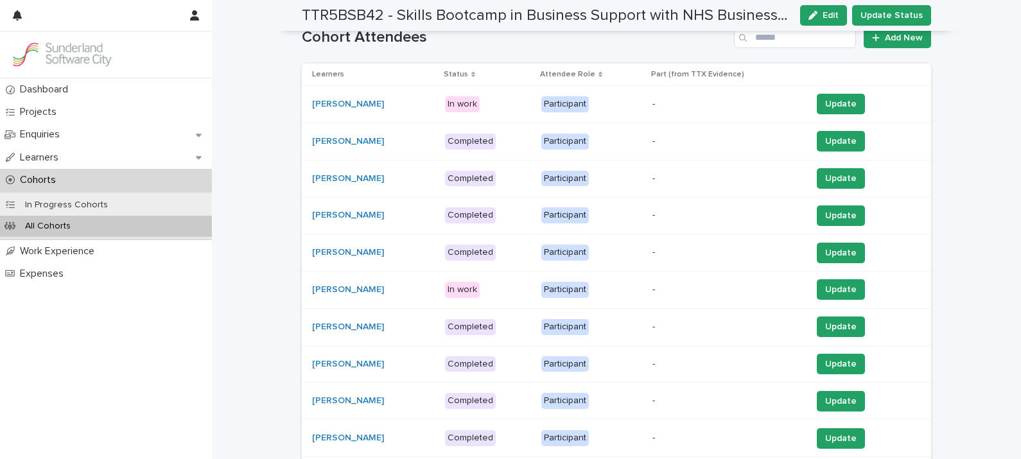
scroll to position [408, 0]
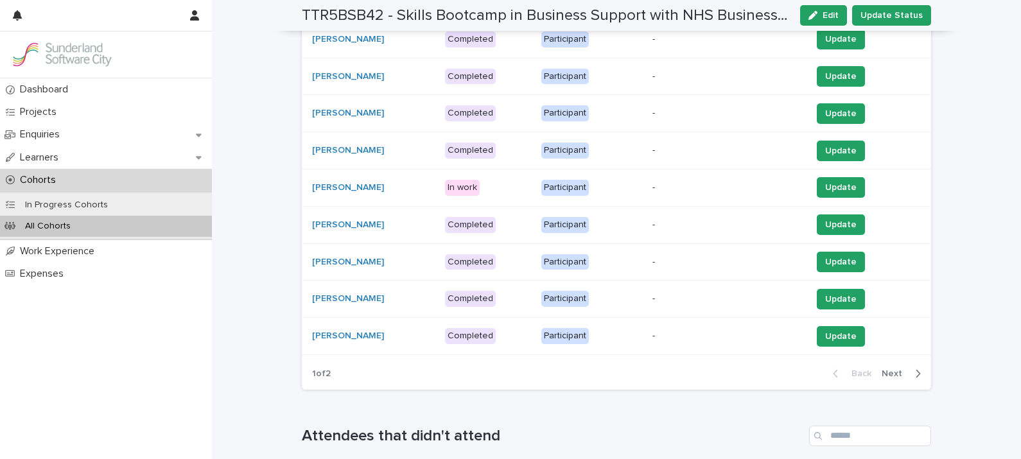
click at [882, 369] on span "Next" at bounding box center [896, 373] width 28 height 9
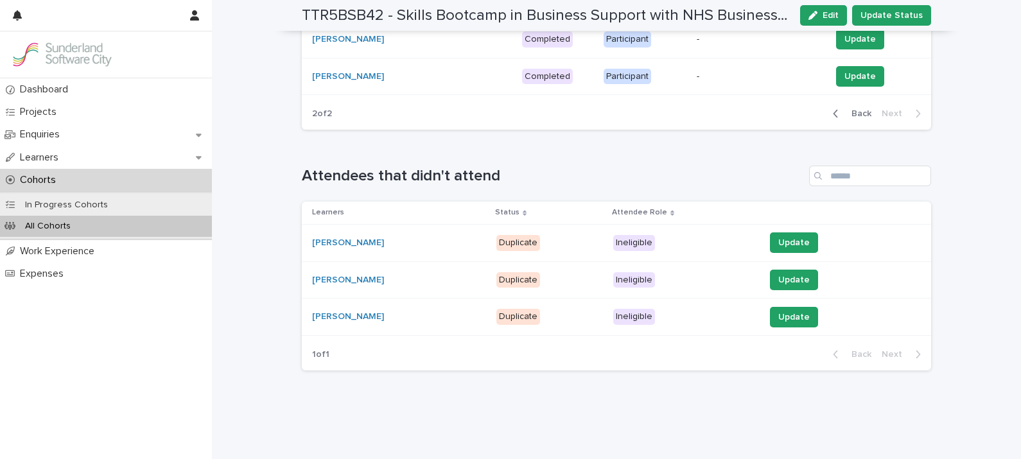
scroll to position [279, 0]
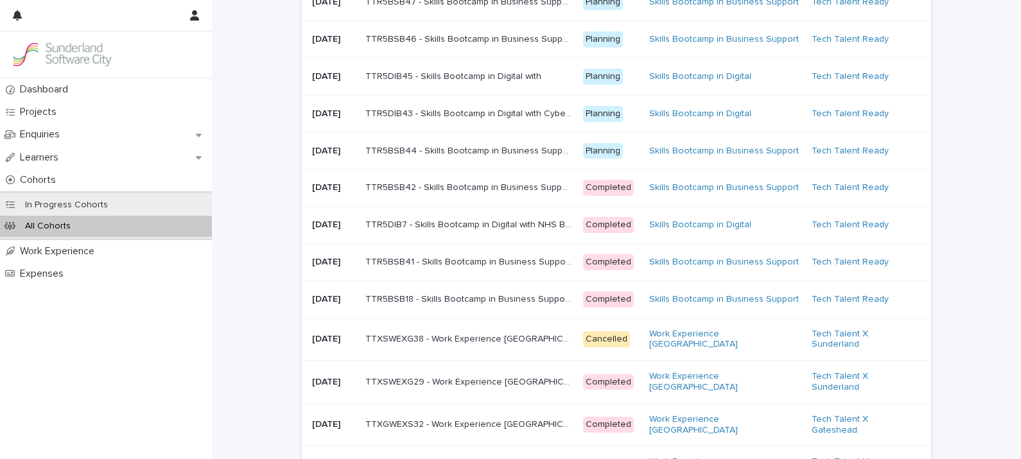
scroll to position [192, 0]
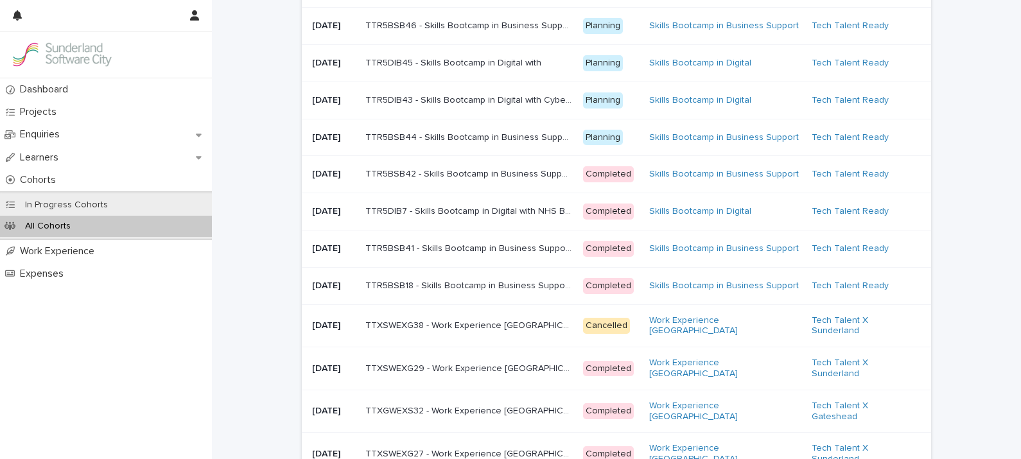
click at [430, 291] on p "TTR5BSB18 - Skills Bootcamp in Business Support with NHS Business Services Auth…" at bounding box center [470, 284] width 210 height 13
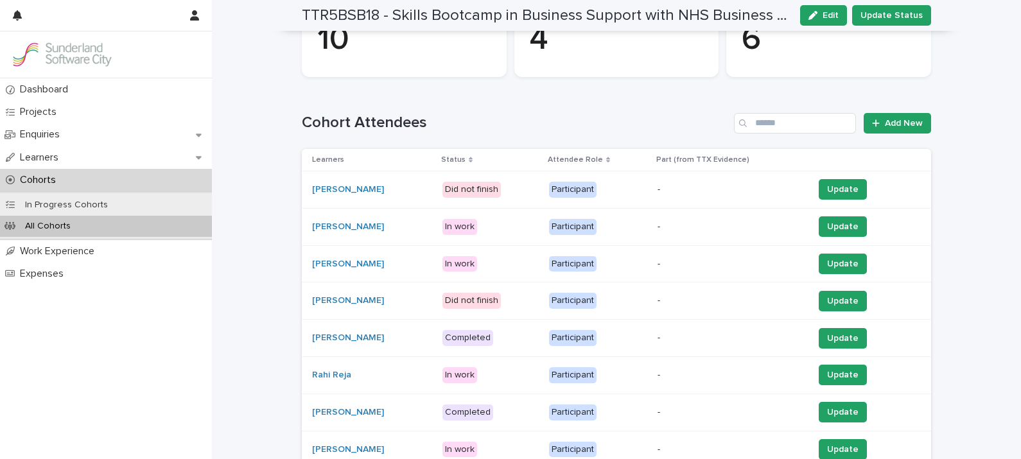
scroll to position [231, 0]
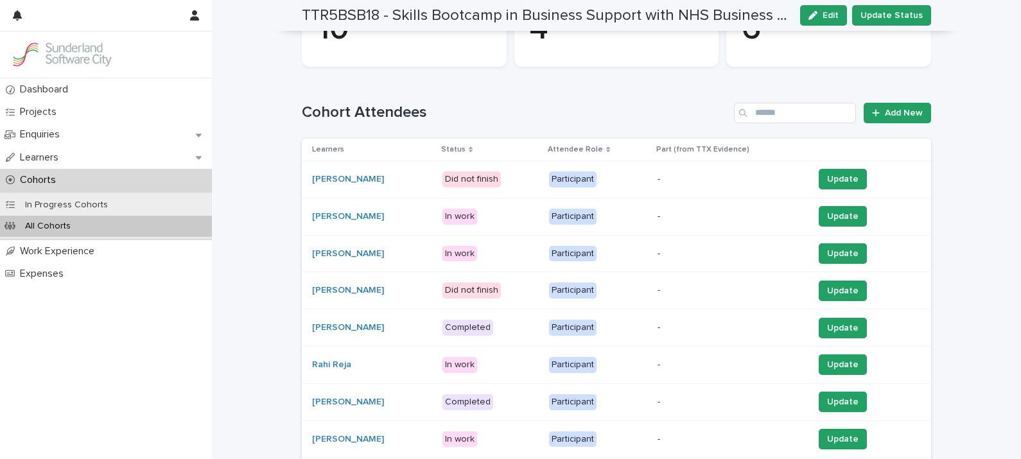
click at [473, 146] on icon at bounding box center [471, 149] width 4 height 6
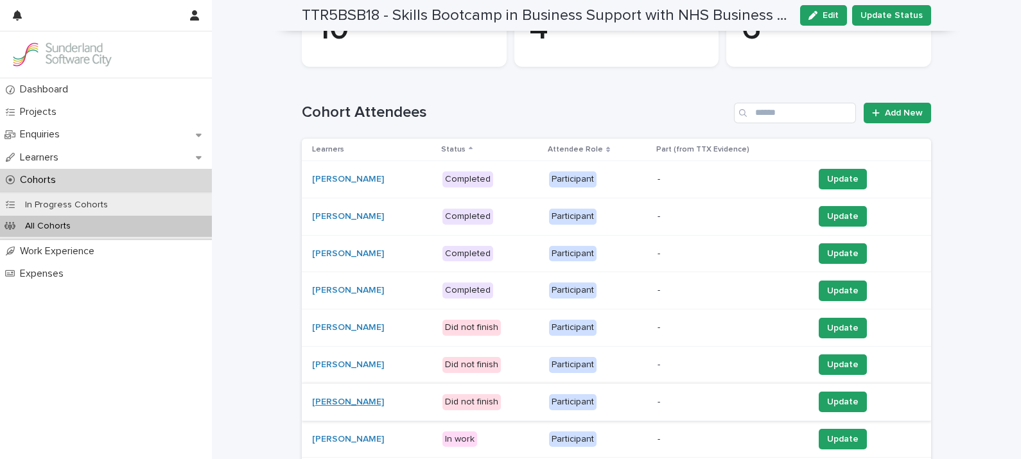
click at [336, 397] on link "[PERSON_NAME]" at bounding box center [348, 402] width 72 height 11
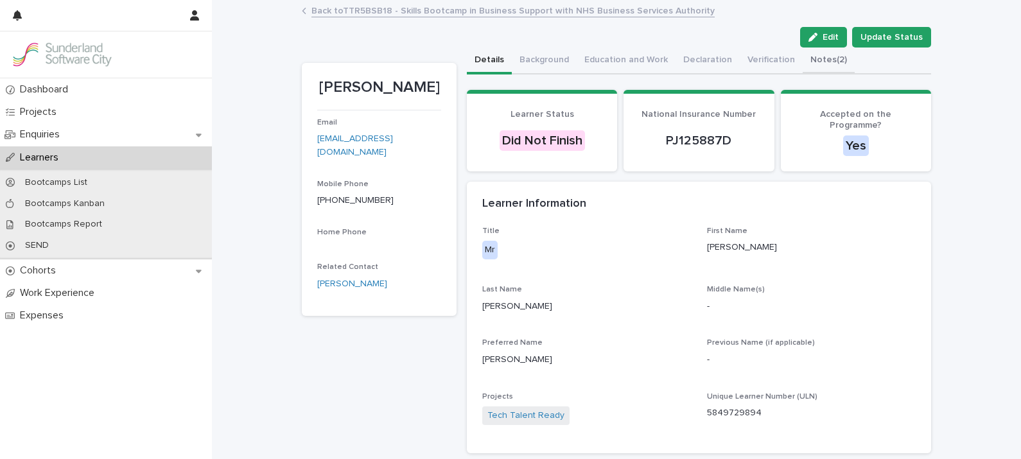
click at [804, 57] on button "Notes (2)" at bounding box center [829, 61] width 52 height 27
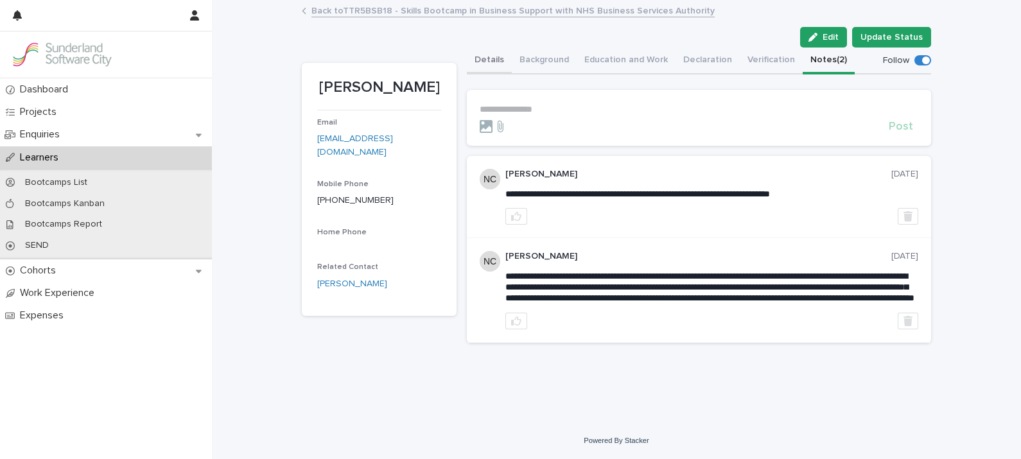
click at [478, 61] on button "Details" at bounding box center [489, 61] width 45 height 27
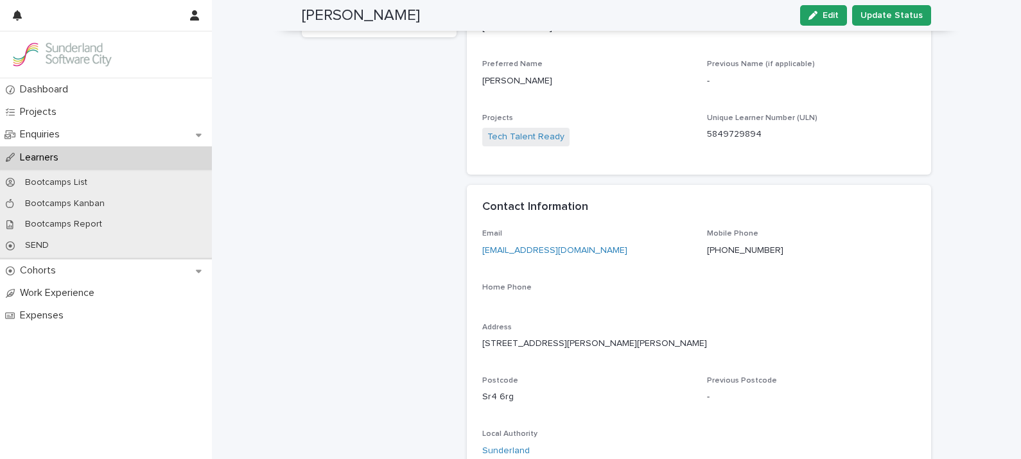
scroll to position [289, 0]
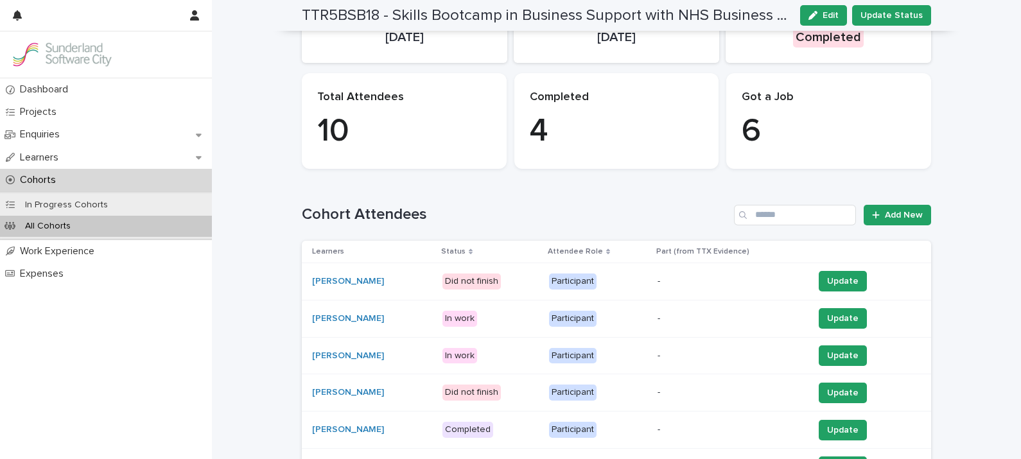
scroll to position [427, 0]
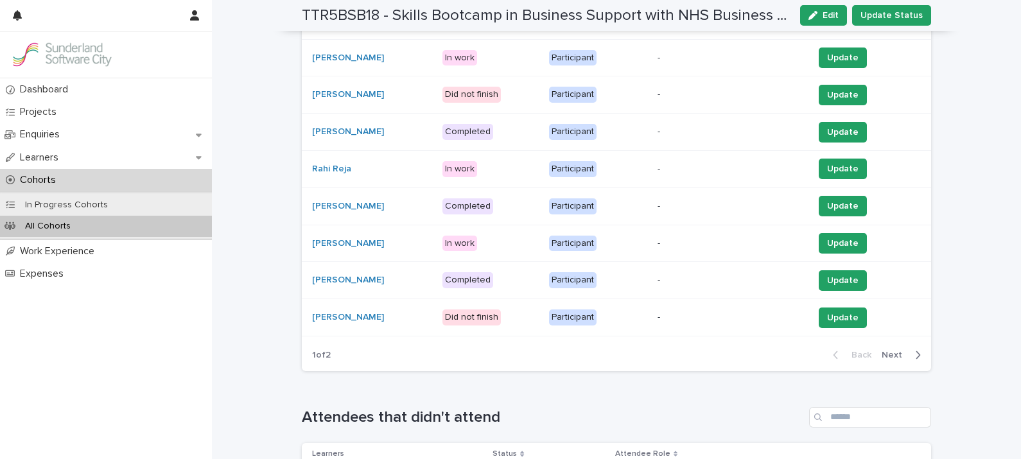
click at [893, 354] on span "Next" at bounding box center [896, 355] width 28 height 9
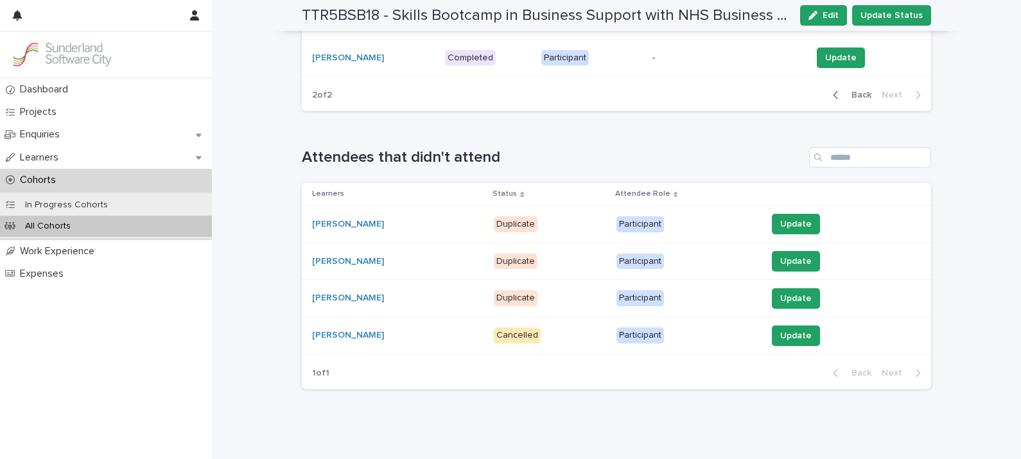
scroll to position [298, 0]
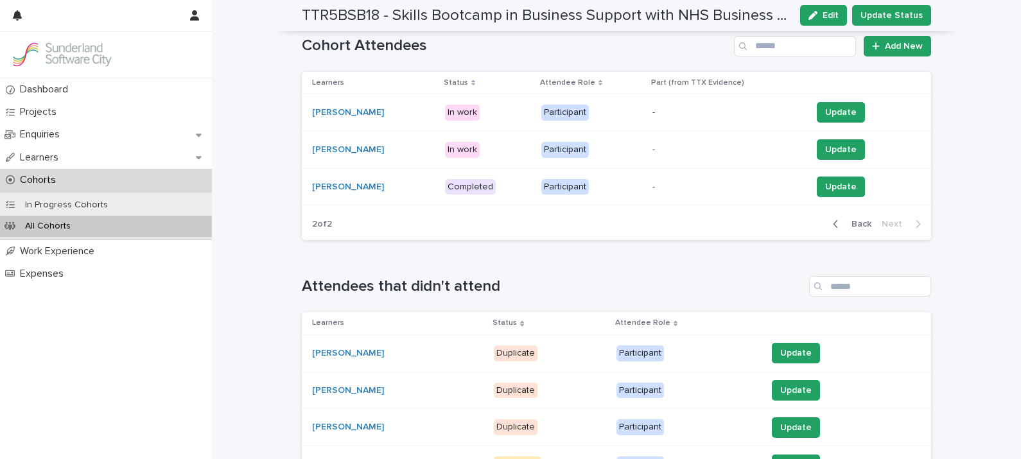
click at [854, 225] on span "Back" at bounding box center [858, 224] width 28 height 9
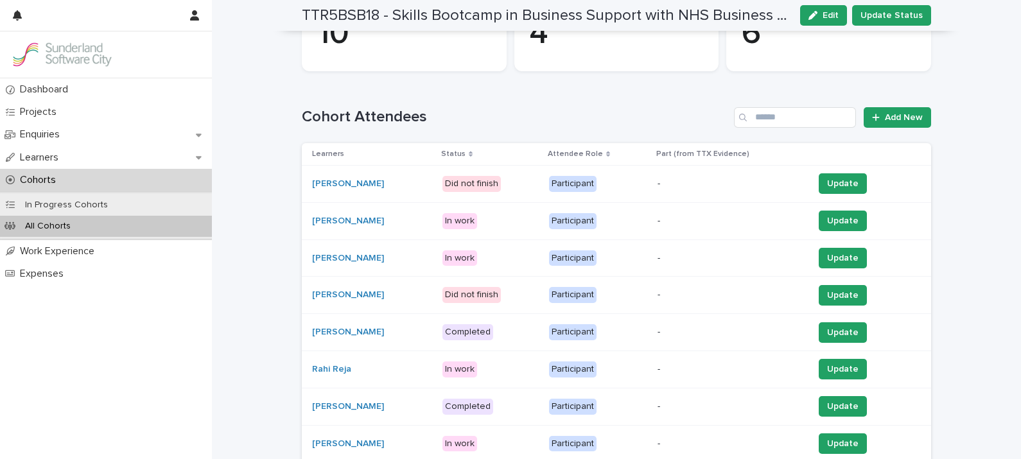
scroll to position [267, 0]
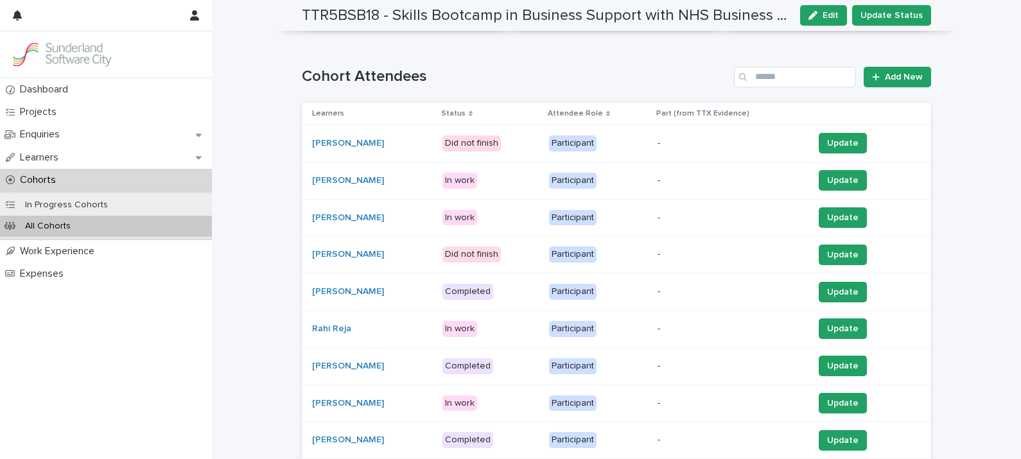
click at [461, 110] on p "Status" at bounding box center [453, 114] width 24 height 14
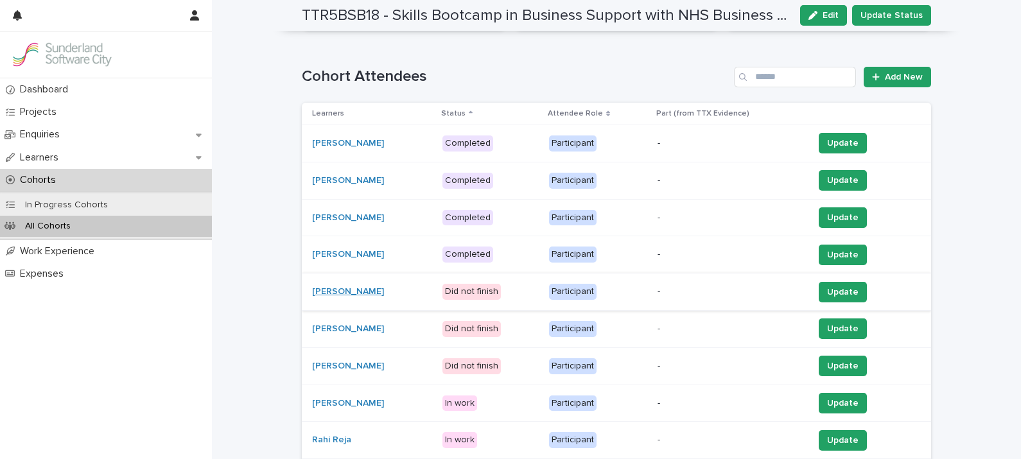
click at [335, 292] on link "[PERSON_NAME]" at bounding box center [348, 291] width 72 height 11
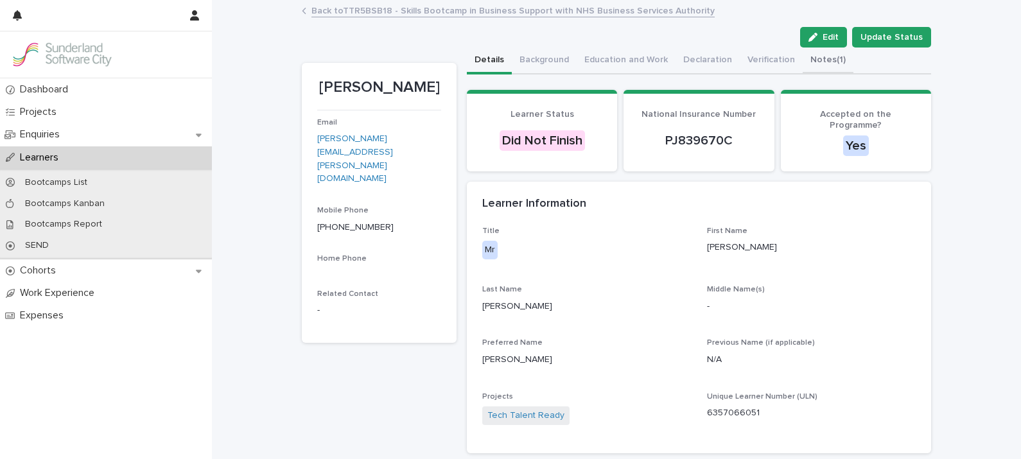
click at [812, 63] on button "Notes (1)" at bounding box center [828, 61] width 51 height 27
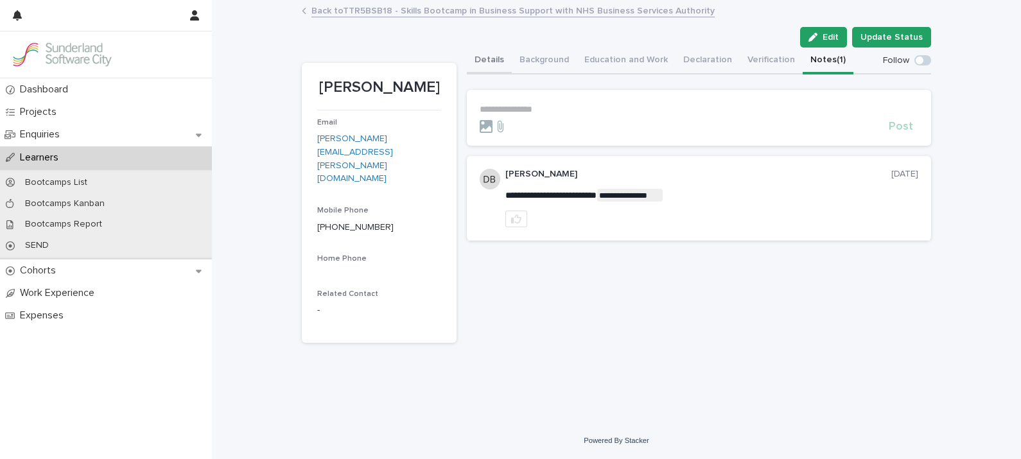
click at [483, 61] on button "Details" at bounding box center [489, 61] width 45 height 27
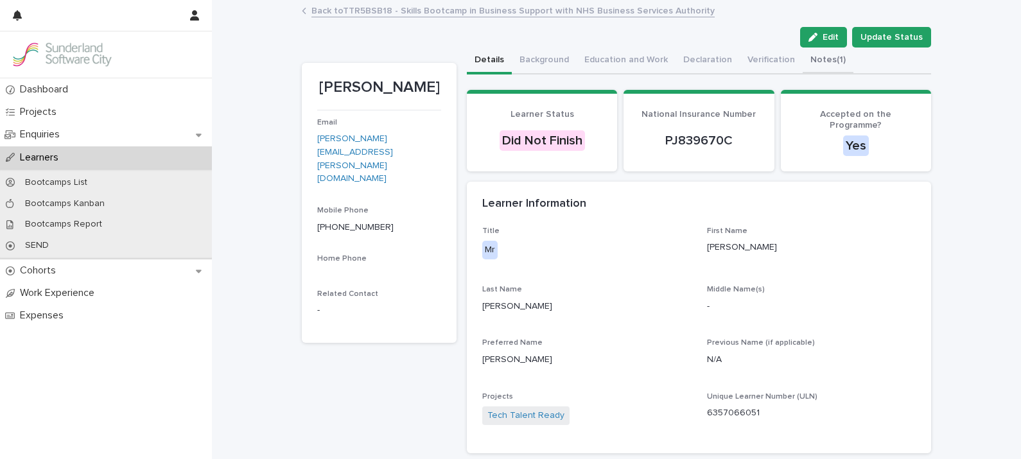
click at [812, 55] on button "Notes (1)" at bounding box center [828, 61] width 51 height 27
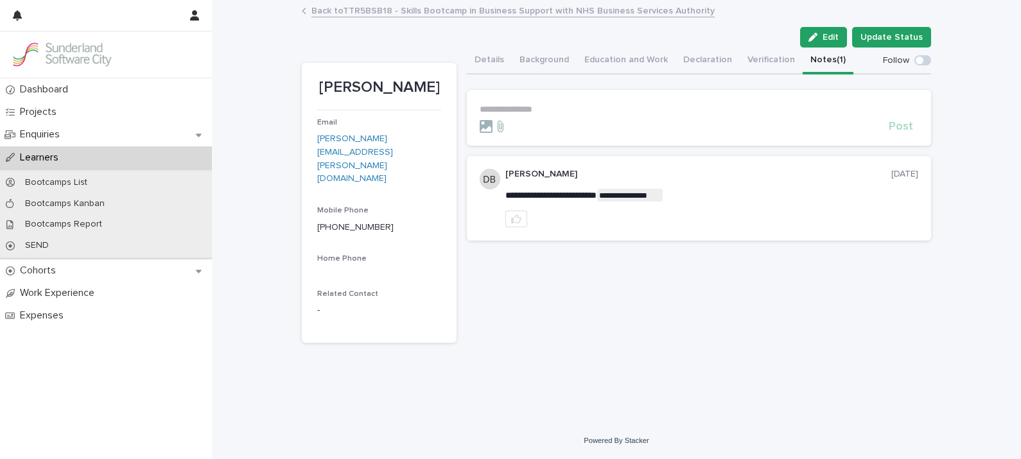
click at [552, 108] on p "**********" at bounding box center [699, 109] width 439 height 11
